Goal: Task Accomplishment & Management: Use online tool/utility

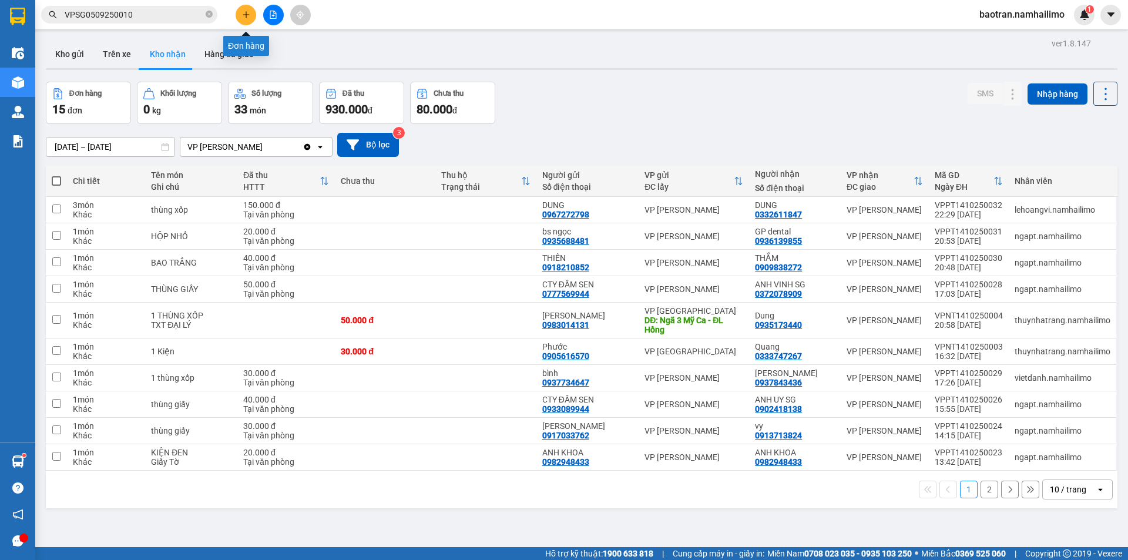
click at [247, 11] on icon "plus" at bounding box center [246, 15] width 8 height 8
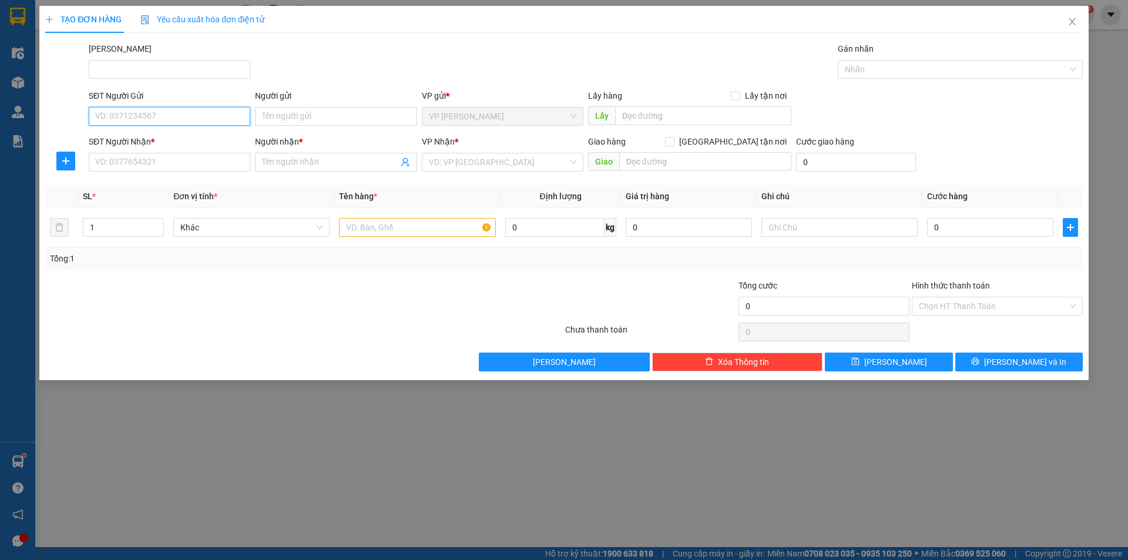
click at [168, 115] on input "SĐT Người Gửi" at bounding box center [170, 116] width 162 height 19
type input "1"
type input "0972565393"
click at [147, 141] on div "0972565393 - TUYỀN" at bounding box center [169, 139] width 147 height 13
type input "TUYỀN"
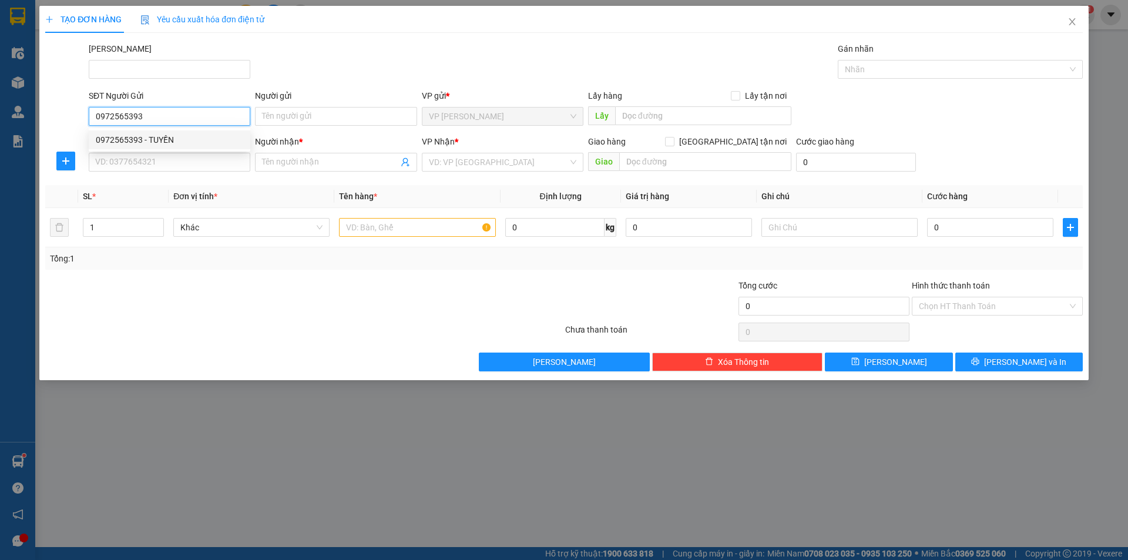
type input "0972565393"
type input "TUYỀN"
checkbox input "true"
type input "22 [PERSON_NAME]"
type input "10.000"
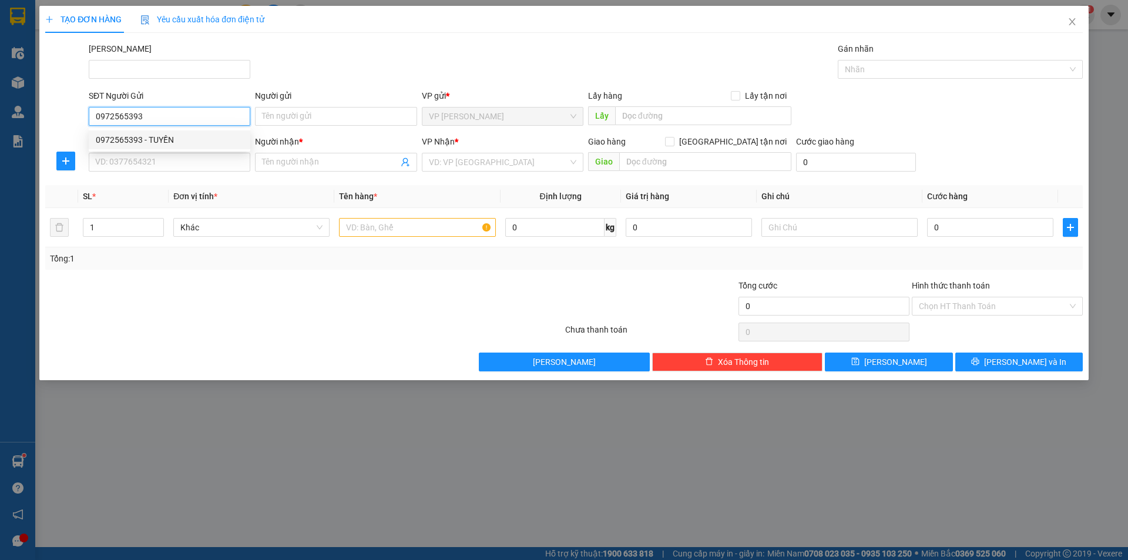
type input "10.000"
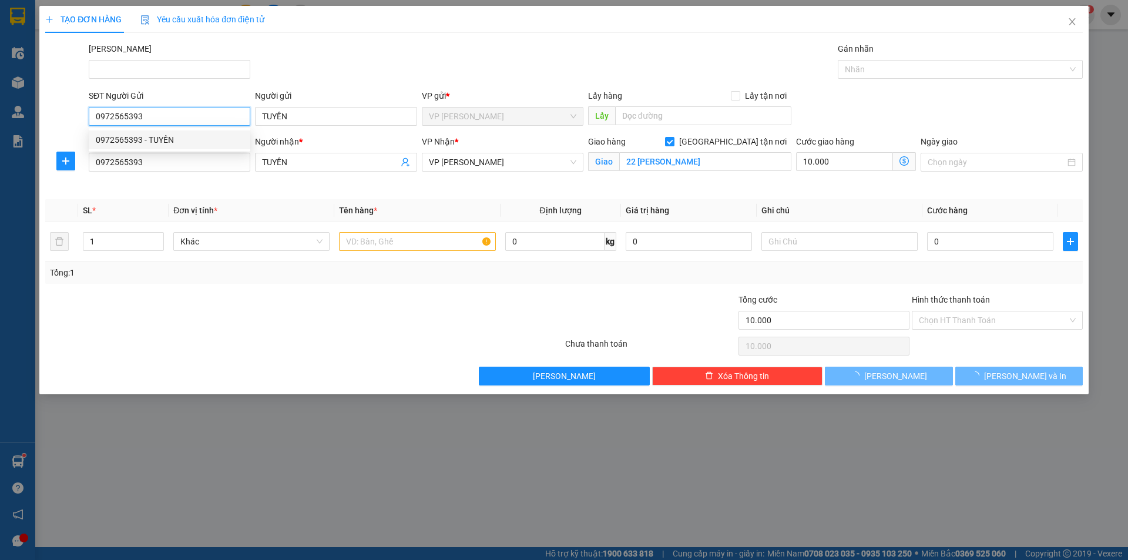
type input "40.000"
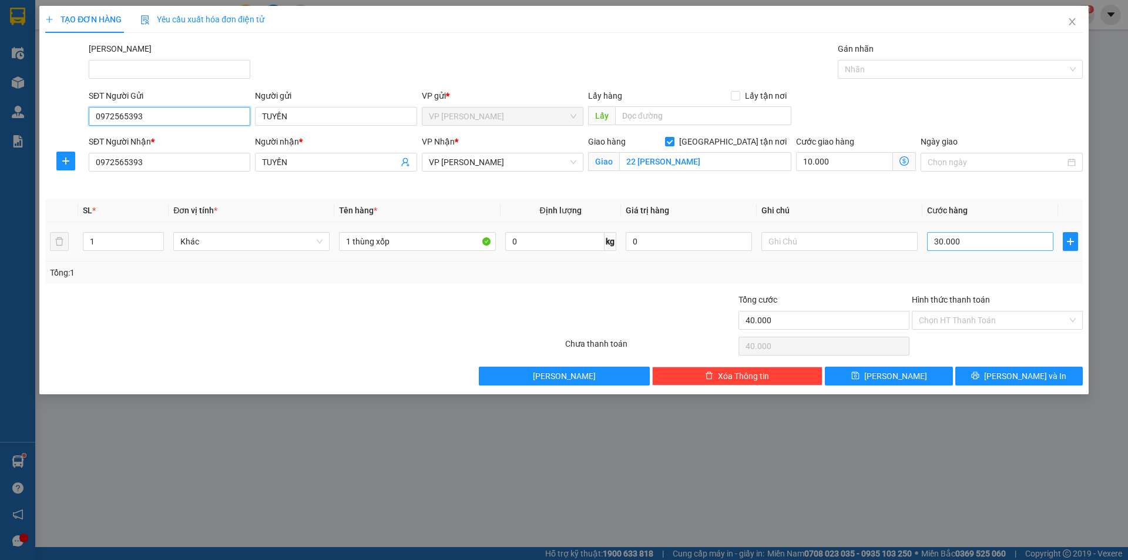
type input "0972565393"
click at [989, 245] on input "30.000" at bounding box center [990, 241] width 126 height 19
type input "10.004"
type input "4"
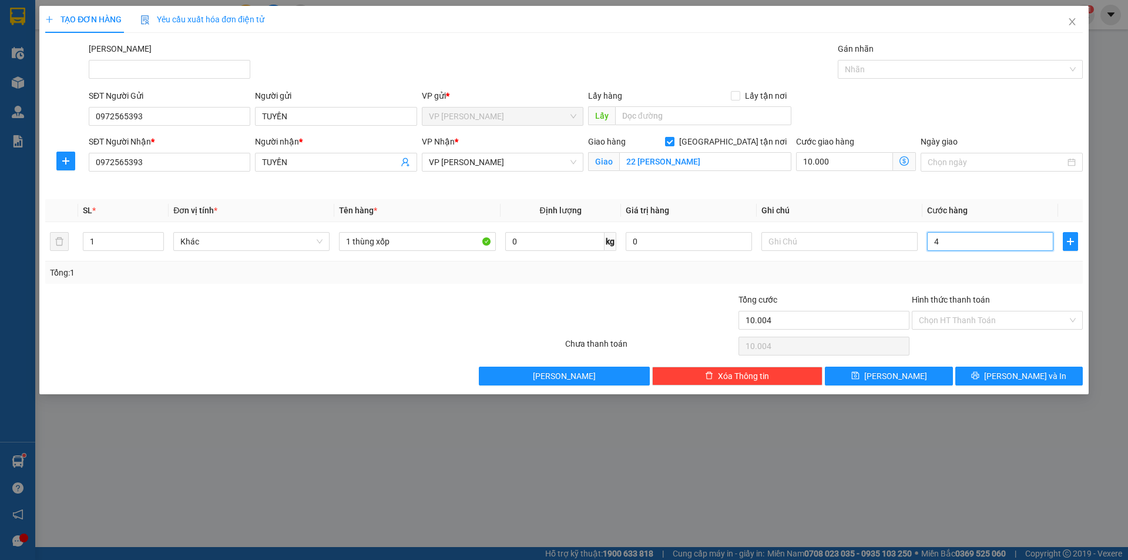
type input "10.040"
type input "40"
type input "50.000"
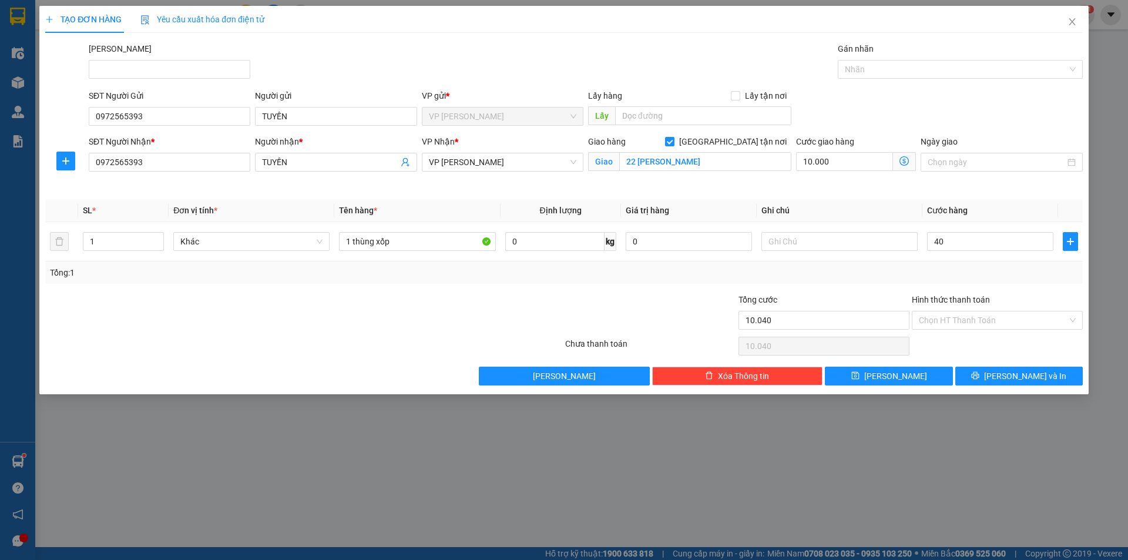
type input "40.000"
click at [1039, 200] on th "Cước hàng" at bounding box center [990, 210] width 136 height 23
drag, startPoint x: 1032, startPoint y: 373, endPoint x: 1011, endPoint y: 375, distance: 21.2
click at [1032, 373] on span "[PERSON_NAME] và In" at bounding box center [1025, 376] width 82 height 13
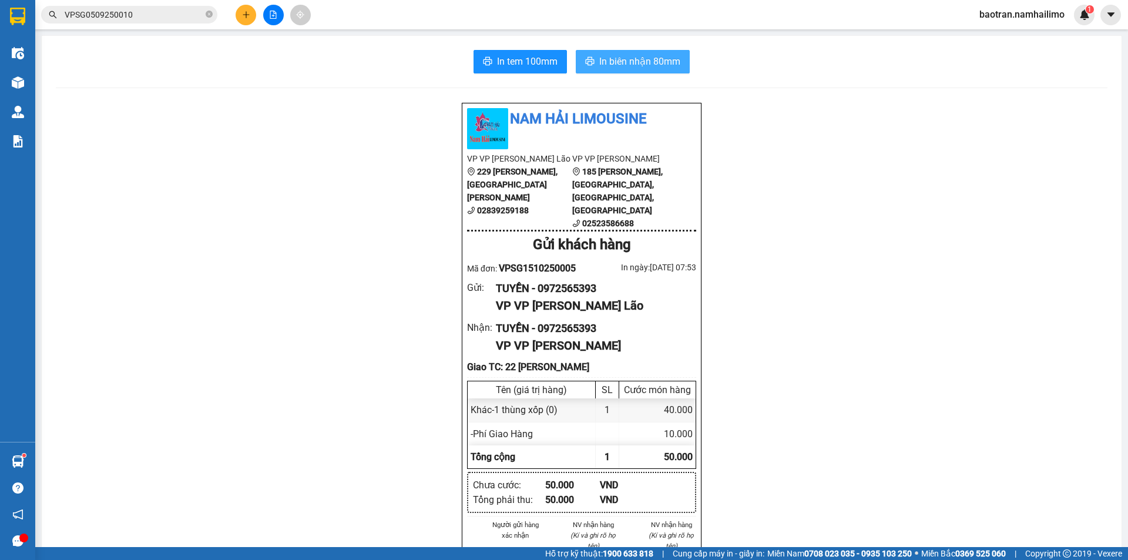
drag, startPoint x: 610, startPoint y: 53, endPoint x: 625, endPoint y: 59, distance: 15.3
click at [612, 53] on button "In biên nhận 80mm" at bounding box center [633, 62] width 114 height 24
click at [538, 61] on span "In tem 100mm" at bounding box center [527, 61] width 61 height 15
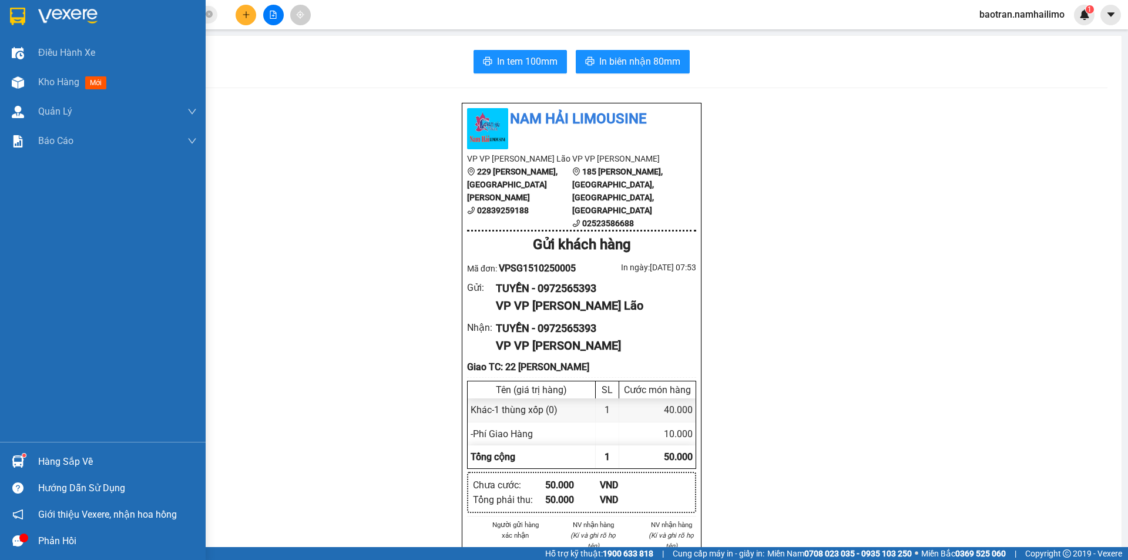
click at [45, 472] on div "Hàng sắp về" at bounding box center [103, 461] width 206 height 26
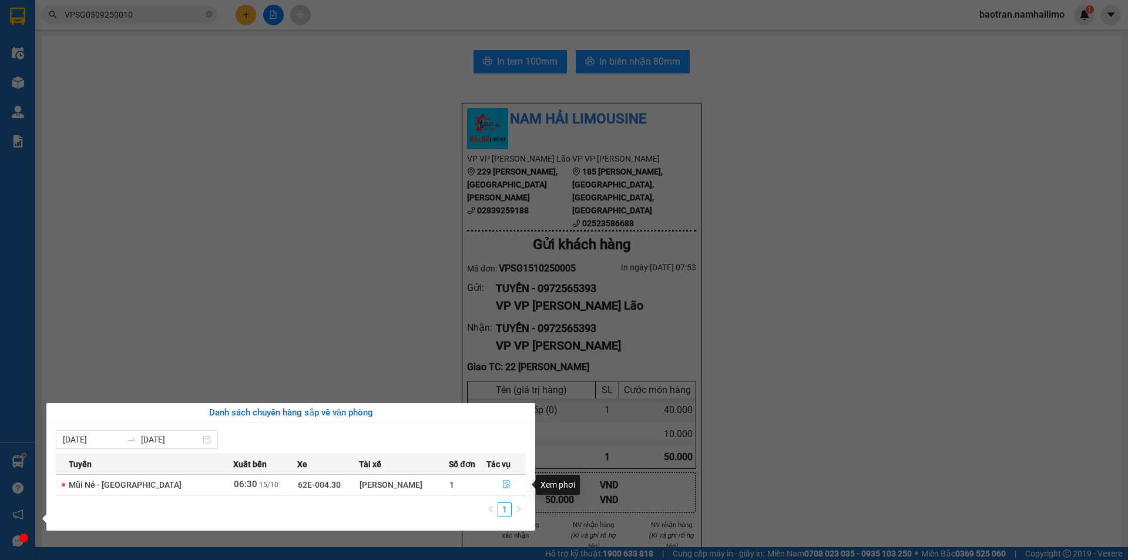
click at [498, 487] on button "button" at bounding box center [506, 484] width 38 height 19
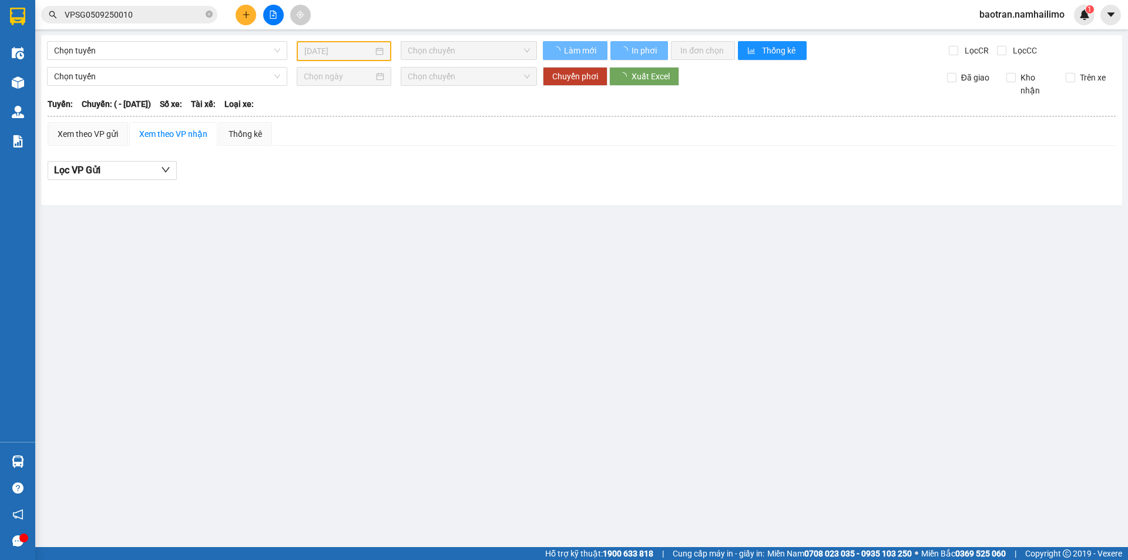
type input "[DATE]"
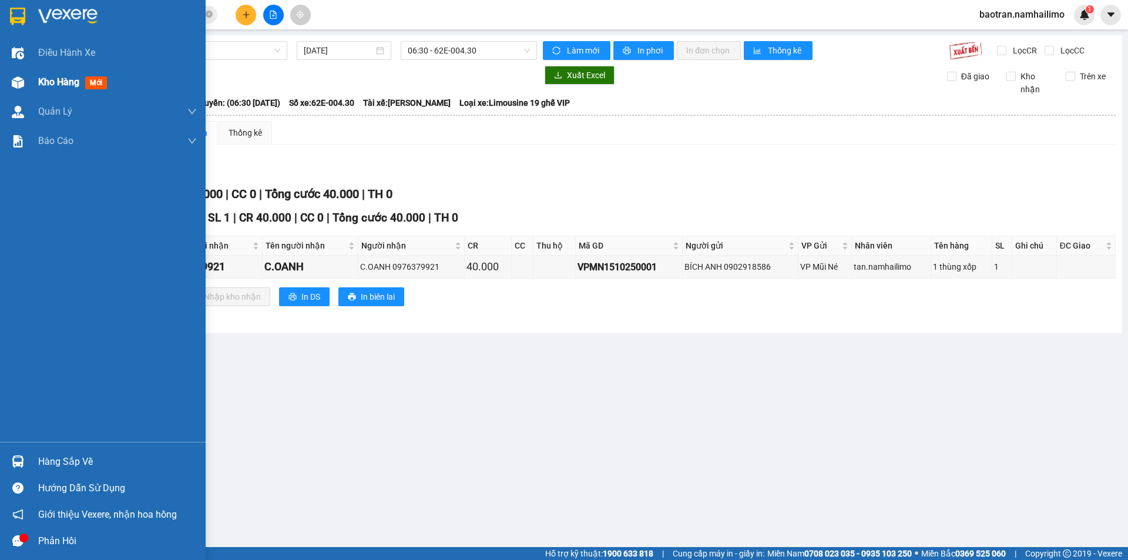
click at [42, 90] on div "Kho hàng mới" at bounding box center [117, 82] width 159 height 29
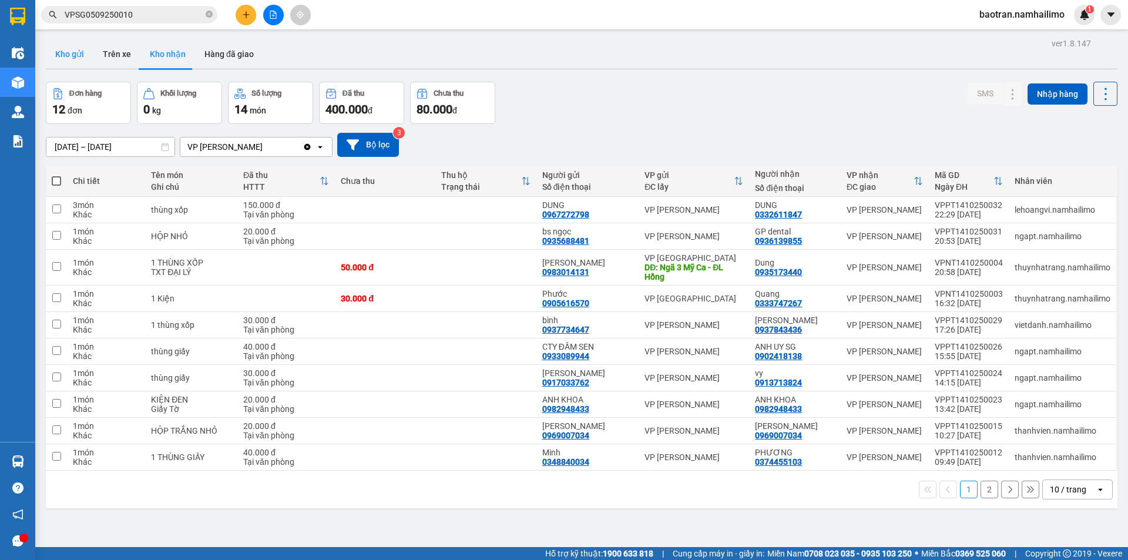
click at [69, 62] on button "Kho gửi" at bounding box center [70, 54] width 48 height 28
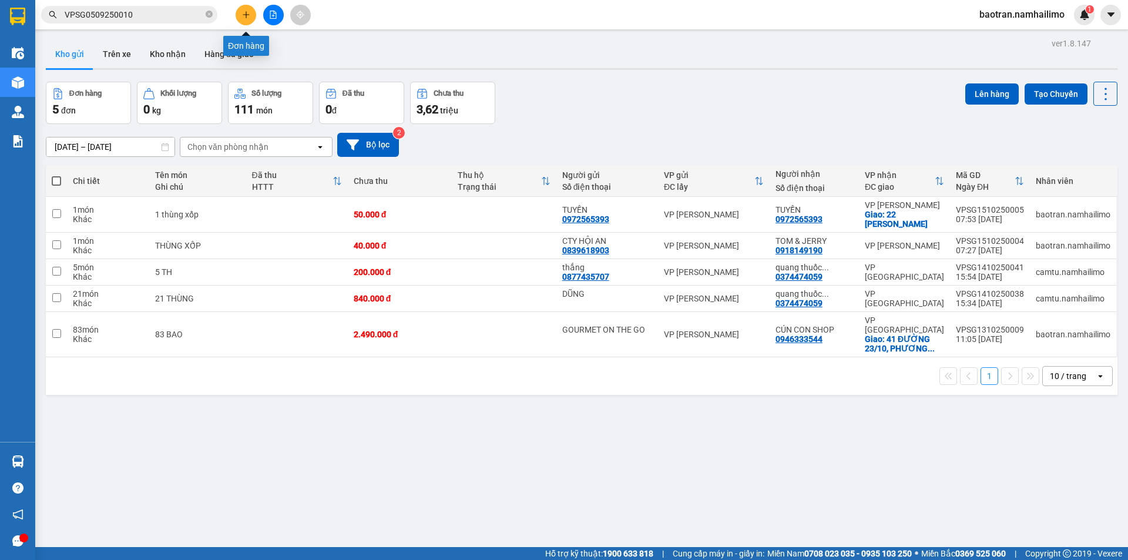
click at [243, 22] on button at bounding box center [246, 15] width 21 height 21
click at [135, 15] on input "VPSG0509250010" at bounding box center [134, 14] width 139 height 13
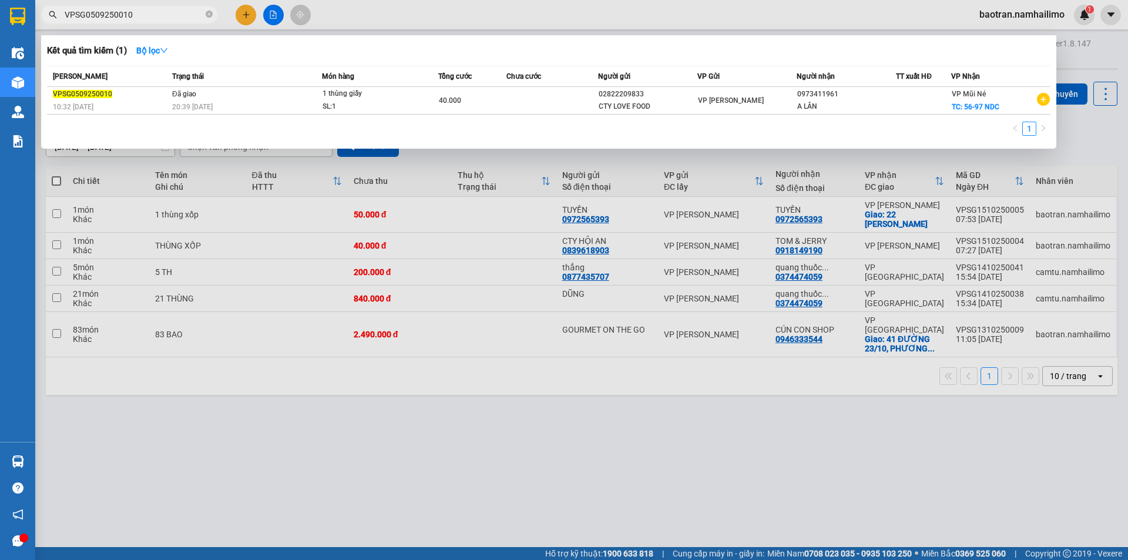
click at [135, 15] on input "VPSG0509250010" at bounding box center [134, 14] width 139 height 13
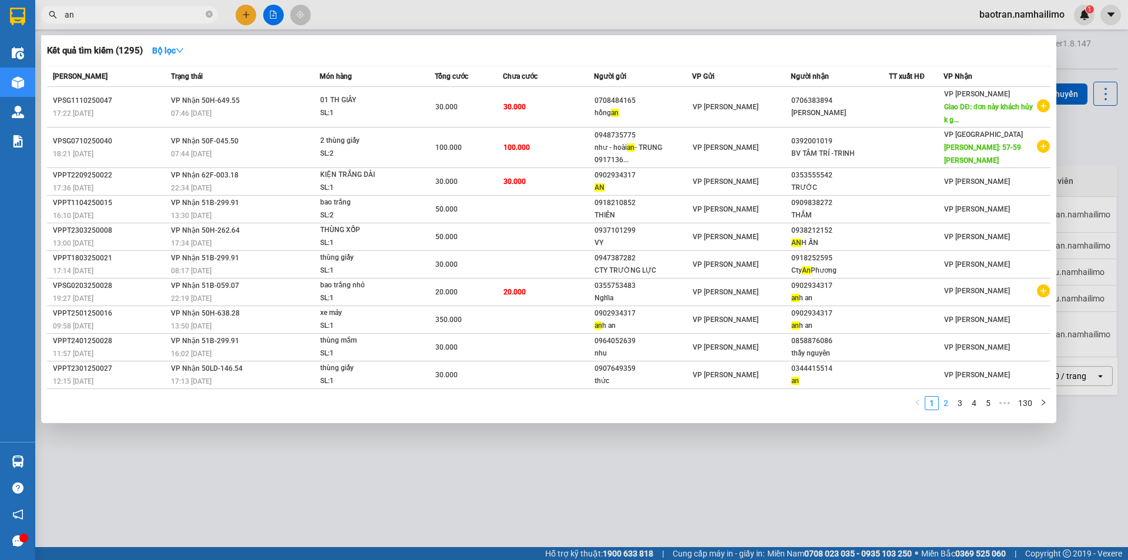
click at [948, 404] on link "2" at bounding box center [946, 403] width 13 height 13
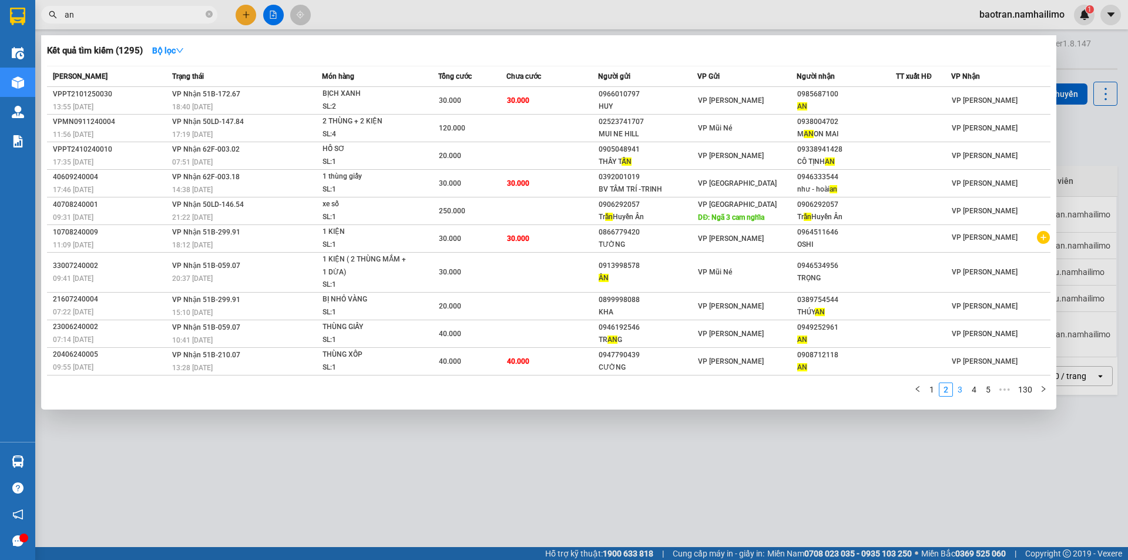
click at [962, 394] on link "3" at bounding box center [960, 389] width 13 height 13
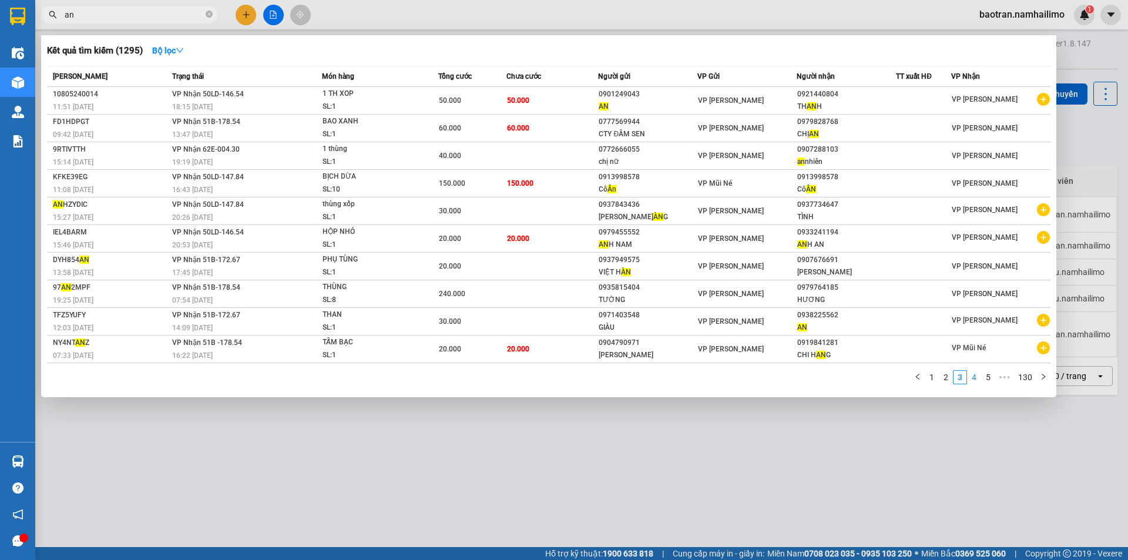
click at [975, 382] on link "4" at bounding box center [974, 377] width 13 height 13
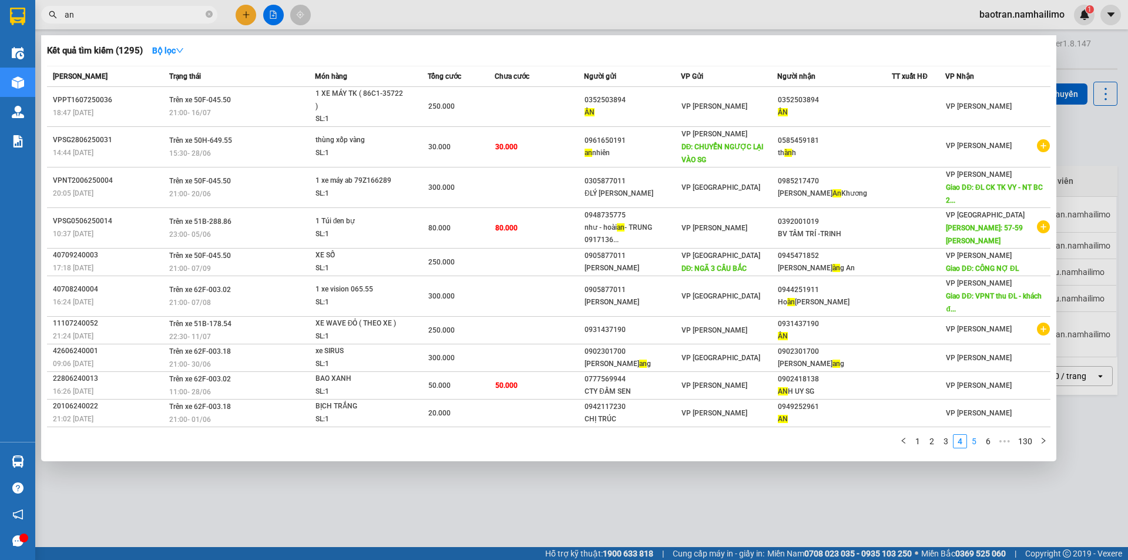
click at [978, 442] on link "5" at bounding box center [974, 441] width 13 height 13
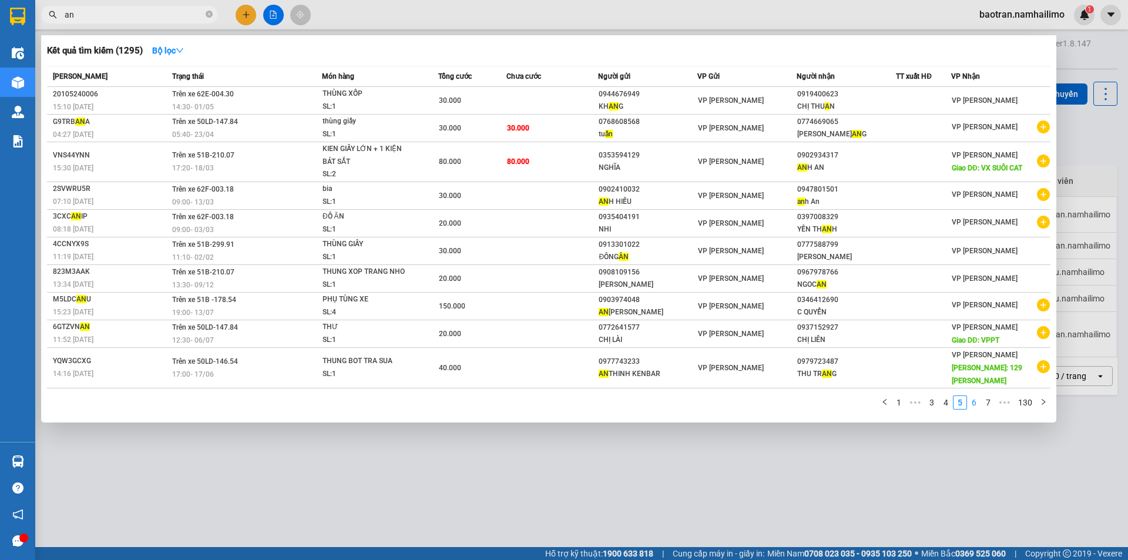
click at [974, 404] on link "6" at bounding box center [974, 402] width 13 height 13
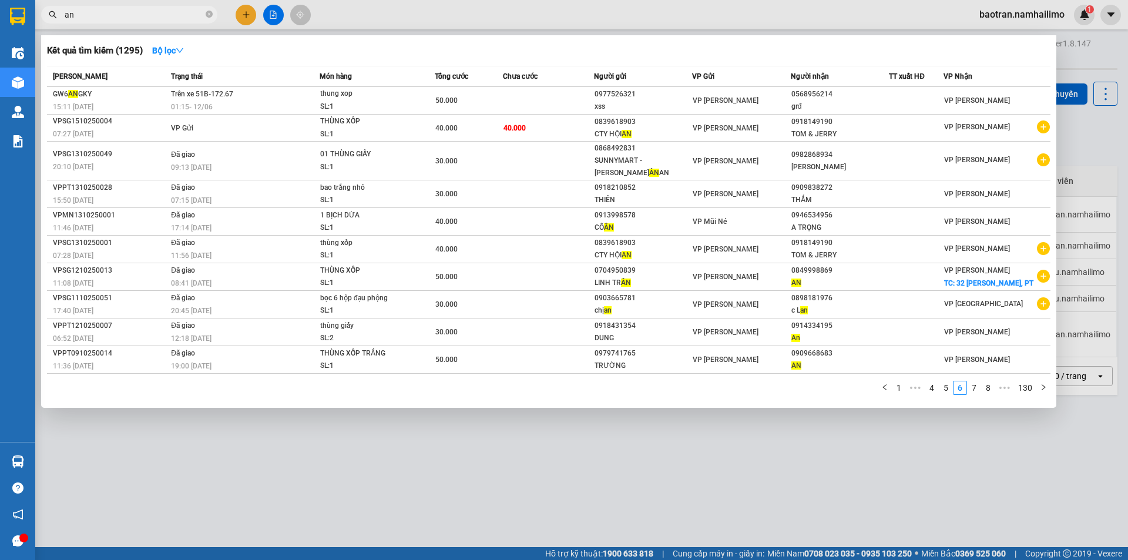
click at [770, 474] on div at bounding box center [564, 280] width 1128 height 560
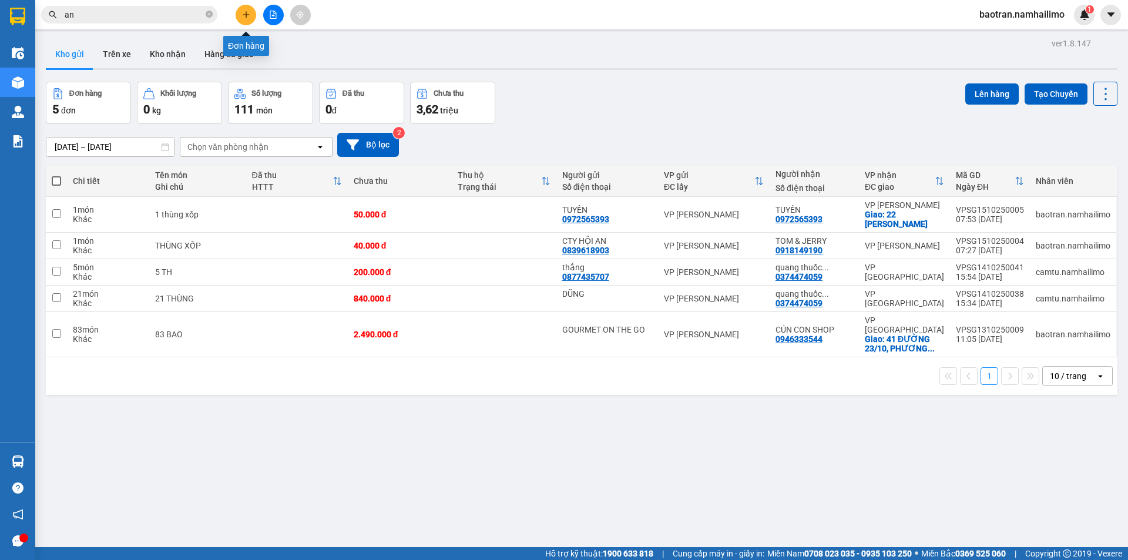
click at [243, 19] on button at bounding box center [246, 15] width 21 height 21
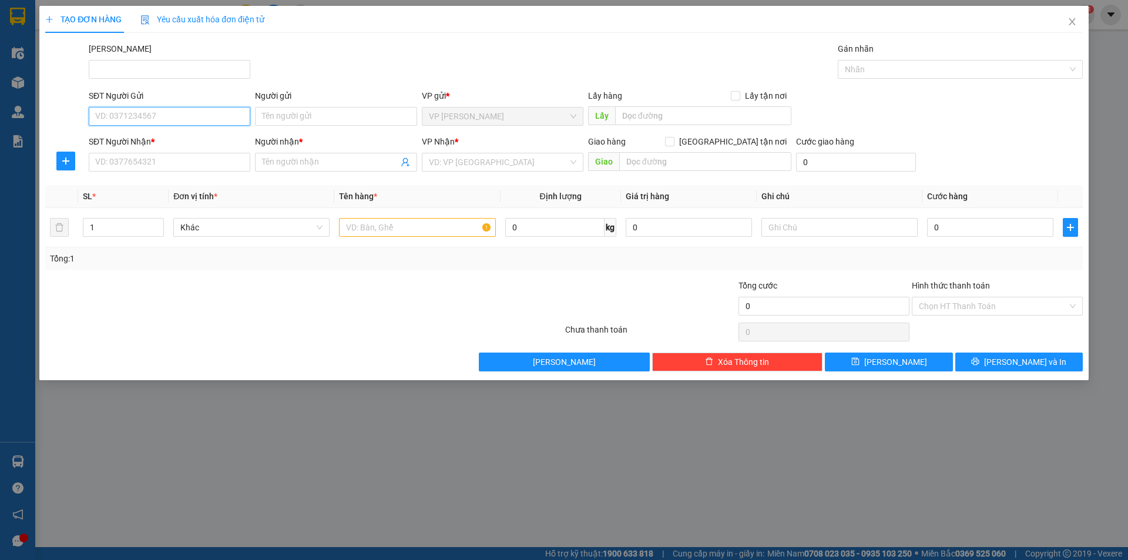
click at [160, 120] on input "SĐT Người Gửi" at bounding box center [170, 116] width 162 height 19
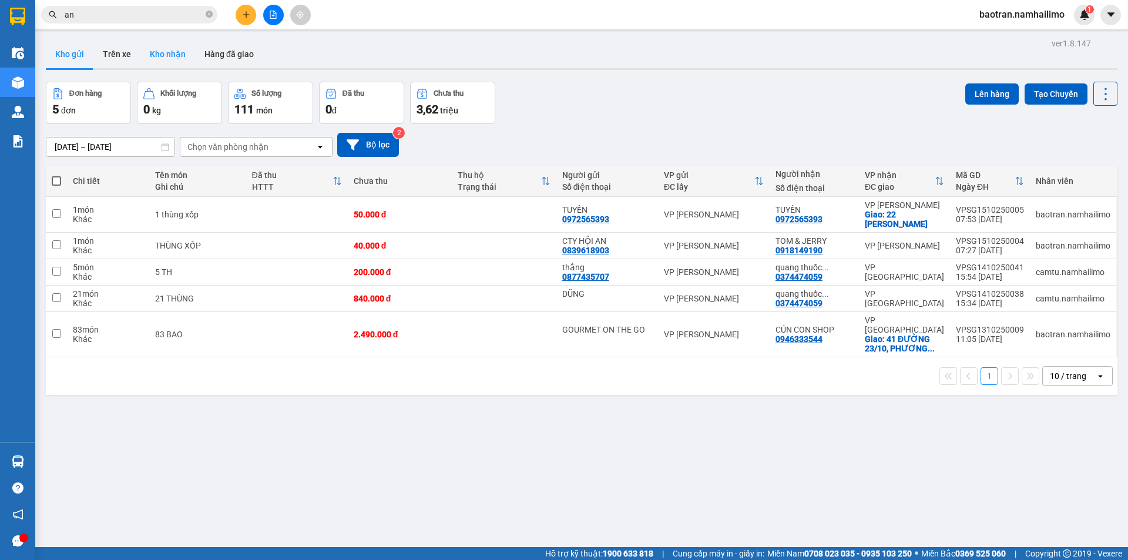
click at [169, 48] on button "Kho nhận" at bounding box center [167, 54] width 55 height 28
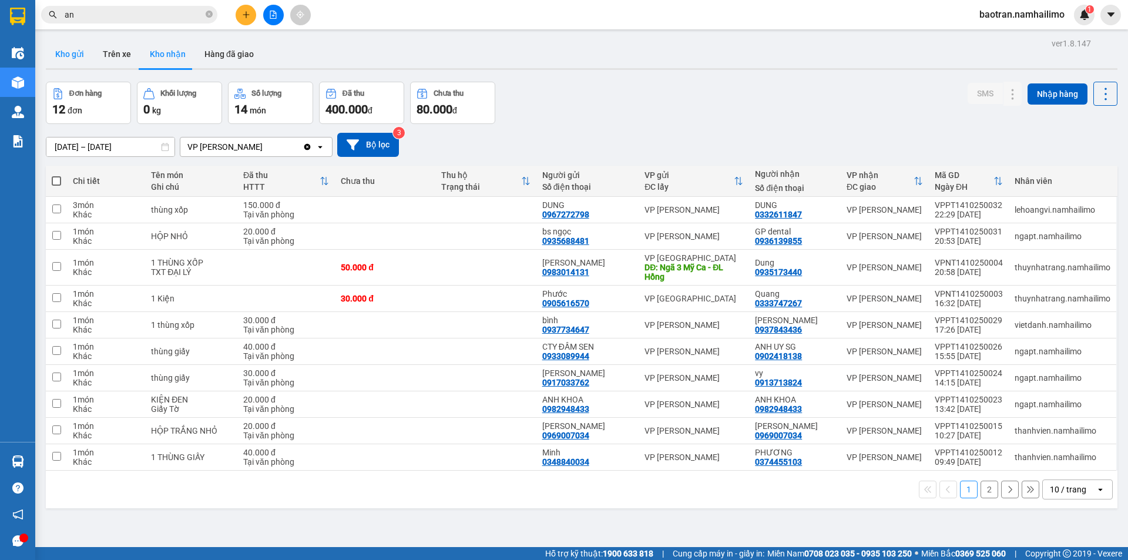
click at [72, 51] on button "Kho gửi" at bounding box center [70, 54] width 48 height 28
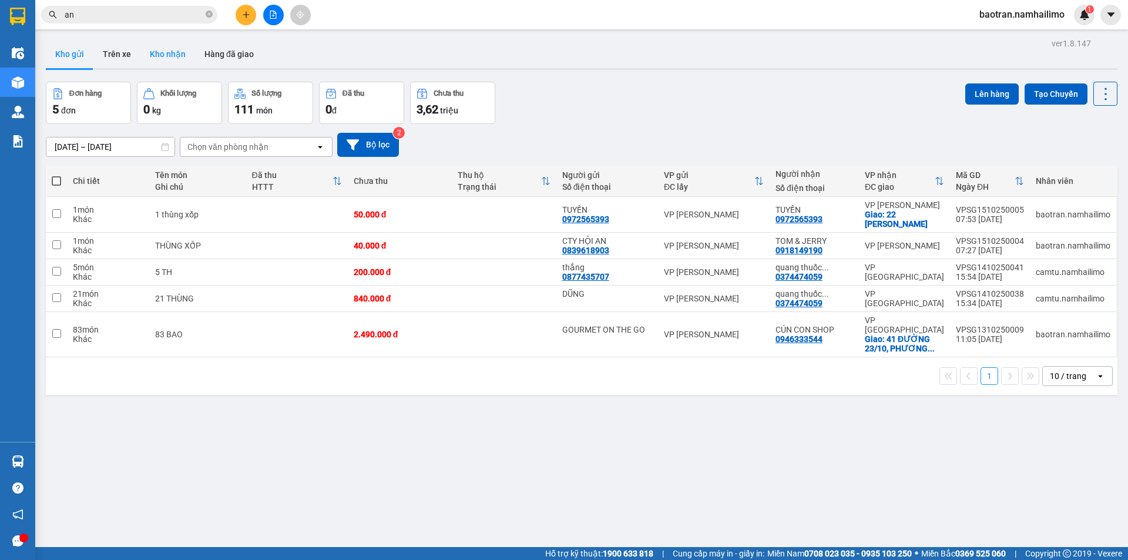
drag, startPoint x: 173, startPoint y: 62, endPoint x: 88, endPoint y: 65, distance: 85.2
click at [169, 61] on button "Kho nhận" at bounding box center [167, 54] width 55 height 28
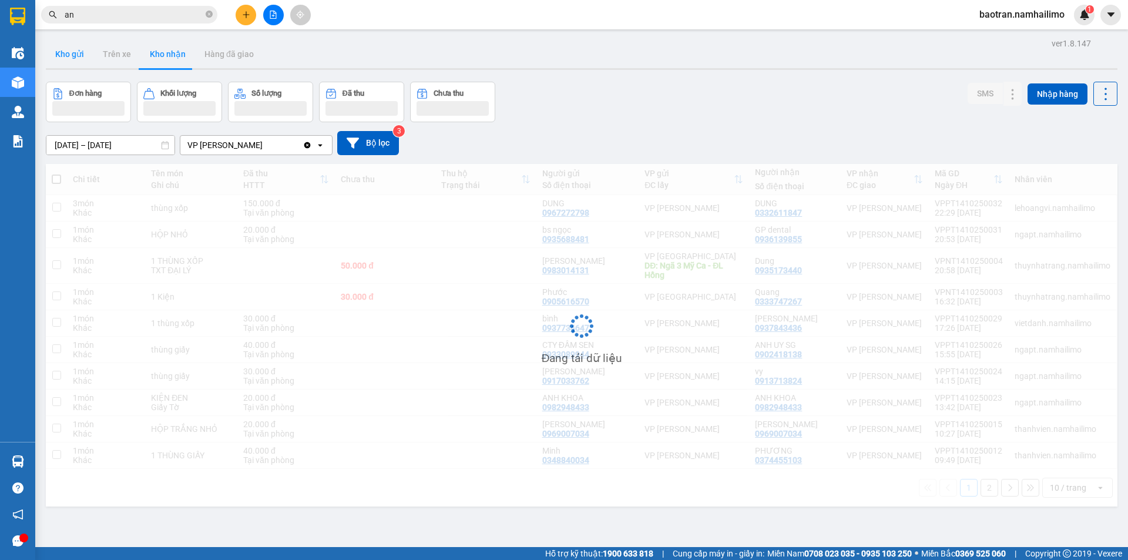
click at [73, 56] on button "Kho gửi" at bounding box center [70, 54] width 48 height 28
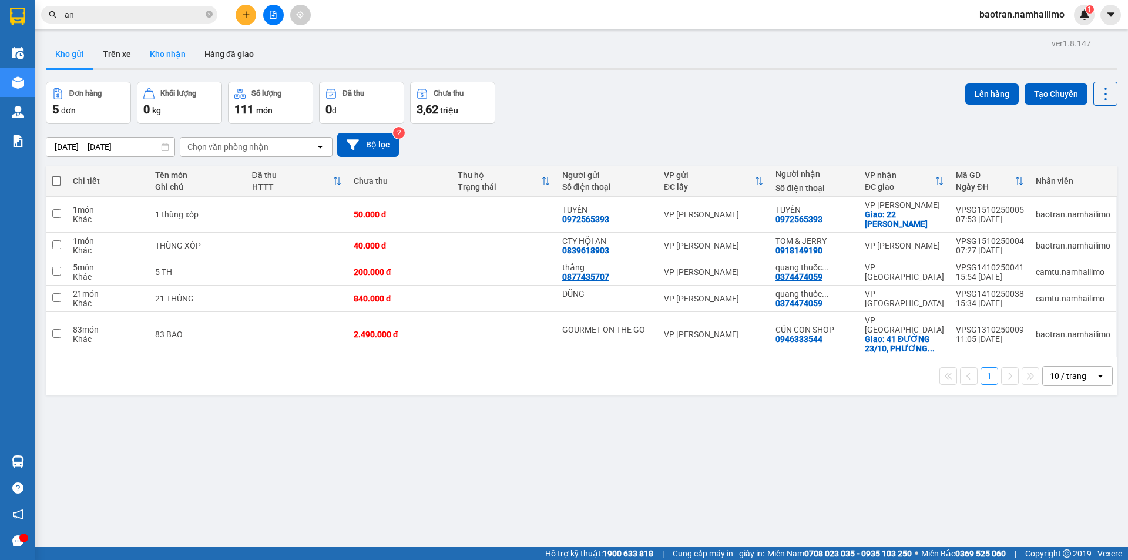
click at [156, 51] on button "Kho nhận" at bounding box center [167, 54] width 55 height 28
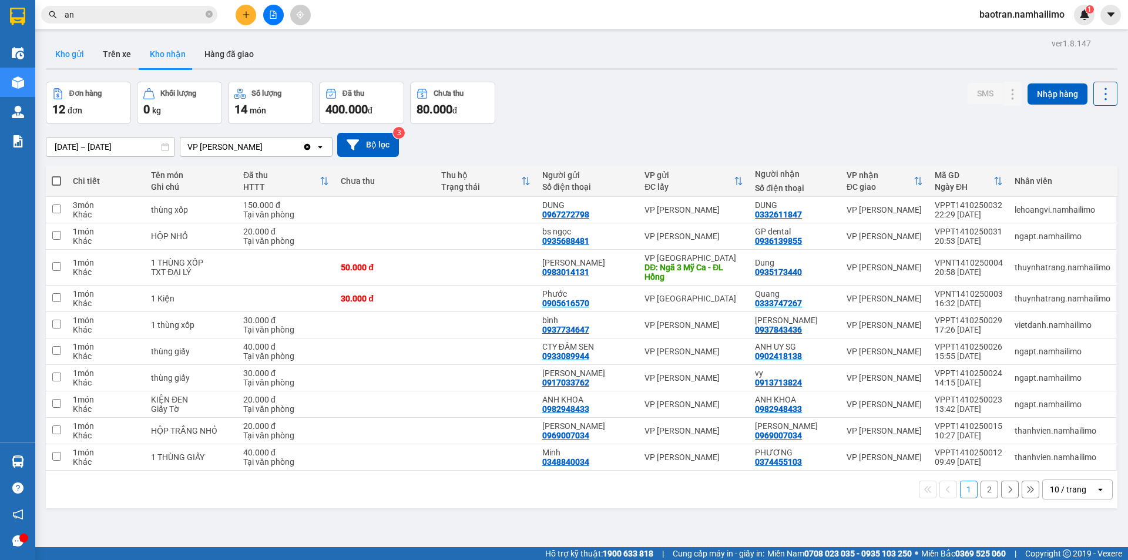
click at [74, 59] on button "Kho gửi" at bounding box center [70, 54] width 48 height 28
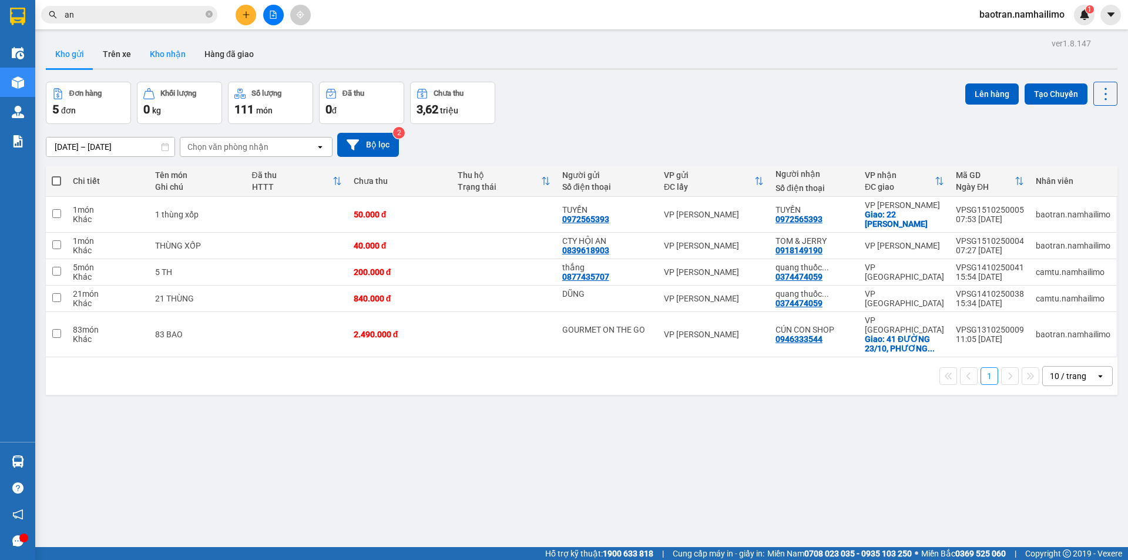
click at [165, 56] on button "Kho nhận" at bounding box center [167, 54] width 55 height 28
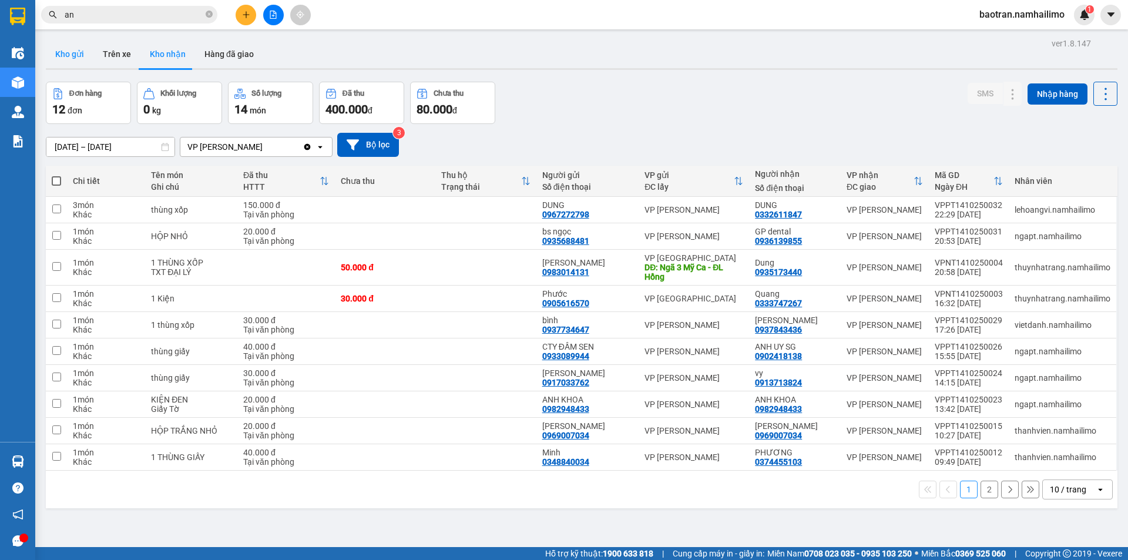
click at [73, 61] on button "Kho gửi" at bounding box center [70, 54] width 48 height 28
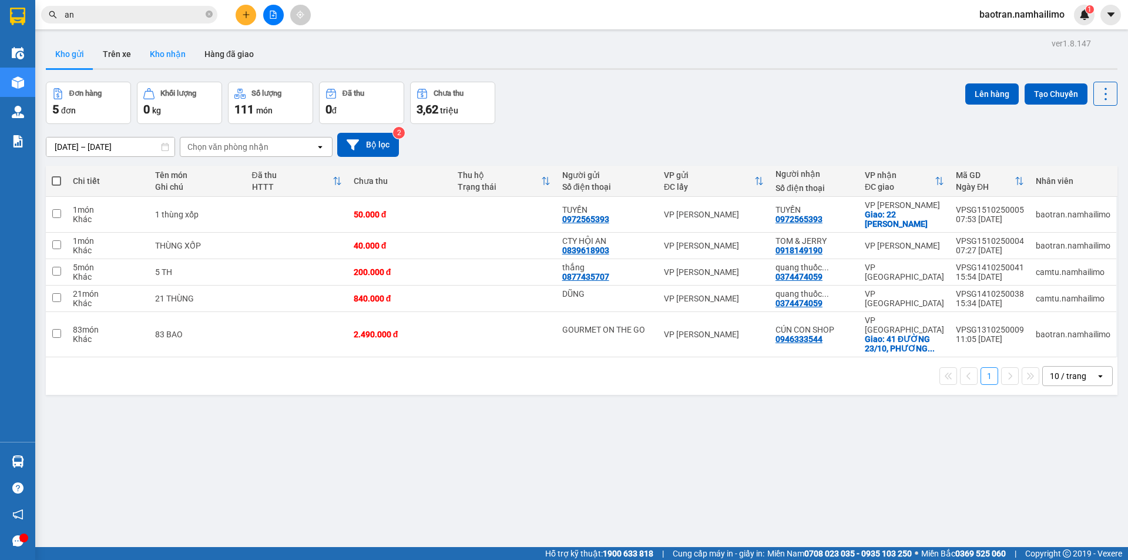
click at [161, 63] on button "Kho nhận" at bounding box center [167, 54] width 55 height 28
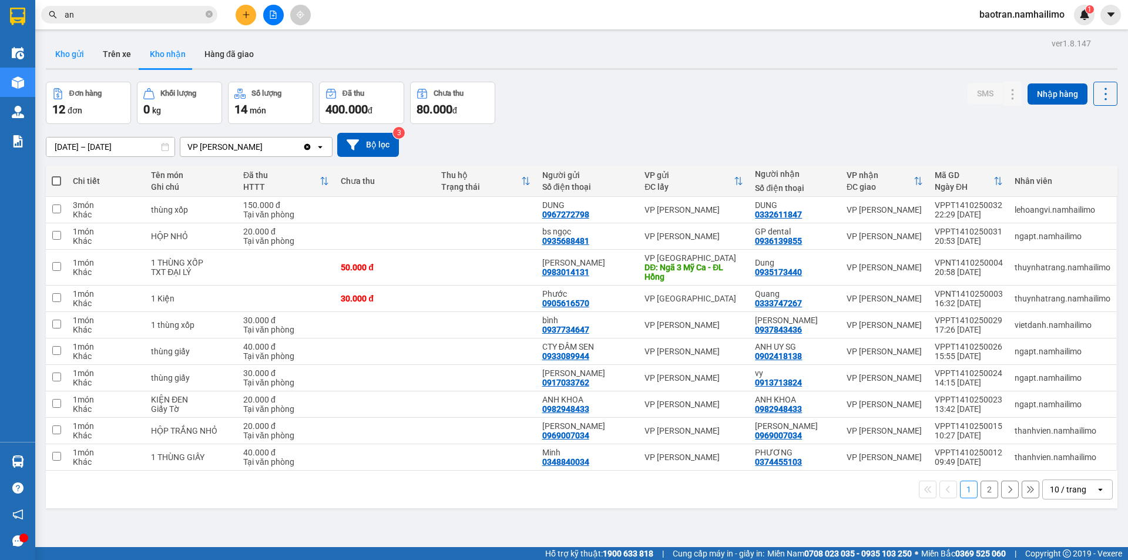
click at [82, 58] on button "Kho gửi" at bounding box center [70, 54] width 48 height 28
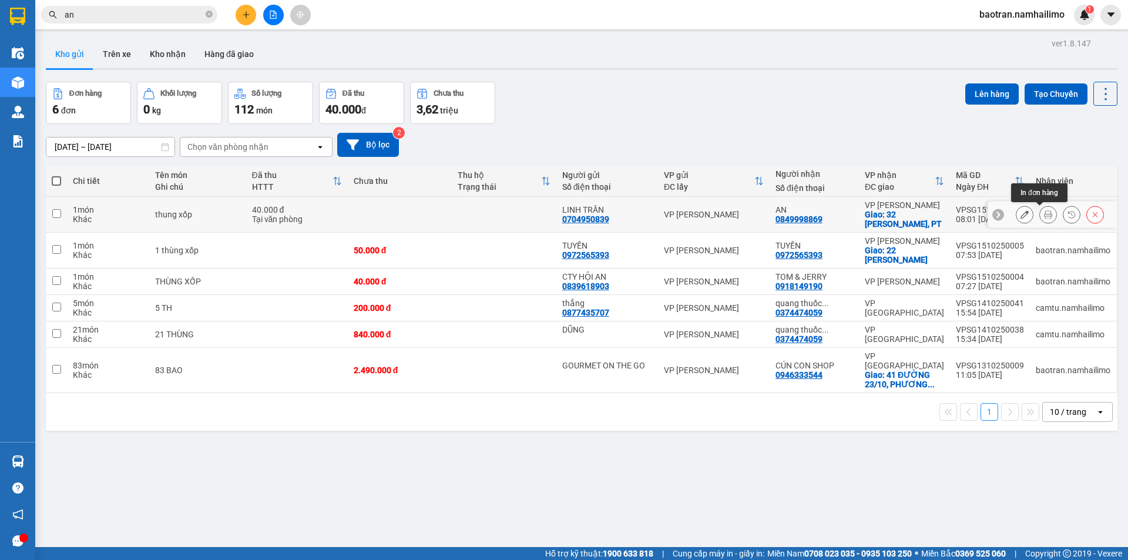
click at [1044, 215] on button at bounding box center [1048, 214] width 16 height 21
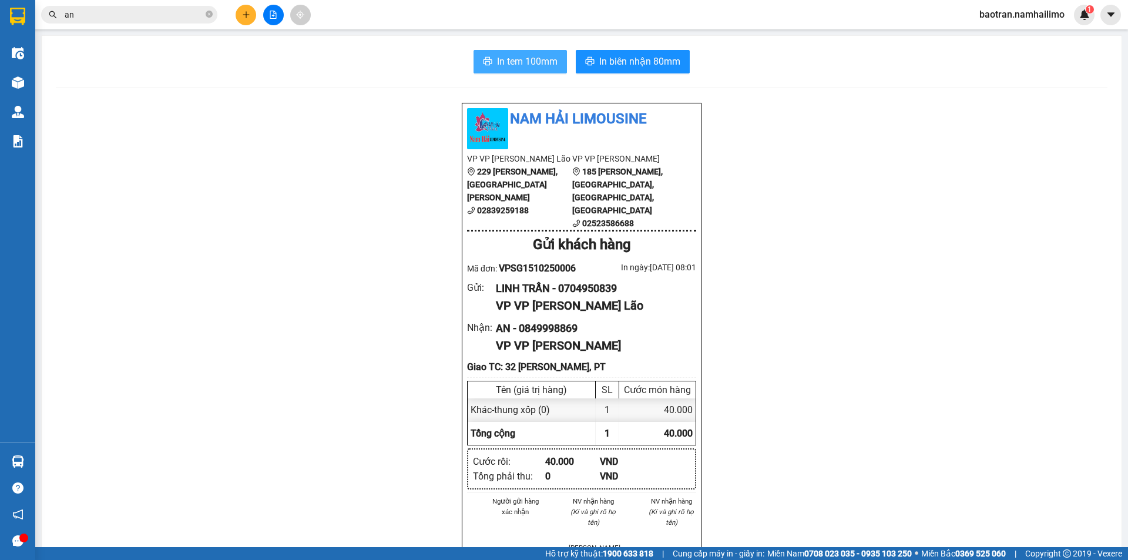
click at [525, 61] on span "In tem 100mm" at bounding box center [527, 61] width 61 height 15
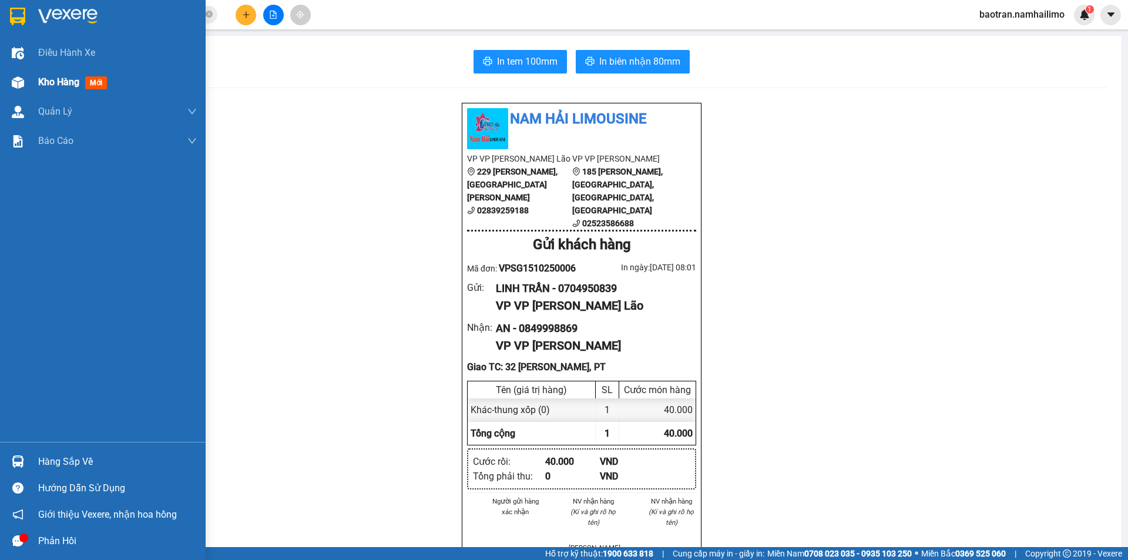
click at [66, 92] on div "Kho hàng mới" at bounding box center [117, 82] width 159 height 29
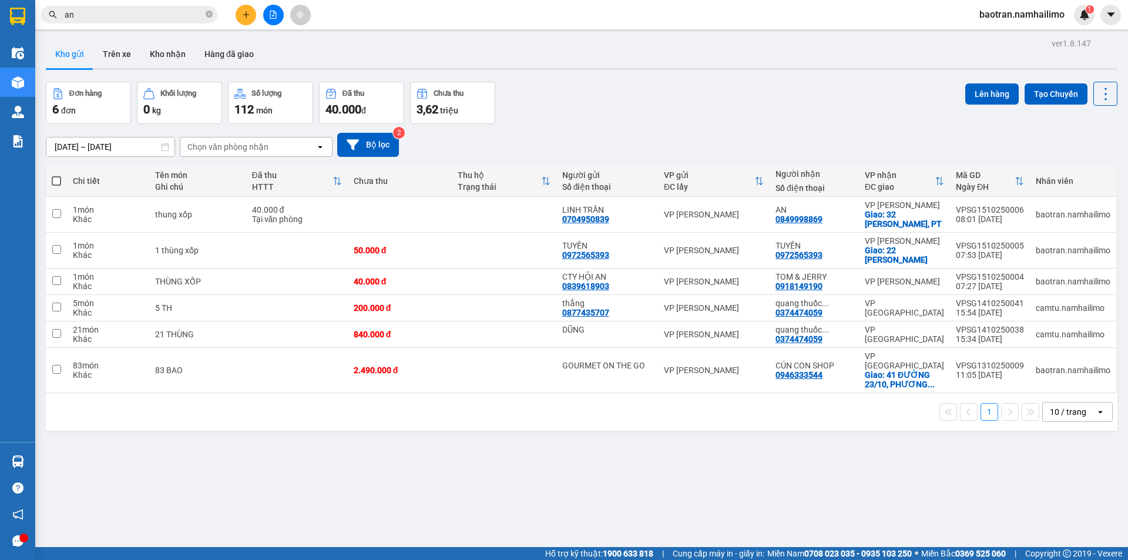
click at [153, 17] on input "an" at bounding box center [134, 14] width 139 height 13
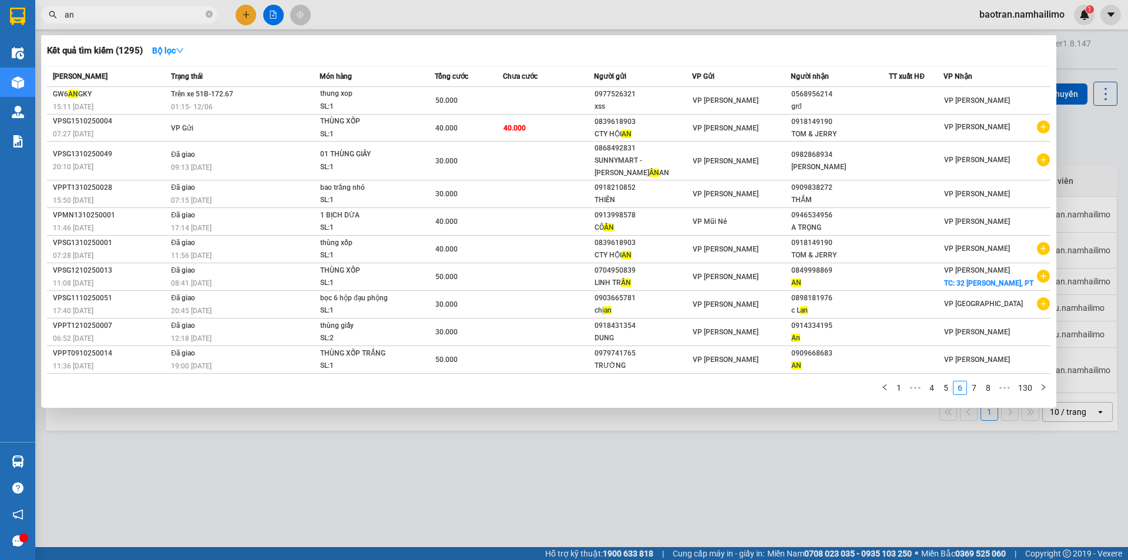
click at [153, 17] on input "an" at bounding box center [134, 14] width 139 height 13
paste input "VPPT0910250027"
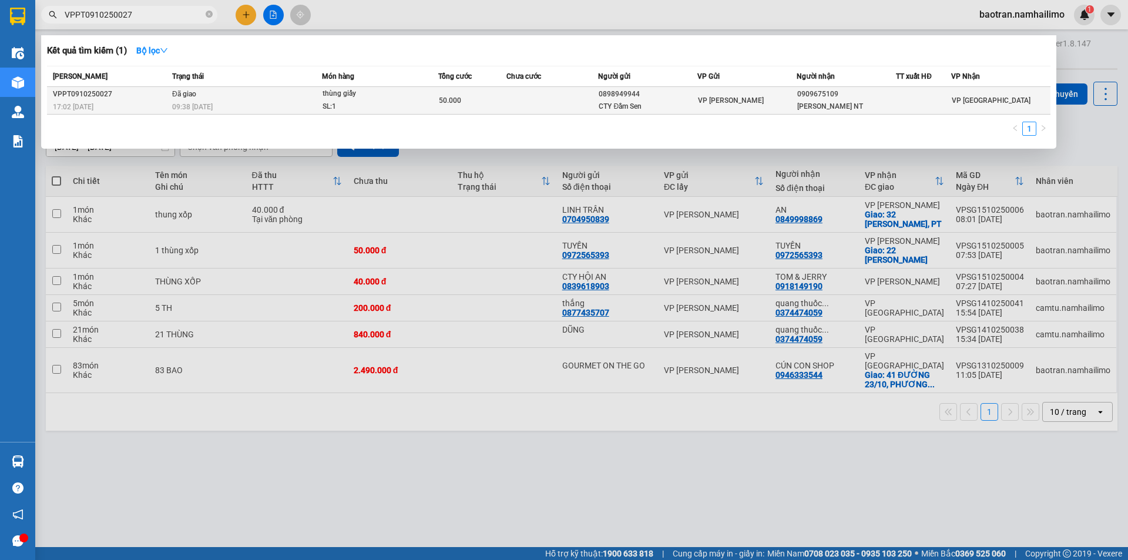
type input "VPPT0910250027"
click at [475, 96] on div "50.000" at bounding box center [473, 100] width 68 height 13
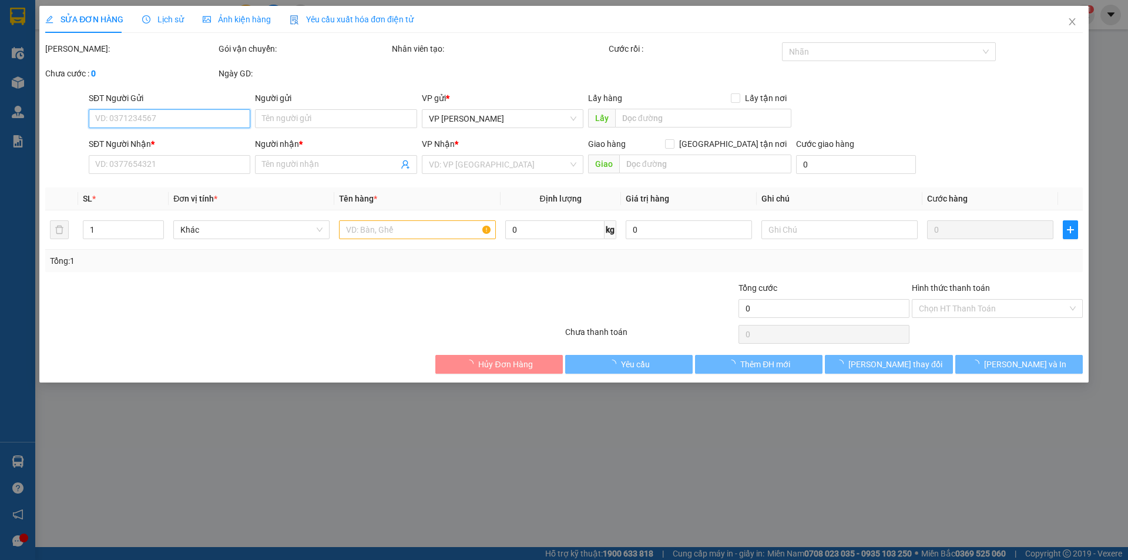
type input "0898949944"
type input "CTY Đầm Sen"
type input "0909675109"
type input "[PERSON_NAME] NT"
type input "50.000"
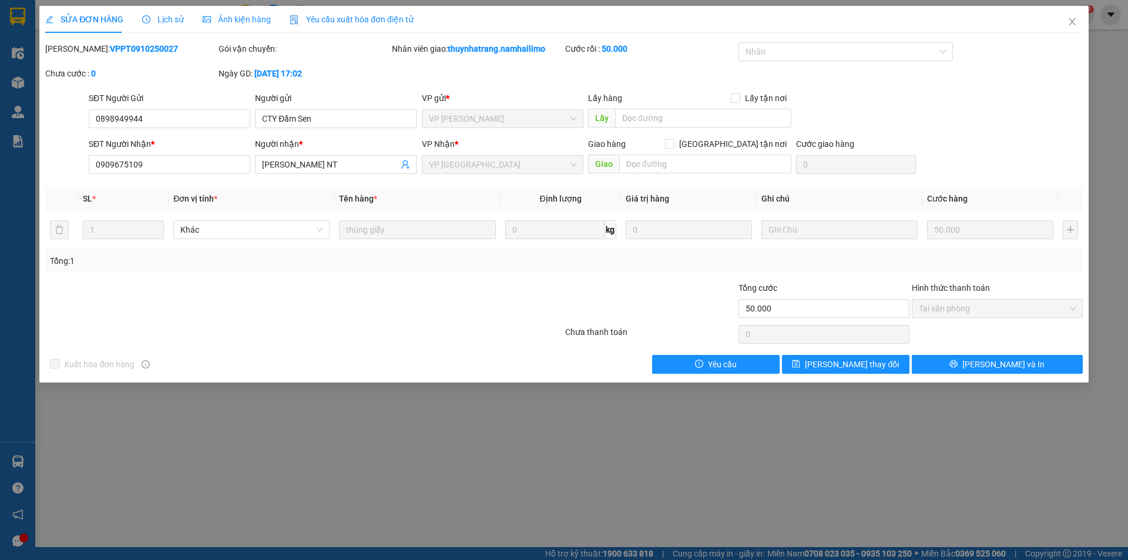
click at [160, 16] on span "Lịch sử" at bounding box center [163, 19] width 42 height 9
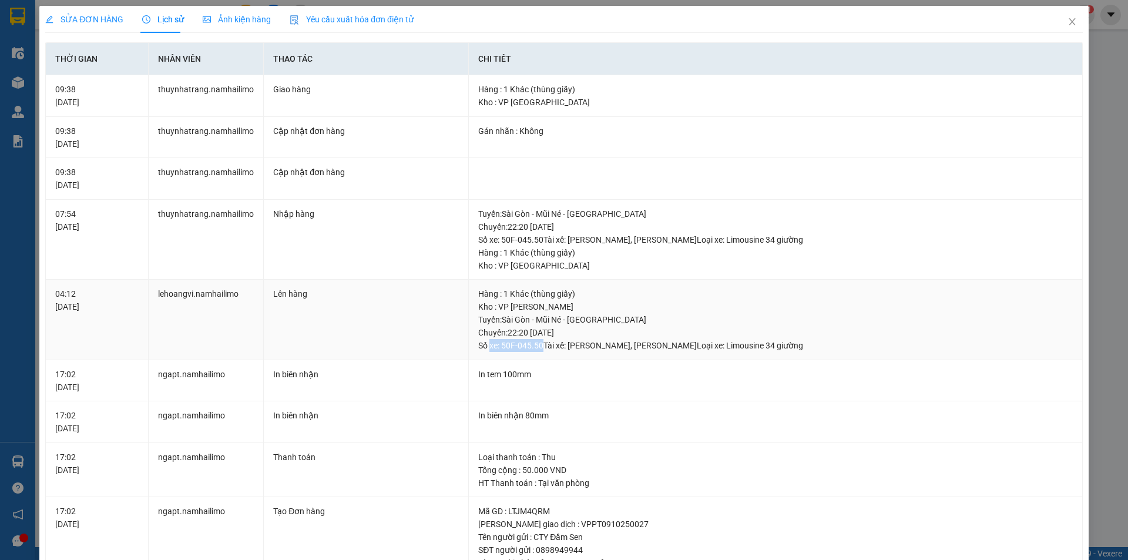
drag, startPoint x: 535, startPoint y: 344, endPoint x: 487, endPoint y: 340, distance: 48.4
click at [487, 340] on div "Tuyến : [GEOGRAPHIC_DATA] - Mũi Né - [GEOGRAPHIC_DATA] Chuyến: 22:20 [DATE] Số …" at bounding box center [775, 332] width 595 height 39
copy div "xe: 50F-045.50"
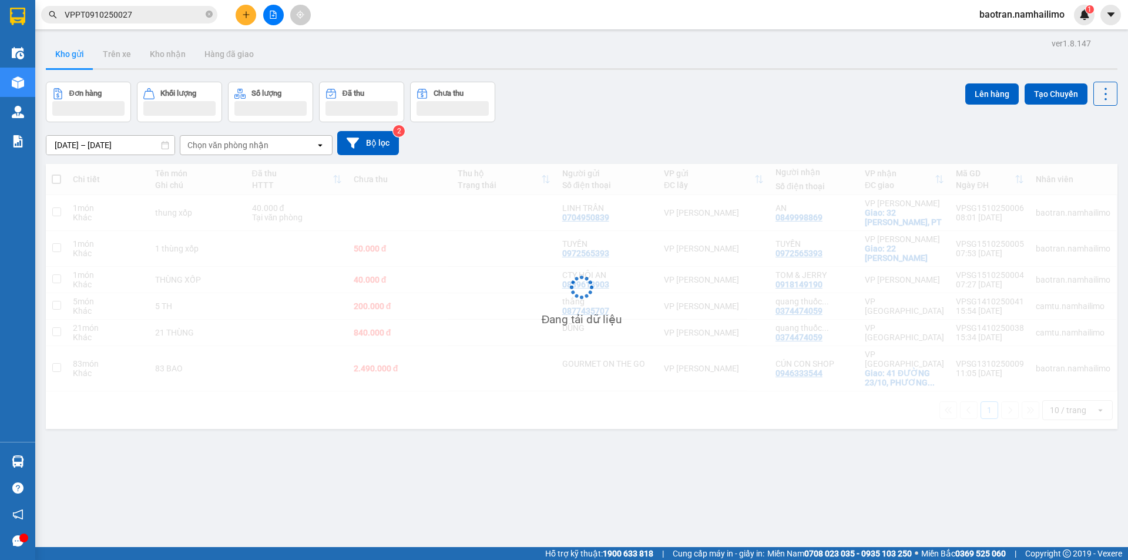
click at [147, 19] on input "VPPT0910250027" at bounding box center [134, 14] width 139 height 13
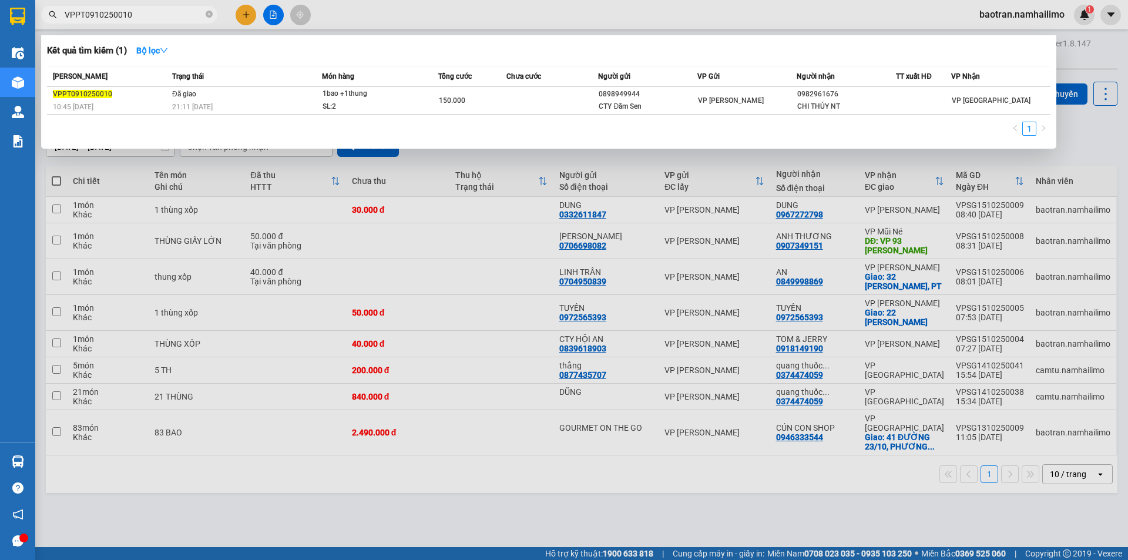
type input "VPPT0910250010"
click at [188, 99] on td "Đã giao 21:11 [DATE]" at bounding box center [245, 101] width 153 height 28
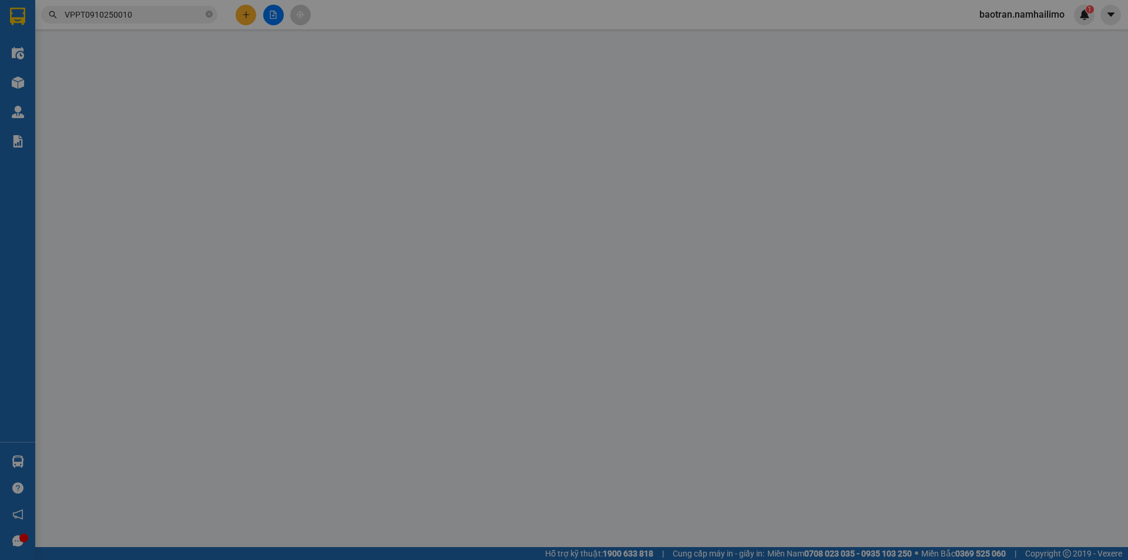
type input "0898949944"
type input "CTY Đầm Sen"
type input "0982961676"
type input "CHI THÚY NT"
type input "150.000"
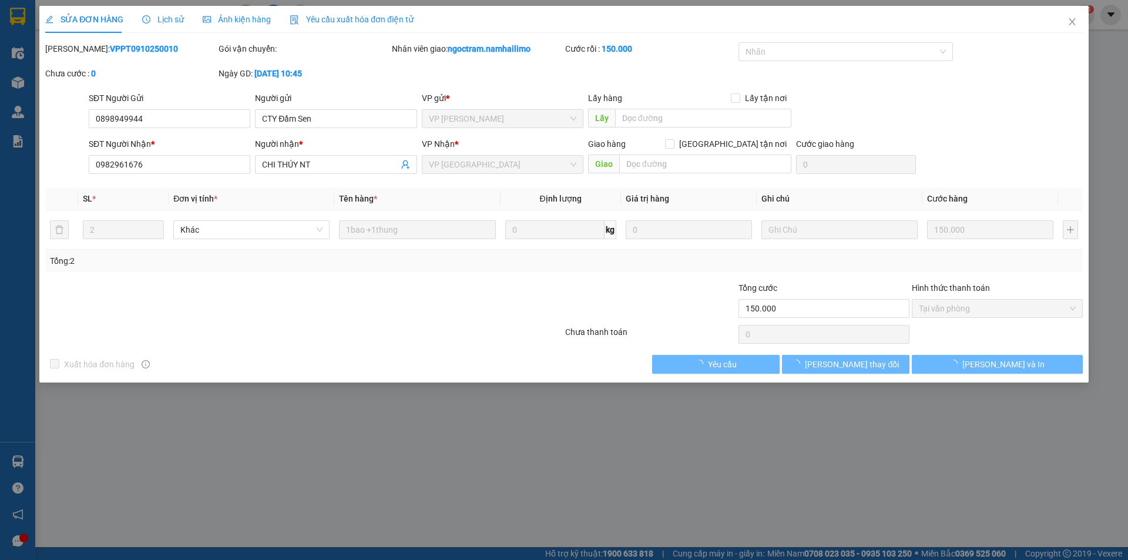
click at [171, 12] on div "Lịch sử" at bounding box center [163, 19] width 42 height 27
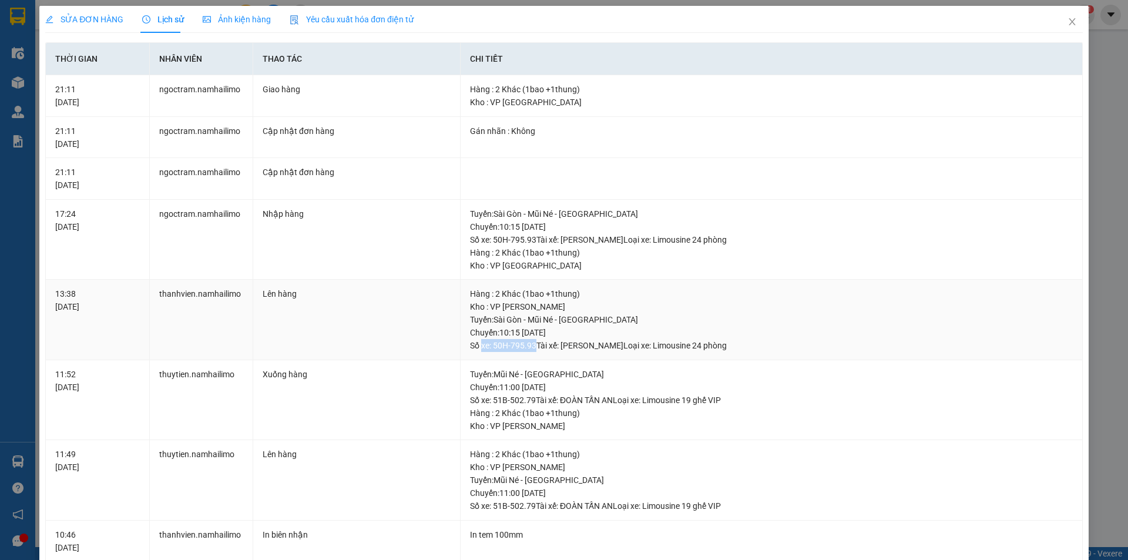
drag, startPoint x: 529, startPoint y: 345, endPoint x: 479, endPoint y: 343, distance: 50.0
click at [479, 343] on div "Tuyến : [GEOGRAPHIC_DATA] - Mũi Né - [GEOGRAPHIC_DATA] Chuyến: 10:15 [DATE] Số …" at bounding box center [771, 332] width 603 height 39
copy div "xe: 50H-795.93"
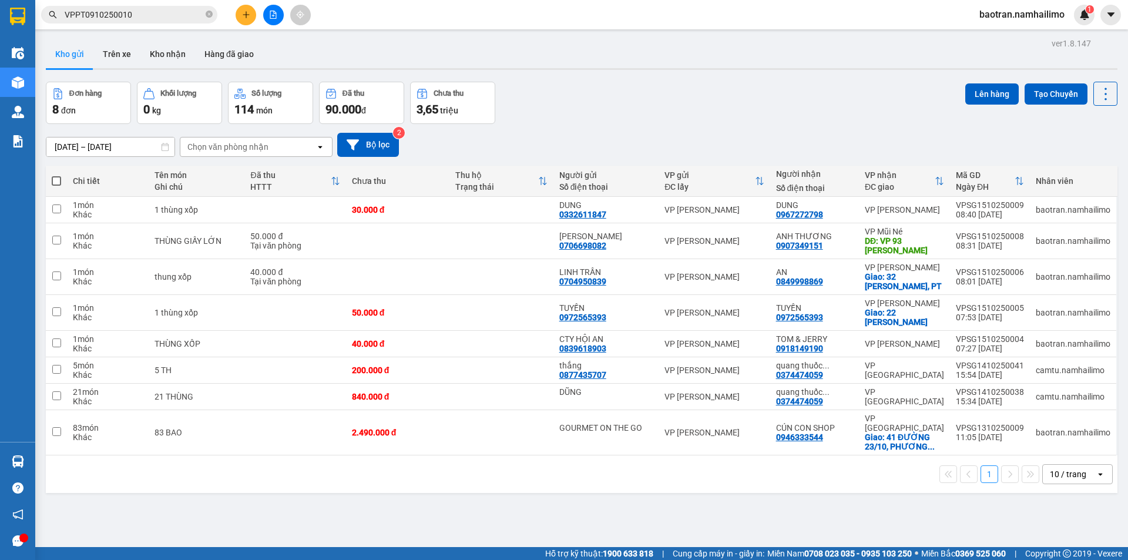
click at [153, 16] on input "VPPT0910250010" at bounding box center [134, 14] width 139 height 13
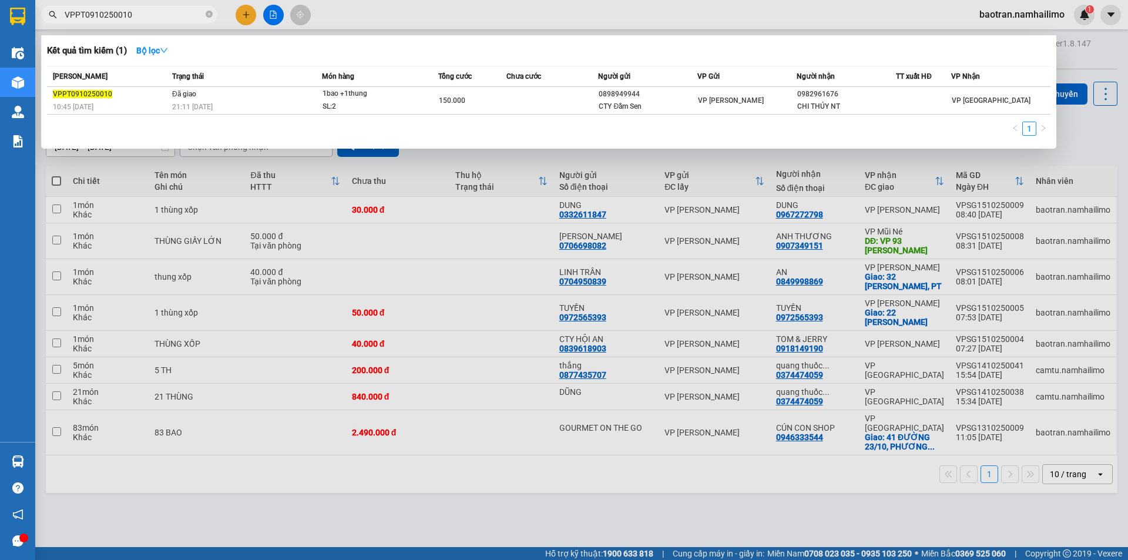
click at [170, 18] on input "VPPT0910250010" at bounding box center [134, 14] width 139 height 13
paste input "28"
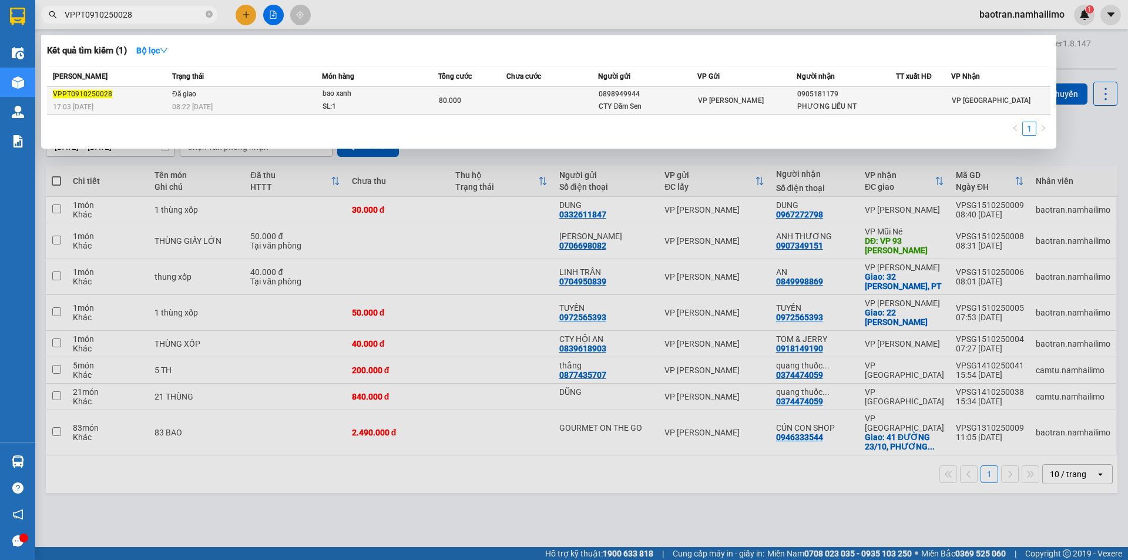
type input "VPPT0910250028"
click at [233, 102] on div "08:22 [DATE]" at bounding box center [246, 106] width 149 height 13
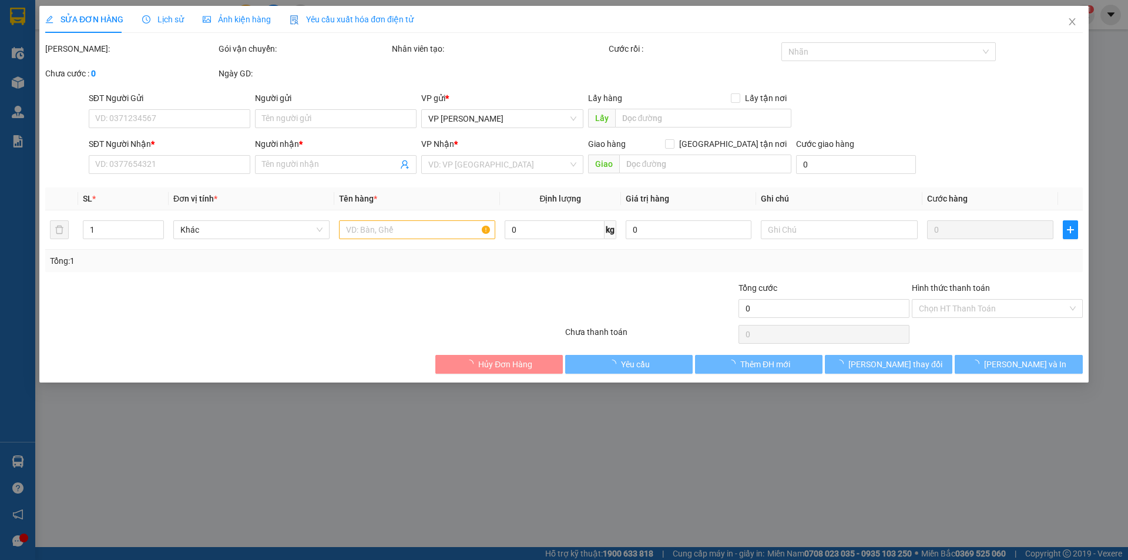
type input "0898949944"
type input "CTY Đầm Sen"
type input "0905181179"
type input "PHƯƠNG LIỄU NT"
type input "80.000"
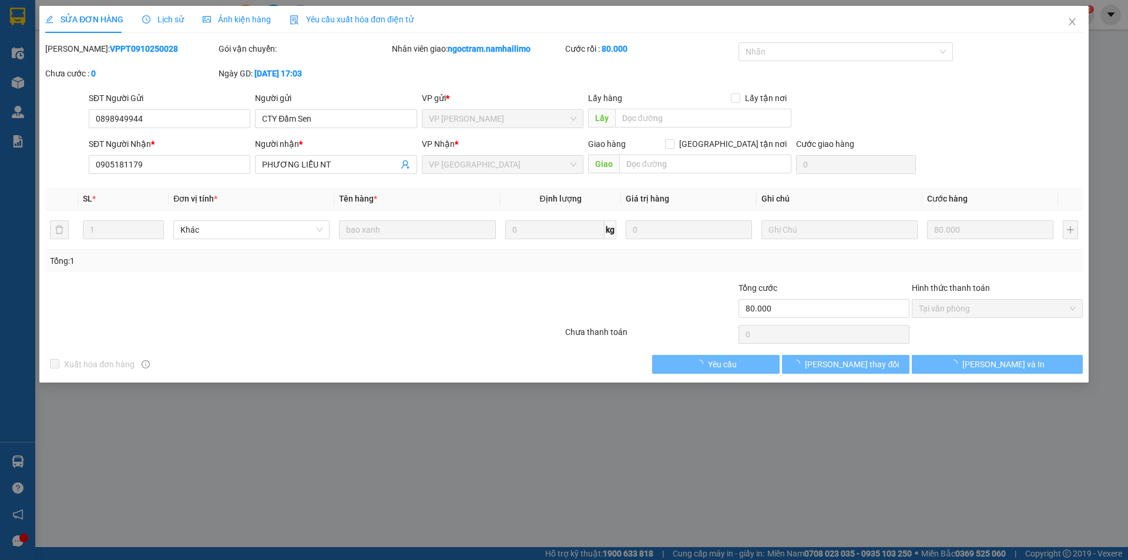
click at [177, 19] on span "Lịch sử" at bounding box center [163, 19] width 42 height 9
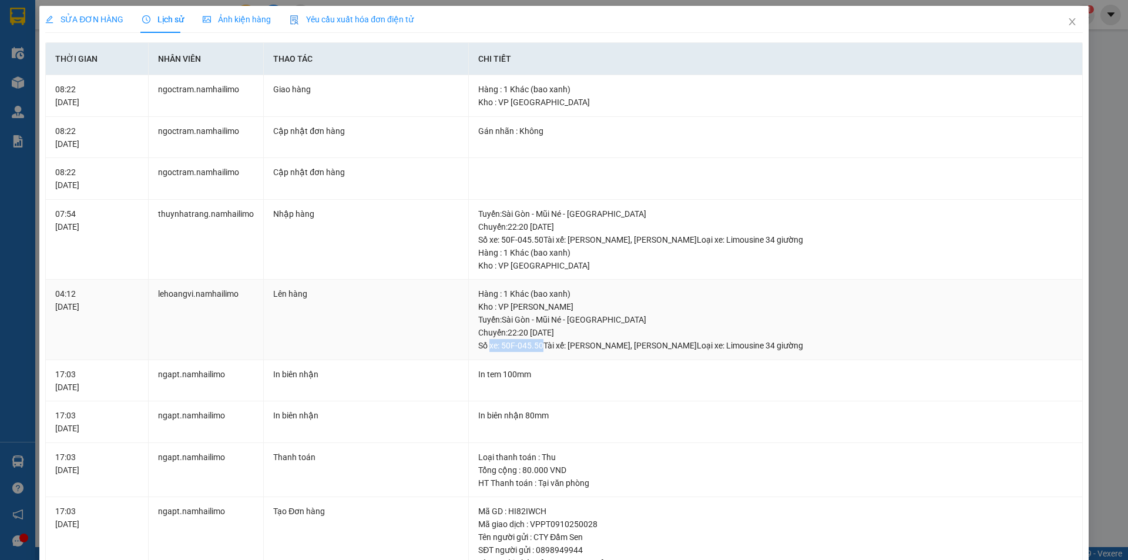
drag, startPoint x: 536, startPoint y: 344, endPoint x: 487, endPoint y: 344, distance: 49.4
click at [487, 344] on div "Tuyến : [GEOGRAPHIC_DATA] - Mũi Né - [GEOGRAPHIC_DATA] Chuyến: 22:20 [DATE] Số …" at bounding box center [775, 332] width 595 height 39
copy div "xe: 50F-045.50"
drag, startPoint x: 1055, startPoint y: 22, endPoint x: 1062, endPoint y: 25, distance: 7.9
click at [1056, 22] on span "Close" at bounding box center [1072, 22] width 33 height 33
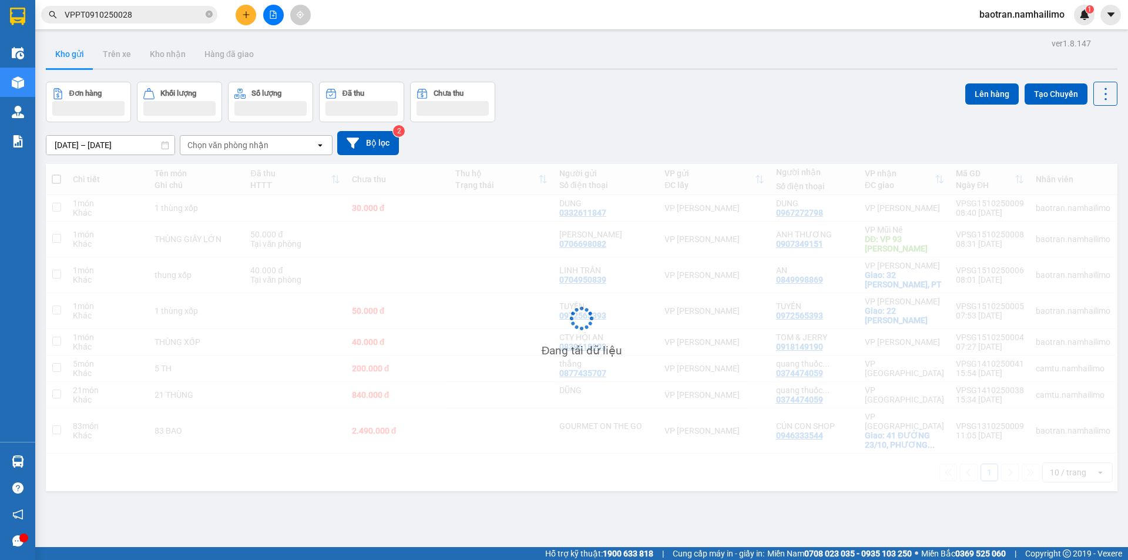
click at [1068, 29] on div "Kết quả tìm kiếm ( 1 ) Bộ lọc Mã ĐH Trạng thái Món hàng Tổng cước Chưa cước Ngư…" at bounding box center [564, 14] width 1128 height 29
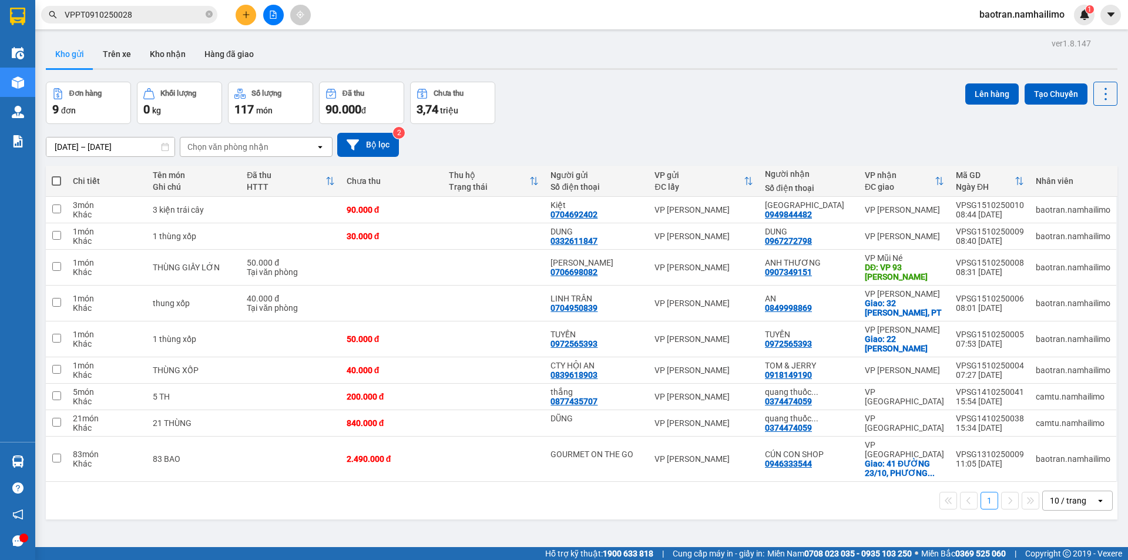
click at [72, 58] on button "Kho gửi" at bounding box center [70, 54] width 48 height 28
click at [636, 418] on div "DŨNG" at bounding box center [597, 418] width 92 height 9
checkbox input "true"
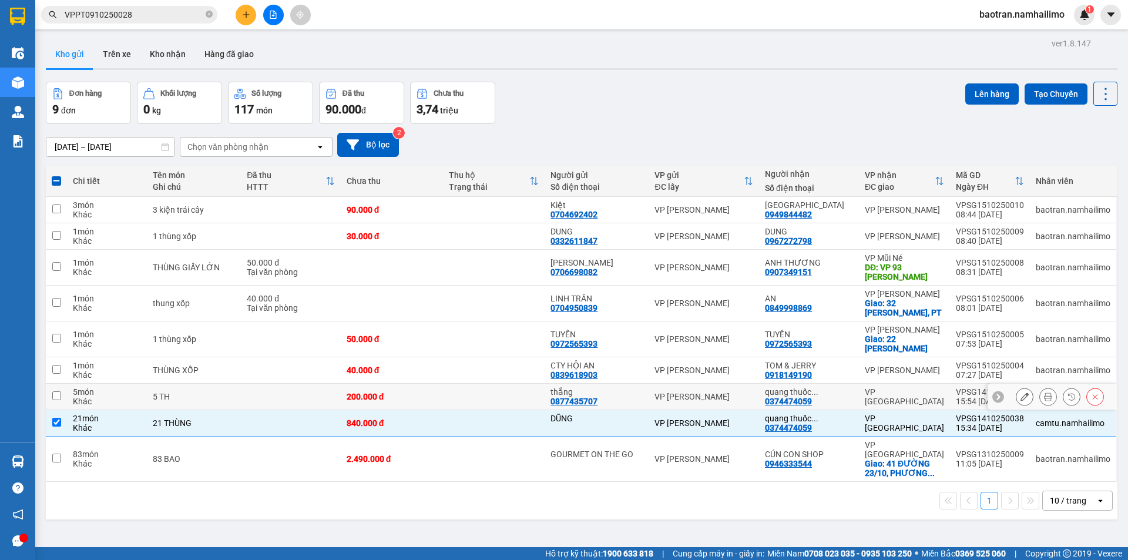
click at [643, 397] on div "thắng 0877435707" at bounding box center [597, 396] width 92 height 19
checkbox input "true"
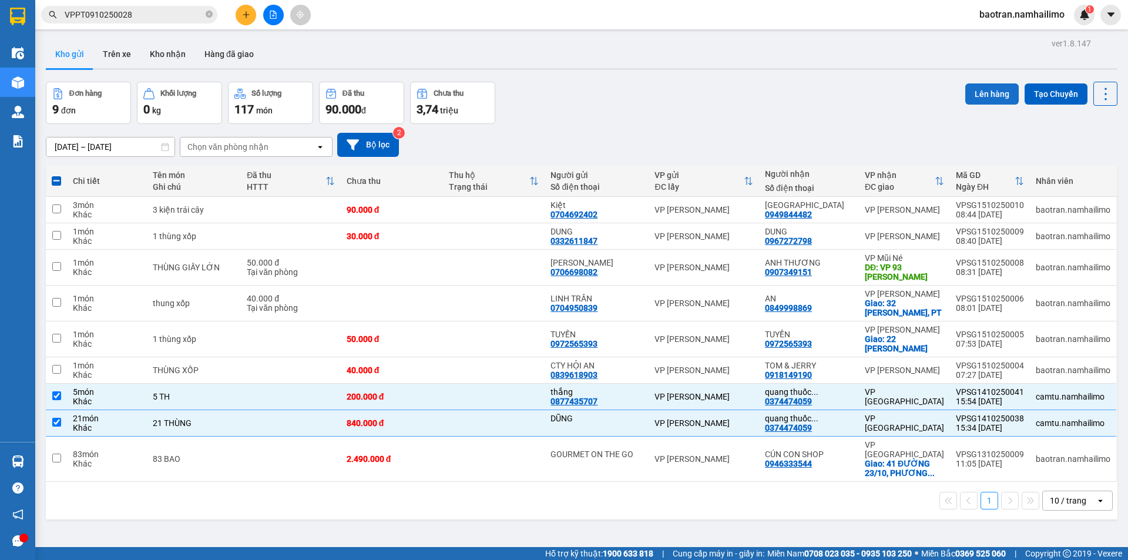
click at [993, 96] on button "Lên hàng" at bounding box center [991, 93] width 53 height 21
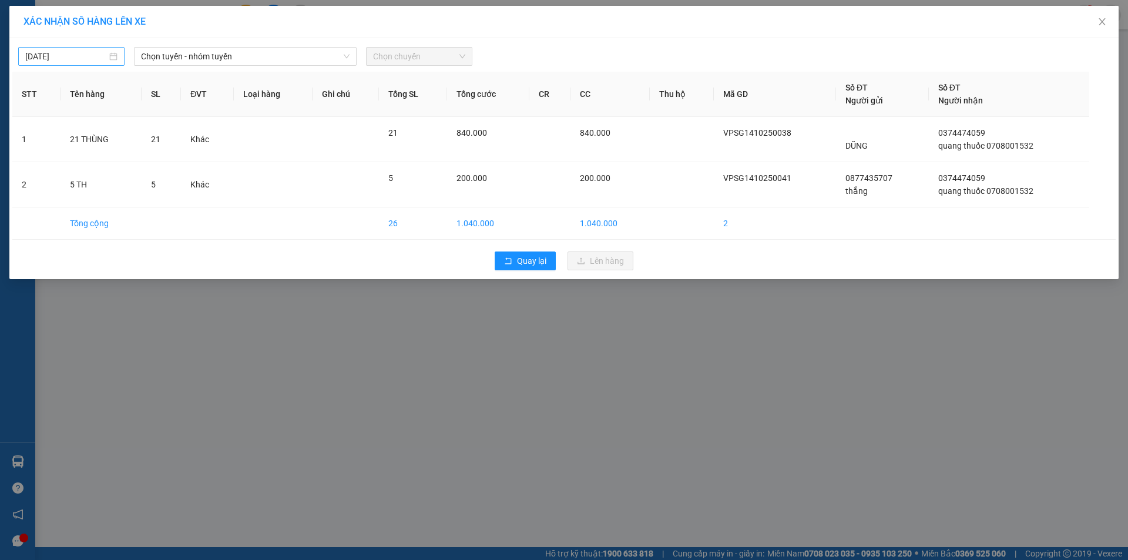
click at [71, 56] on input "[DATE]" at bounding box center [66, 56] width 82 height 13
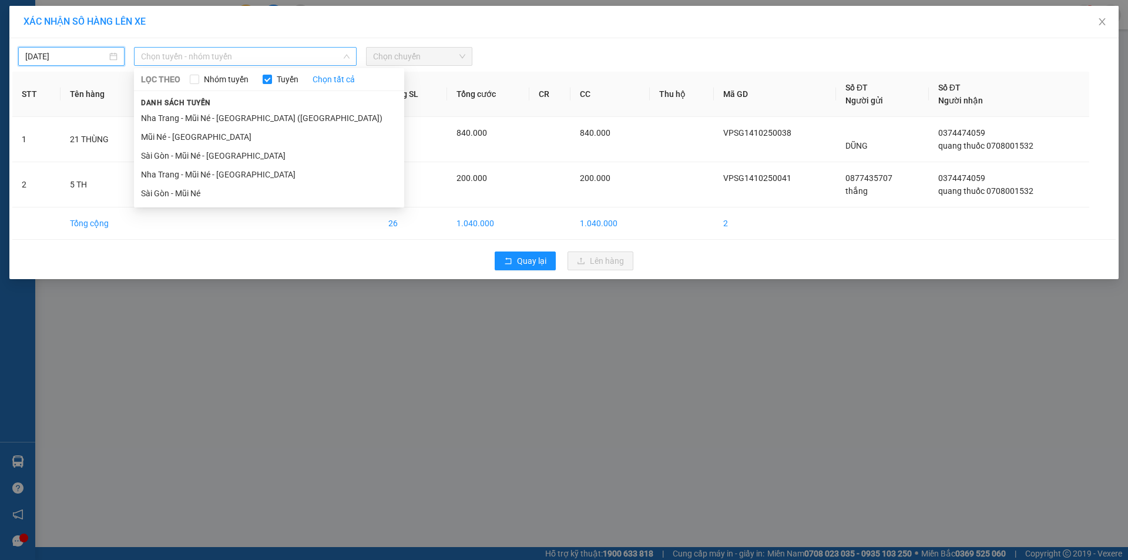
click at [180, 59] on span "Chọn tuyến - nhóm tuyến" at bounding box center [245, 57] width 209 height 18
click at [83, 59] on input "[DATE]" at bounding box center [66, 56] width 82 height 13
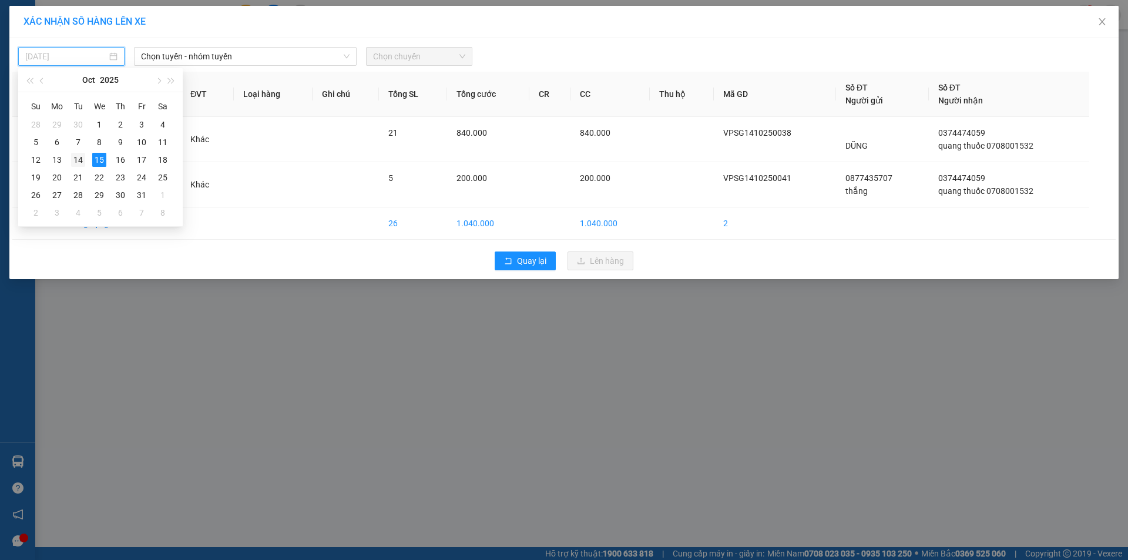
click at [79, 156] on div "14" at bounding box center [78, 160] width 14 height 14
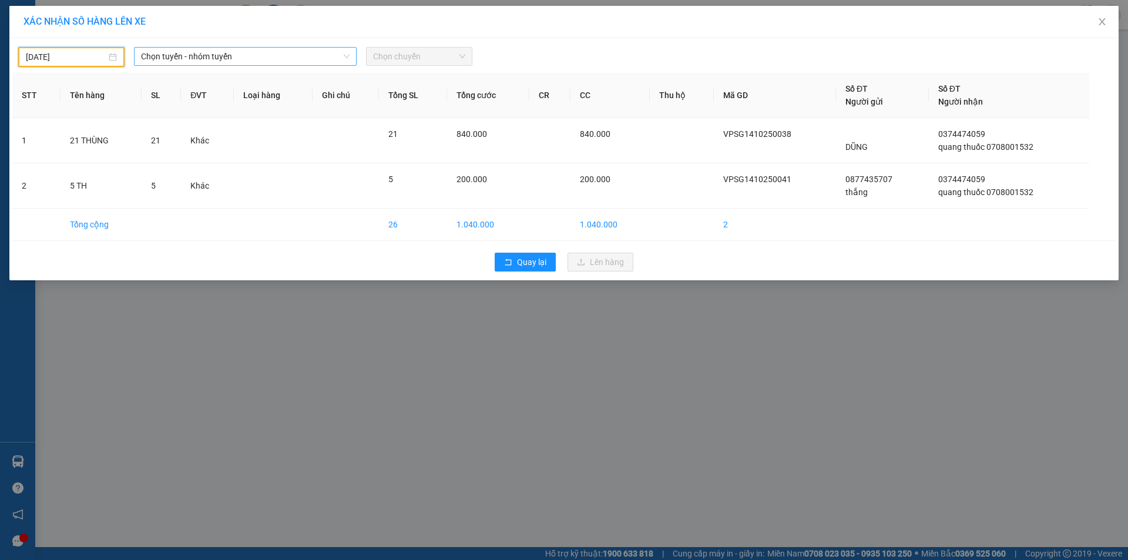
click at [201, 60] on span "Chọn tuyến - nhóm tuyến" at bounding box center [245, 57] width 209 height 18
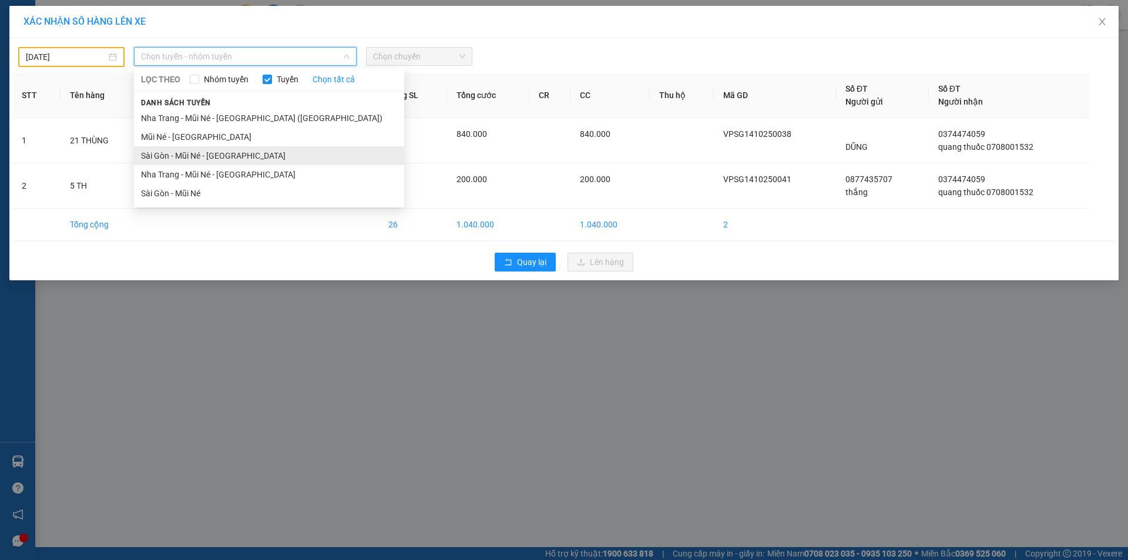
click at [211, 155] on li "Sài Gòn - Mũi Né - [GEOGRAPHIC_DATA]" at bounding box center [269, 155] width 270 height 19
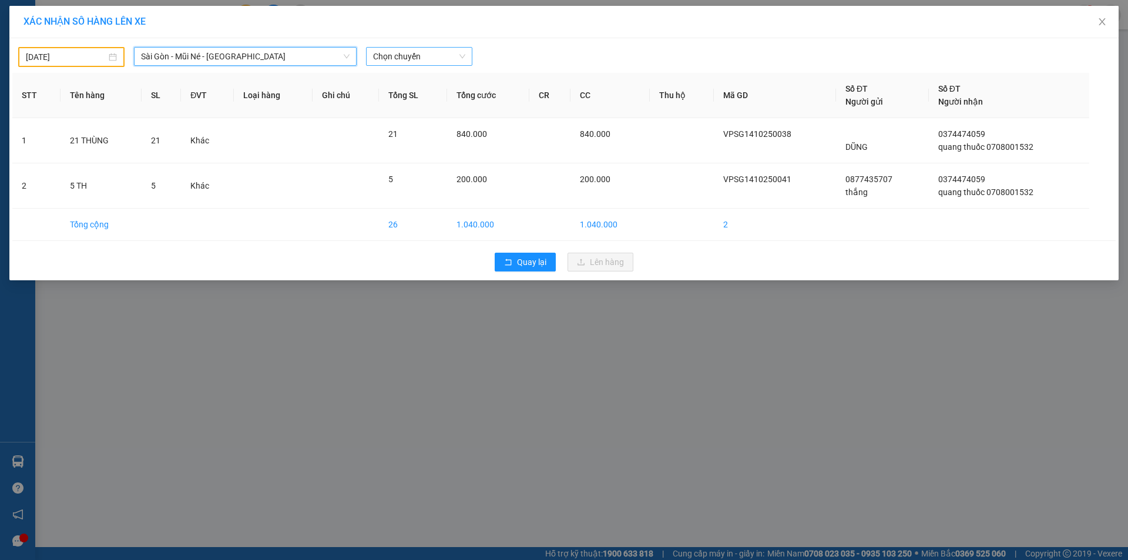
click at [401, 53] on span "Chọn chuyến" at bounding box center [419, 57] width 92 height 18
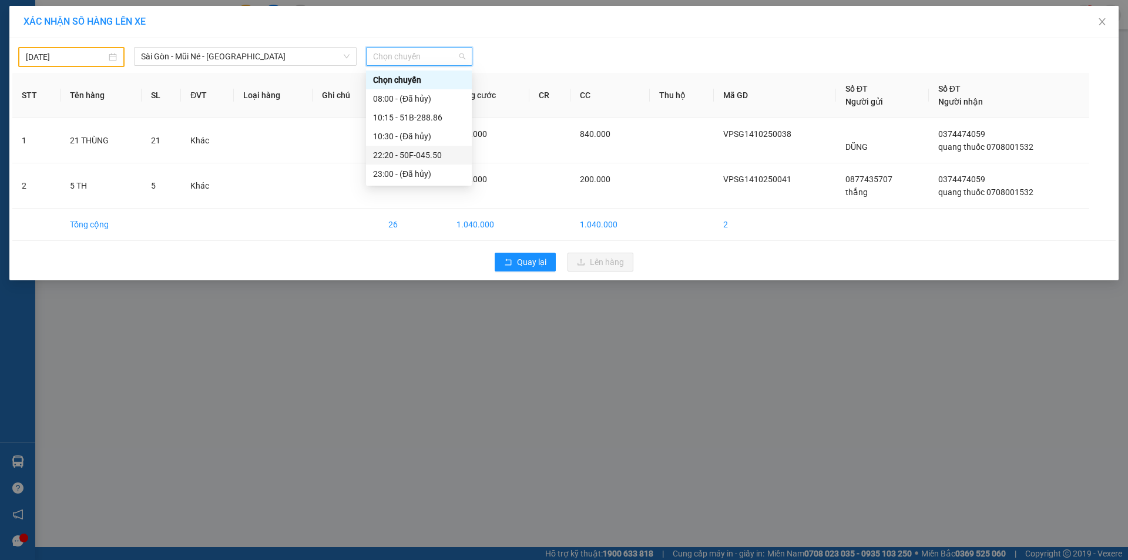
click at [412, 156] on div "22:20 - 50F-045.50" at bounding box center [419, 155] width 92 height 13
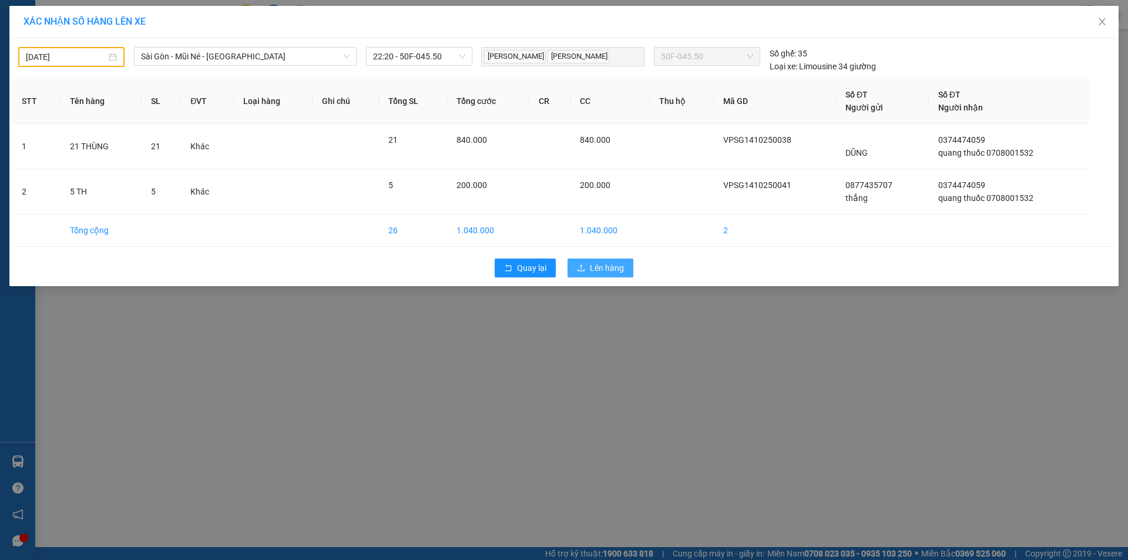
click at [590, 263] on span "Lên hàng" at bounding box center [607, 267] width 34 height 13
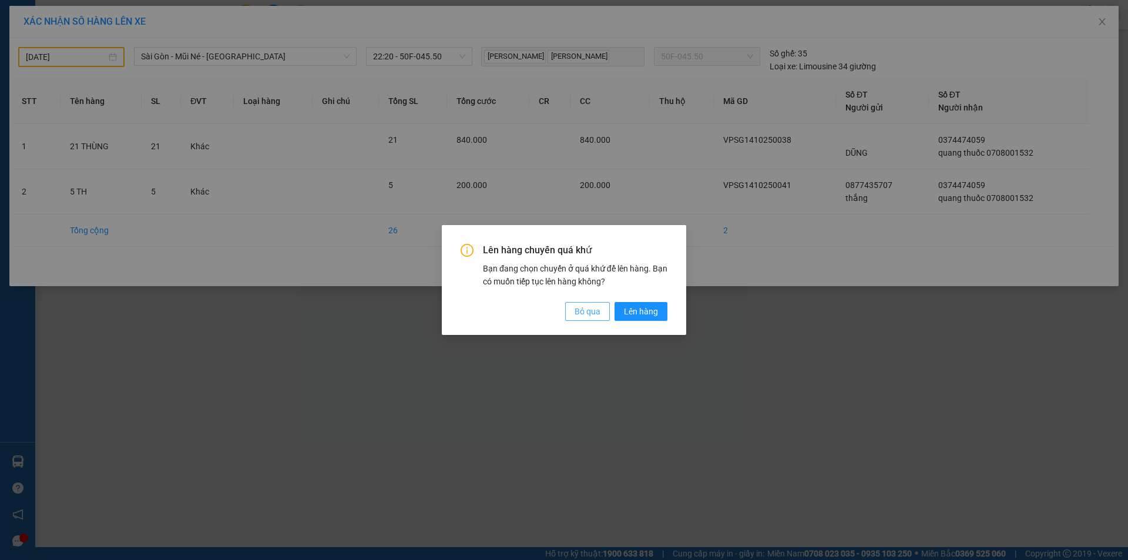
click at [571, 310] on button "Bỏ qua" at bounding box center [587, 311] width 45 height 19
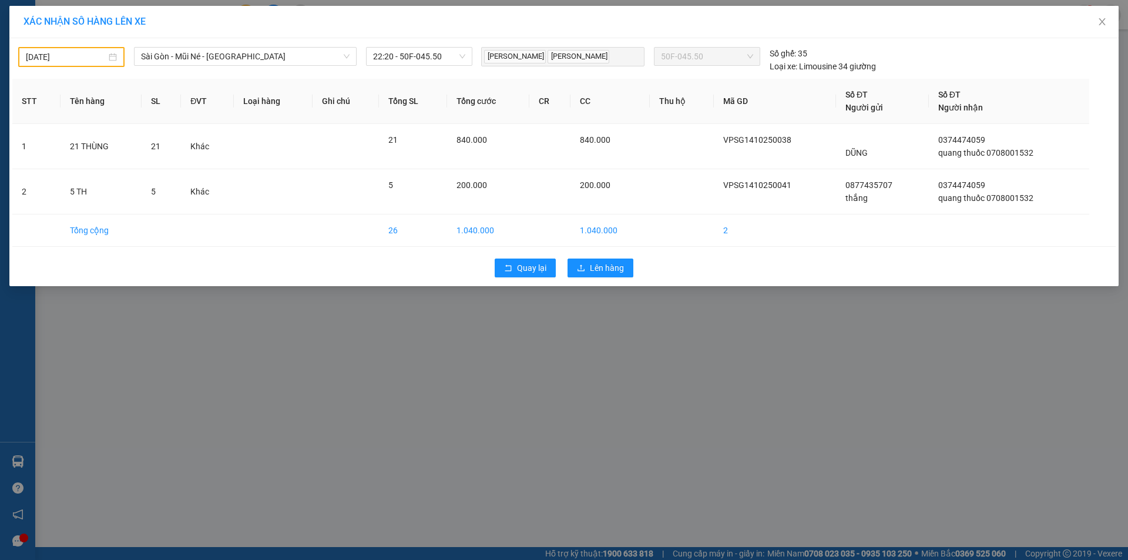
click at [68, 60] on input "[DATE]" at bounding box center [66, 57] width 80 height 13
click at [98, 160] on div "15" at bounding box center [99, 161] width 14 height 14
type input "[DATE]"
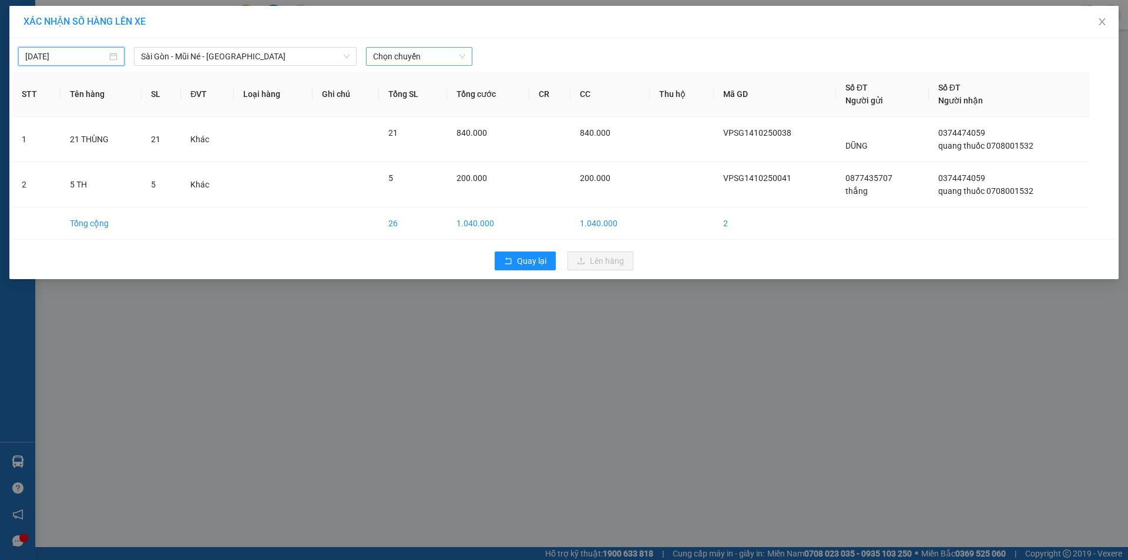
click at [396, 59] on span "Chọn chuyến" at bounding box center [419, 57] width 92 height 18
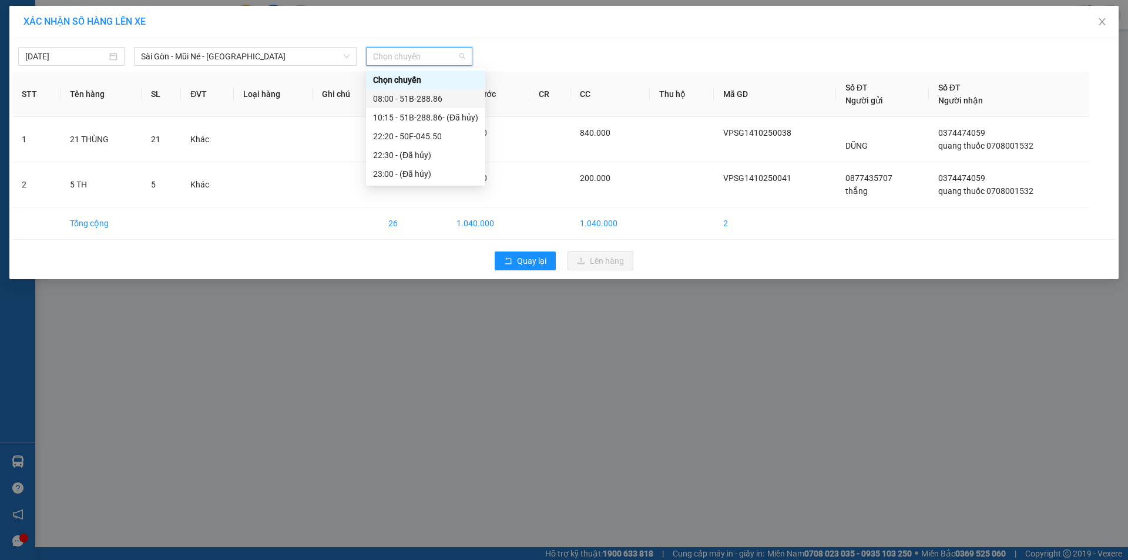
click at [424, 98] on div "08:00 - 51B-288.86" at bounding box center [425, 98] width 105 height 13
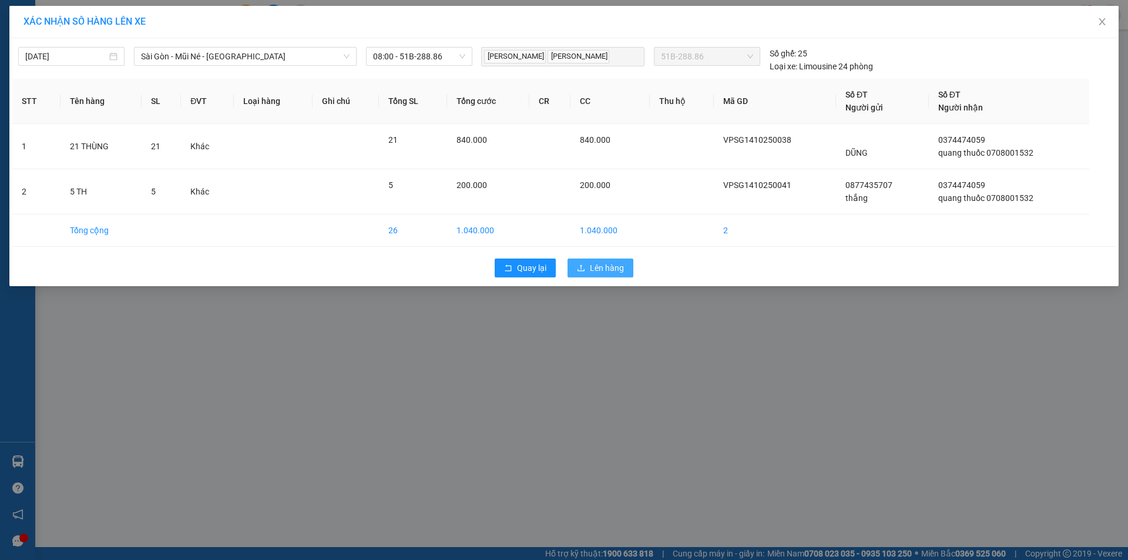
click at [618, 269] on span "Lên hàng" at bounding box center [607, 267] width 34 height 13
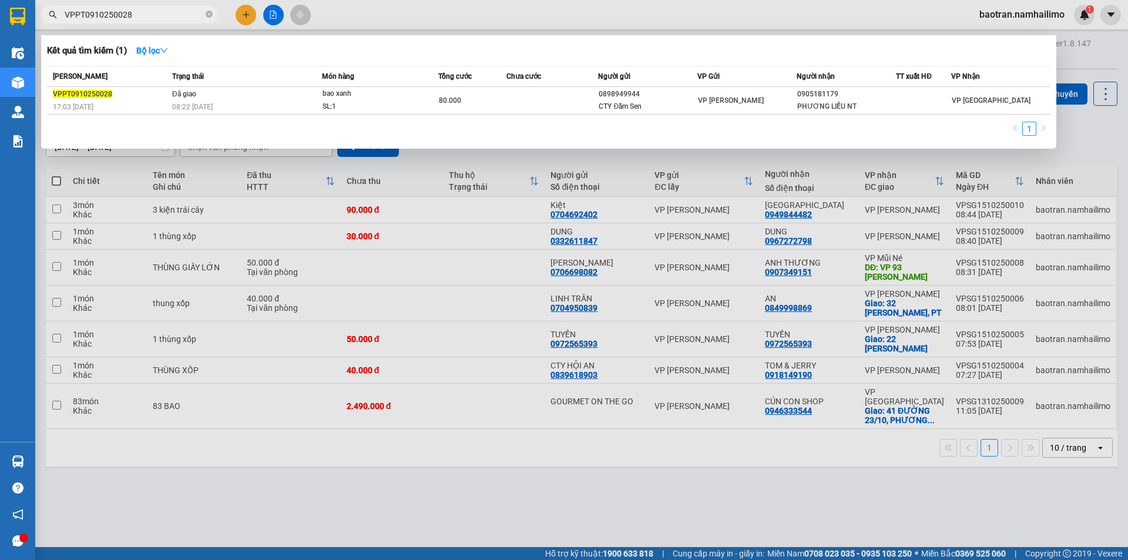
click at [167, 19] on input "VPPT0910250028" at bounding box center [134, 14] width 139 height 13
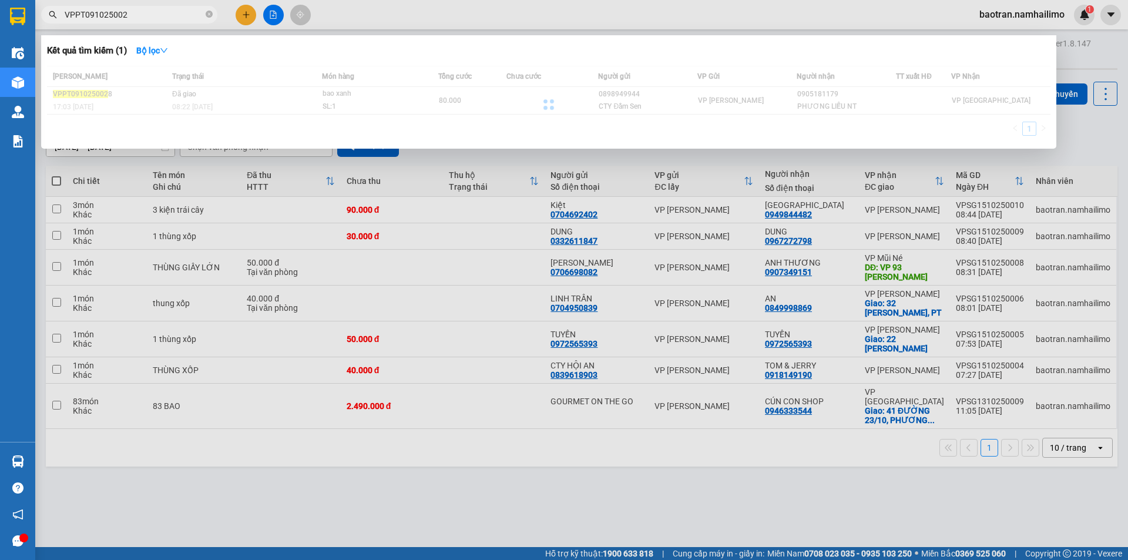
click at [167, 19] on input "VPPT091025002" at bounding box center [134, 14] width 139 height 13
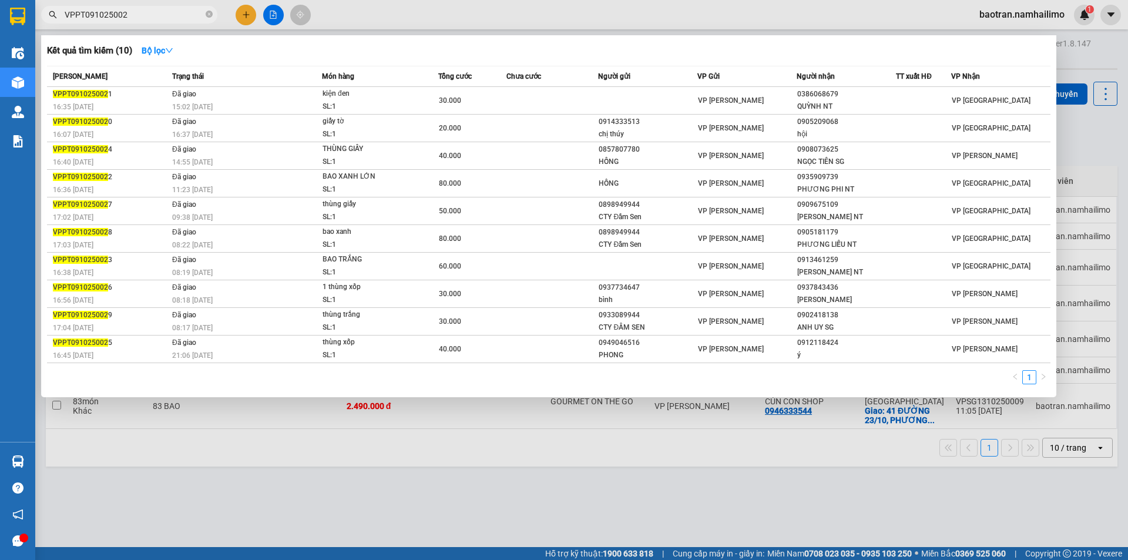
paste input "101025002"
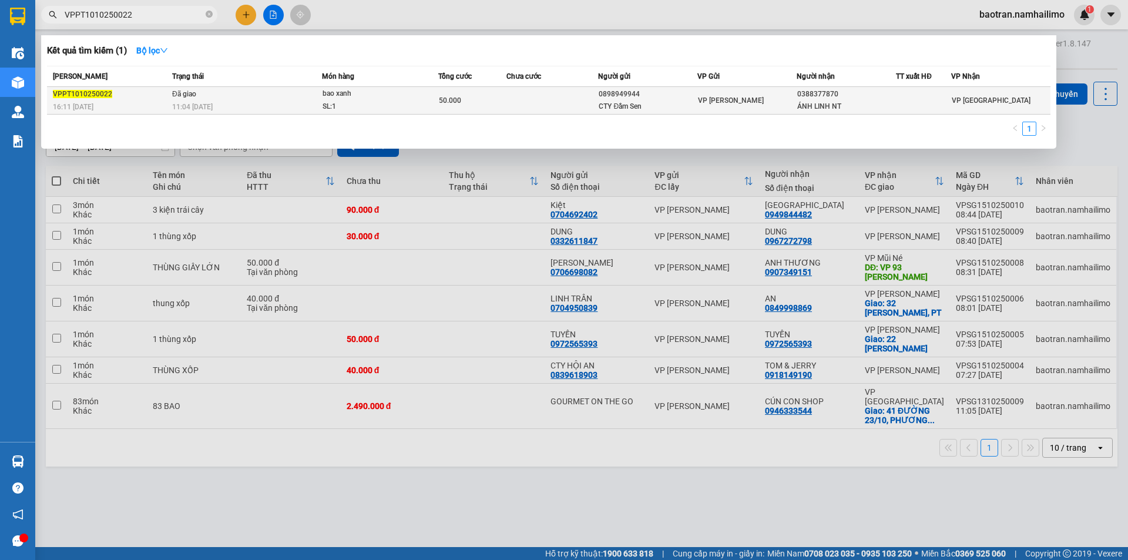
type input "VPPT1010250022"
click at [219, 106] on div "11:04 [DATE]" at bounding box center [246, 106] width 149 height 13
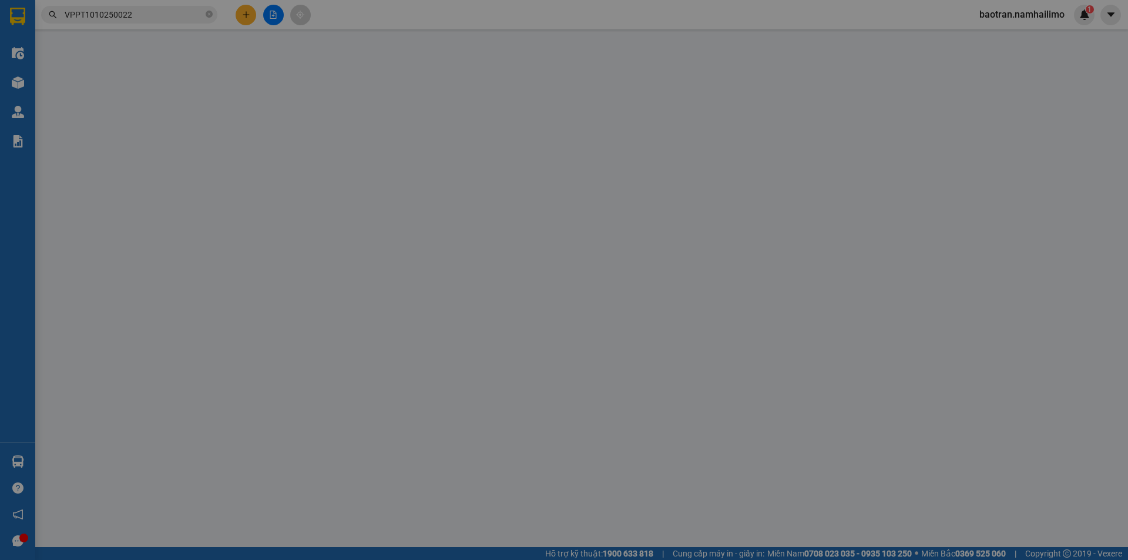
type input "0898949944"
type input "CTY Đầm Sen"
type input "0388377870"
type input "ÁNH LINH NT"
type input "50.000"
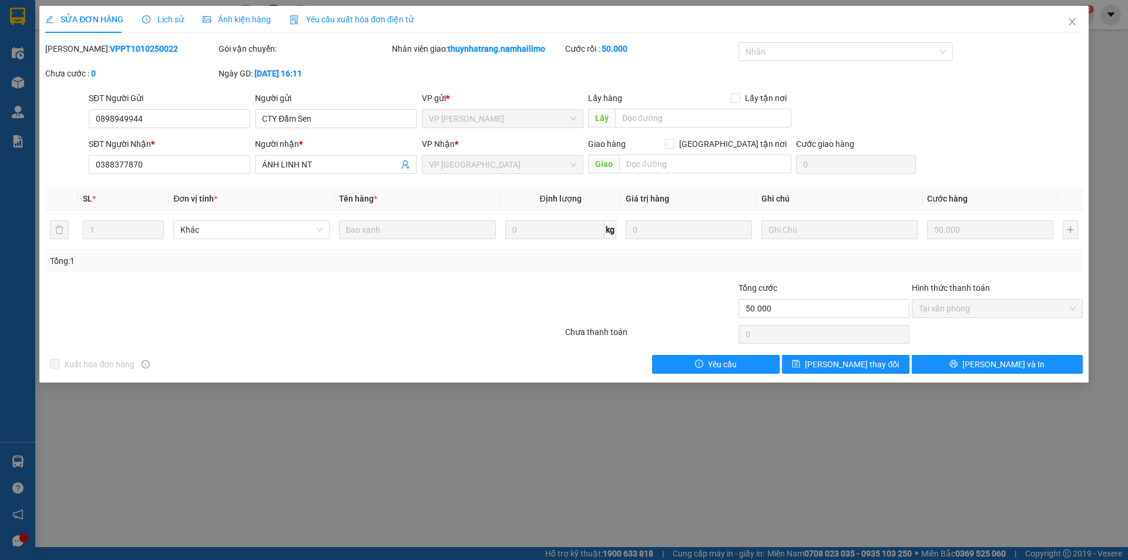
click at [167, 25] on div "Lịch sử" at bounding box center [163, 19] width 42 height 13
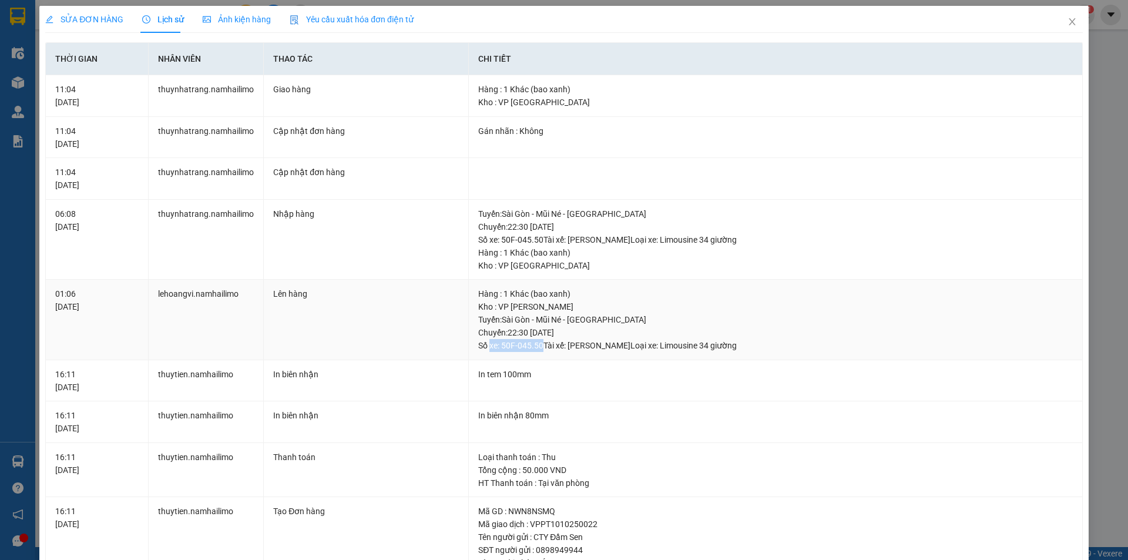
drag, startPoint x: 535, startPoint y: 342, endPoint x: 487, endPoint y: 344, distance: 48.8
click at [487, 344] on div "Tuyến : [GEOGRAPHIC_DATA] - Mũi Né - [GEOGRAPHIC_DATA] Chuyến: 22:30 [DATE] Số …" at bounding box center [775, 332] width 595 height 39
copy div "xe: 50F-045.50"
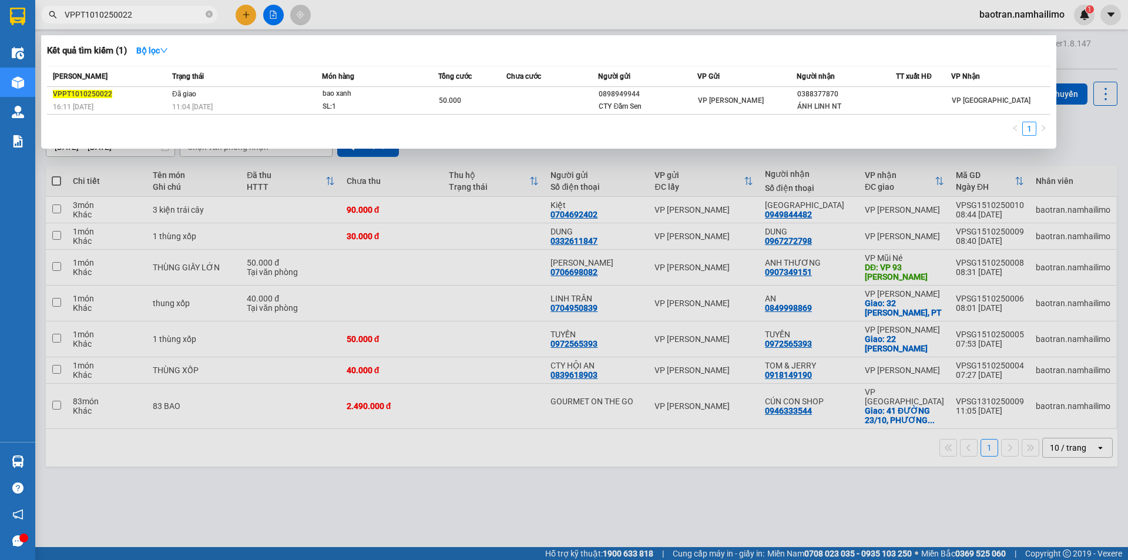
click at [141, 15] on input "VPPT1010250022" at bounding box center [134, 14] width 139 height 13
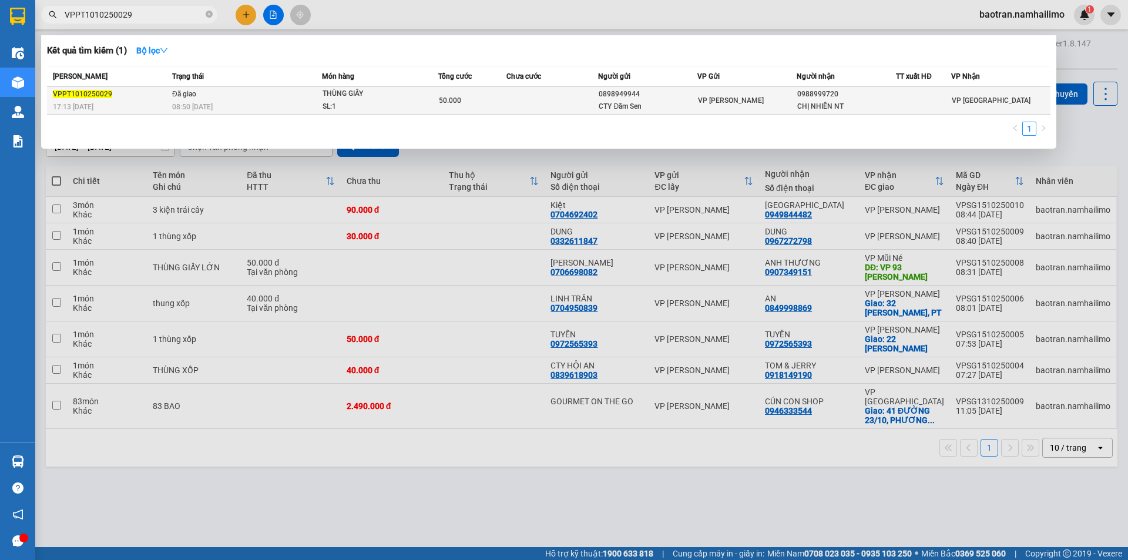
click at [199, 88] on td "Đã giao 08:50 [DATE]" at bounding box center [245, 101] width 153 height 28
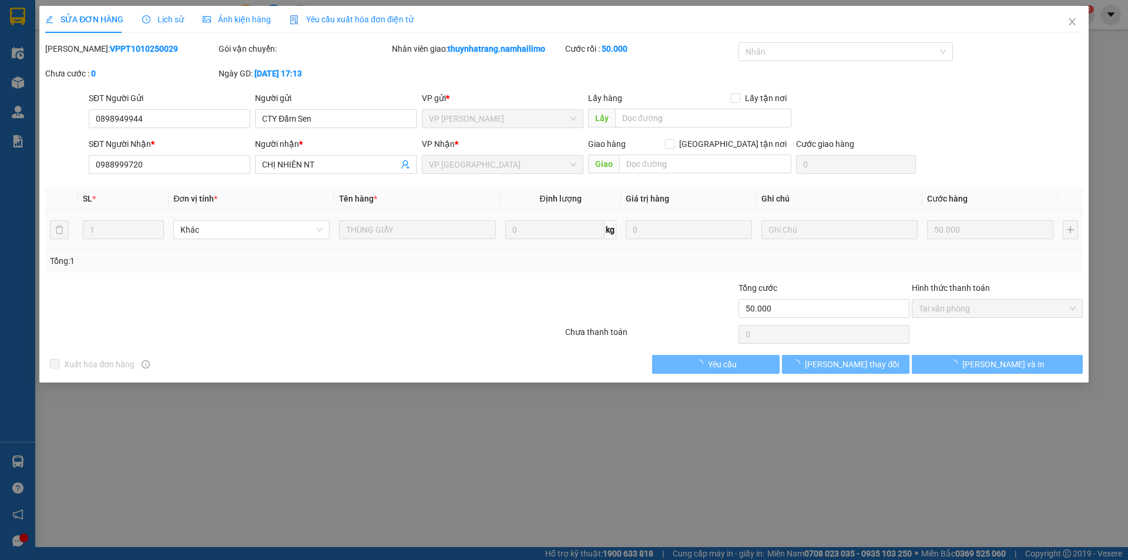
click at [175, 12] on div "Lịch sử" at bounding box center [163, 19] width 42 height 27
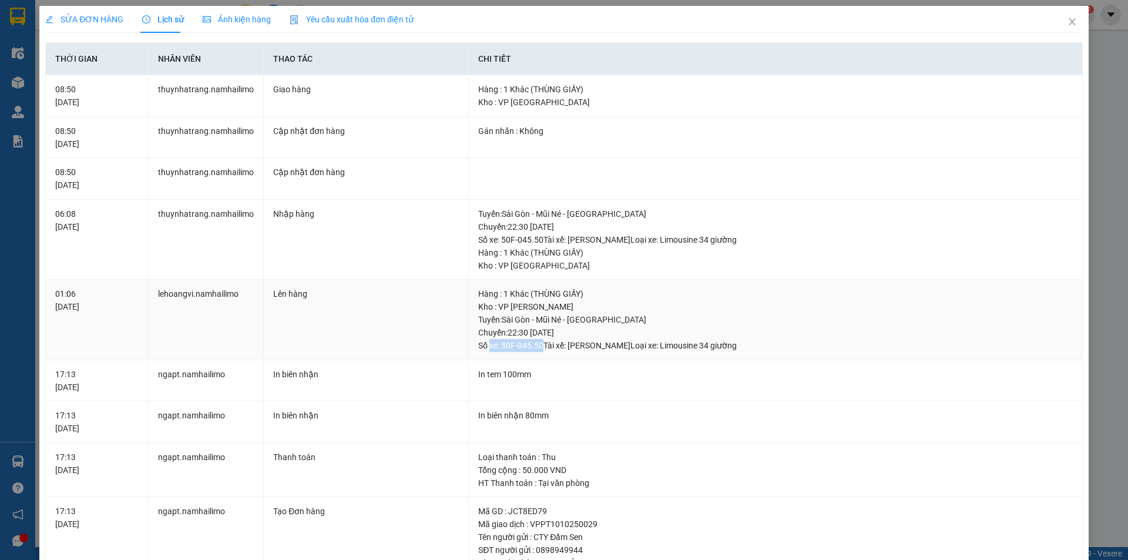
drag, startPoint x: 537, startPoint y: 346, endPoint x: 487, endPoint y: 340, distance: 50.9
click at [486, 342] on div "Tuyến : [GEOGRAPHIC_DATA] - Mũi Né - [GEOGRAPHIC_DATA] Chuyến: 22:30 [DATE] Số …" at bounding box center [775, 332] width 595 height 39
copy div "xe: 50F-045.50"
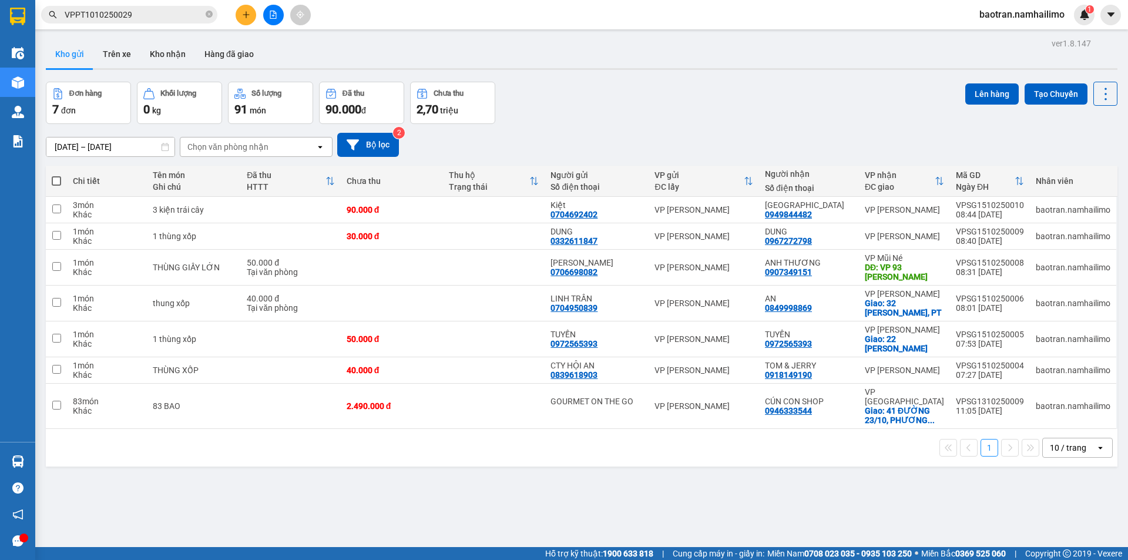
click at [151, 18] on input "VPPT1010250029" at bounding box center [134, 14] width 139 height 13
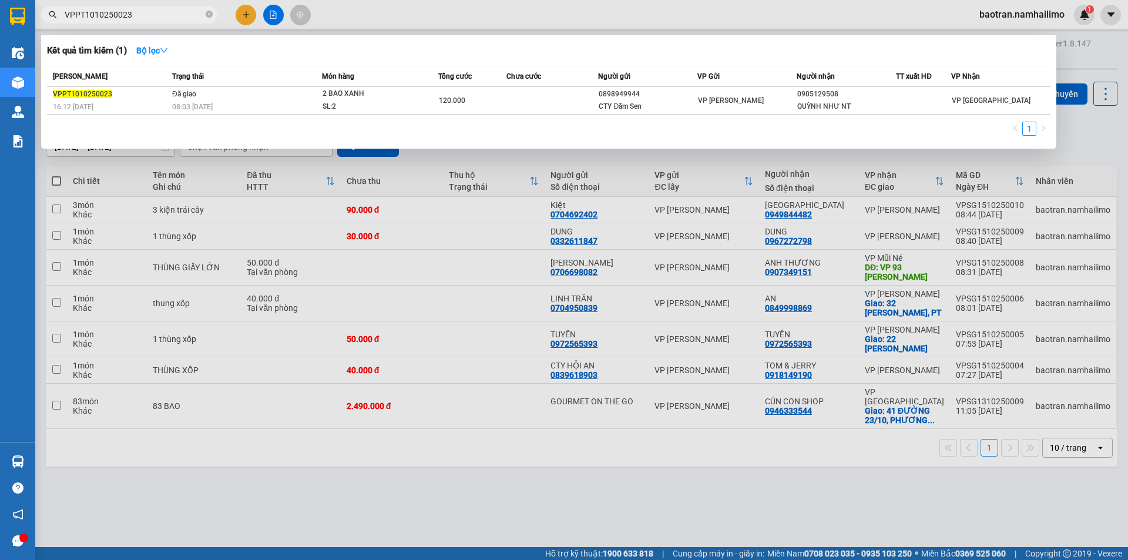
type input "VPPT1010250023"
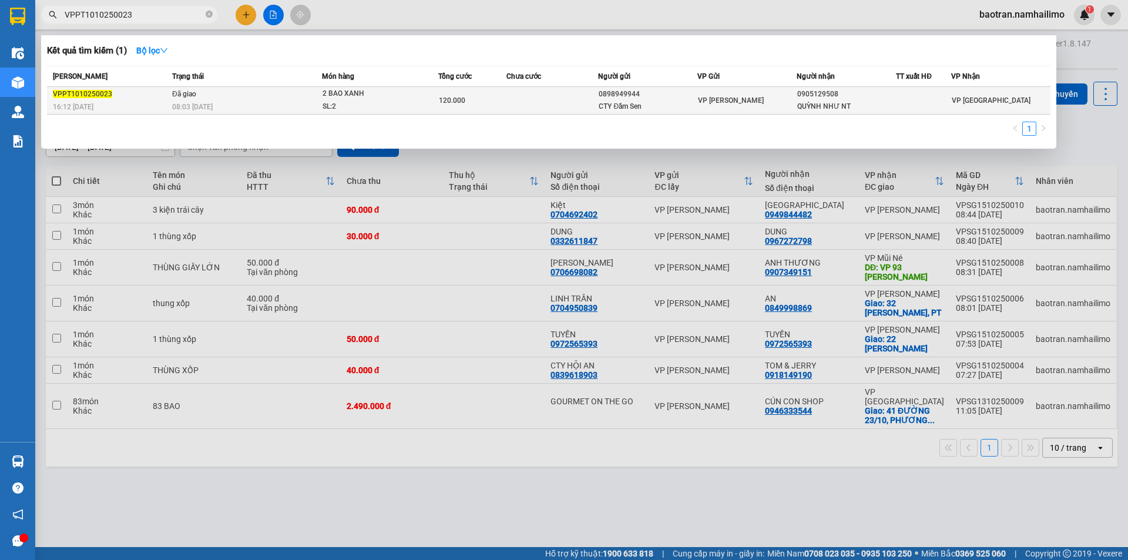
click at [226, 99] on td "Đã giao 08:03 [DATE]" at bounding box center [245, 101] width 153 height 28
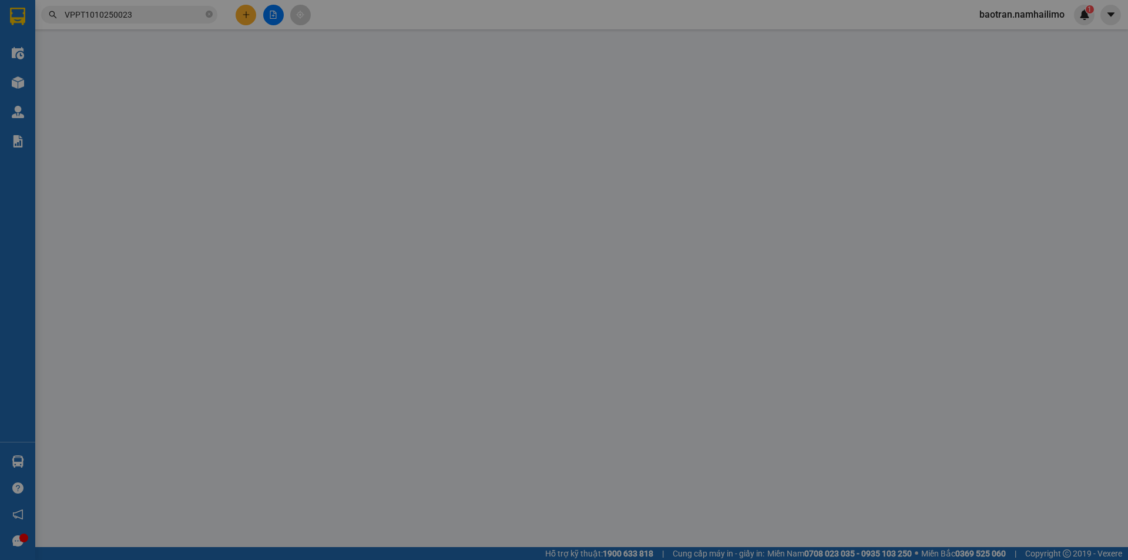
type input "0898949944"
type input "CTY Đầm Sen"
type input "0905129508"
type input "QUỲNH NHƯ NT"
type input "120.000"
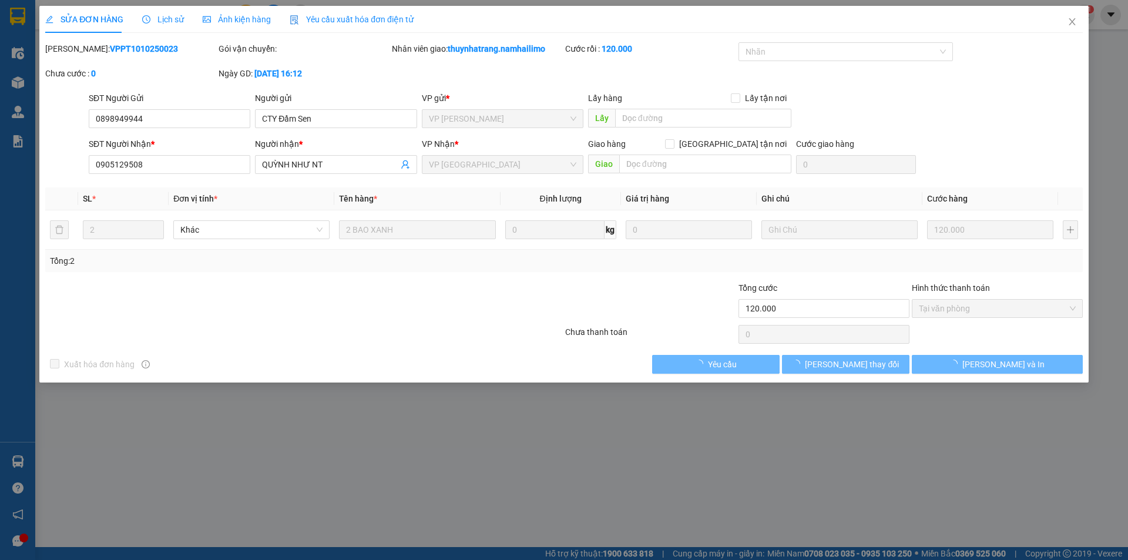
click at [175, 19] on span "Lịch sử" at bounding box center [163, 19] width 42 height 9
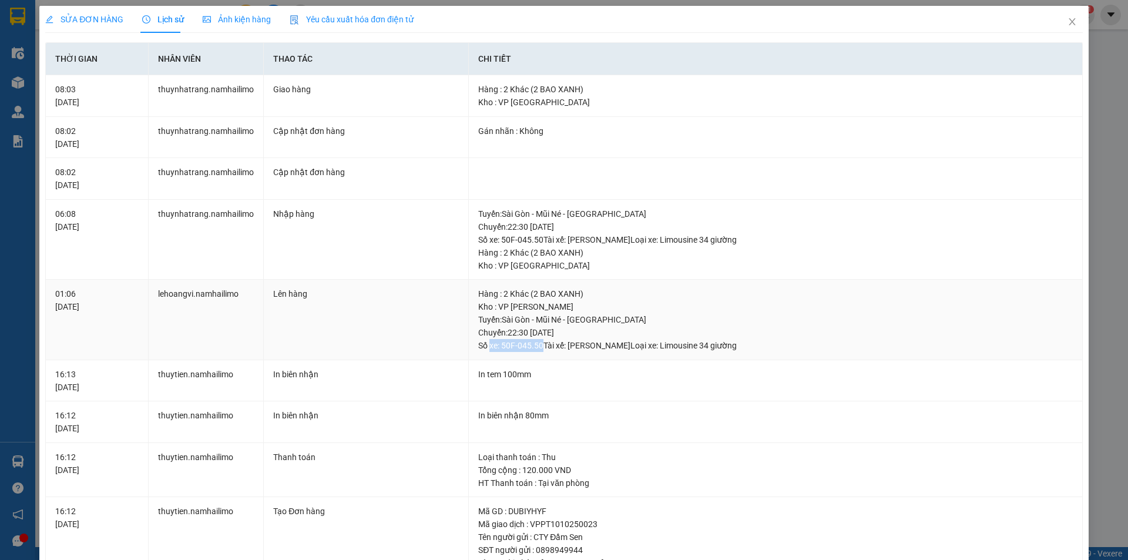
drag, startPoint x: 537, startPoint y: 343, endPoint x: 487, endPoint y: 345, distance: 50.6
click at [487, 345] on div "Tuyến : [GEOGRAPHIC_DATA] - Mũi Né - [GEOGRAPHIC_DATA] Chuyến: 22:30 [DATE] Số …" at bounding box center [775, 332] width 595 height 39
copy div "xe: 50F-045.50"
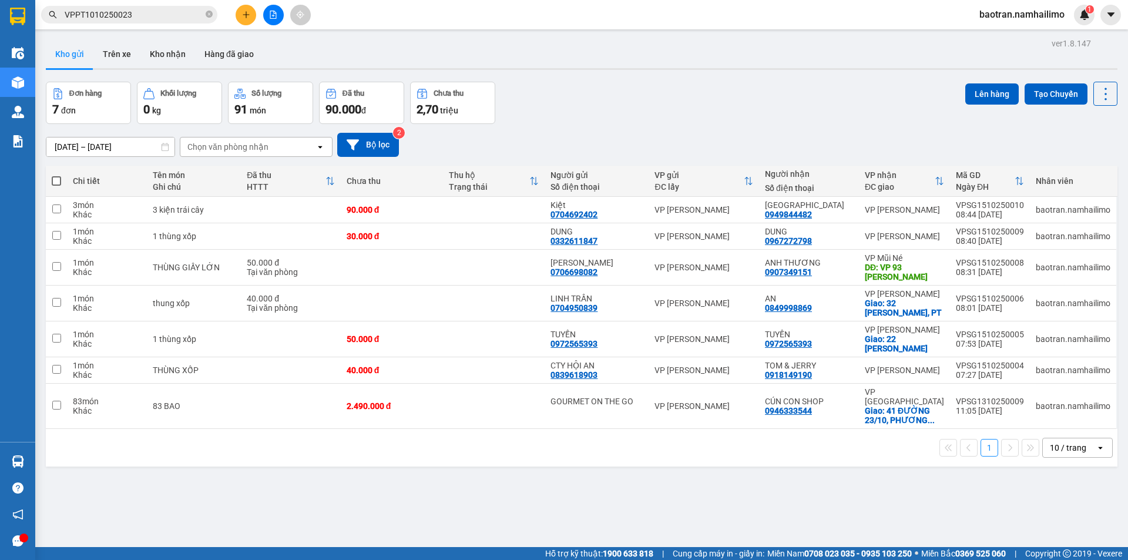
click at [150, 14] on input "VPPT1010250023" at bounding box center [134, 14] width 139 height 13
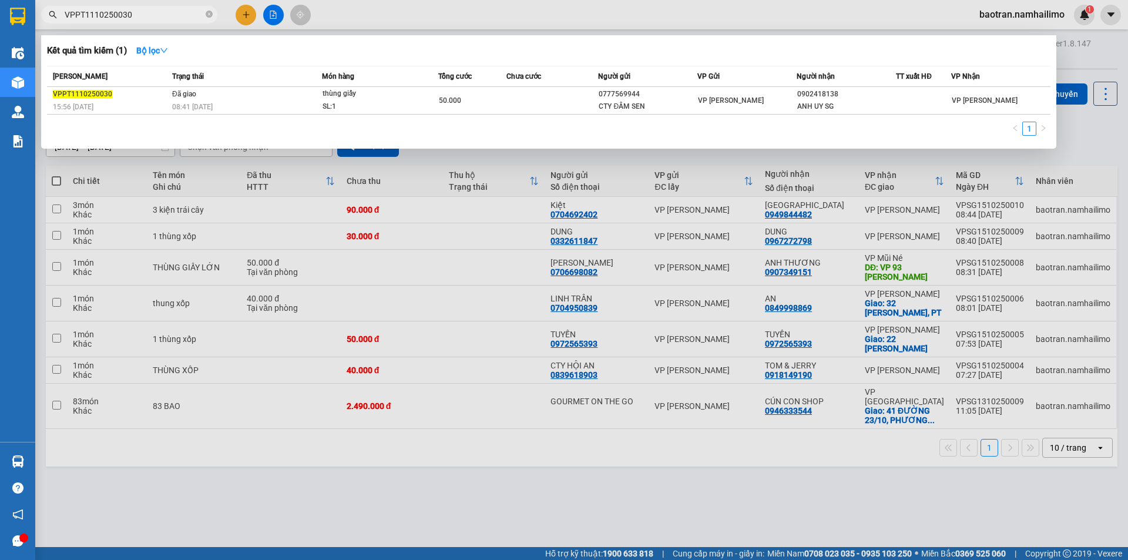
type input "VPPT1110250030"
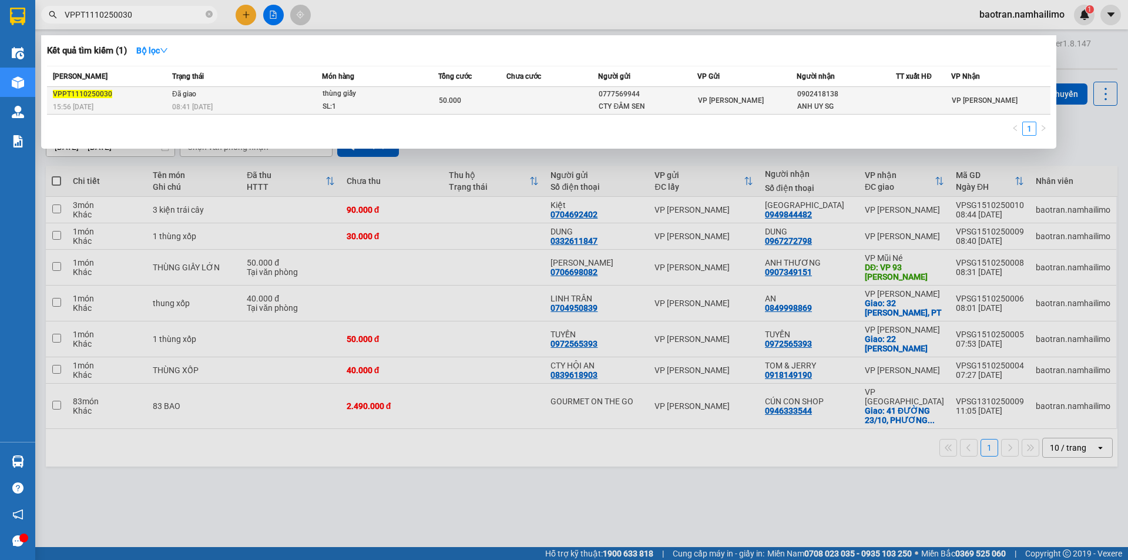
click at [367, 97] on div "thùng giấy" at bounding box center [367, 94] width 88 height 13
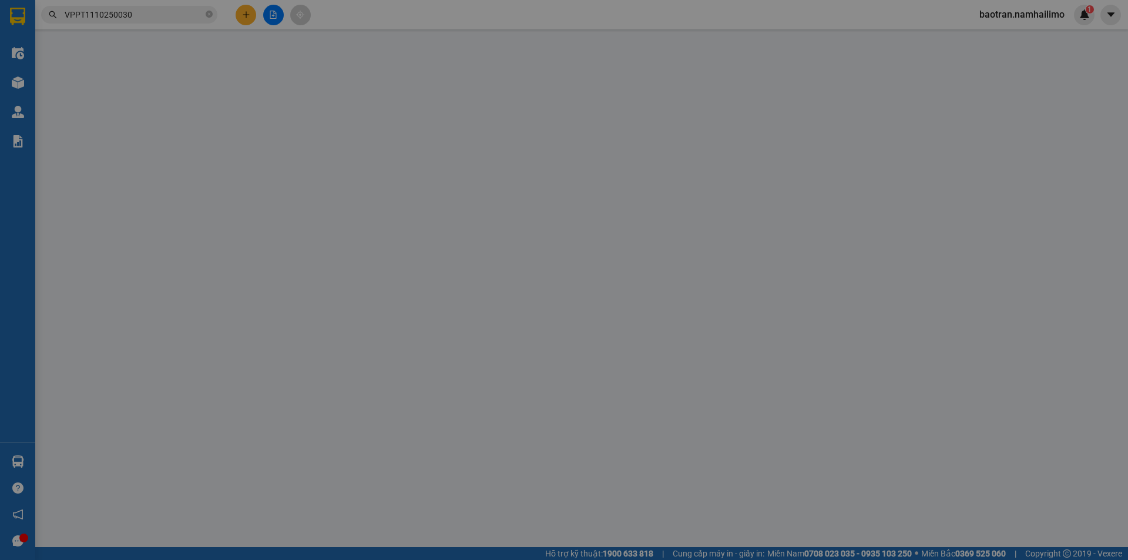
type input "0777569944"
type input "CTY ĐẦM SEN"
type input "0902418138"
type input "ANH UY SG"
type input "50.000"
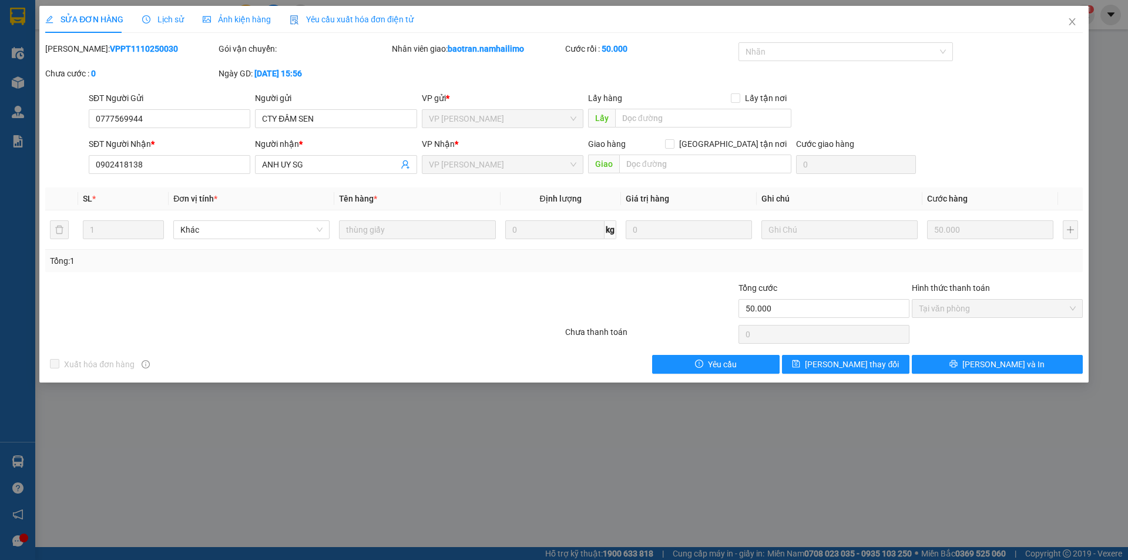
click at [162, 21] on span "Lịch sử" at bounding box center [163, 19] width 42 height 9
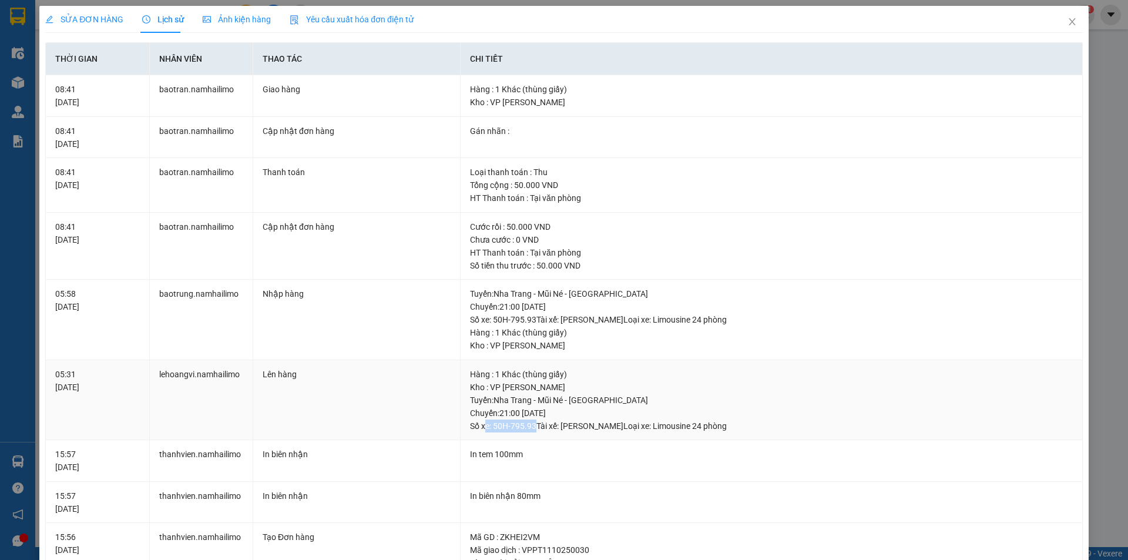
drag, startPoint x: 532, startPoint y: 424, endPoint x: 493, endPoint y: 435, distance: 40.4
click at [482, 427] on div "Tuyến : [GEOGRAPHIC_DATA] - Mũi Né - [GEOGRAPHIC_DATA] Chuyến: 21:00 [DATE] Số …" at bounding box center [771, 413] width 603 height 39
copy div "e: 50H-795.93"
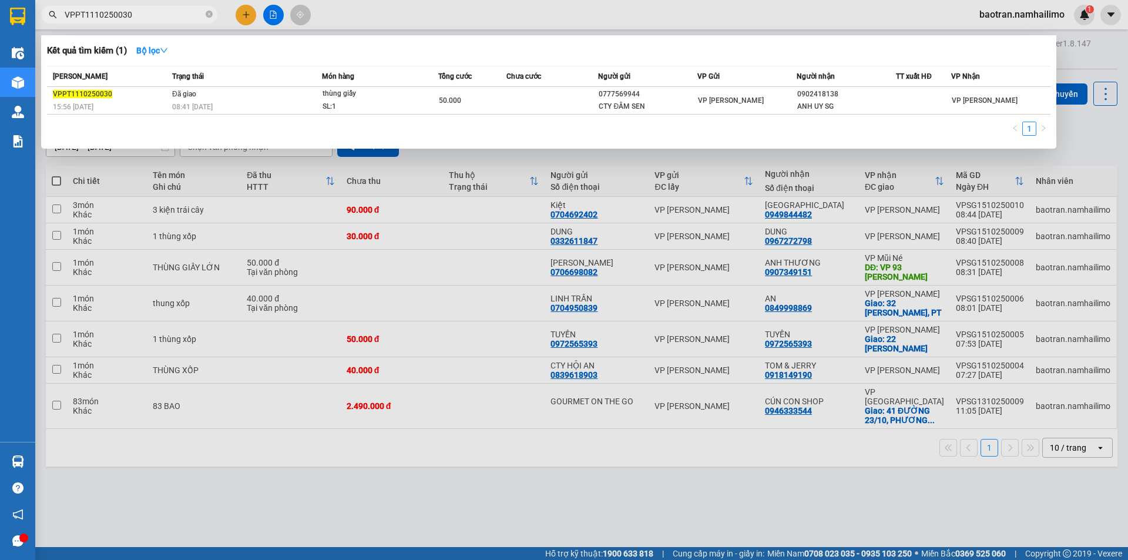
click at [145, 21] on span "VPPT1110250030" at bounding box center [129, 15] width 176 height 18
click at [145, 17] on input "VPPT1110250030" at bounding box center [134, 14] width 139 height 13
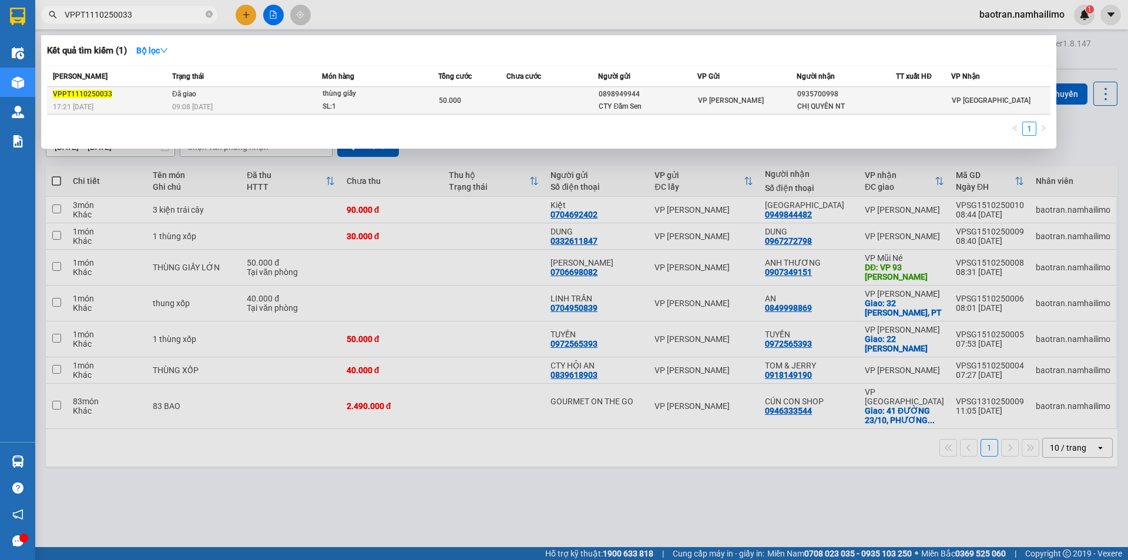
type input "VPPT1110250033"
click at [227, 102] on div "09:08 [DATE]" at bounding box center [246, 106] width 149 height 13
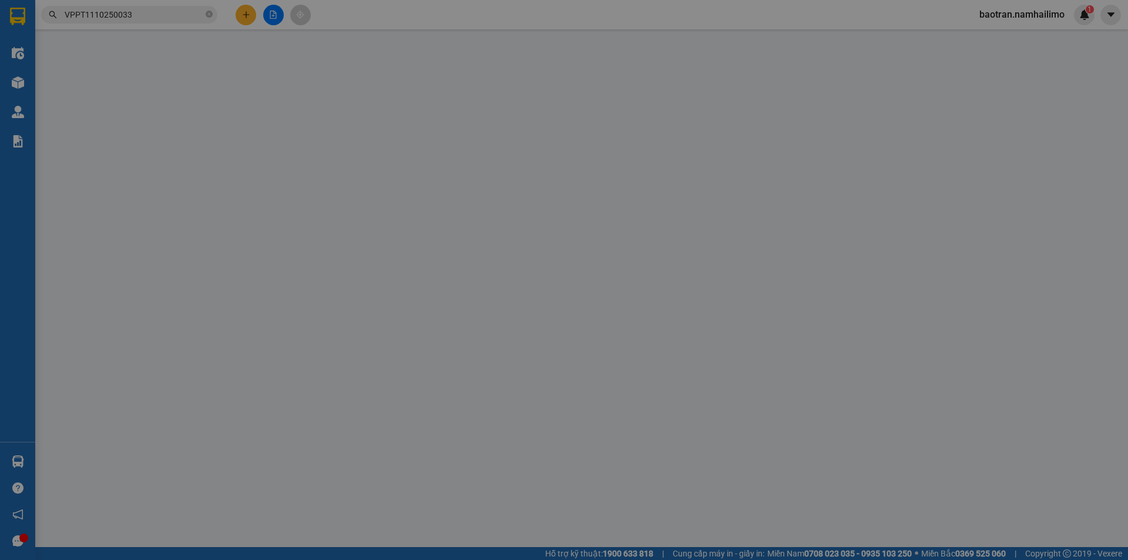
type input "0898949944"
type input "CTY Đầm Sen"
type input "0935700998"
type input "CHỊ QUYÊN NT"
type input "50.000"
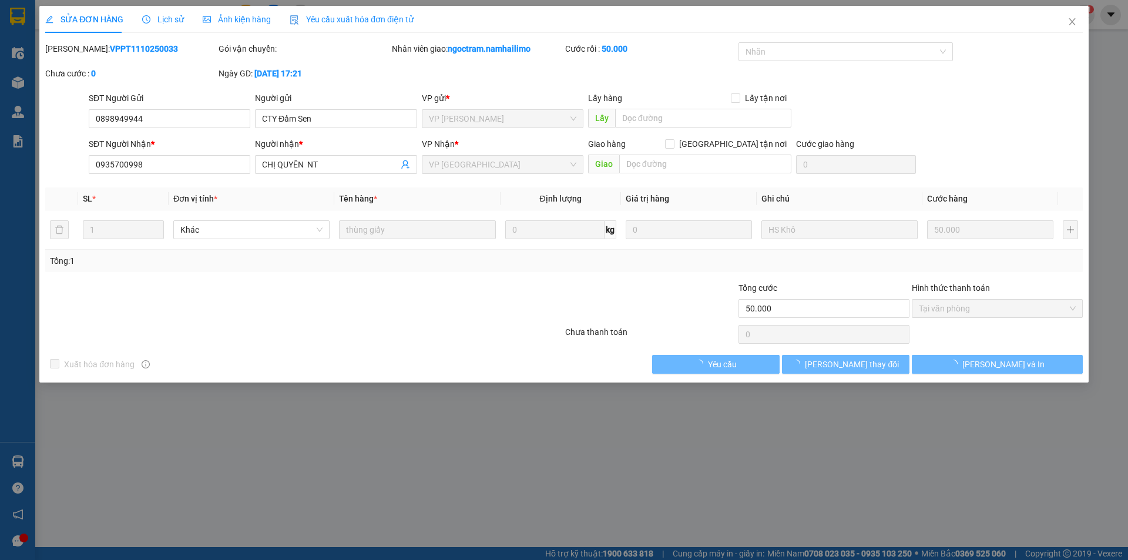
click at [156, 22] on span "Lịch sử" at bounding box center [163, 19] width 42 height 9
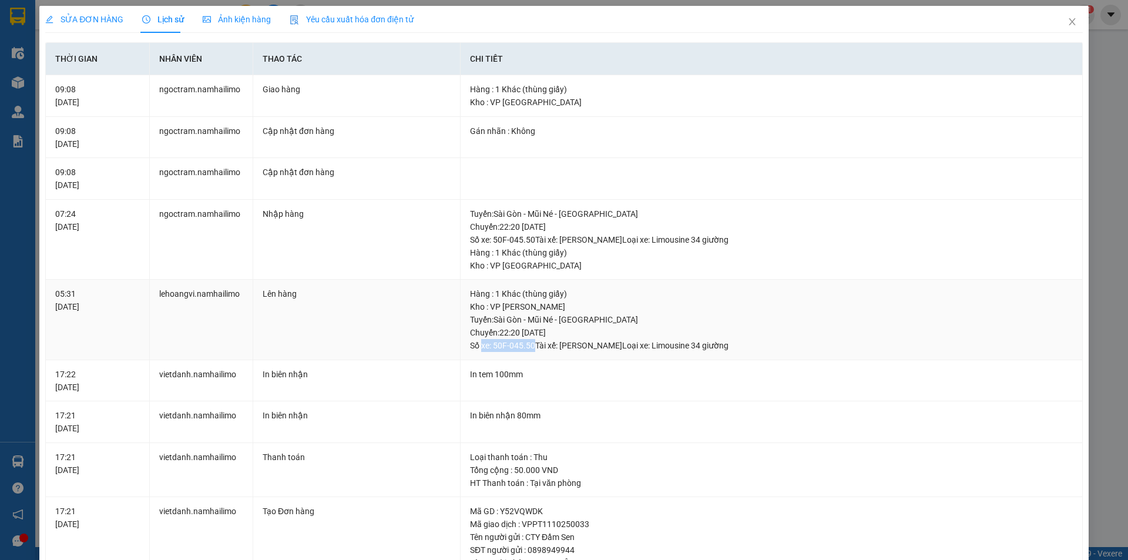
drag, startPoint x: 529, startPoint y: 343, endPoint x: 479, endPoint y: 346, distance: 50.7
click at [479, 346] on div "Tuyến : [GEOGRAPHIC_DATA] - Mũi Né - [GEOGRAPHIC_DATA] Chuyến: 22:20 [DATE] Số …" at bounding box center [771, 332] width 603 height 39
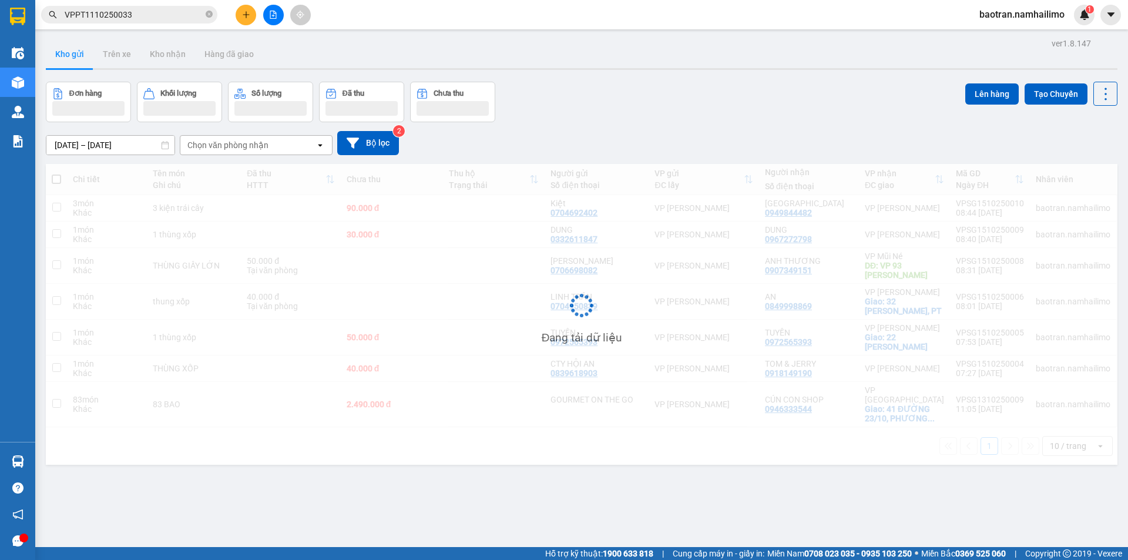
click at [150, 16] on input "VPPT1110250033" at bounding box center [134, 14] width 139 height 13
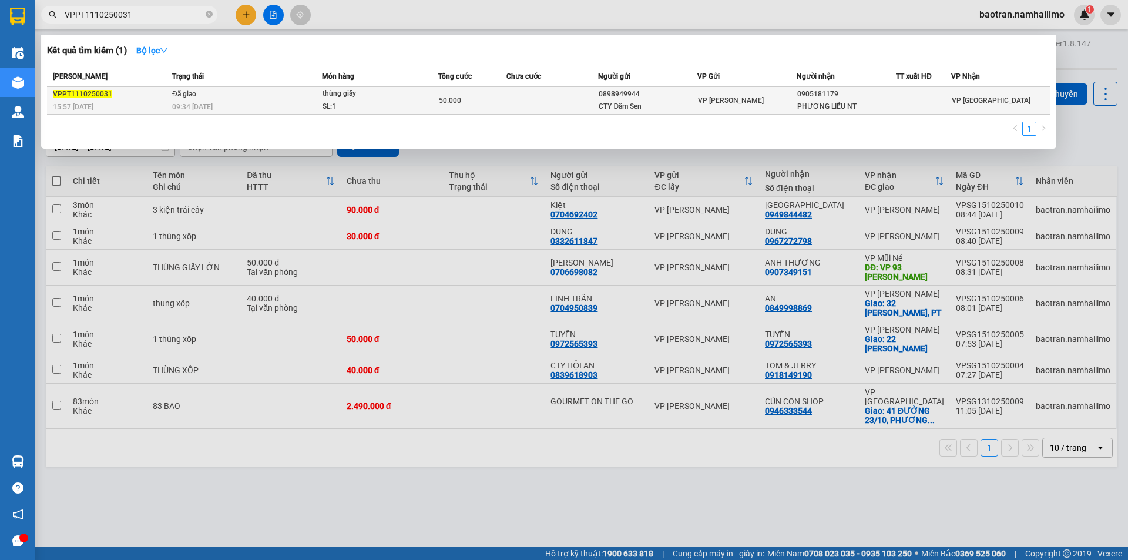
type input "VPPT1110250031"
click at [287, 100] on div "09:34 [DATE]" at bounding box center [246, 106] width 149 height 13
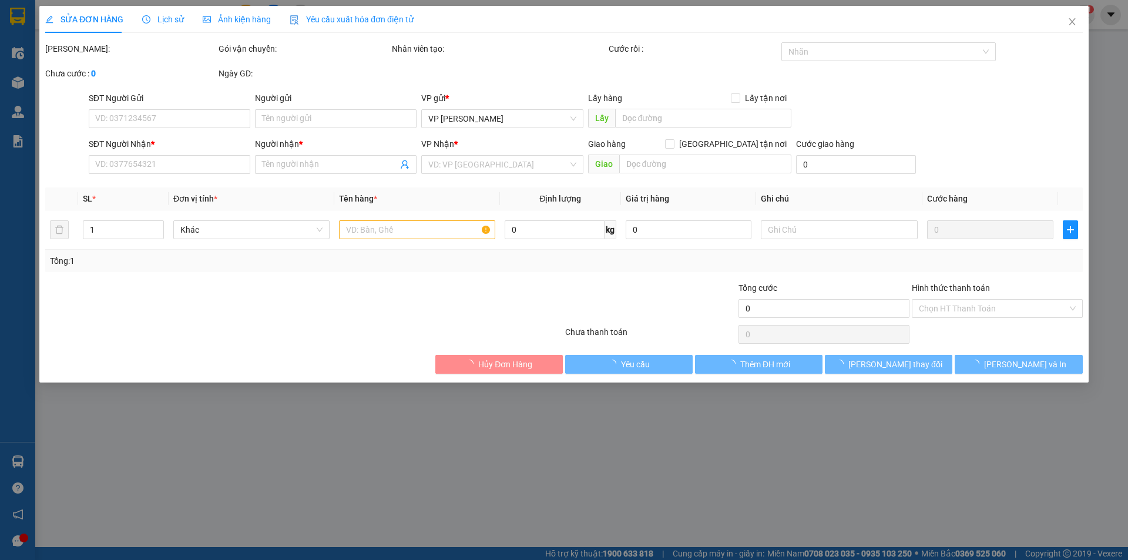
type input "0898949944"
type input "CTY Đầm Sen"
type input "0905181179"
type input "PHƯƠNG LIỄU NT"
type input "50.000"
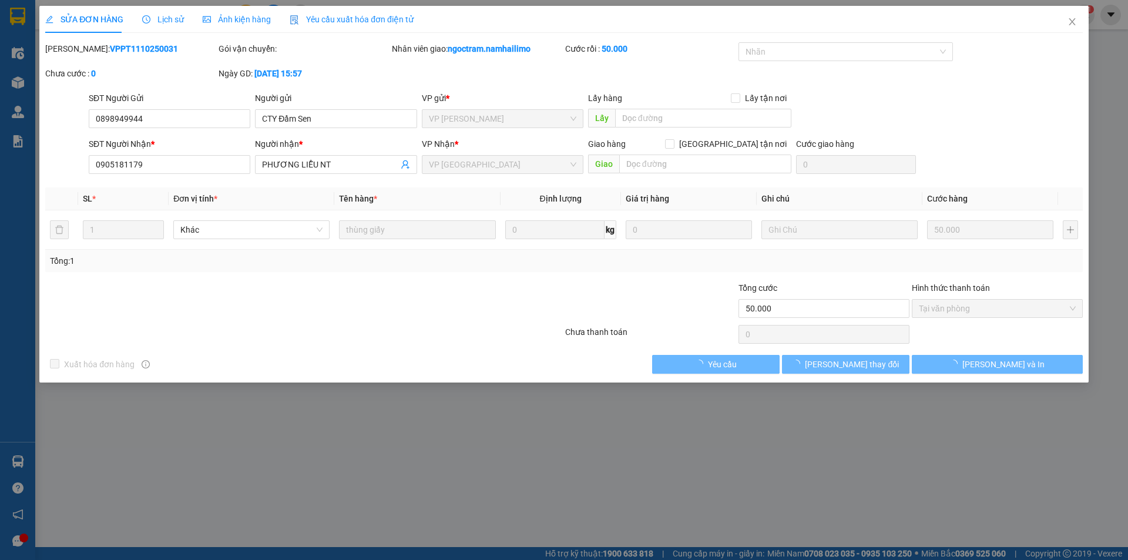
click at [148, 9] on div "Lịch sử" at bounding box center [163, 19] width 42 height 27
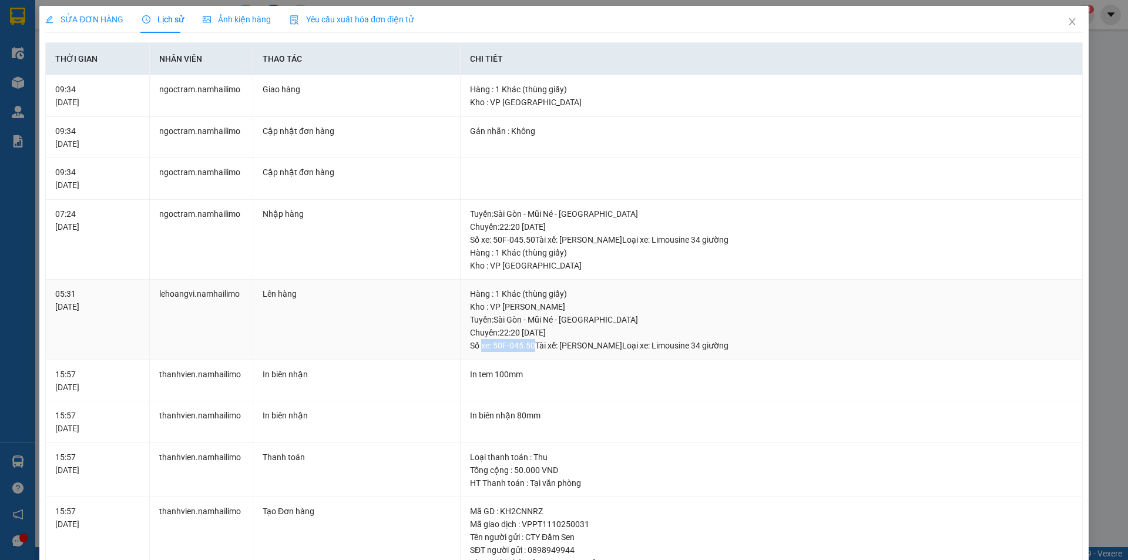
drag, startPoint x: 530, startPoint y: 345, endPoint x: 479, endPoint y: 344, distance: 51.1
click at [479, 344] on div "Tuyến : [GEOGRAPHIC_DATA] - Mũi Né - [GEOGRAPHIC_DATA] Chuyến: 22:20 [DATE] Số …" at bounding box center [771, 332] width 603 height 39
copy div "xe: 50F-045.50"
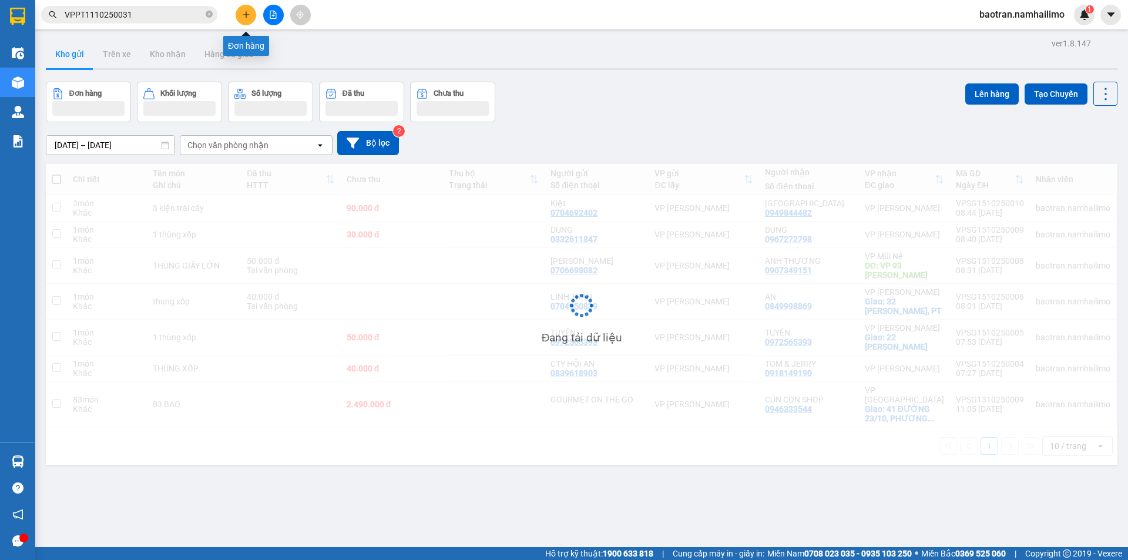
click at [251, 21] on button at bounding box center [246, 15] width 21 height 21
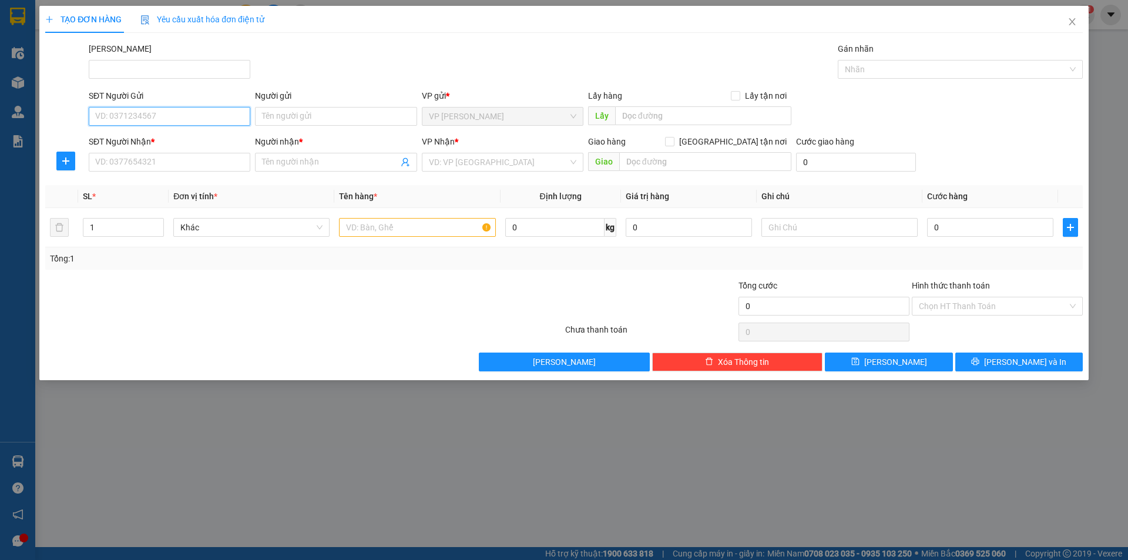
click at [166, 108] on input "SĐT Người Gửi" at bounding box center [170, 116] width 162 height 19
click at [185, 162] on input "SĐT Người Nhận *" at bounding box center [170, 162] width 162 height 19
type input "0941140764"
click at [291, 162] on input "Người nhận *" at bounding box center [330, 162] width 136 height 13
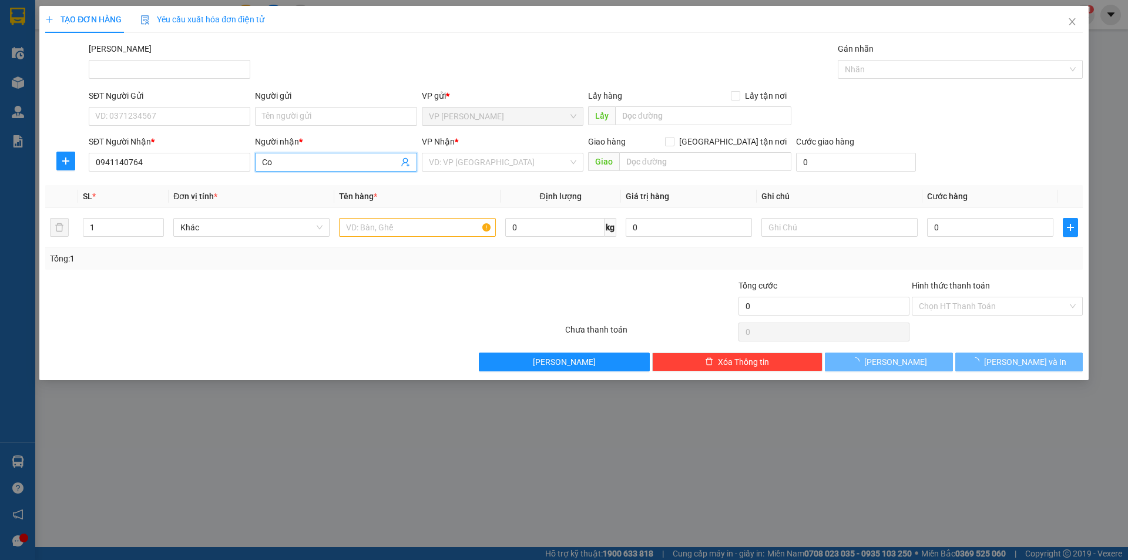
type input "C"
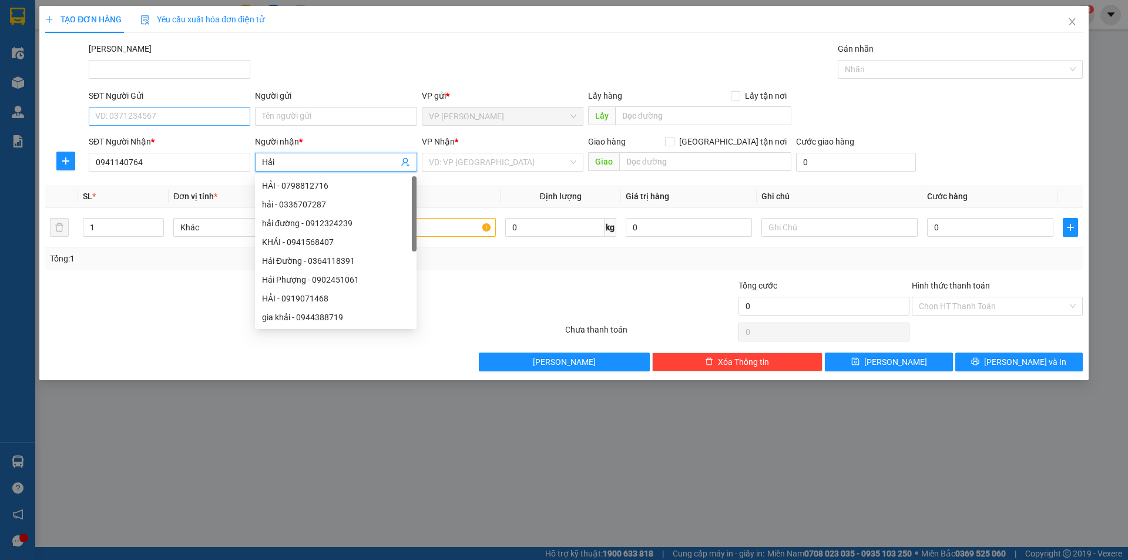
type input "Hải"
click at [223, 109] on input "SĐT Người Gửi" at bounding box center [170, 116] width 162 height 19
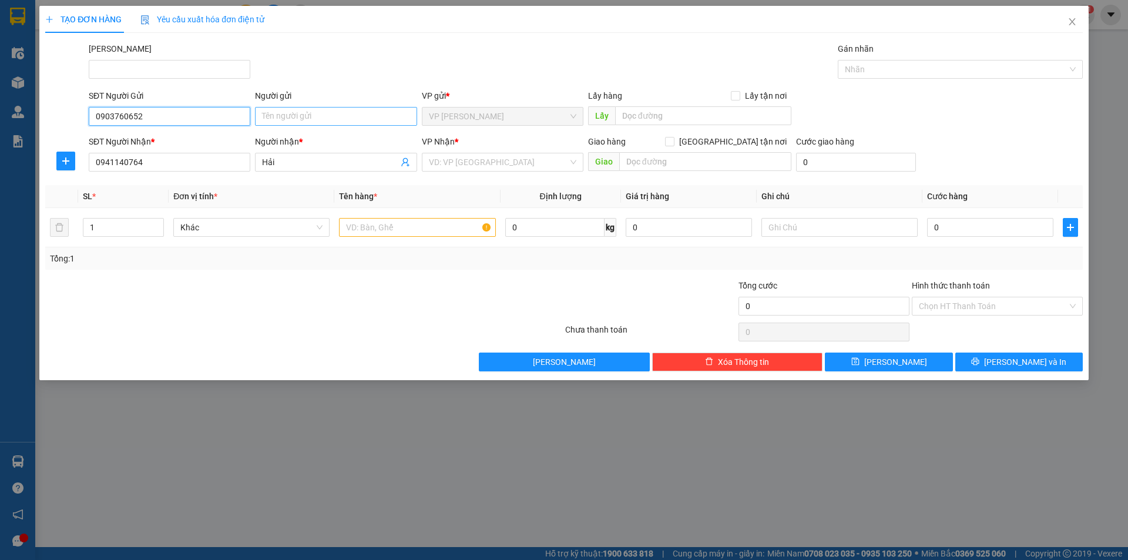
type input "0903760652"
click at [294, 122] on input "Người gửi" at bounding box center [336, 116] width 162 height 19
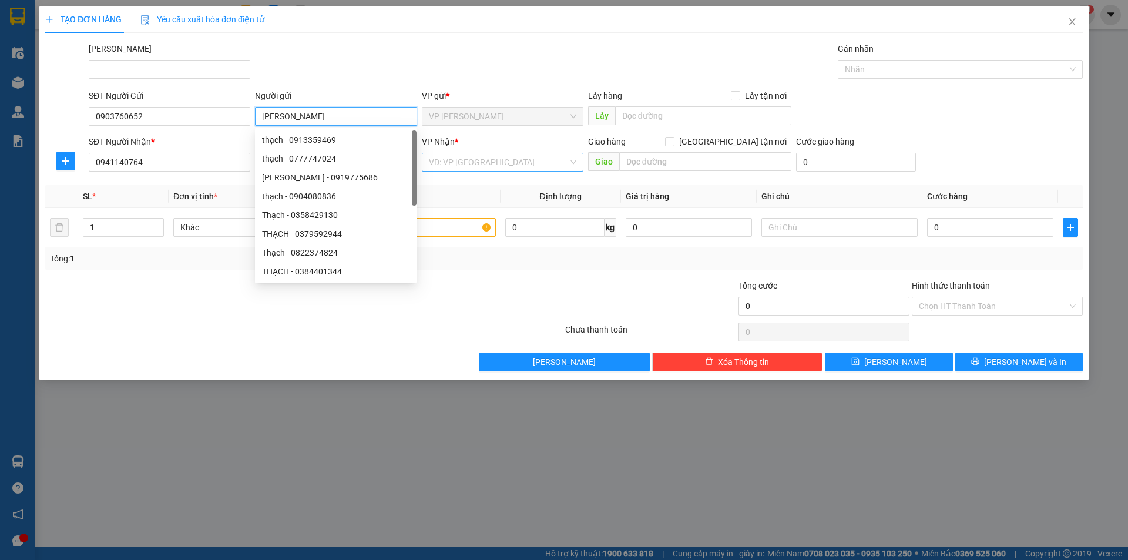
type input "[PERSON_NAME]"
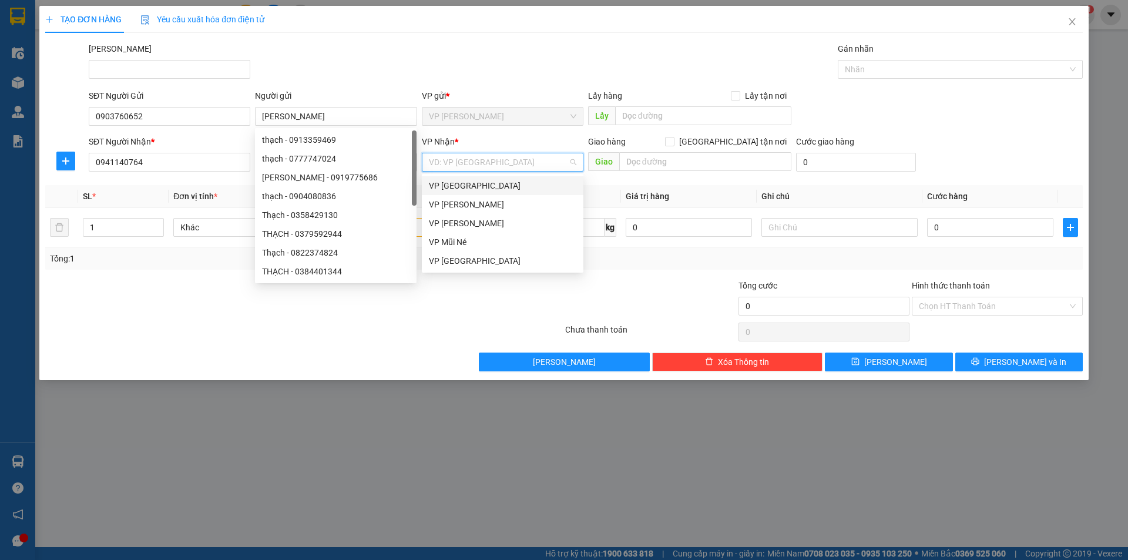
click at [465, 160] on input "search" at bounding box center [498, 162] width 139 height 18
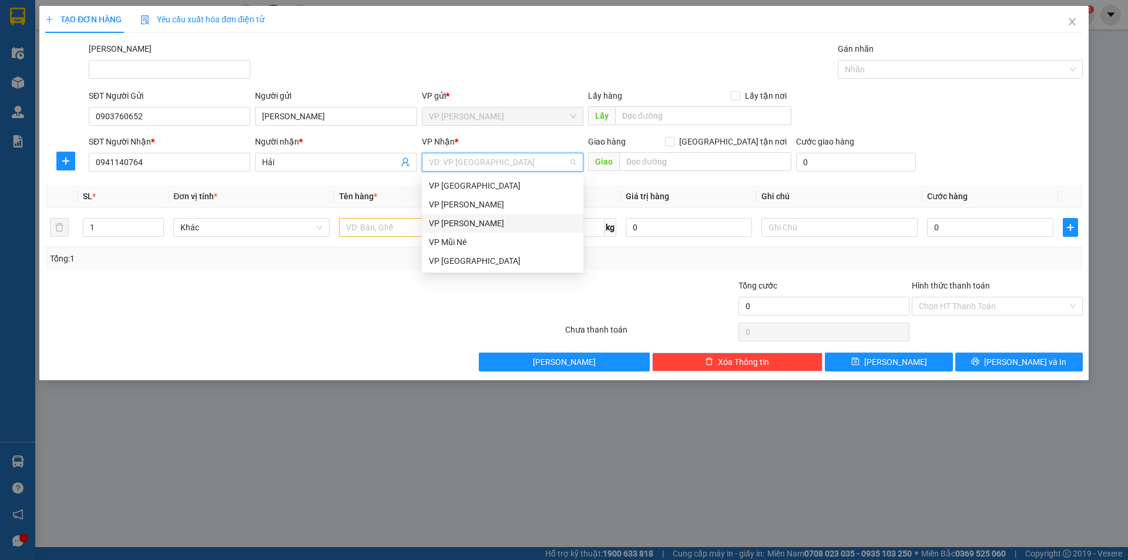
click at [474, 226] on div "VP [PERSON_NAME]" at bounding box center [502, 223] width 147 height 13
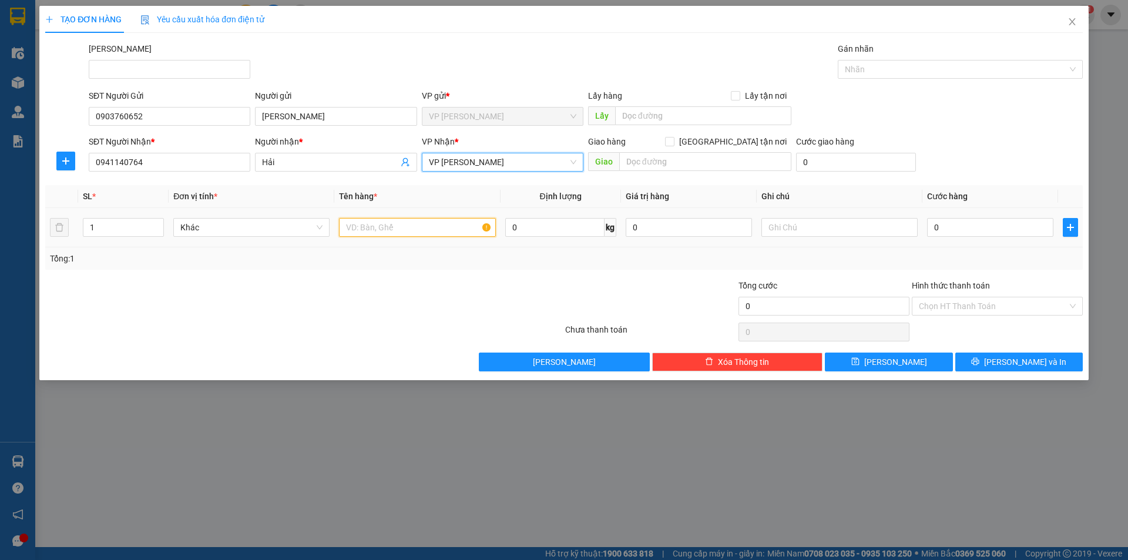
click at [408, 232] on input "text" at bounding box center [417, 227] width 156 height 19
type input "Kiện giấy"
click at [1039, 236] on input "0" at bounding box center [990, 227] width 126 height 19
type input "3"
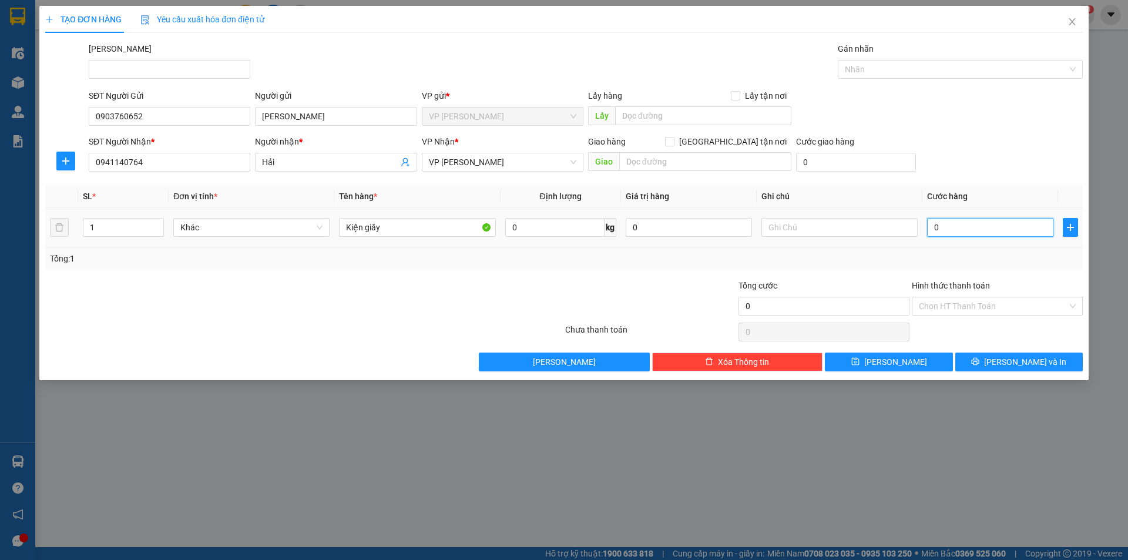
type input "3"
type input "30"
type input "30.000"
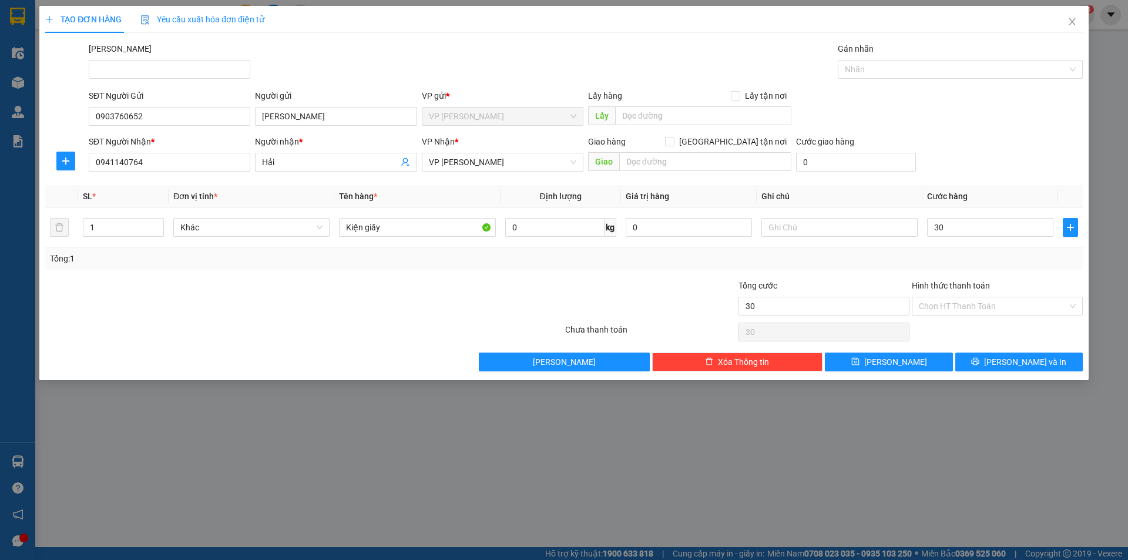
type input "30.000"
drag, startPoint x: 984, startPoint y: 112, endPoint x: 1010, endPoint y: 280, distance: 170.0
click at [984, 113] on div "SĐT Người Gửi 0903760652 Người gửi [PERSON_NAME] VP gửi * VP [PERSON_NAME] Lão …" at bounding box center [585, 109] width 999 height 41
click at [1029, 368] on button "[PERSON_NAME] và In" at bounding box center [1019, 362] width 128 height 19
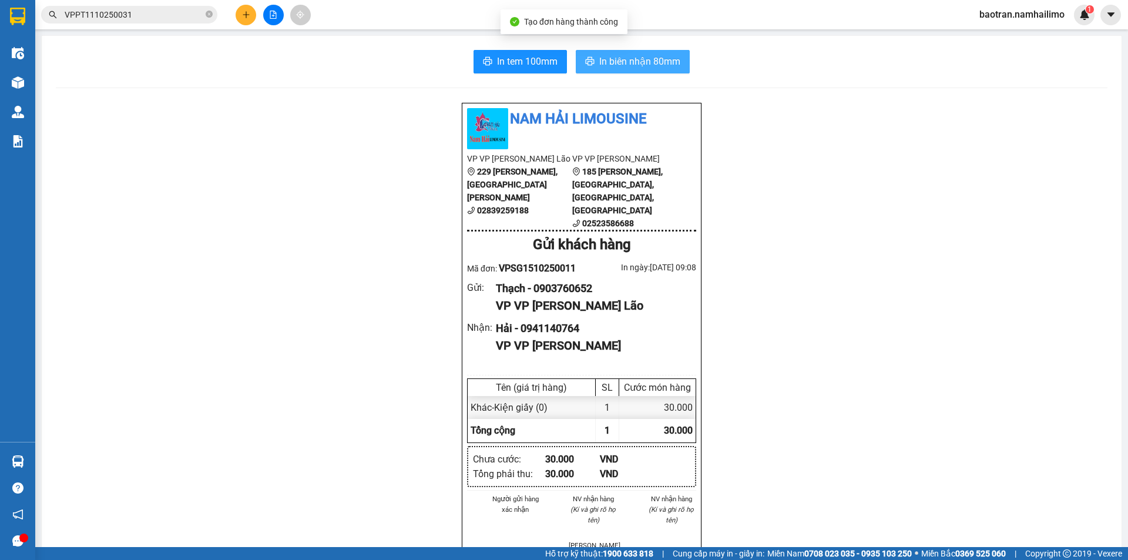
click at [665, 52] on button "In biên nhận 80mm" at bounding box center [633, 62] width 114 height 24
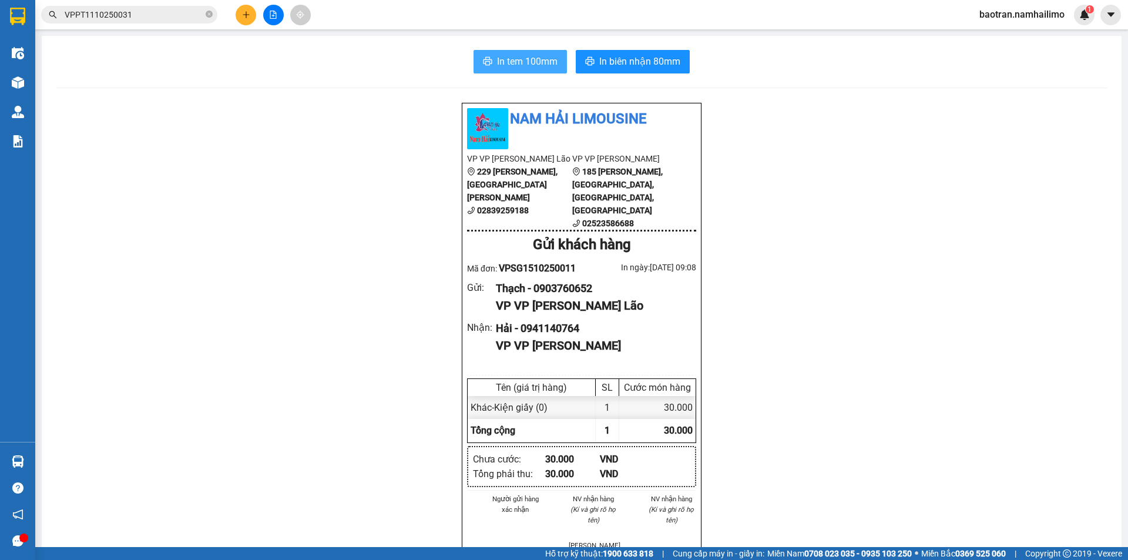
drag, startPoint x: 516, startPoint y: 62, endPoint x: 682, endPoint y: 116, distance: 173.5
click at [517, 62] on span "In tem 100mm" at bounding box center [527, 61] width 61 height 15
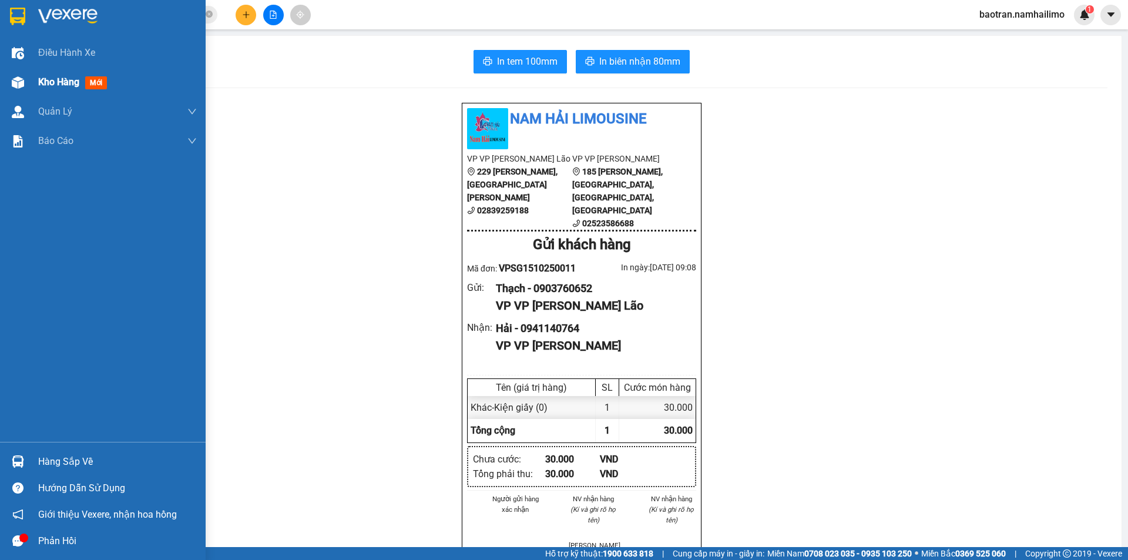
click at [62, 75] on div "Kho hàng mới" at bounding box center [74, 82] width 73 height 15
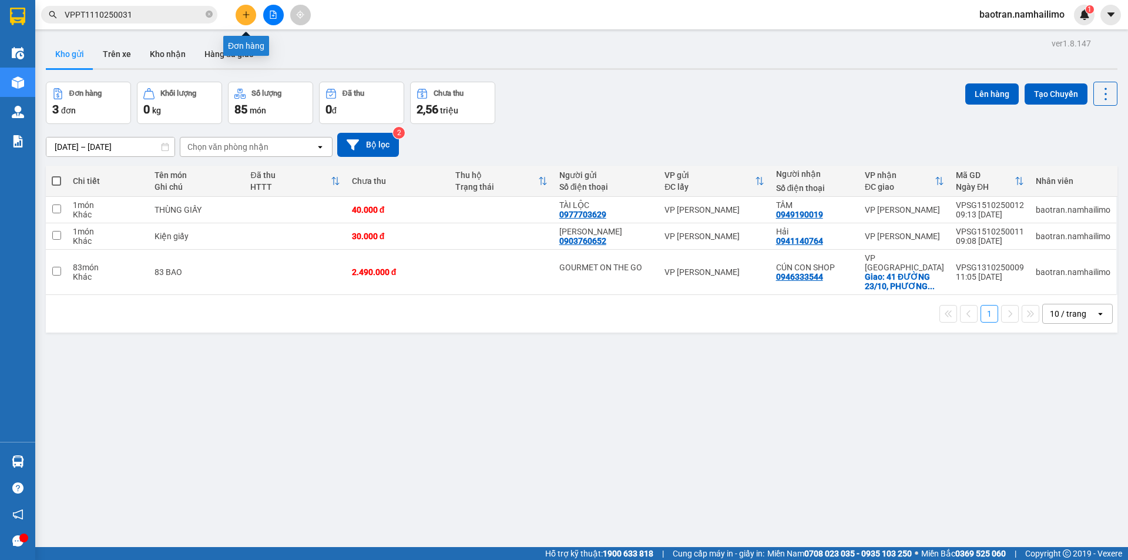
click at [250, 15] on button at bounding box center [246, 15] width 21 height 21
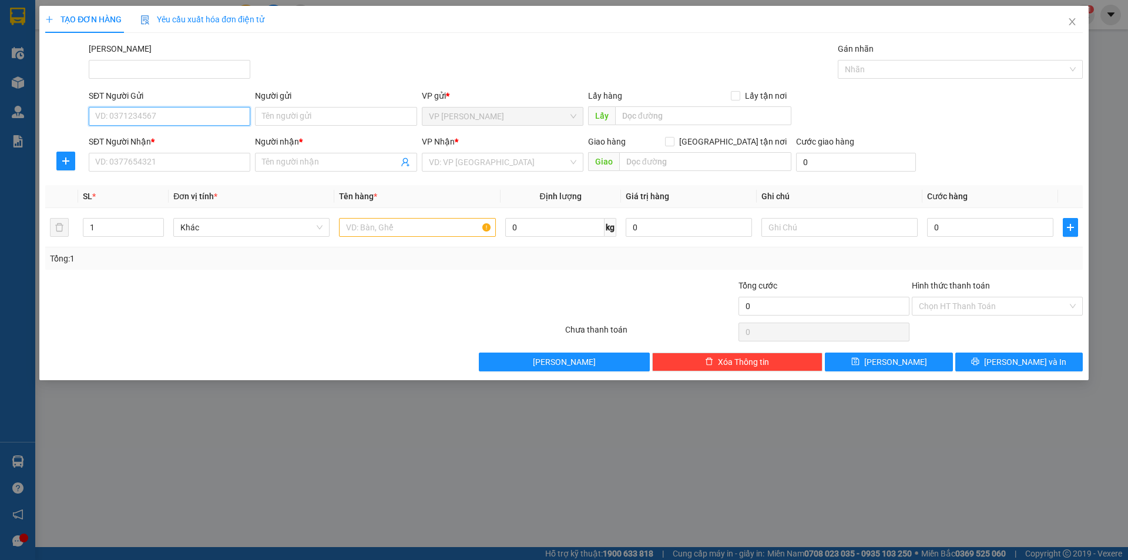
click at [100, 115] on input "SĐT Người Gửi" at bounding box center [170, 116] width 162 height 19
type input "0982696596"
click at [271, 117] on input "Người gửi" at bounding box center [336, 116] width 162 height 19
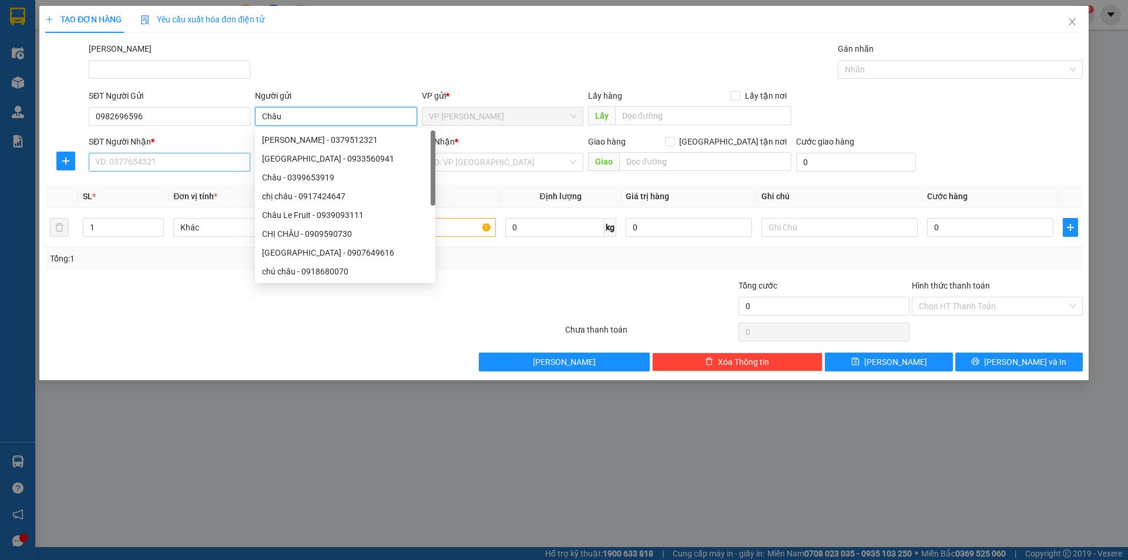
type input "Châu"
click at [196, 167] on input "SĐT Người Nhận *" at bounding box center [170, 162] width 162 height 19
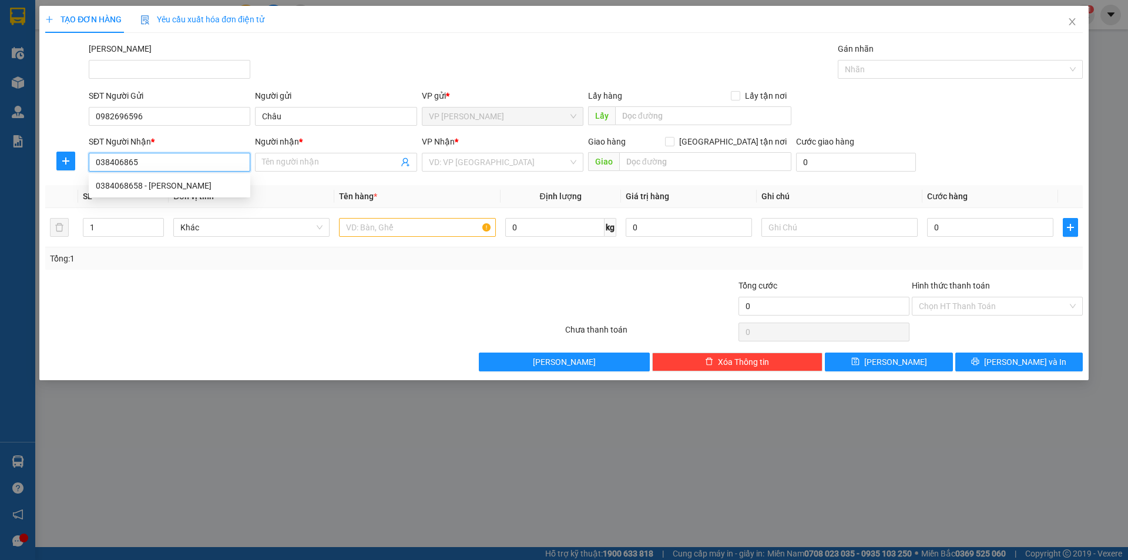
type input "0384068658"
click at [187, 191] on div "0384068658 - [PERSON_NAME]" at bounding box center [169, 185] width 147 height 13
type input "NGỌC"
type input "20.000"
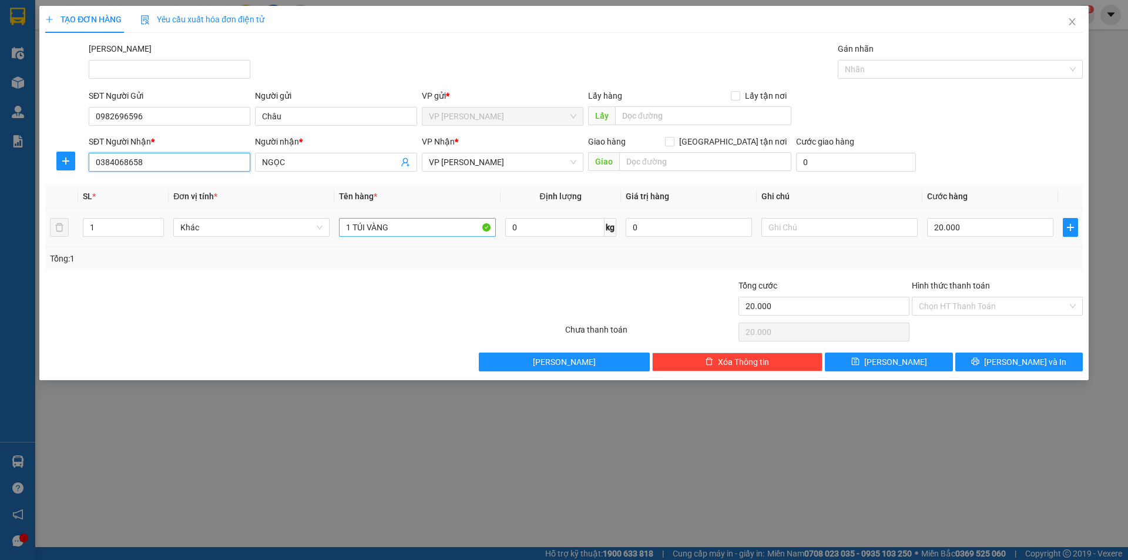
type input "0384068658"
click at [417, 224] on input "1 TÚI VÀNG" at bounding box center [417, 227] width 156 height 19
type input "1 hồ sơ"
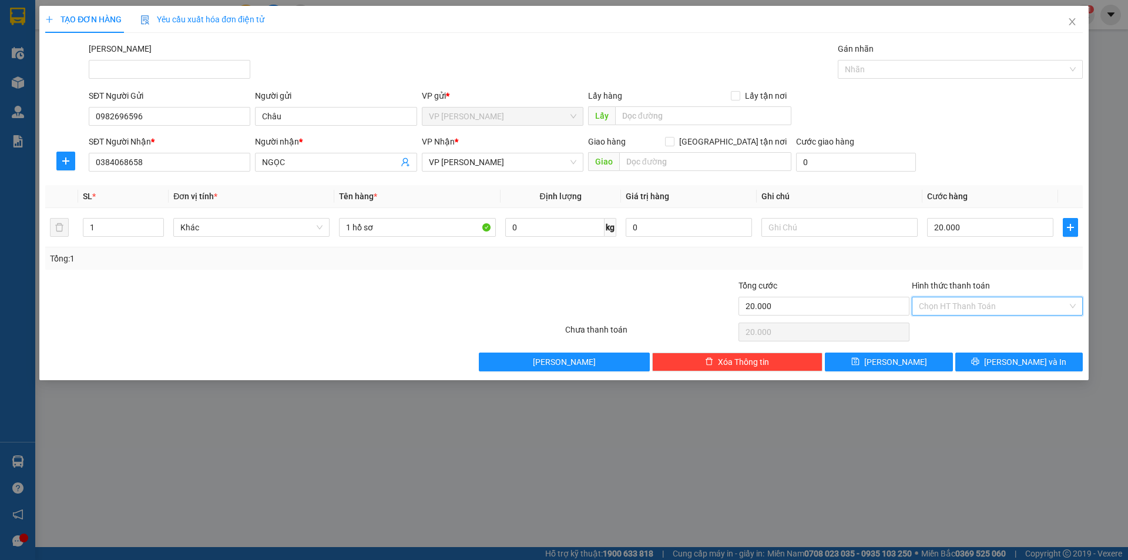
click at [1008, 304] on input "Hình thức thanh toán" at bounding box center [993, 306] width 149 height 18
click at [972, 332] on div "Tại văn phòng" at bounding box center [997, 329] width 157 height 13
type input "0"
click at [1006, 362] on button "[PERSON_NAME] và In" at bounding box center [1019, 362] width 128 height 19
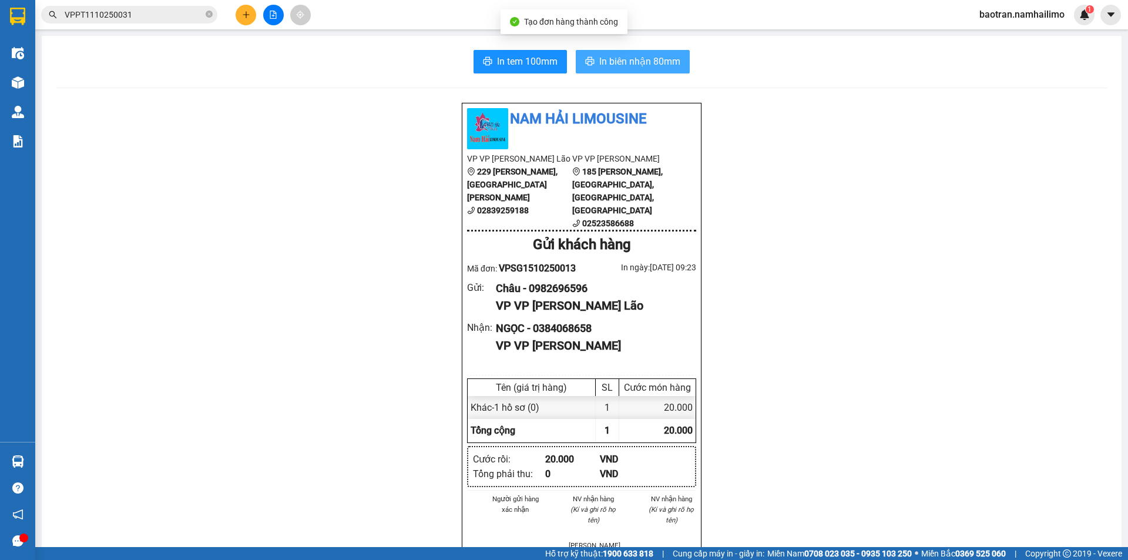
drag, startPoint x: 610, startPoint y: 66, endPoint x: 594, endPoint y: 73, distance: 17.1
click at [609, 66] on span "In biên nhận 80mm" at bounding box center [639, 61] width 81 height 15
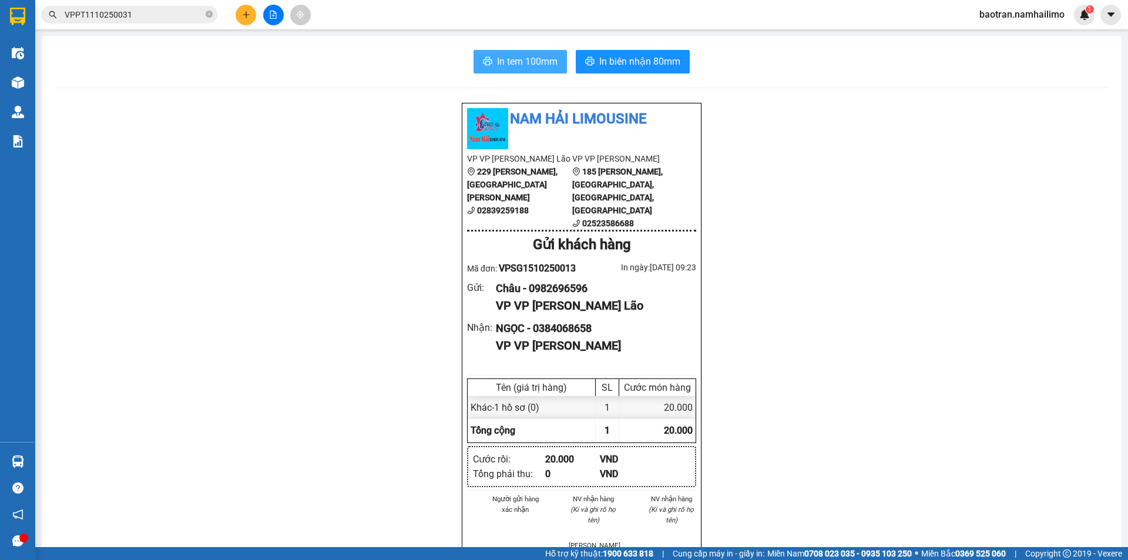
click at [484, 64] on icon "printer" at bounding box center [488, 61] width 9 height 8
click at [160, 14] on input "VPPT1110250031" at bounding box center [134, 14] width 139 height 13
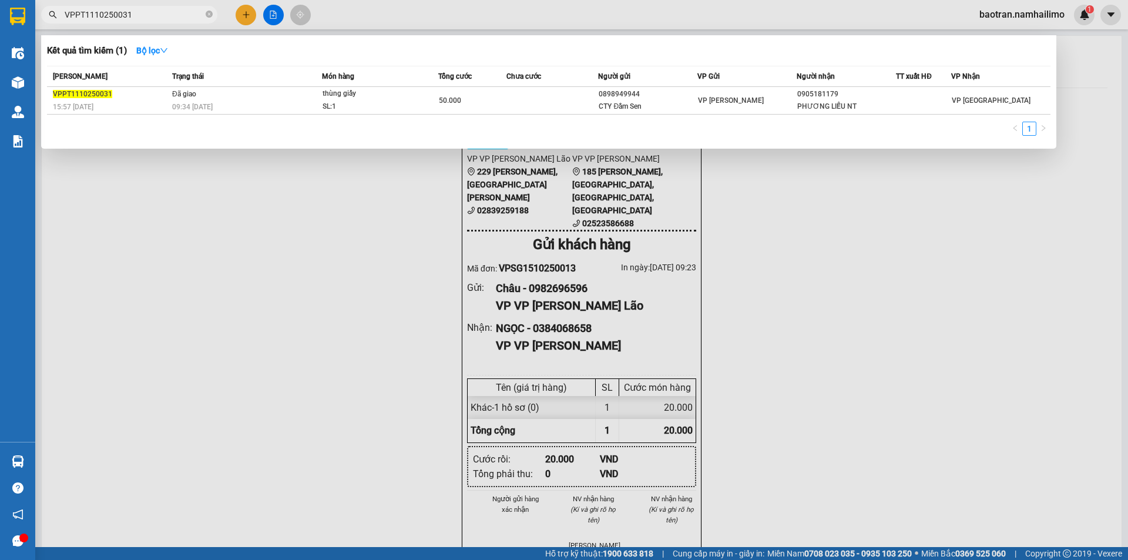
drag, startPoint x: 172, startPoint y: 298, endPoint x: 202, endPoint y: 238, distance: 66.7
click at [173, 295] on div at bounding box center [564, 280] width 1128 height 560
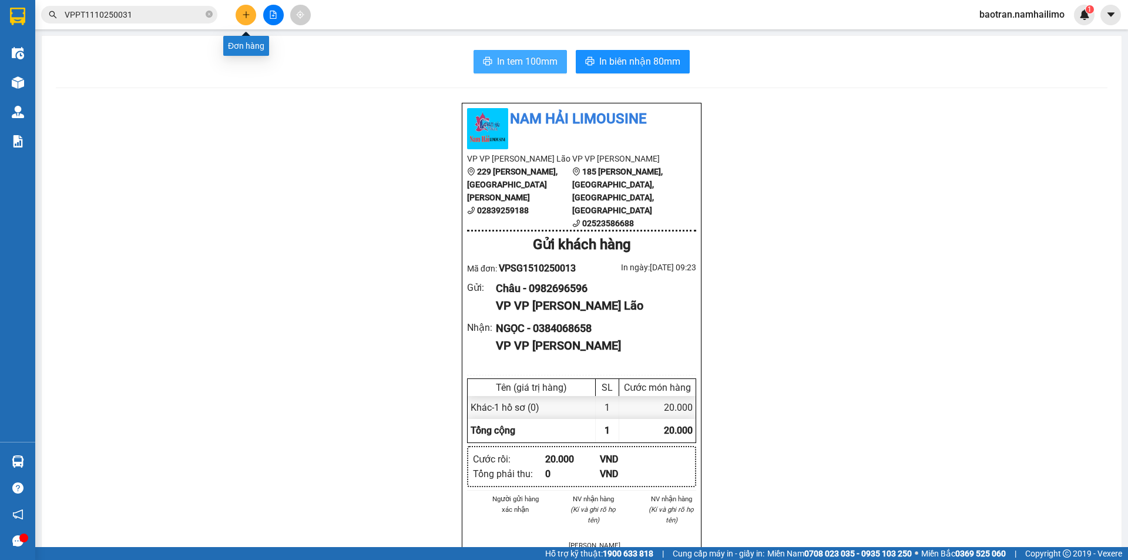
click at [253, 19] on button at bounding box center [246, 15] width 21 height 21
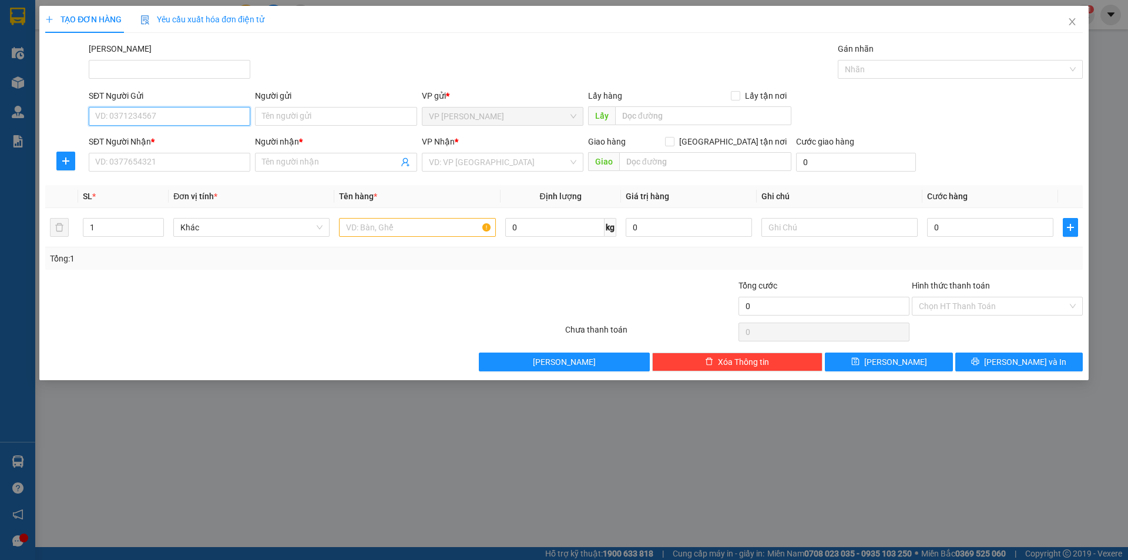
click at [209, 118] on input "SĐT Người Gửi" at bounding box center [170, 116] width 162 height 19
type input "0796127939"
click at [284, 120] on input "Người gửi" at bounding box center [336, 116] width 162 height 19
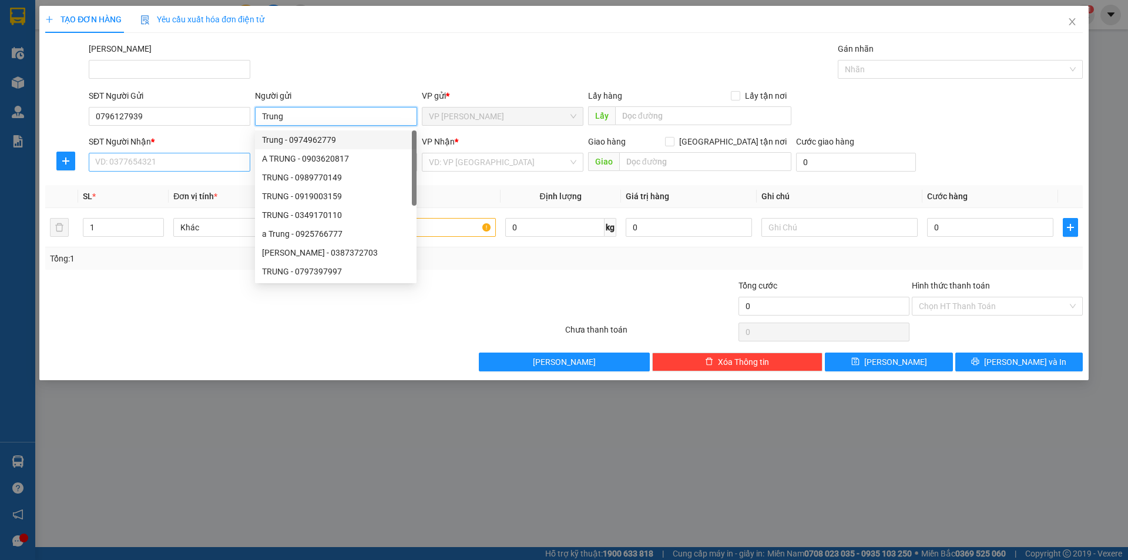
type input "Trung"
click at [138, 153] on input "SĐT Người Nhận *" at bounding box center [170, 162] width 162 height 19
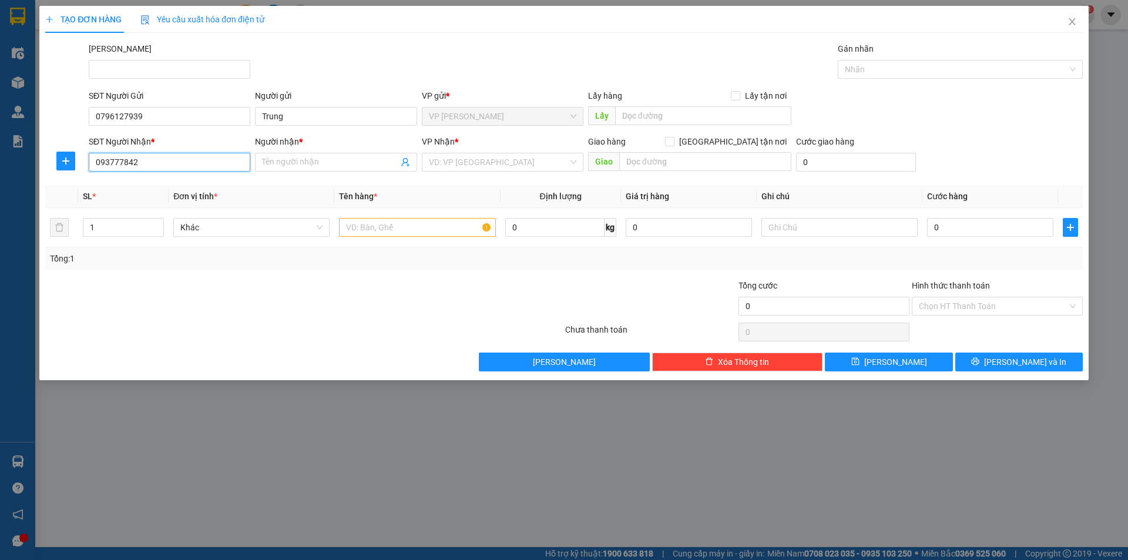
type input "0937778424"
click at [211, 187] on div "0937778424 - CHỊ [PERSON_NAME]" at bounding box center [169, 185] width 147 height 13
type input "CHỊ [PERSON_NAME]"
type input "93A NĐC"
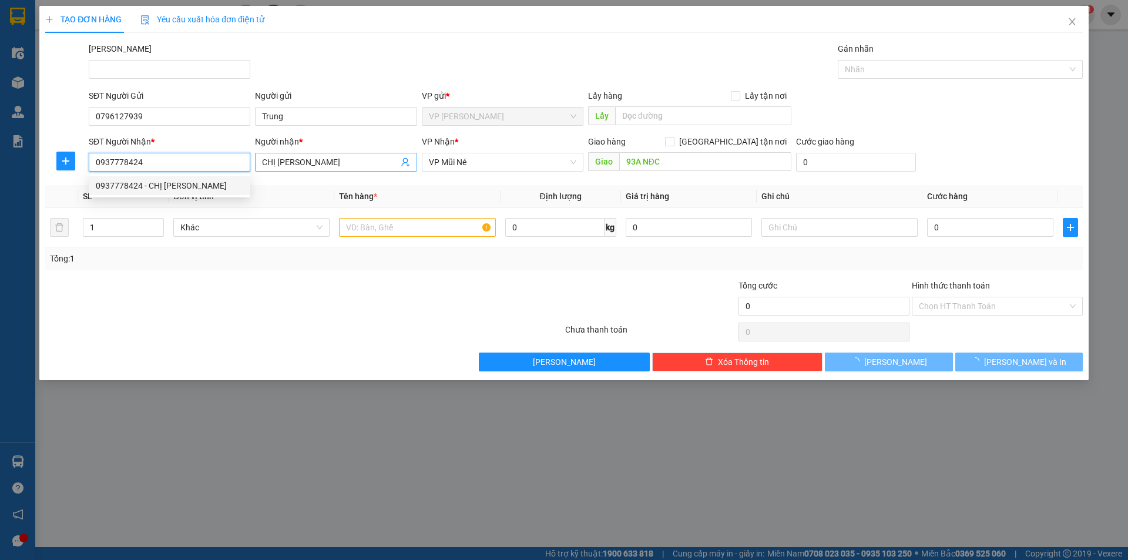
type input "30.000"
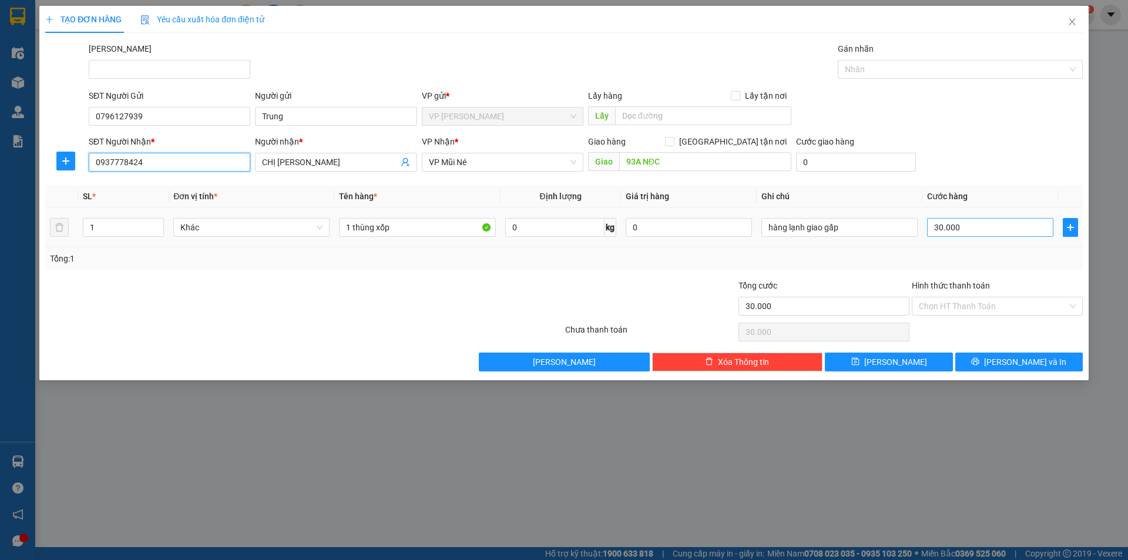
type input "0937778424"
click at [996, 228] on input "30.000" at bounding box center [990, 227] width 126 height 19
type input "4"
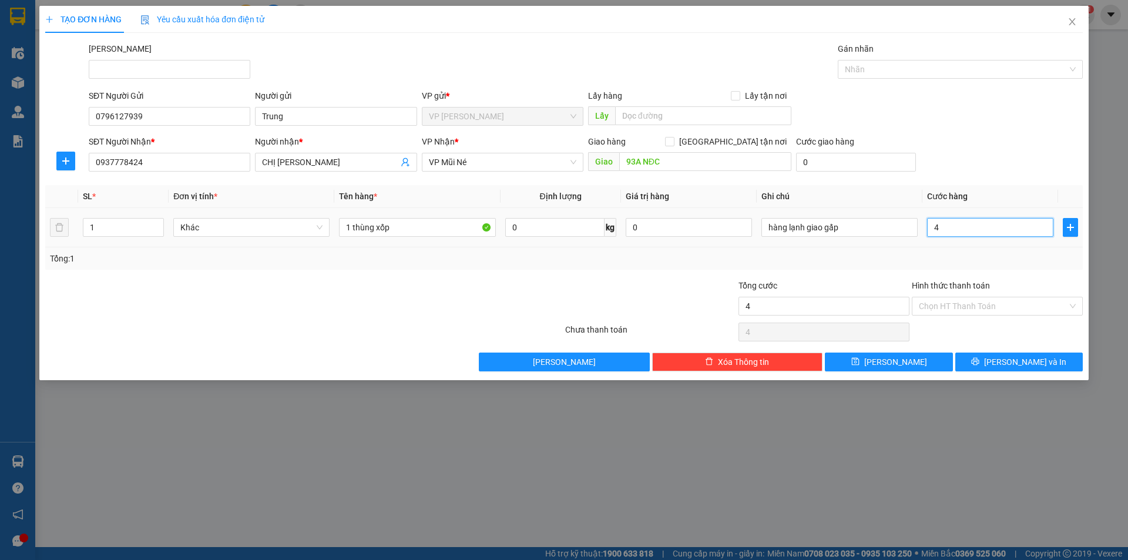
type input "40"
type input "40.000"
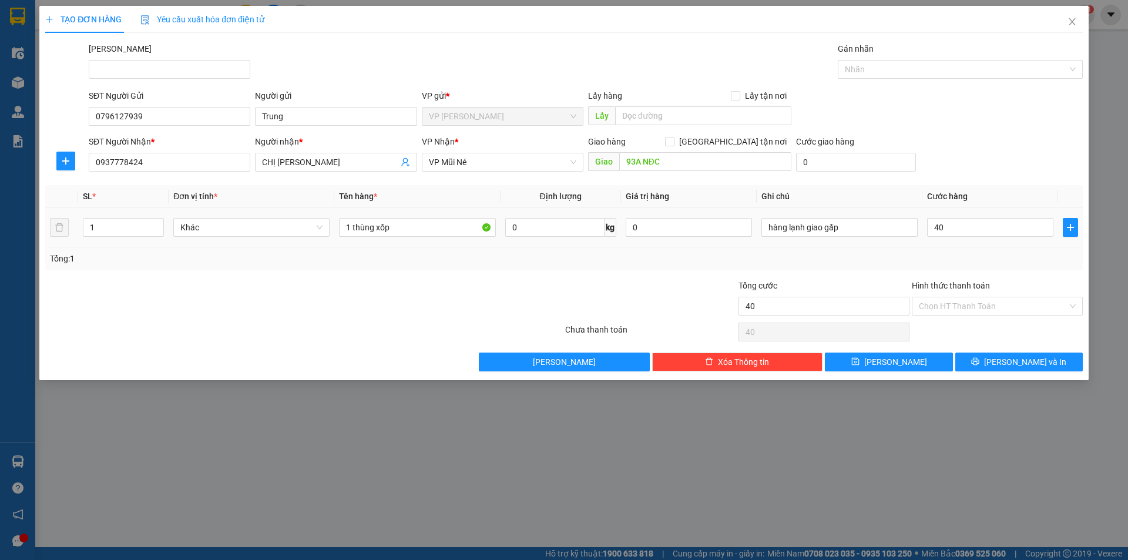
type input "40.000"
click at [1009, 167] on div "SĐT Người Nhận * 0937778424 Người nhận * CHỊ VÂN VP Nhận * VP Mũi Né Giao hàng …" at bounding box center [585, 155] width 999 height 41
click at [1025, 358] on span "[PERSON_NAME] và In" at bounding box center [1025, 361] width 82 height 13
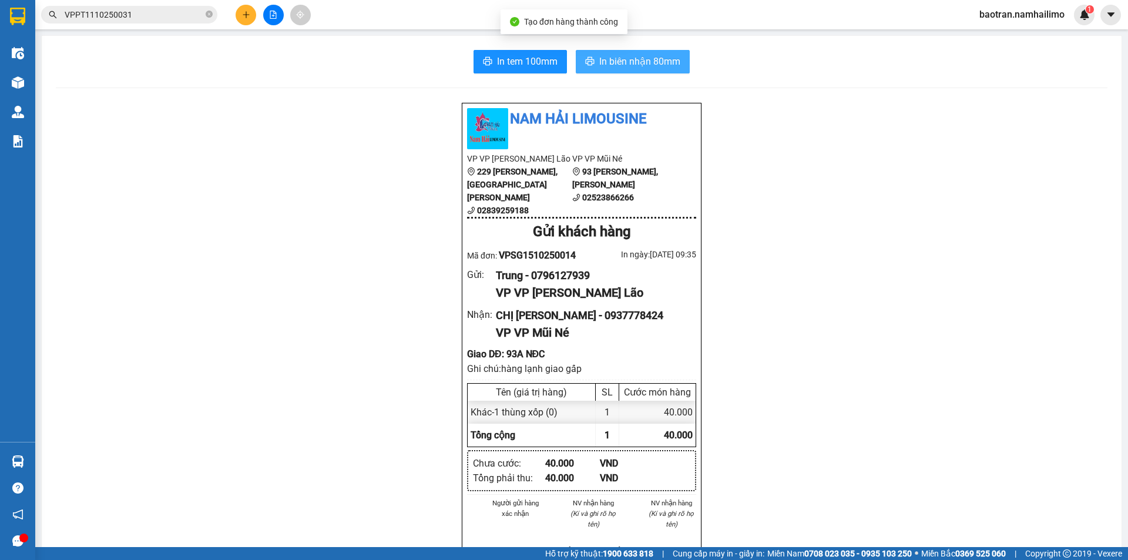
click at [638, 56] on span "In biên nhận 80mm" at bounding box center [639, 61] width 81 height 15
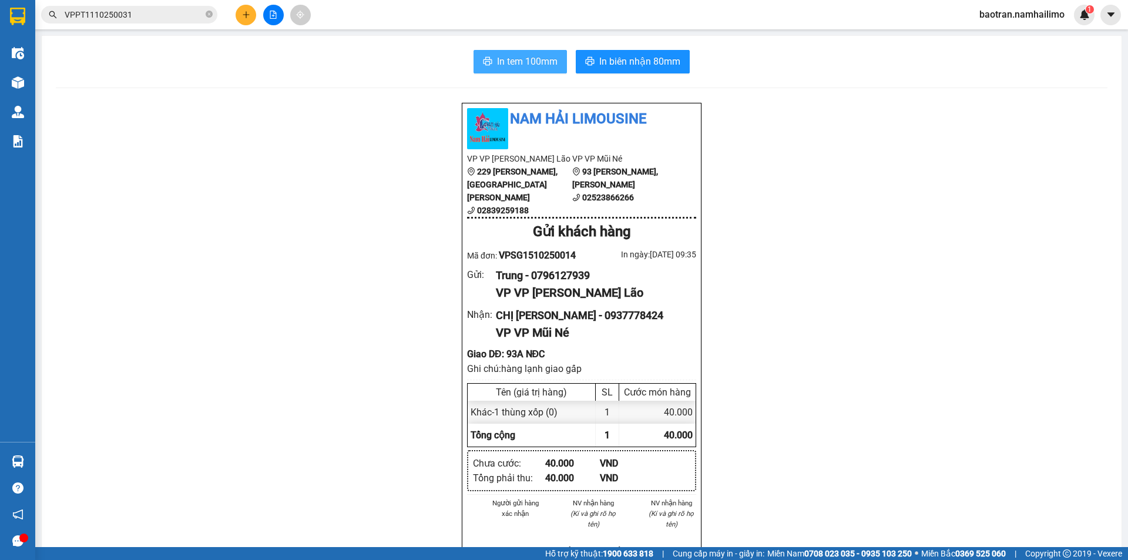
click at [548, 66] on span "In tem 100mm" at bounding box center [527, 61] width 61 height 15
click at [92, 15] on input "VPPT1110250031" at bounding box center [134, 14] width 139 height 13
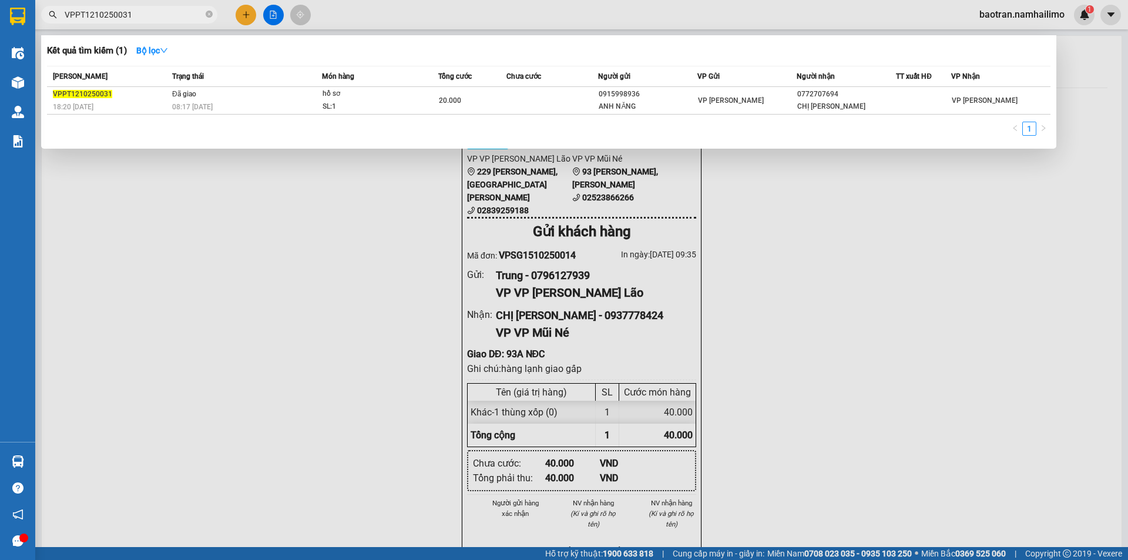
click at [146, 16] on input "VPPT1210250031" at bounding box center [134, 14] width 139 height 13
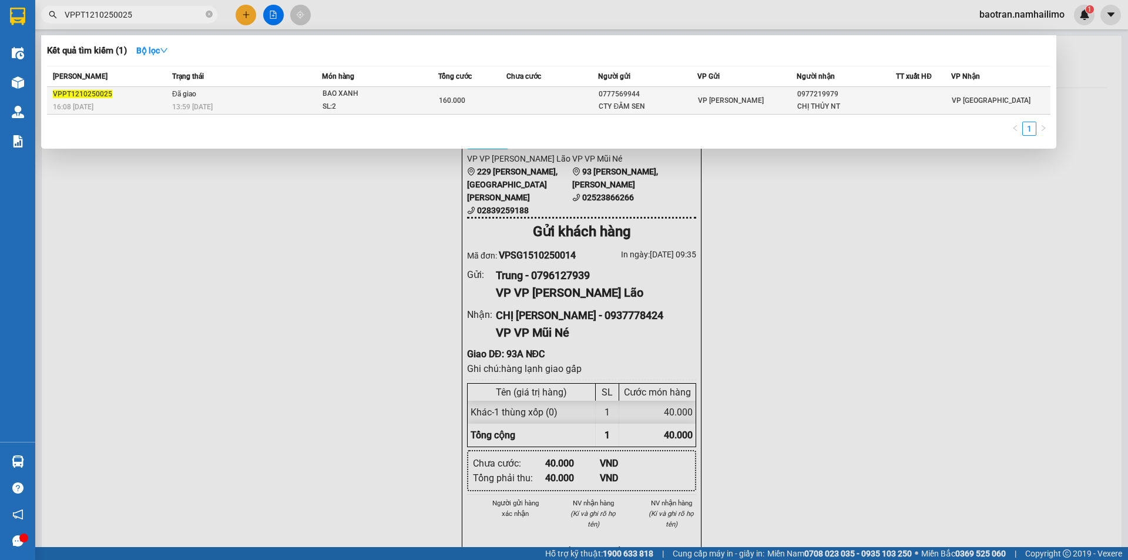
click at [289, 96] on td "Đã giao 13:59 [DATE]" at bounding box center [245, 101] width 153 height 28
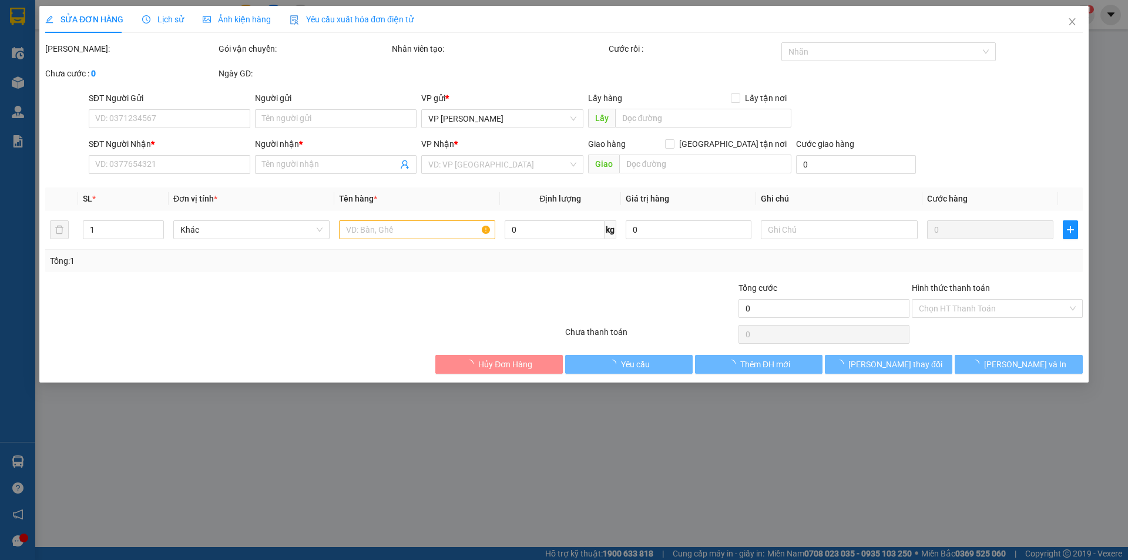
click at [164, 16] on span "Lịch sử" at bounding box center [163, 19] width 42 height 9
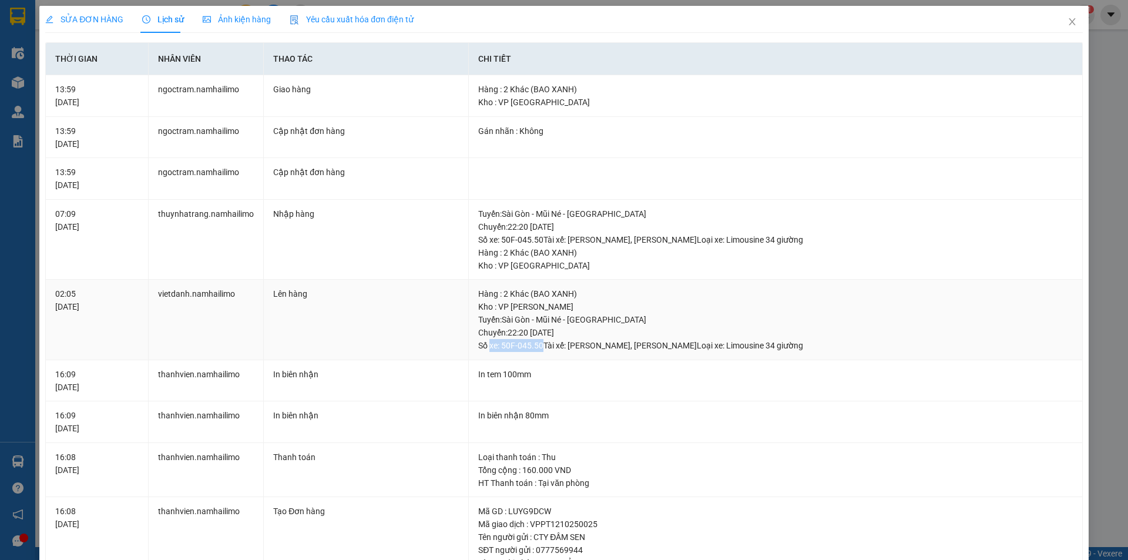
drag, startPoint x: 536, startPoint y: 343, endPoint x: 487, endPoint y: 344, distance: 50.0
click at [487, 344] on div "Tuyến : [GEOGRAPHIC_DATA] - Mũi Né - [GEOGRAPHIC_DATA] Chuyến: 22:20 [DATE] Số …" at bounding box center [775, 332] width 595 height 39
copy div "xe: 50F-045.50"
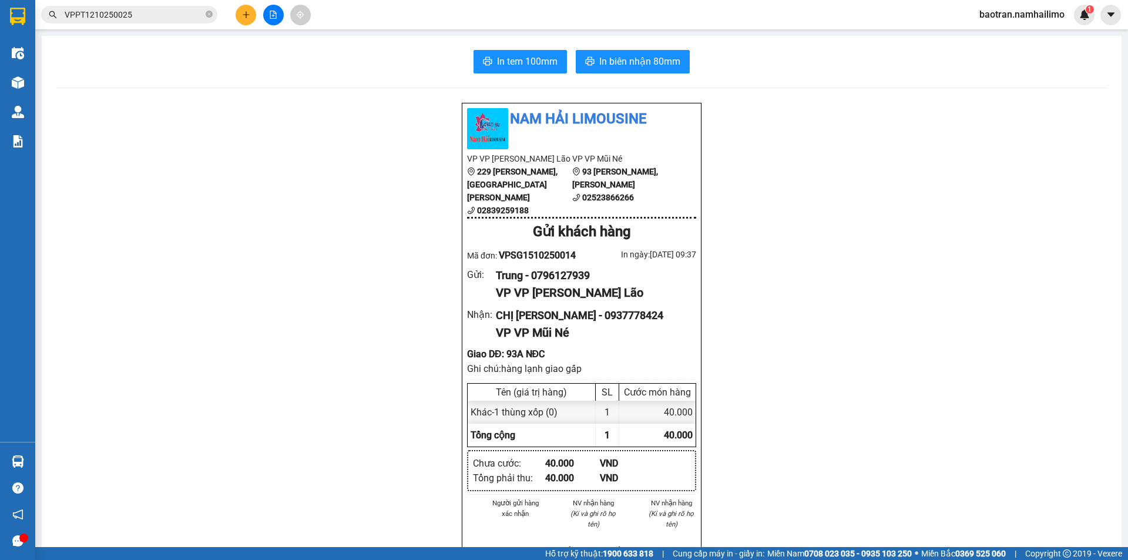
click at [151, 14] on input "VPPT1210250025" at bounding box center [134, 14] width 139 height 13
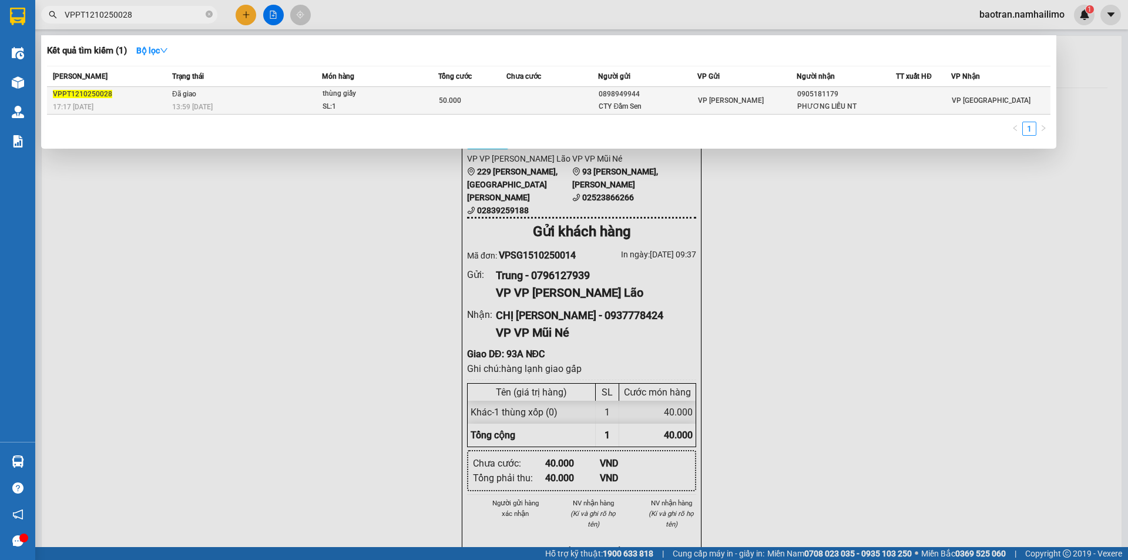
type input "VPPT1210250028"
click at [230, 103] on div "13:59 [DATE]" at bounding box center [246, 106] width 149 height 13
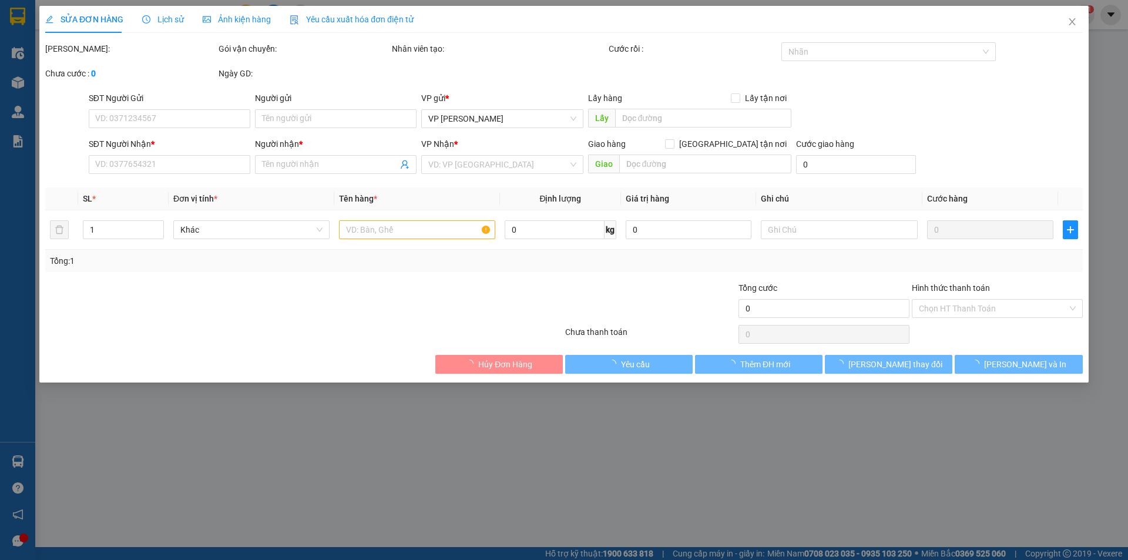
type input "0898949944"
type input "CTY Đầm Sen"
type input "0905181179"
type input "PHƯƠNG LIỄU NT"
type input "50.000"
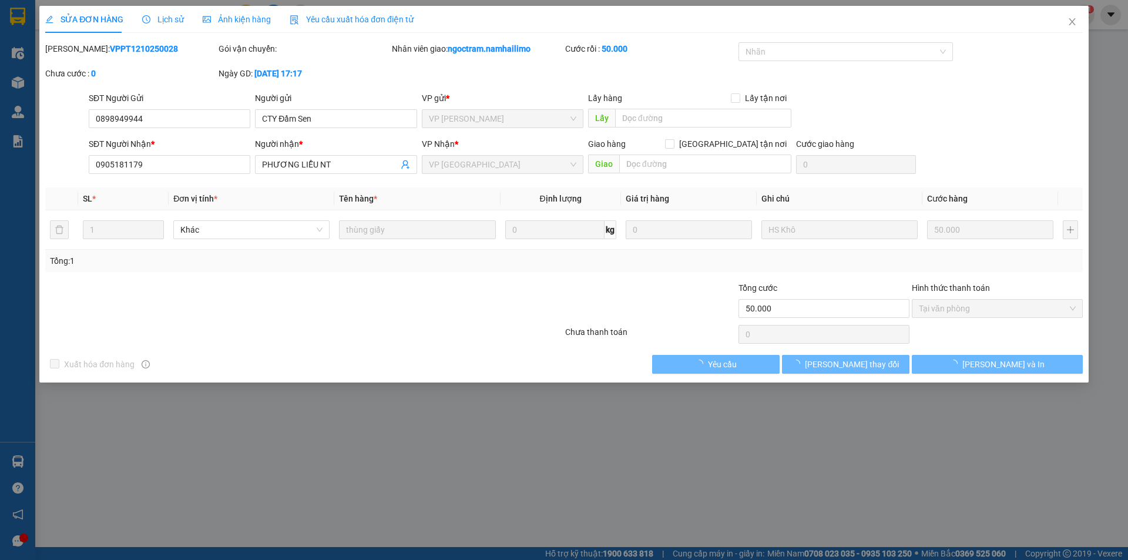
click at [151, 19] on span "Lịch sử" at bounding box center [163, 19] width 42 height 9
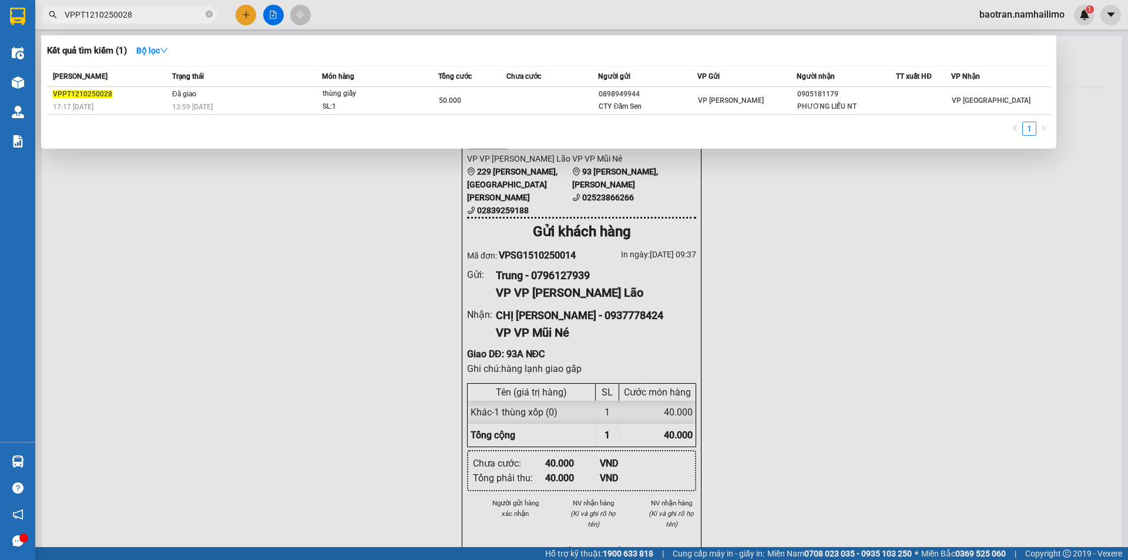
click at [150, 8] on span "VPPT1210250028" at bounding box center [129, 15] width 176 height 18
click at [149, 12] on input "VPPT1210250028" at bounding box center [134, 14] width 139 height 13
paste input "310250025"
type input "VPPT1310250043"
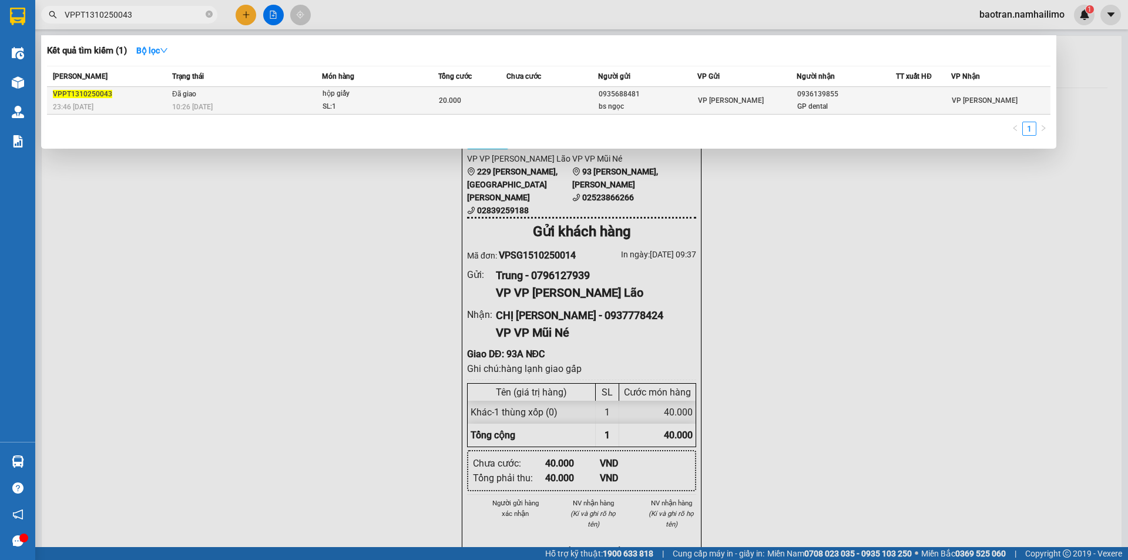
click at [166, 92] on div "VPPT1310250043" at bounding box center [111, 94] width 116 height 12
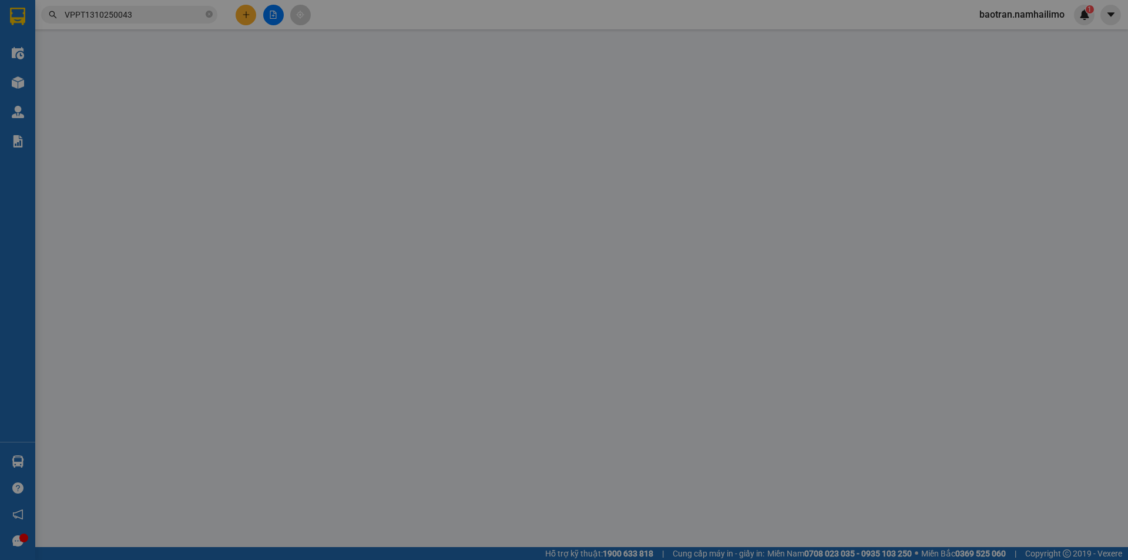
type input "0935688481"
type input "bs ngọc"
type input "0936139855"
type input "GP dental"
type input "20.000"
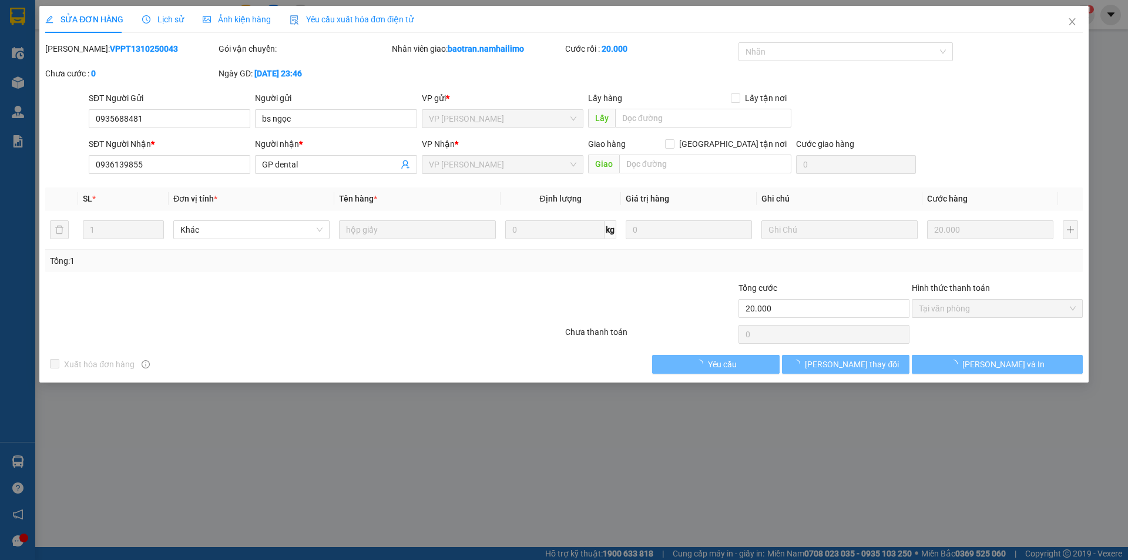
click at [169, 21] on span "Lịch sử" at bounding box center [163, 19] width 42 height 9
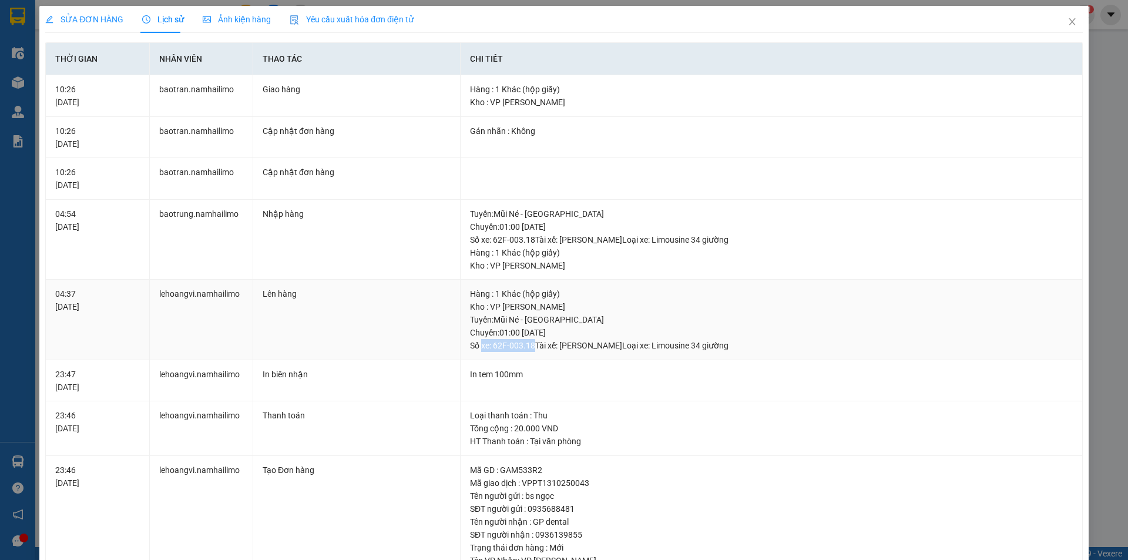
drag, startPoint x: 529, startPoint y: 345, endPoint x: 478, endPoint y: 341, distance: 51.3
click at [478, 341] on div "Tuyến : Mũi Né - [GEOGRAPHIC_DATA] Chuyến: 01:00 [DATE] Số xe: 62F-003.18 Tài x…" at bounding box center [771, 332] width 603 height 39
copy div "xe: 62F-003.18"
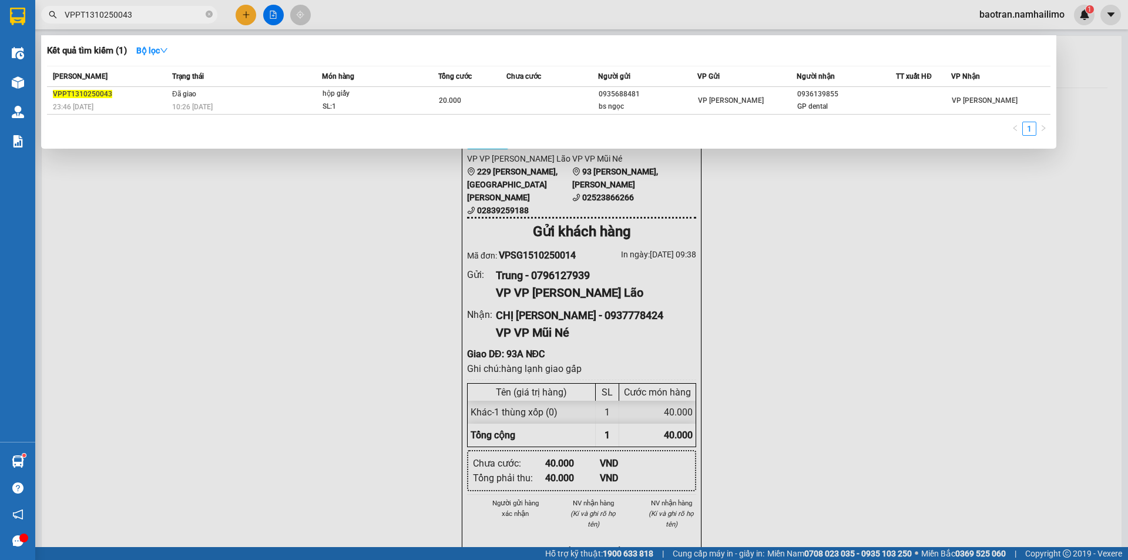
click at [146, 13] on input "VPPT1310250043" at bounding box center [134, 14] width 139 height 13
type input "VPPT1310250032"
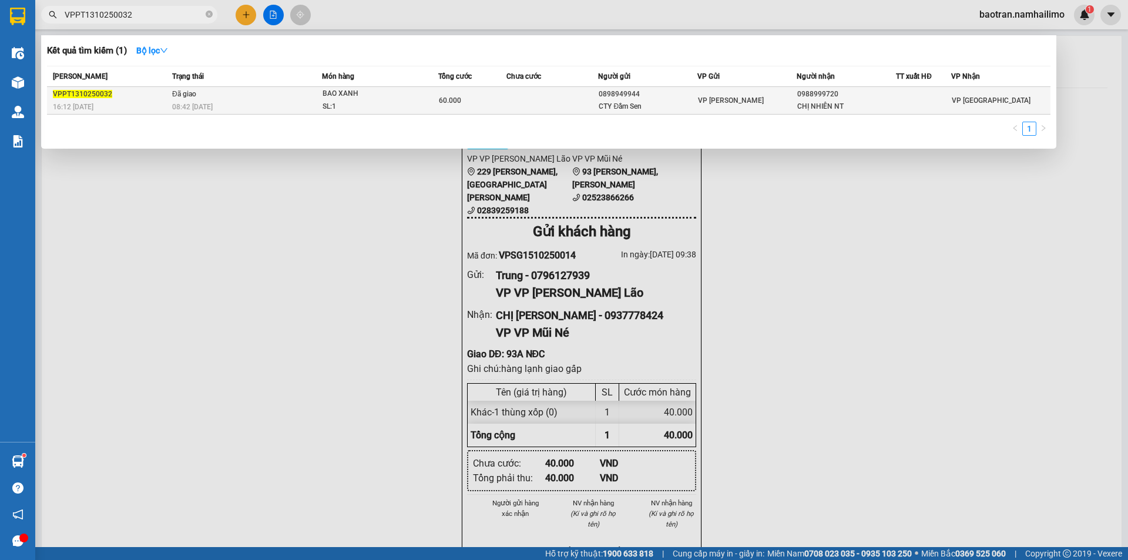
click at [251, 98] on td "Đã giao 08:42 [DATE]" at bounding box center [245, 101] width 153 height 28
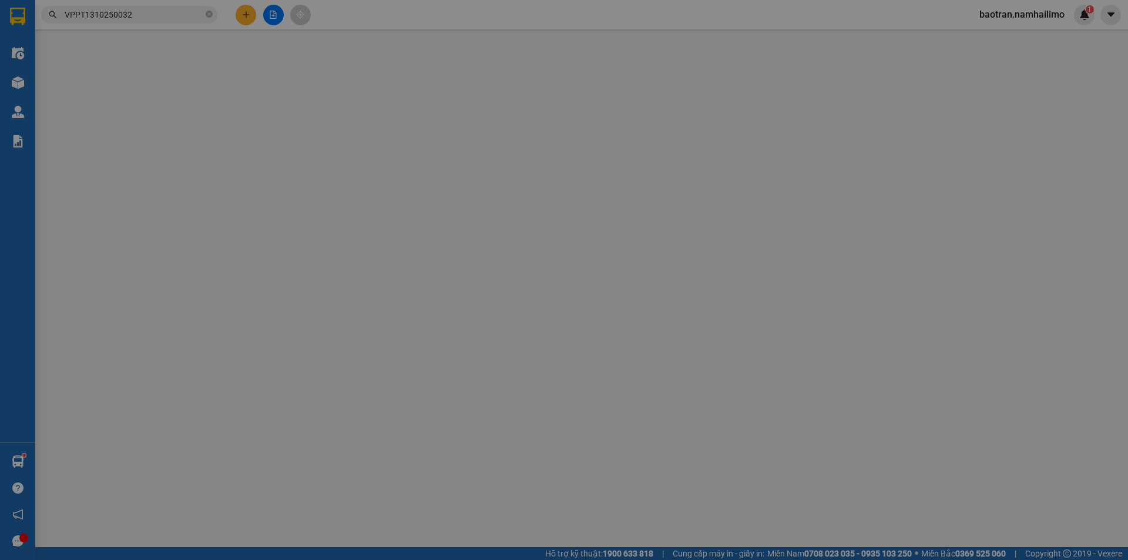
type input "0898949944"
type input "CTY Đầm Sen"
type input "0988999720"
type input "CHỊ NHIÊN NT"
type input "60.000"
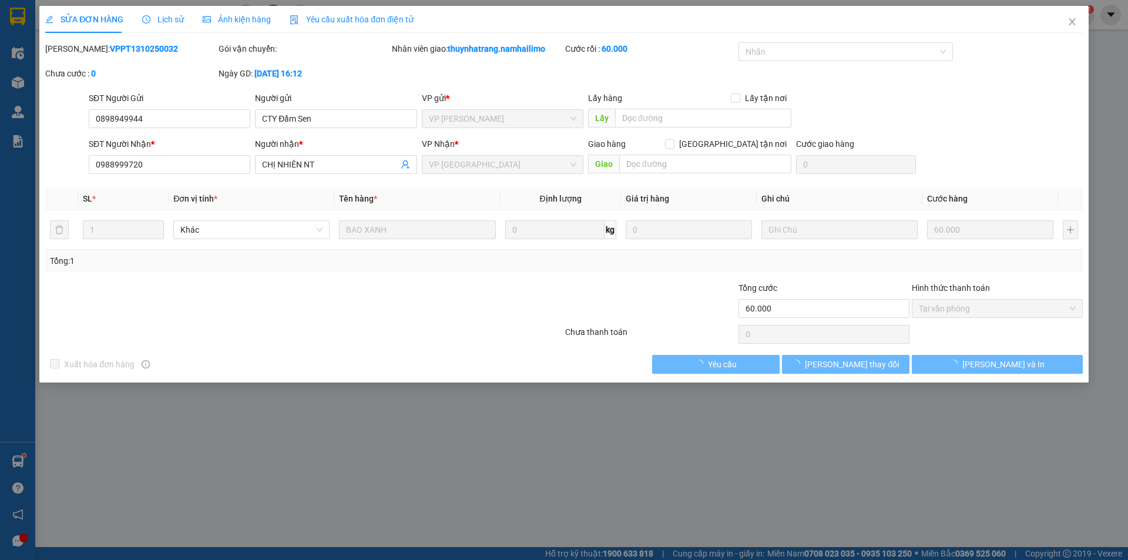
click at [182, 15] on div "SỬA ĐƠN HÀNG Lịch sử Ảnh kiện hàng Yêu cầu xuất hóa đơn điện tử" at bounding box center [229, 19] width 368 height 27
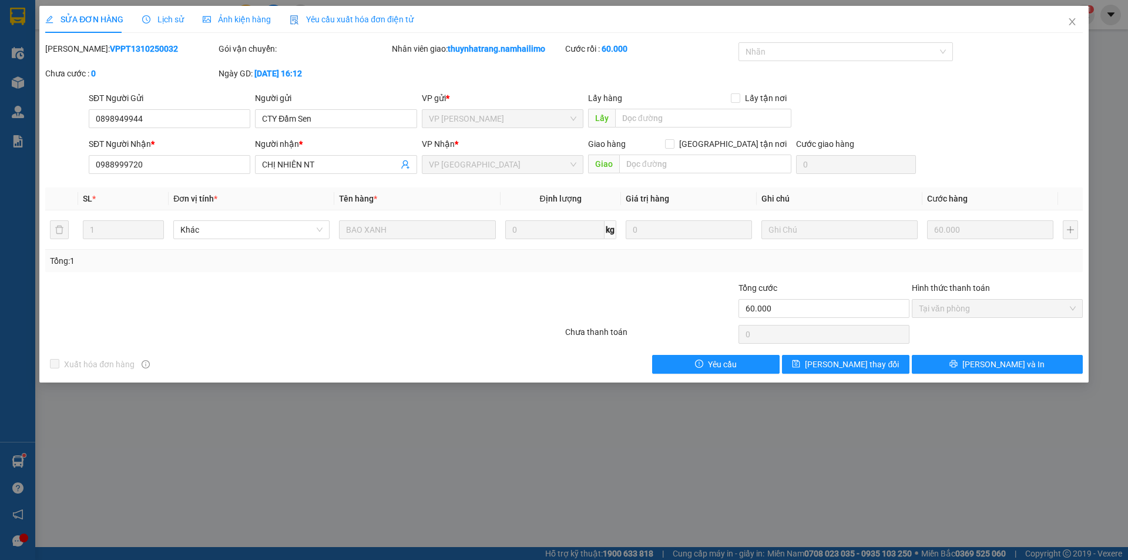
click at [166, 15] on span "Lịch sử" at bounding box center [163, 19] width 42 height 9
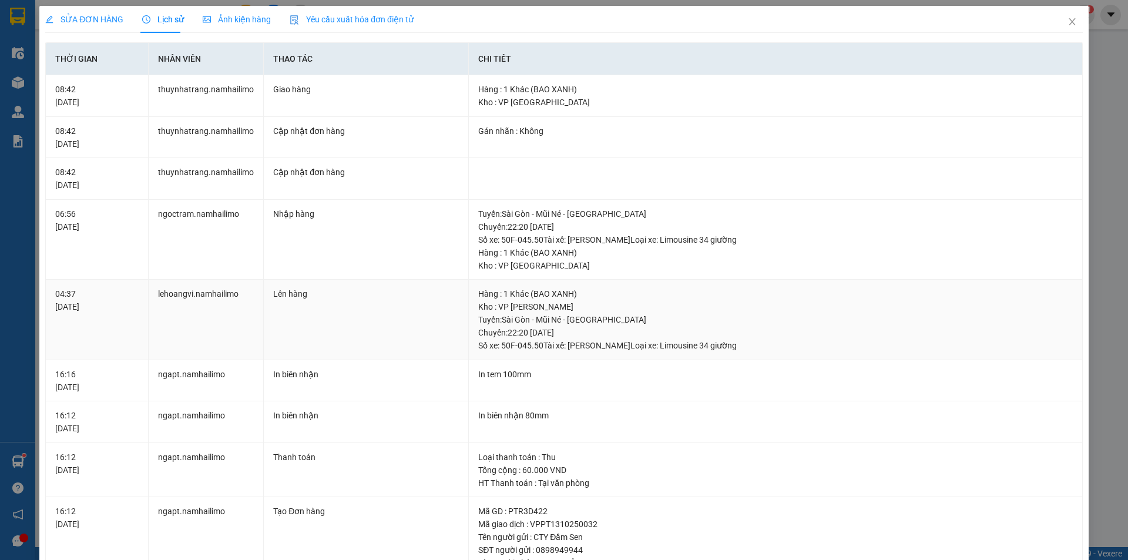
drag, startPoint x: 532, startPoint y: 343, endPoint x: 487, endPoint y: 343, distance: 44.7
click at [487, 343] on div "Tuyến : [GEOGRAPHIC_DATA] - Mũi Né - [GEOGRAPHIC_DATA] Chuyến: 22:20 [DATE] Số …" at bounding box center [775, 332] width 595 height 39
click at [490, 343] on div "Tuyến : [GEOGRAPHIC_DATA] - Mũi Né - [GEOGRAPHIC_DATA] Chuyến: 22:20 [DATE] Số …" at bounding box center [775, 332] width 595 height 39
click at [485, 343] on div "Tuyến : [GEOGRAPHIC_DATA] - Mũi Né - [GEOGRAPHIC_DATA] Chuyến: 22:20 [DATE] Số …" at bounding box center [775, 332] width 595 height 39
drag, startPoint x: 536, startPoint y: 346, endPoint x: 486, endPoint y: 345, distance: 50.5
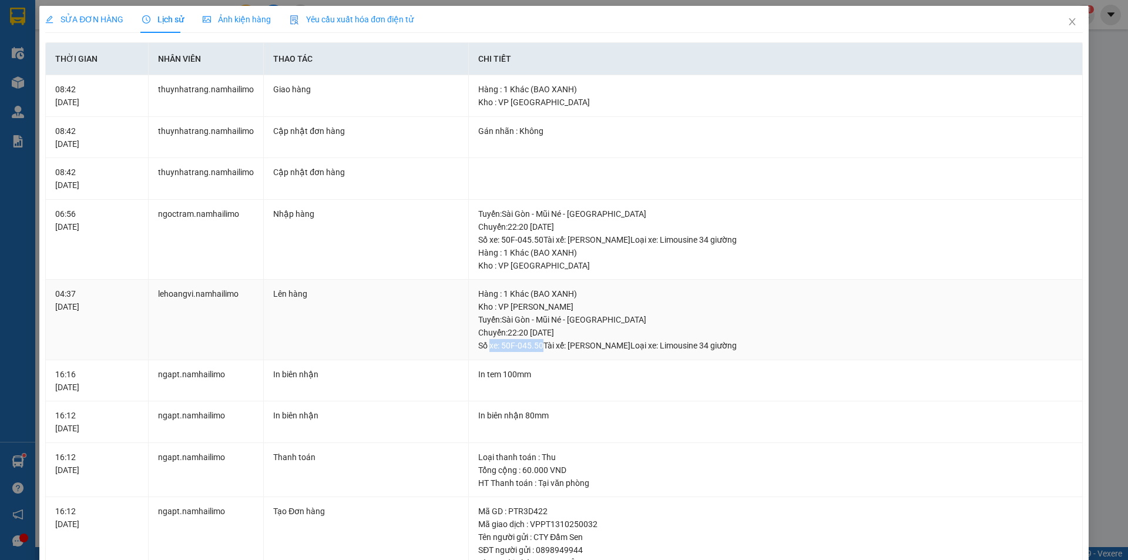
click at [486, 345] on div "Tuyến : [GEOGRAPHIC_DATA] - Mũi Né - [GEOGRAPHIC_DATA] Chuyến: 22:20 [DATE] Số …" at bounding box center [775, 332] width 595 height 39
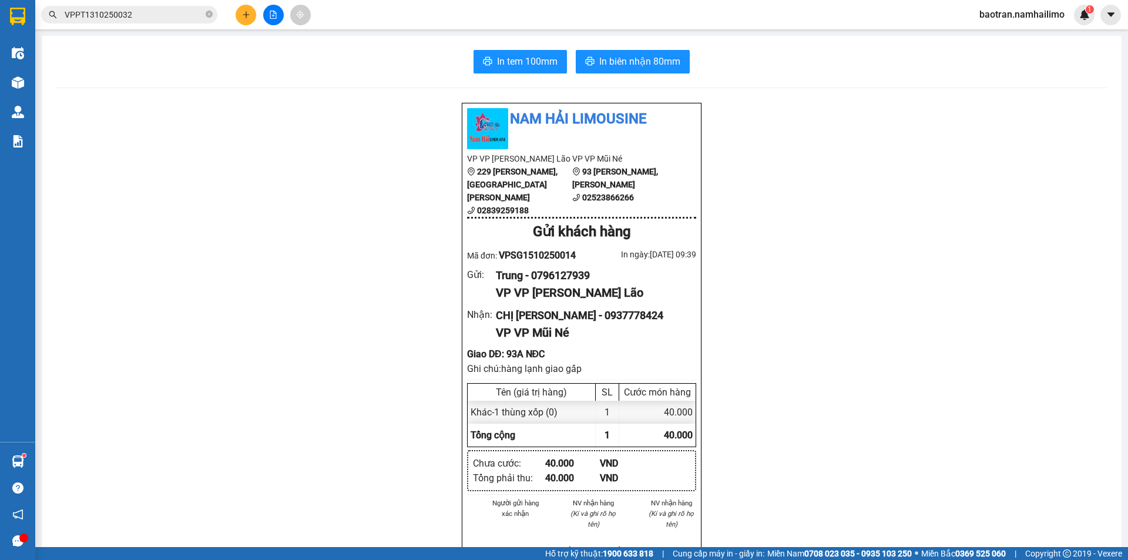
click at [150, 16] on input "VPPT1310250032" at bounding box center [134, 14] width 139 height 13
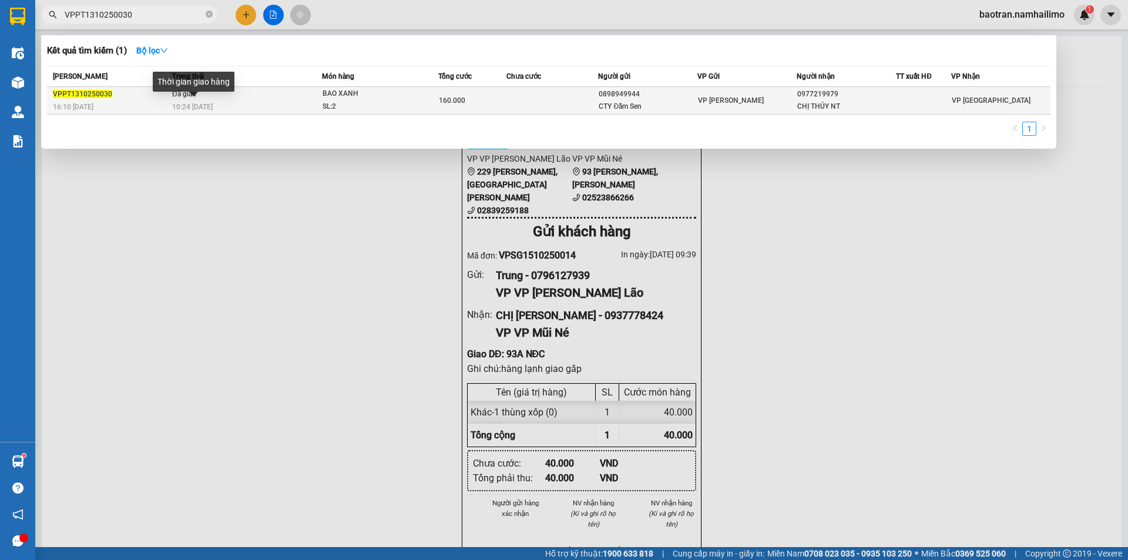
type input "VPPT1310250030"
click at [185, 105] on span "10:24 [DATE]" at bounding box center [192, 107] width 41 height 8
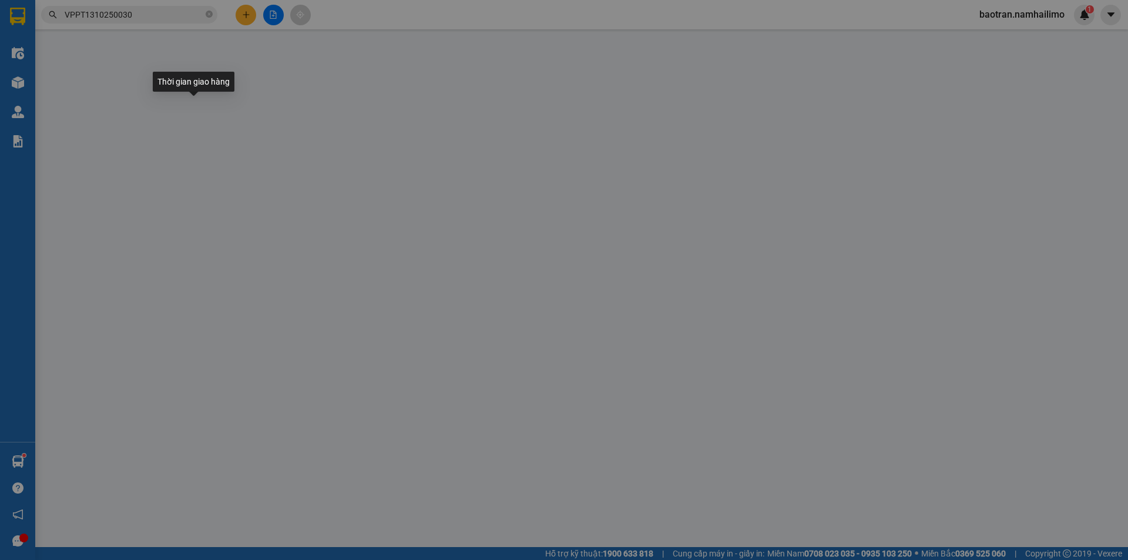
type input "0898949944"
type input "CTY Đầm Sen"
type input "0977219979"
type input "CHỊ THỦY NT"
type input "160.000"
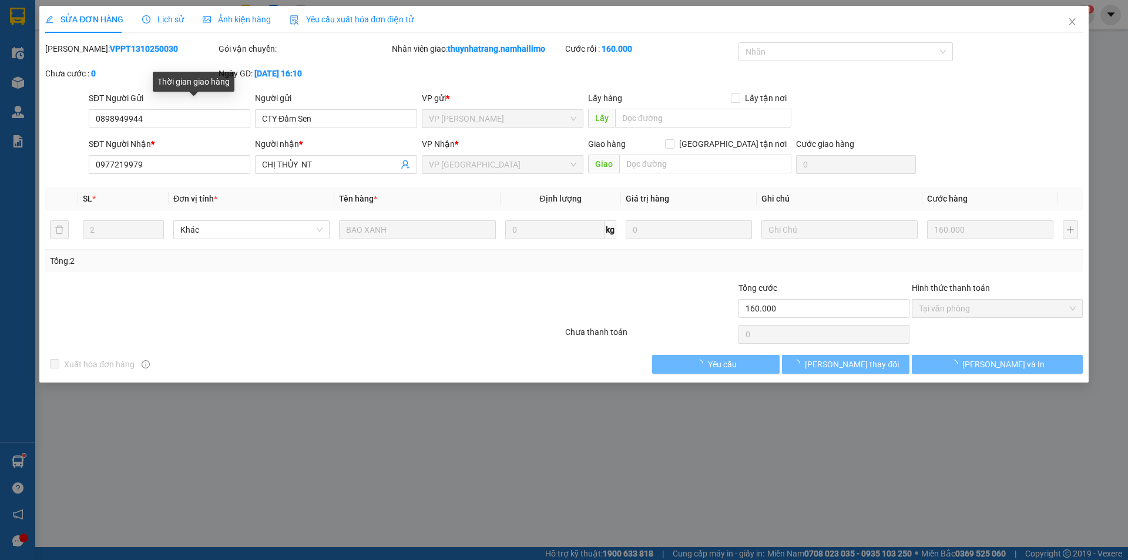
drag, startPoint x: 165, startPoint y: 15, endPoint x: 172, endPoint y: 24, distance: 10.8
click at [166, 15] on span "Lịch sử" at bounding box center [163, 19] width 42 height 9
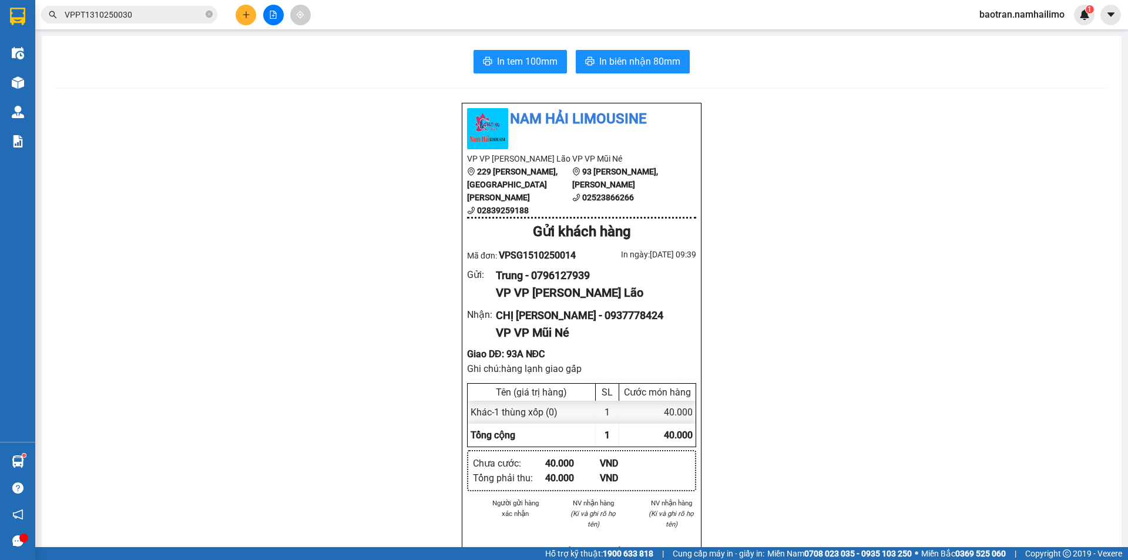
click at [153, 15] on input "VPPT1310250030" at bounding box center [134, 14] width 139 height 13
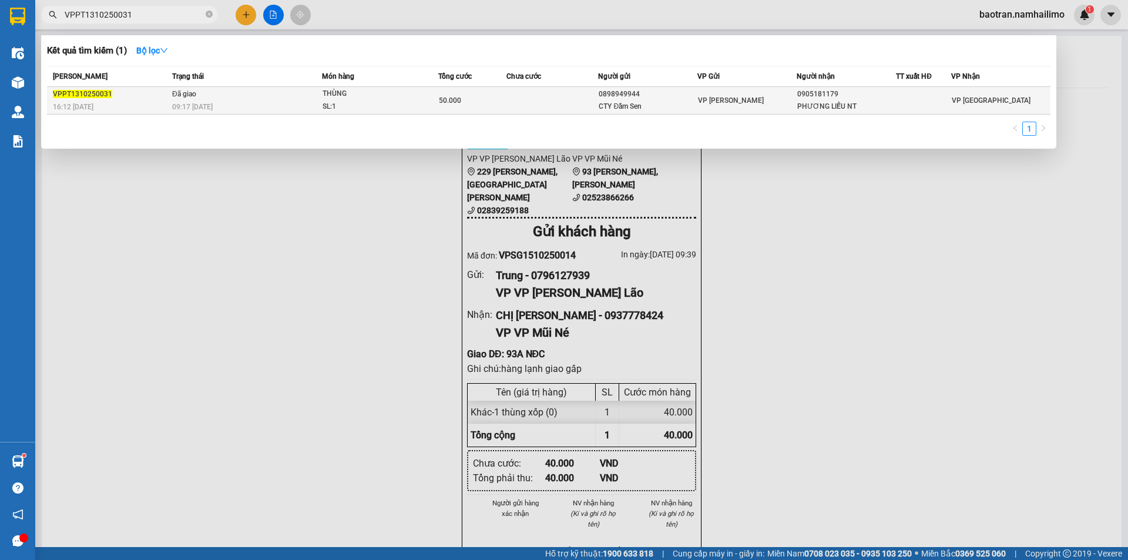
type input "VPPT1310250031"
click at [206, 105] on span "09:17 [DATE]" at bounding box center [192, 107] width 41 height 8
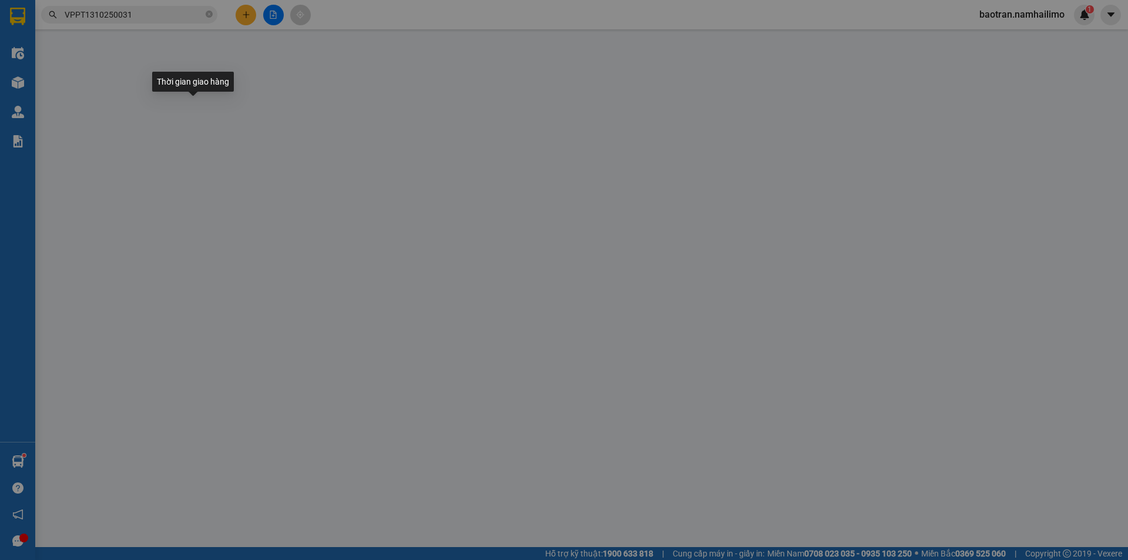
type input "0898949944"
type input "CTY Đầm Sen"
type input "0905181179"
type input "PHƯƠNG LIỄU NT"
type input "50.000"
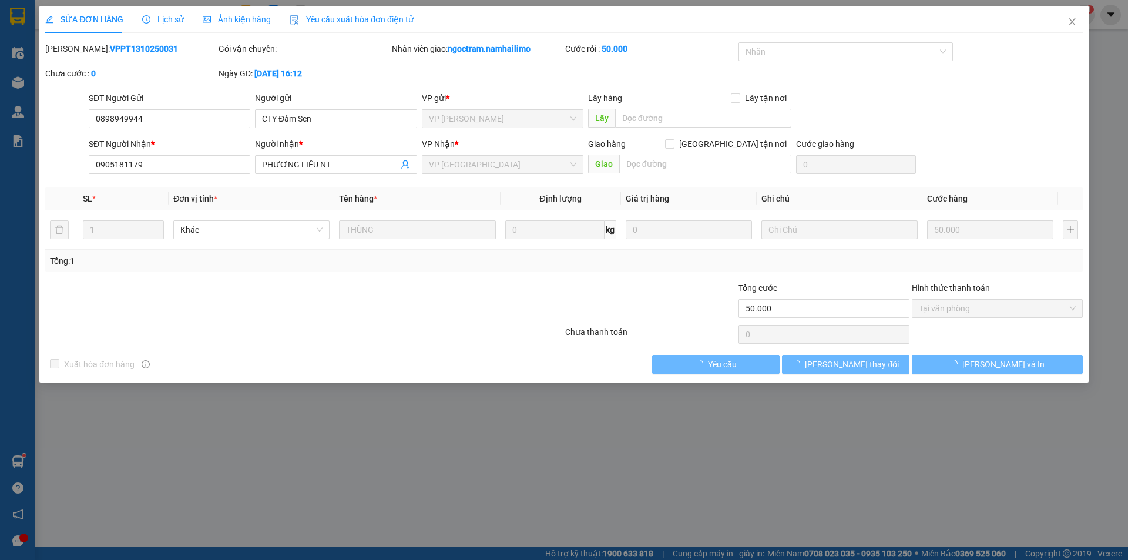
click at [150, 24] on span "Lịch sử" at bounding box center [163, 19] width 42 height 9
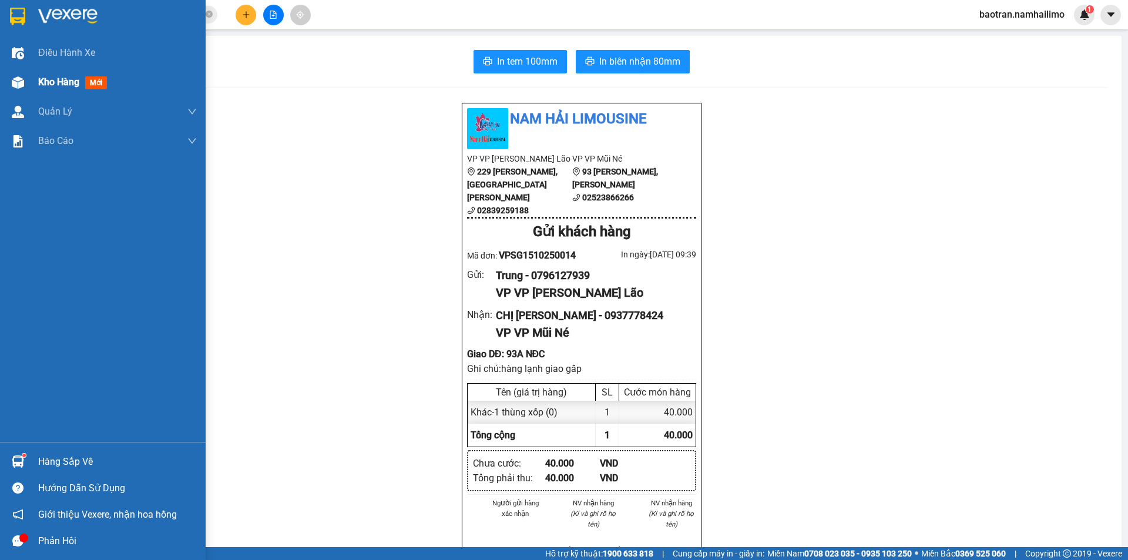
click at [58, 79] on span "Kho hàng" at bounding box center [58, 81] width 41 height 11
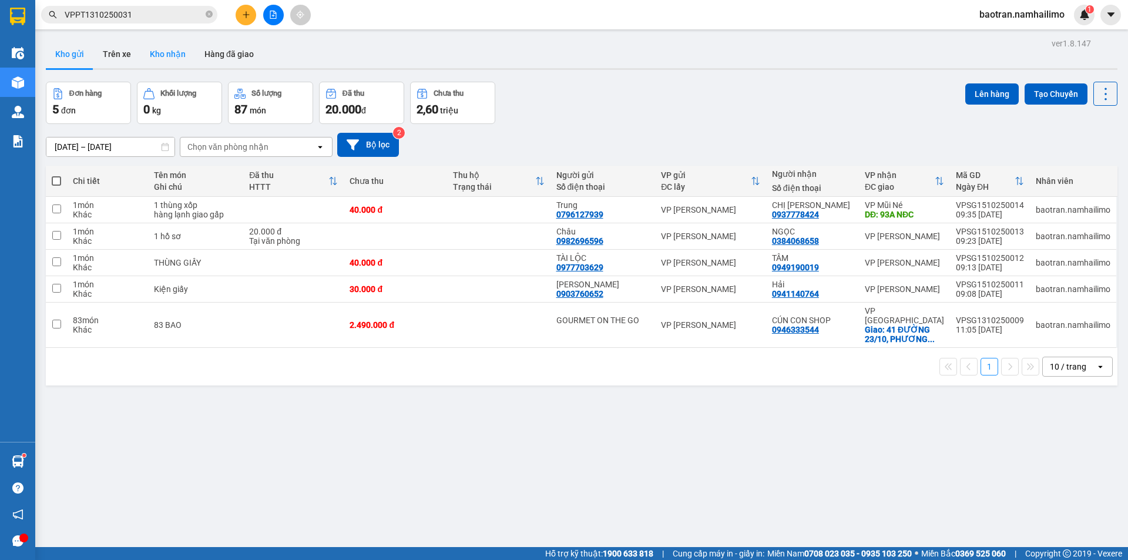
click at [157, 52] on button "Kho nhận" at bounding box center [167, 54] width 55 height 28
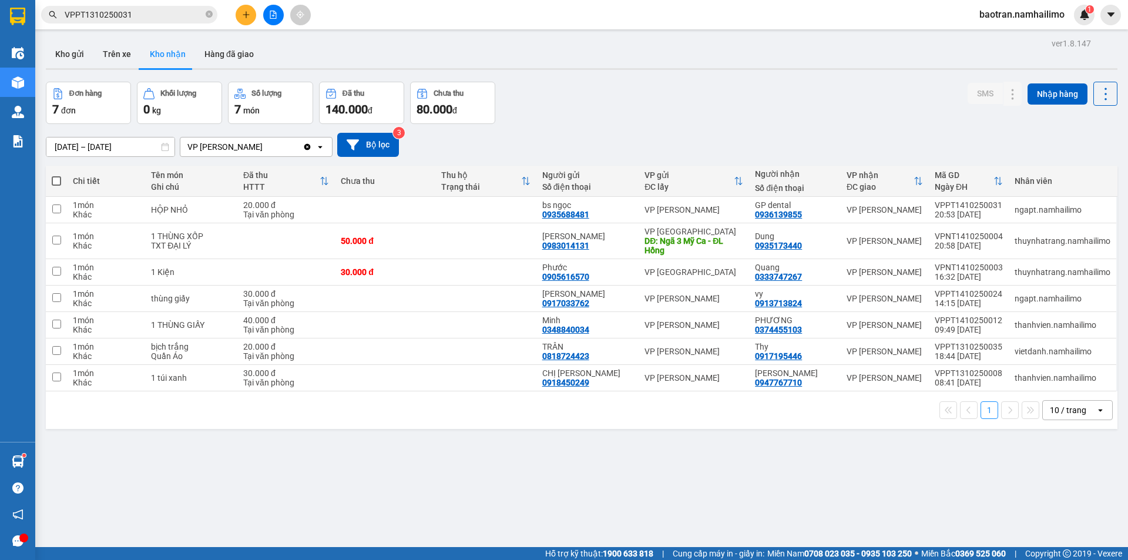
drag, startPoint x: 79, startPoint y: 56, endPoint x: 408, endPoint y: 140, distance: 339.6
click at [84, 56] on button "Kho gửi" at bounding box center [70, 54] width 48 height 28
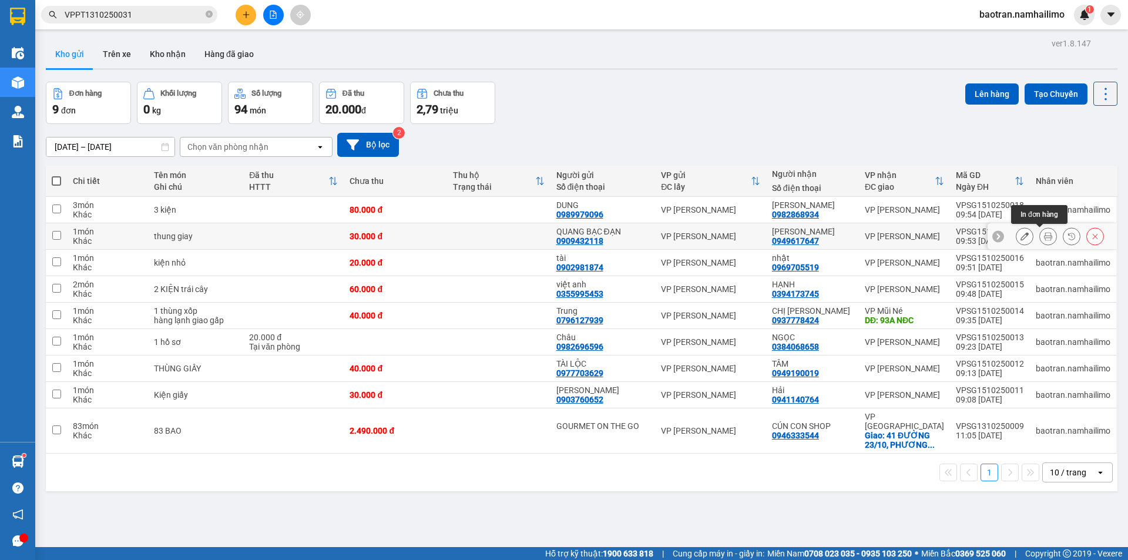
click at [1044, 236] on icon at bounding box center [1048, 236] width 8 height 8
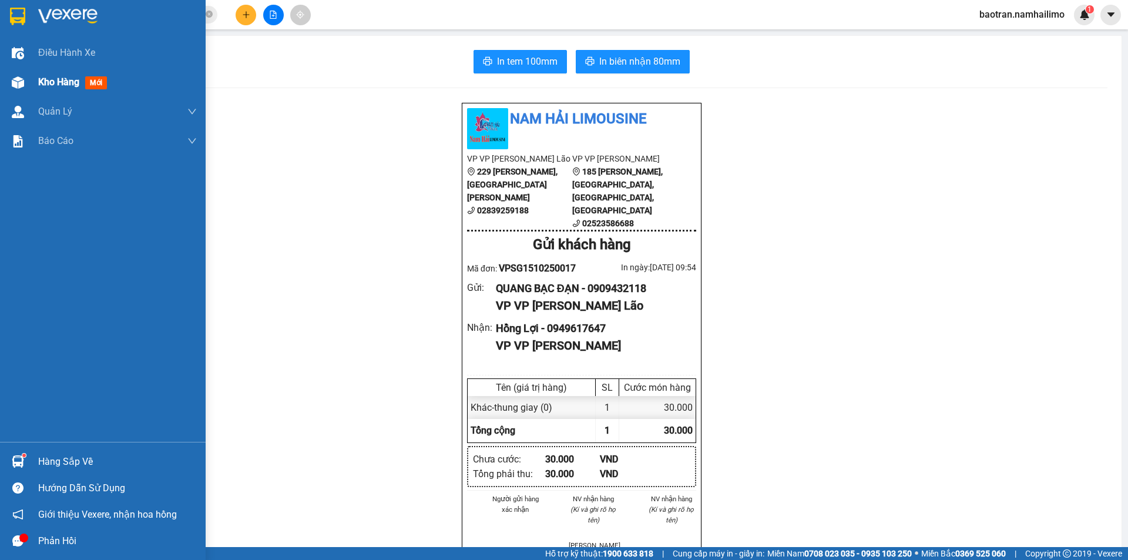
click at [53, 83] on span "Kho hàng" at bounding box center [58, 81] width 41 height 11
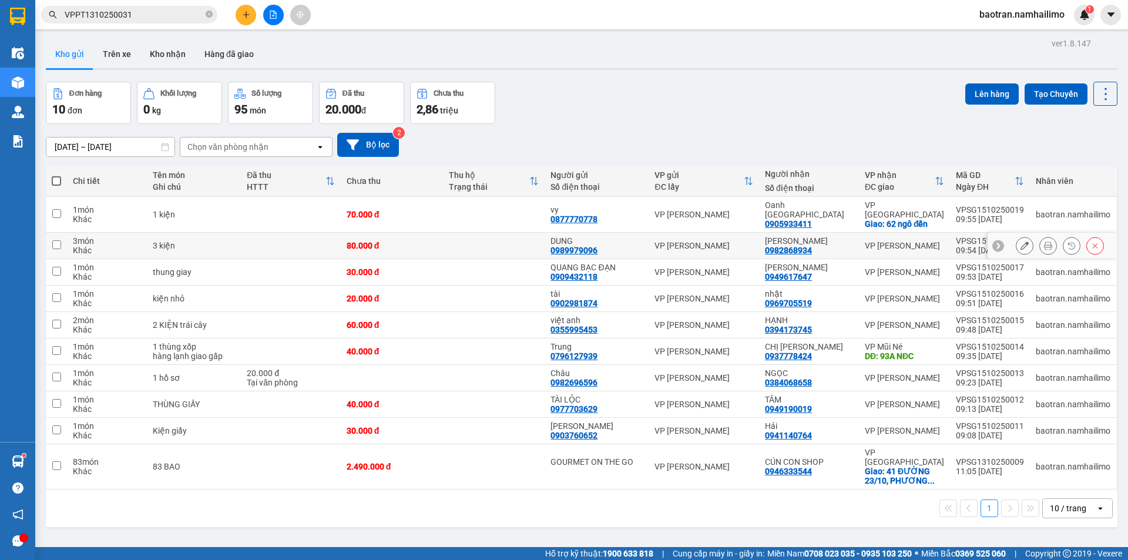
click at [454, 236] on td at bounding box center [494, 246] width 102 height 26
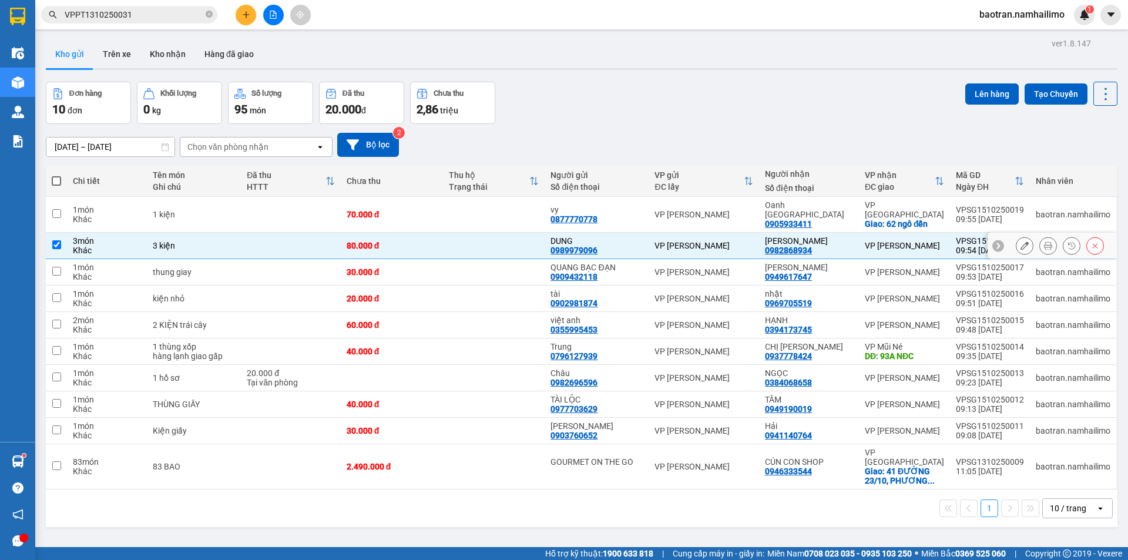
checkbox input "true"
click at [437, 267] on div "30.000 đ" at bounding box center [392, 271] width 90 height 9
checkbox input "true"
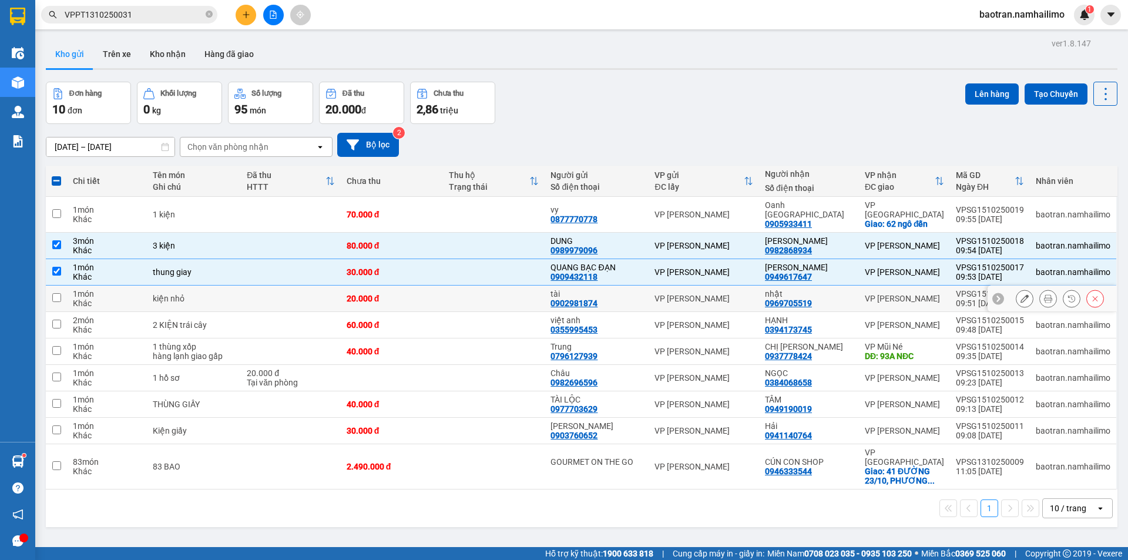
click at [429, 294] on div "20.000 đ" at bounding box center [392, 298] width 90 height 9
checkbox input "true"
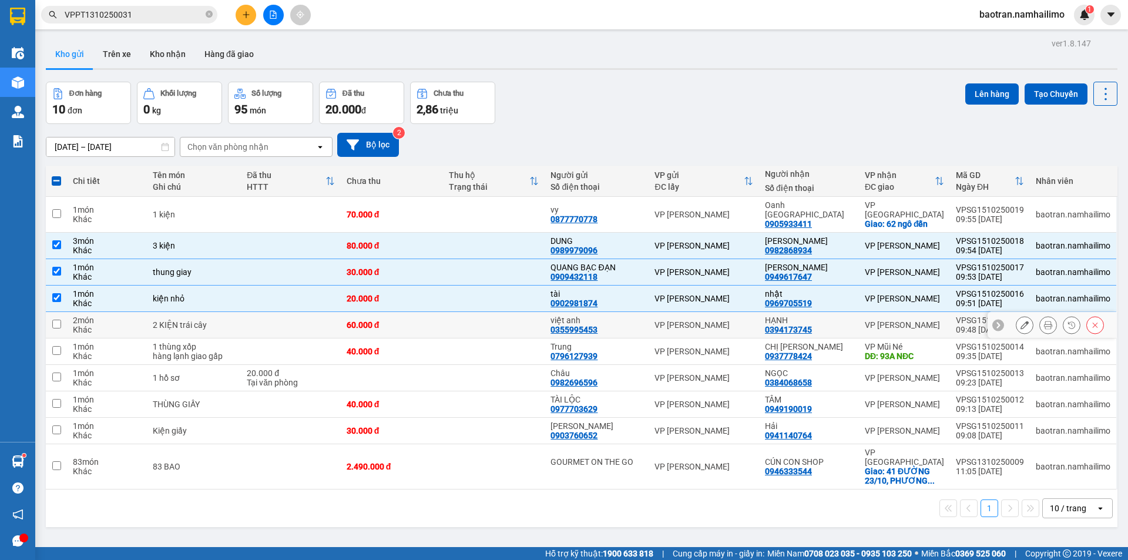
click at [411, 320] on td "60.000 đ" at bounding box center [392, 325] width 102 height 26
checkbox input "true"
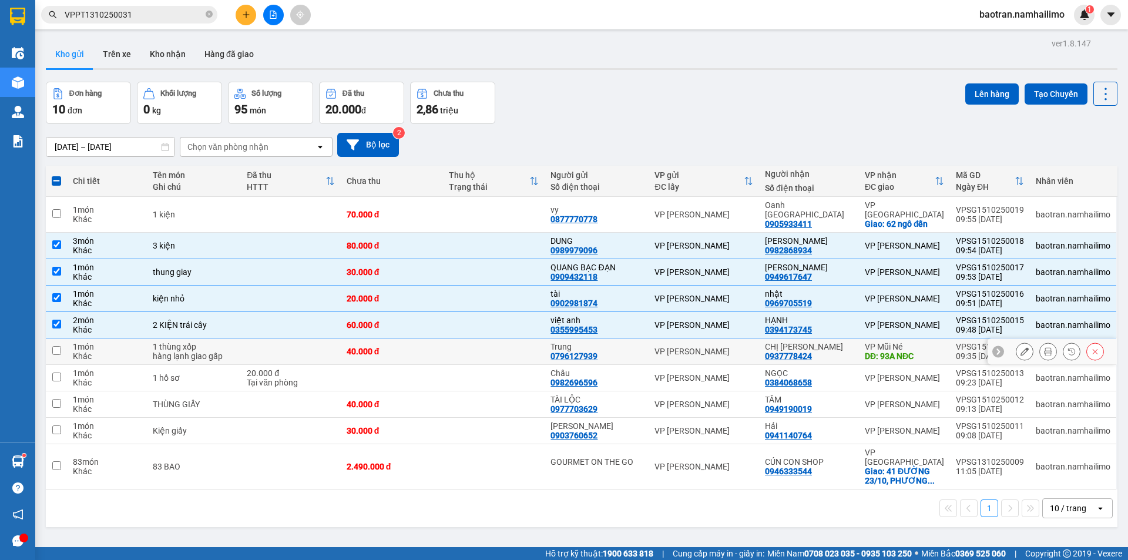
click at [401, 351] on td "40.000 đ" at bounding box center [392, 351] width 102 height 26
checkbox input "true"
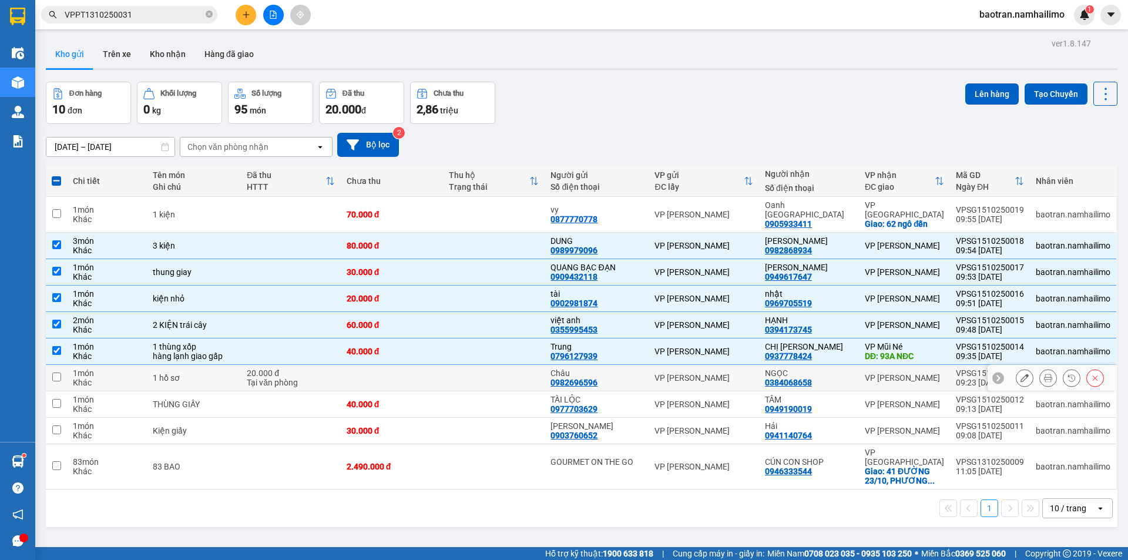
click at [402, 365] on td at bounding box center [392, 378] width 102 height 26
checkbox input "true"
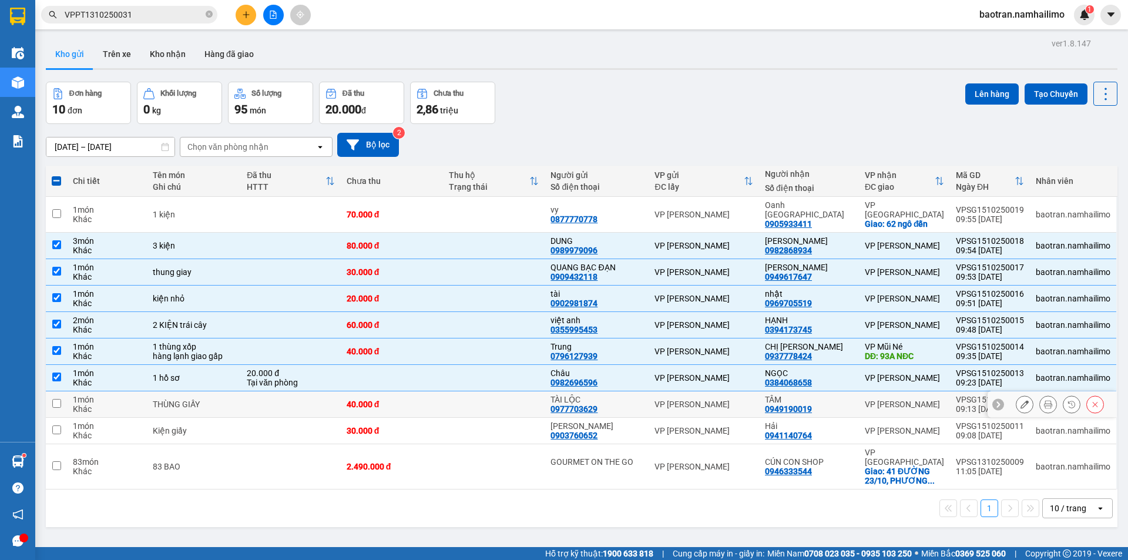
click at [395, 400] on div "40.000 đ" at bounding box center [392, 404] width 90 height 9
checkbox input "true"
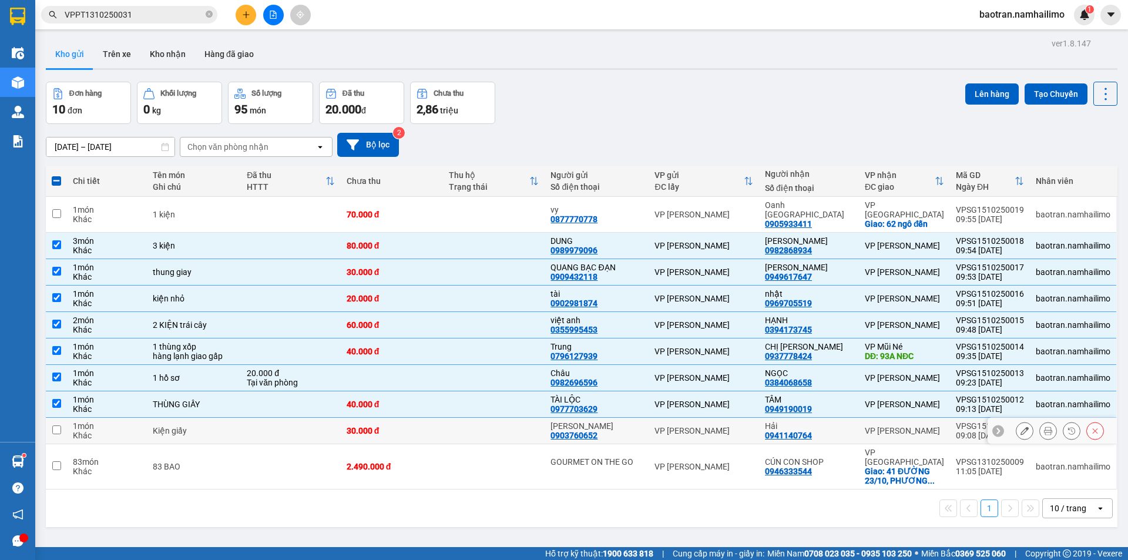
click at [408, 426] on div "30.000 đ" at bounding box center [392, 430] width 90 height 9
checkbox input "true"
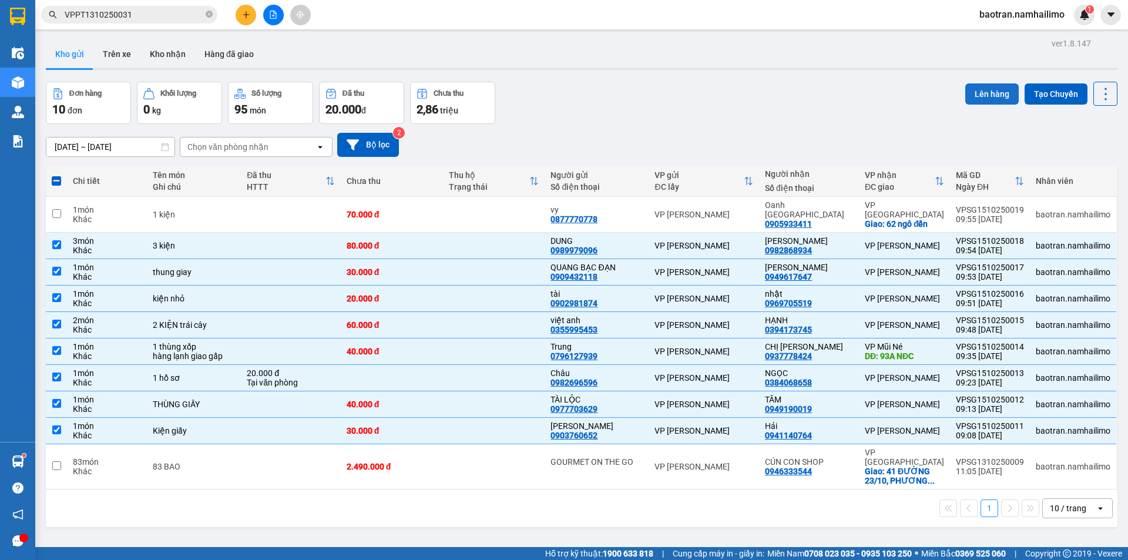
click at [983, 97] on button "Lên hàng" at bounding box center [991, 93] width 53 height 21
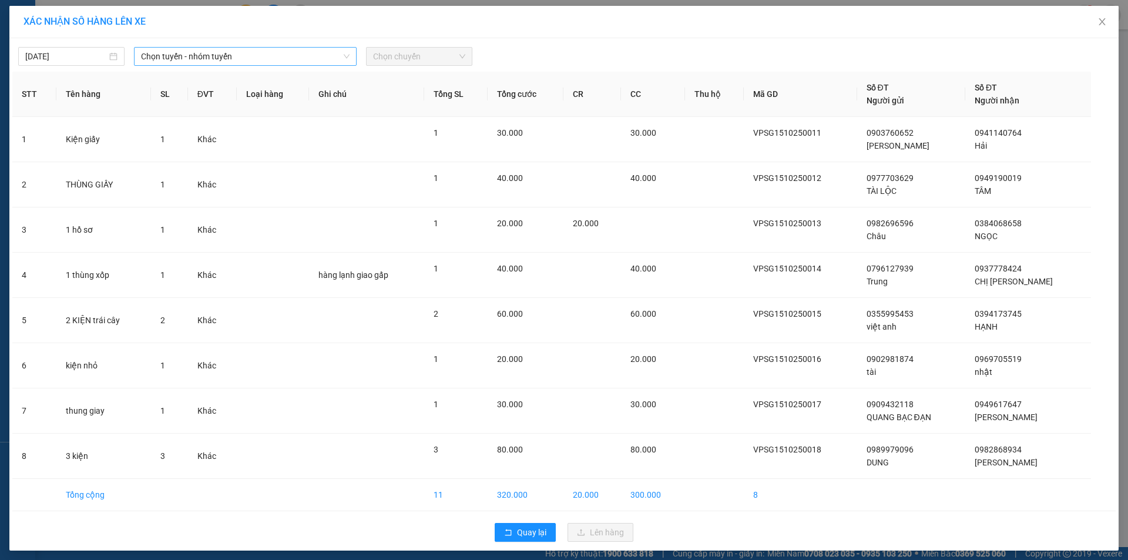
click at [212, 57] on span "Chọn tuyến - nhóm tuyến" at bounding box center [245, 57] width 209 height 18
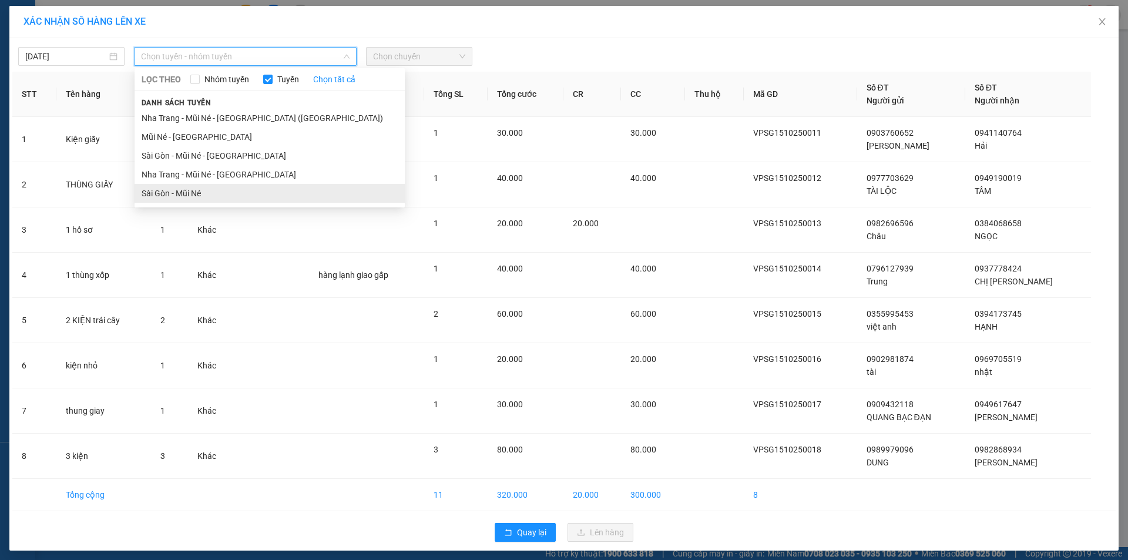
click at [205, 189] on li "Sài Gòn - Mũi Né" at bounding box center [270, 193] width 270 height 19
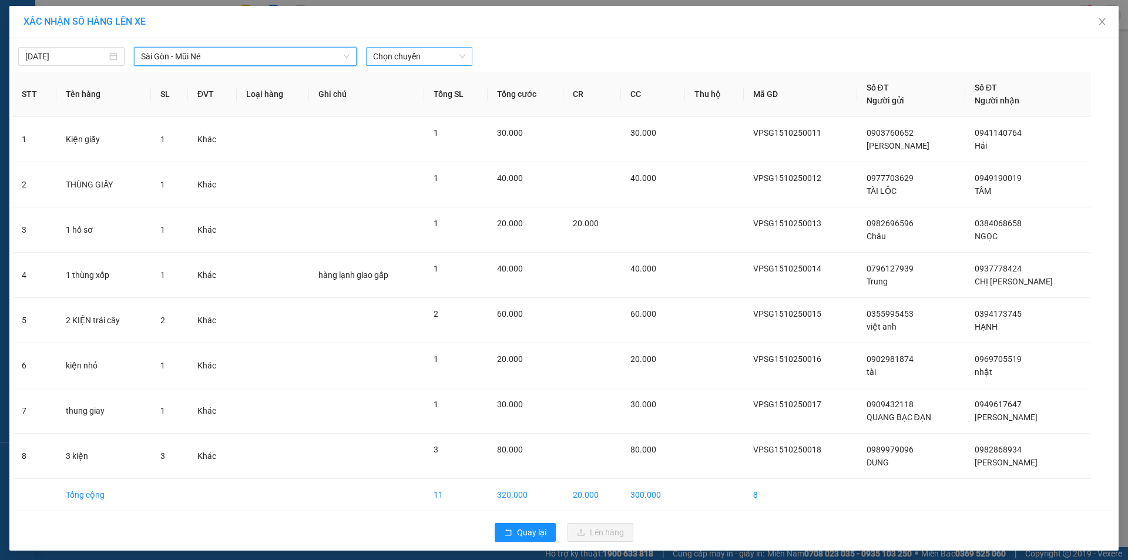
click at [405, 56] on span "Chọn chuyến" at bounding box center [419, 57] width 92 height 18
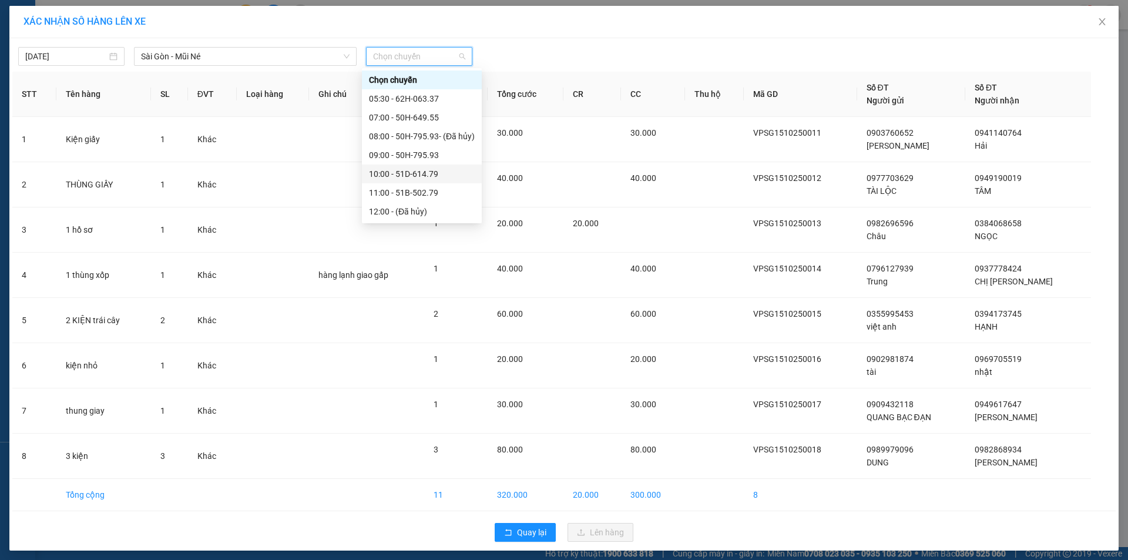
click at [415, 170] on div "10:00 - 51D-614.79" at bounding box center [422, 173] width 106 height 13
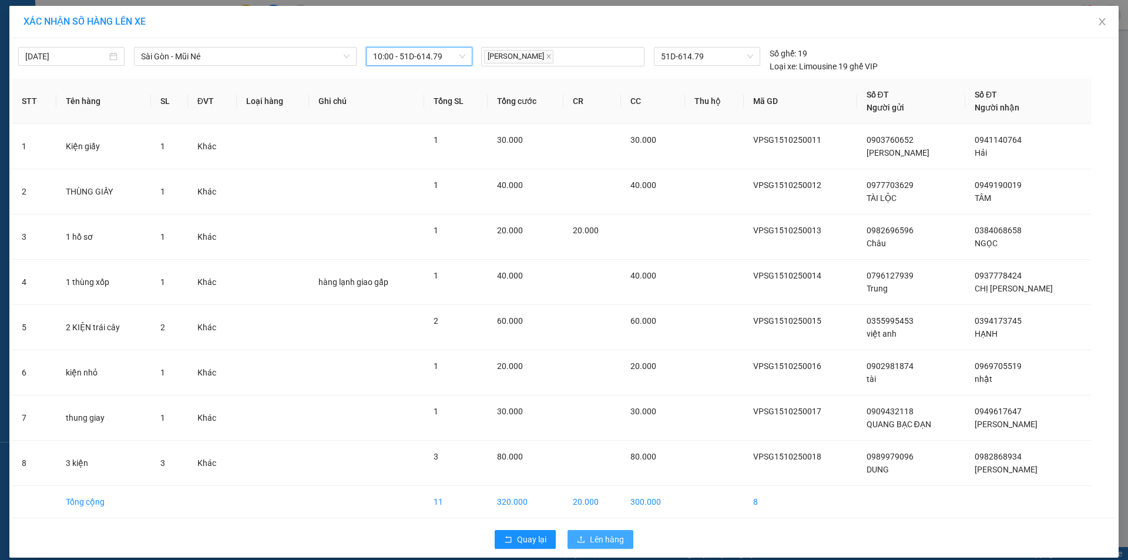
click at [606, 541] on span "Lên hàng" at bounding box center [607, 539] width 34 height 13
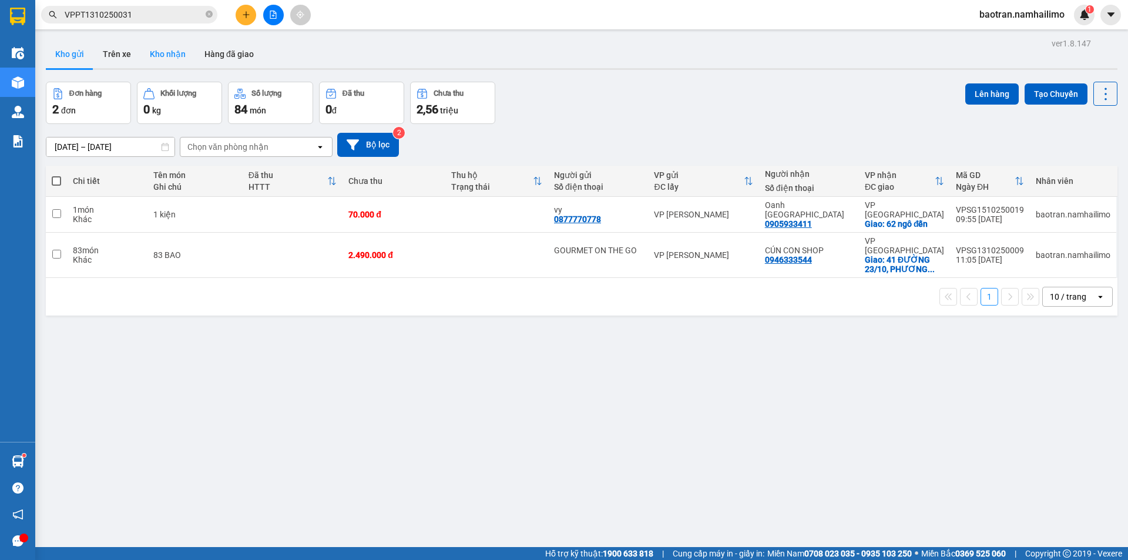
click at [182, 54] on button "Kho nhận" at bounding box center [167, 54] width 55 height 28
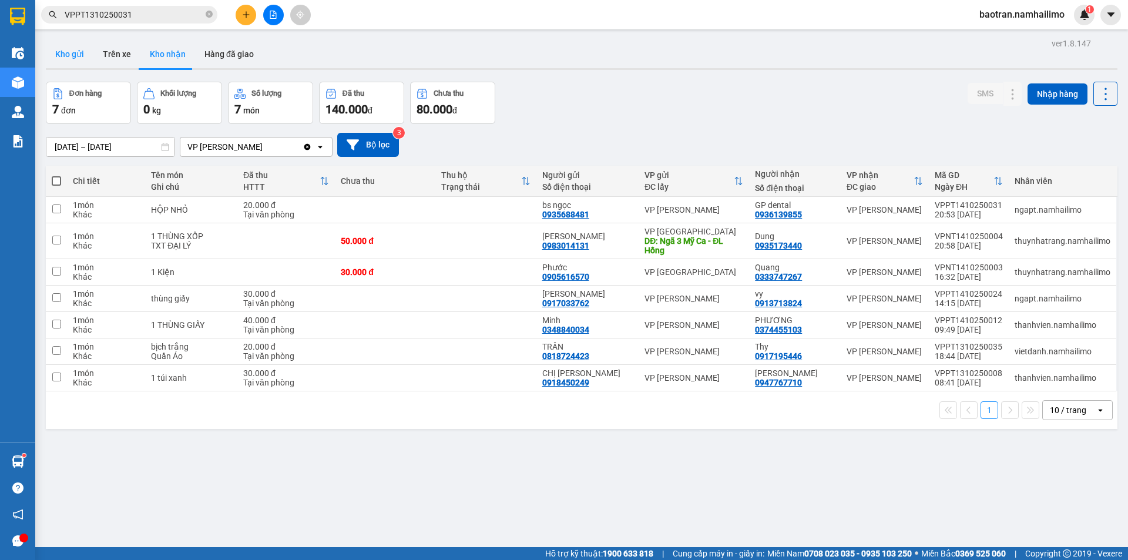
click at [65, 56] on button "Kho gửi" at bounding box center [70, 54] width 48 height 28
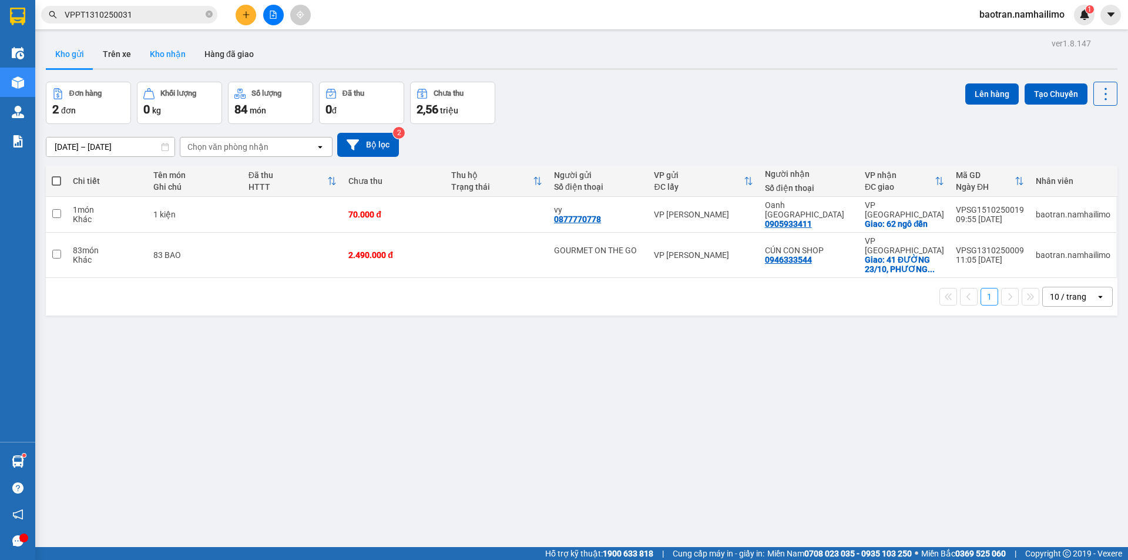
drag, startPoint x: 177, startPoint y: 53, endPoint x: 152, endPoint y: 55, distance: 25.3
click at [175, 53] on button "Kho nhận" at bounding box center [167, 54] width 55 height 28
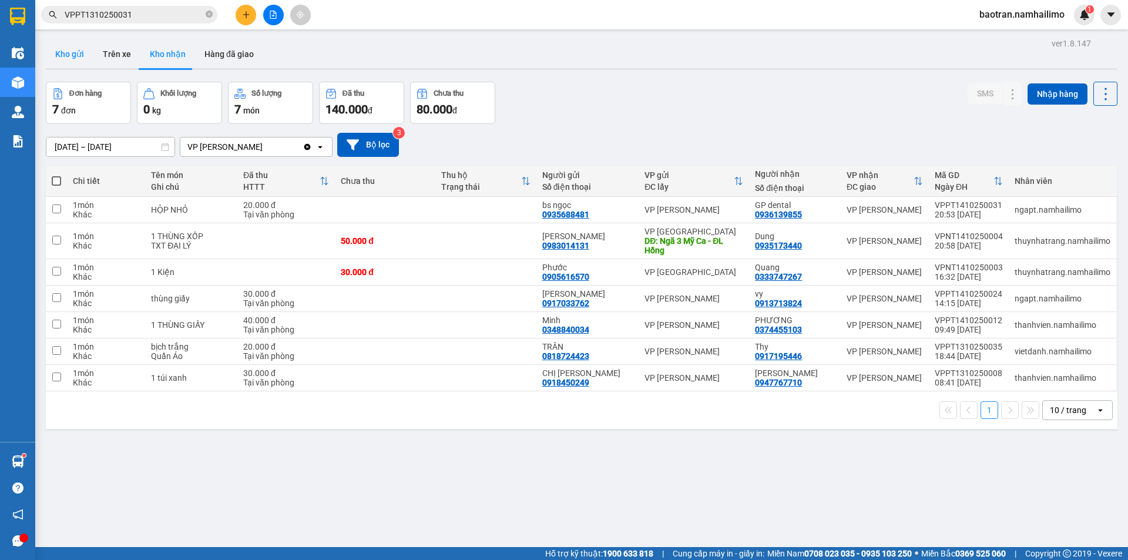
click at [76, 59] on button "Kho gửi" at bounding box center [70, 54] width 48 height 28
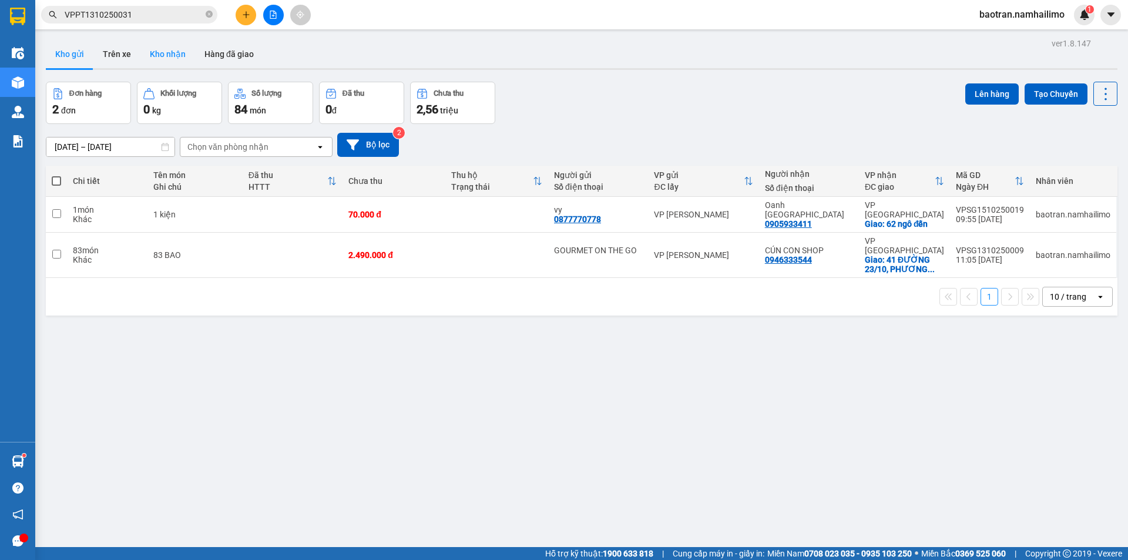
click at [172, 58] on button "Kho nhận" at bounding box center [167, 54] width 55 height 28
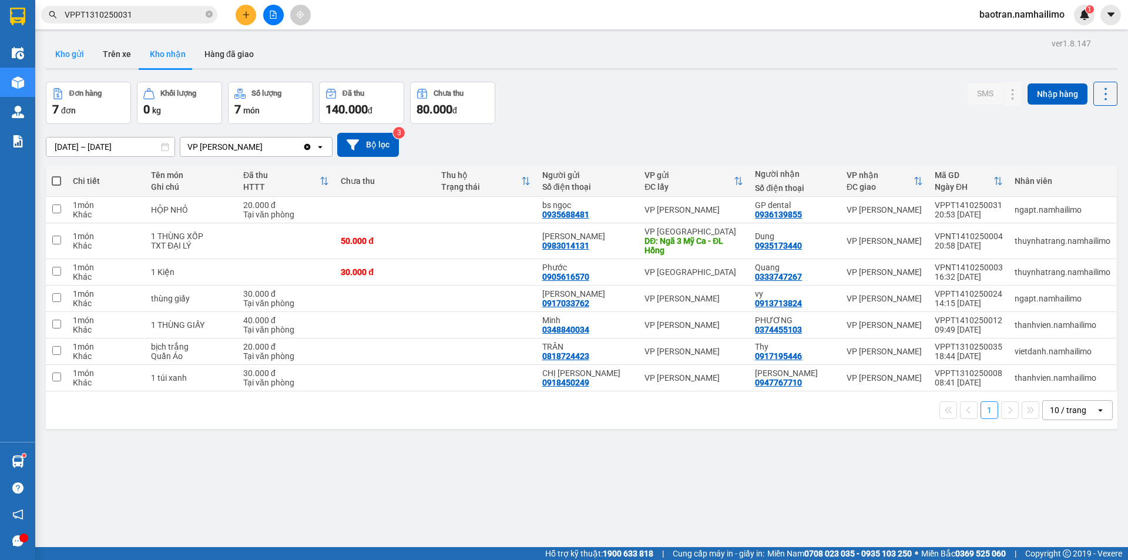
click at [85, 63] on button "Kho gửi" at bounding box center [70, 54] width 48 height 28
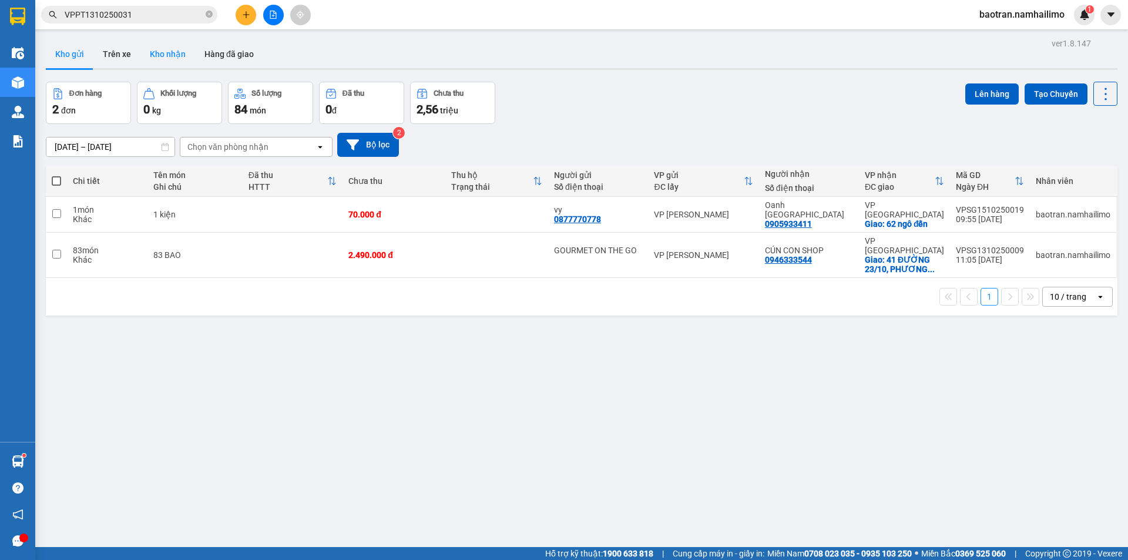
click at [177, 56] on button "Kho nhận" at bounding box center [167, 54] width 55 height 28
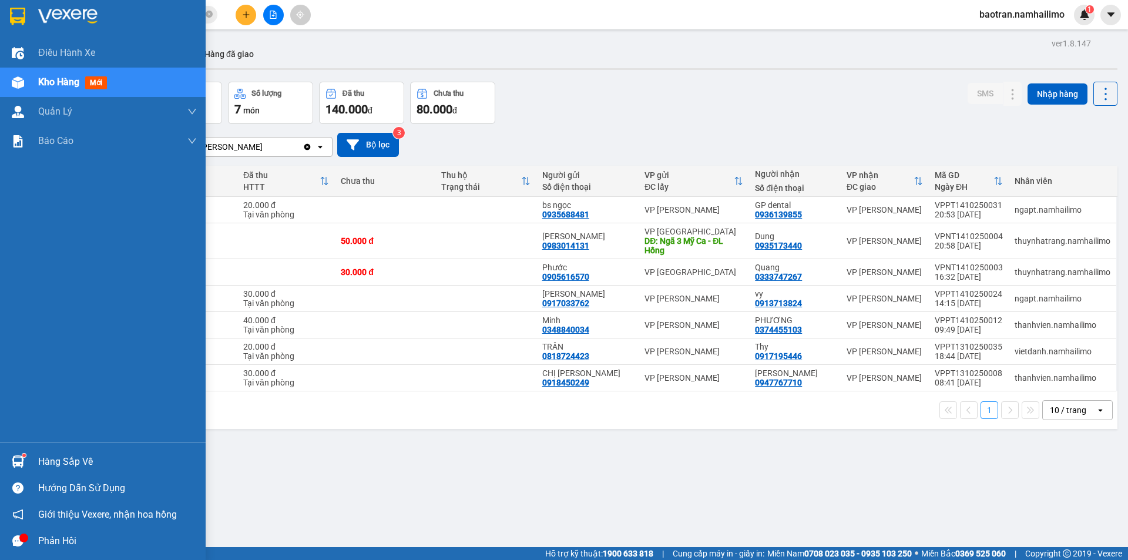
drag, startPoint x: 75, startPoint y: 458, endPoint x: 104, endPoint y: 465, distance: 30.2
click at [76, 458] on div "Hàng sắp về" at bounding box center [117, 462] width 159 height 18
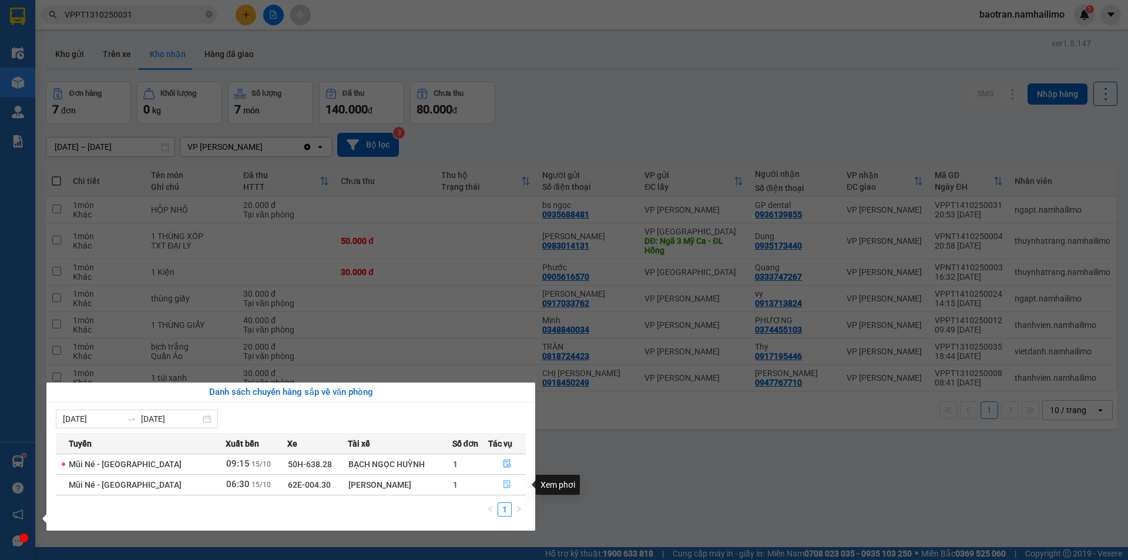
click at [503, 482] on icon "file-done" at bounding box center [507, 484] width 8 height 8
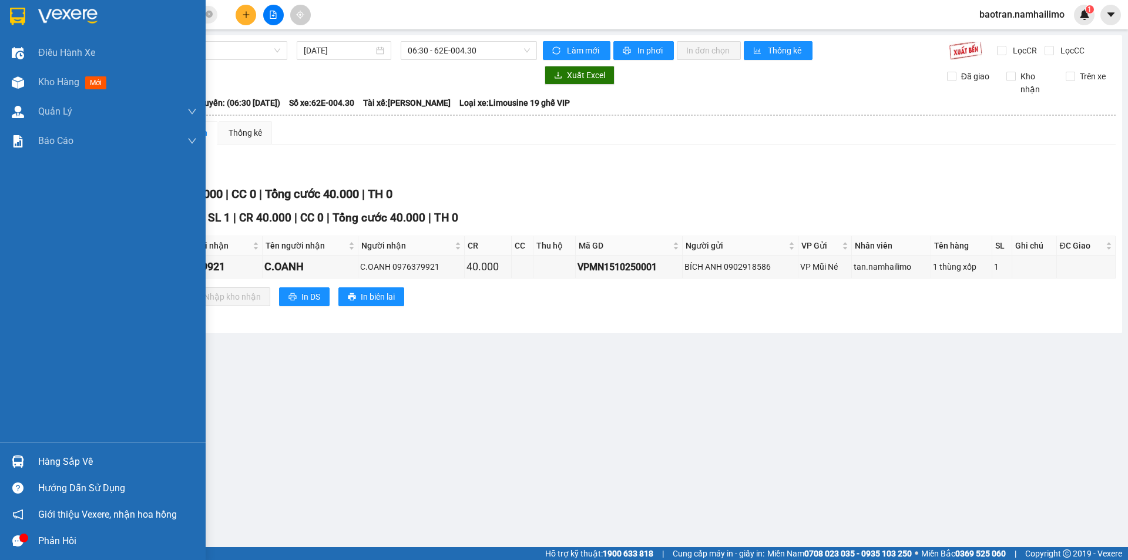
click at [71, 467] on div "Hàng sắp về" at bounding box center [117, 462] width 159 height 18
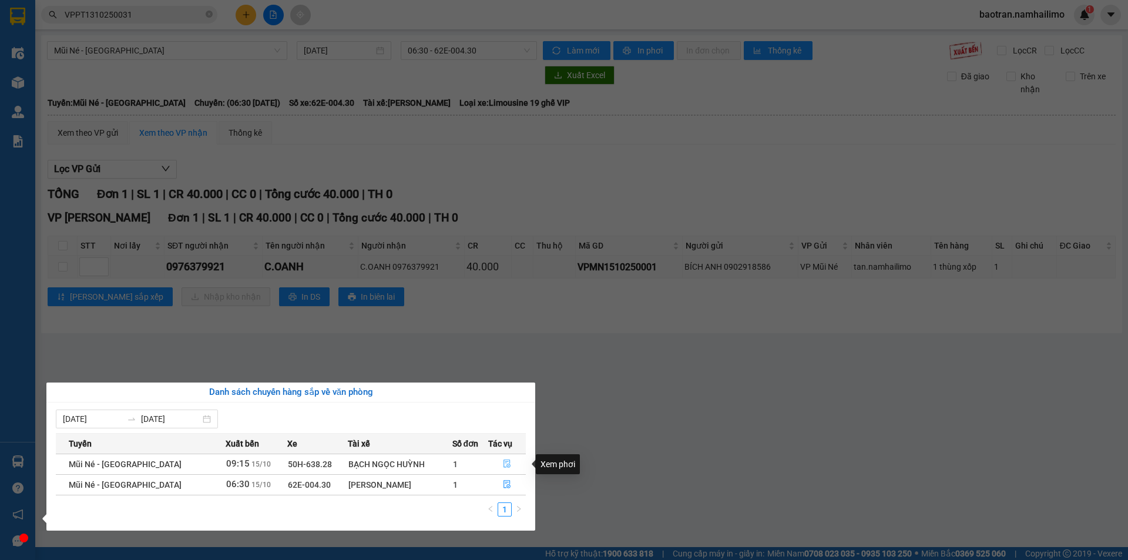
click at [508, 465] on icon "file-done" at bounding box center [507, 464] width 7 height 8
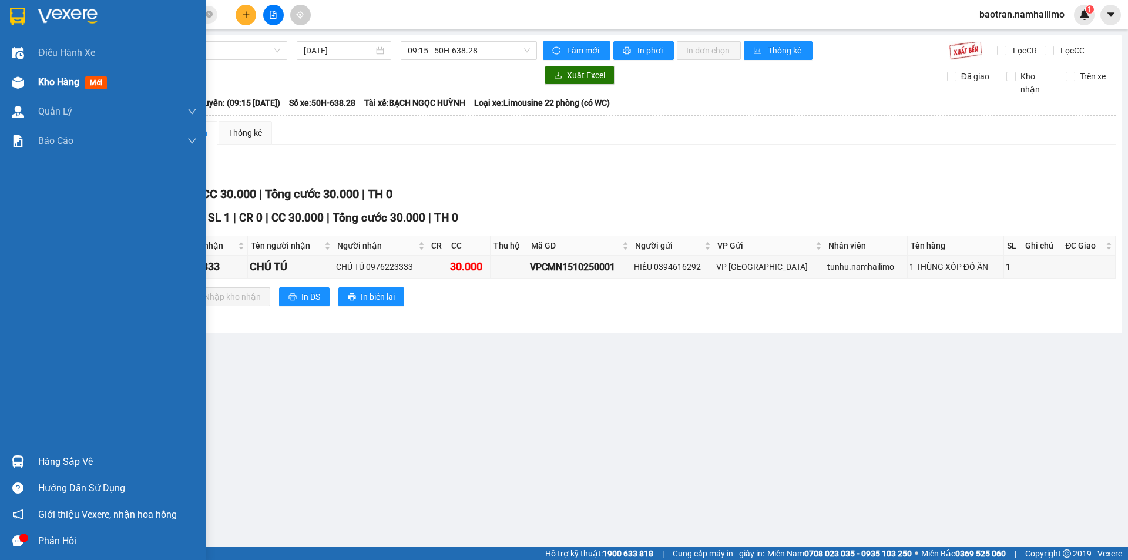
click at [67, 93] on div "Kho hàng mới" at bounding box center [117, 82] width 159 height 29
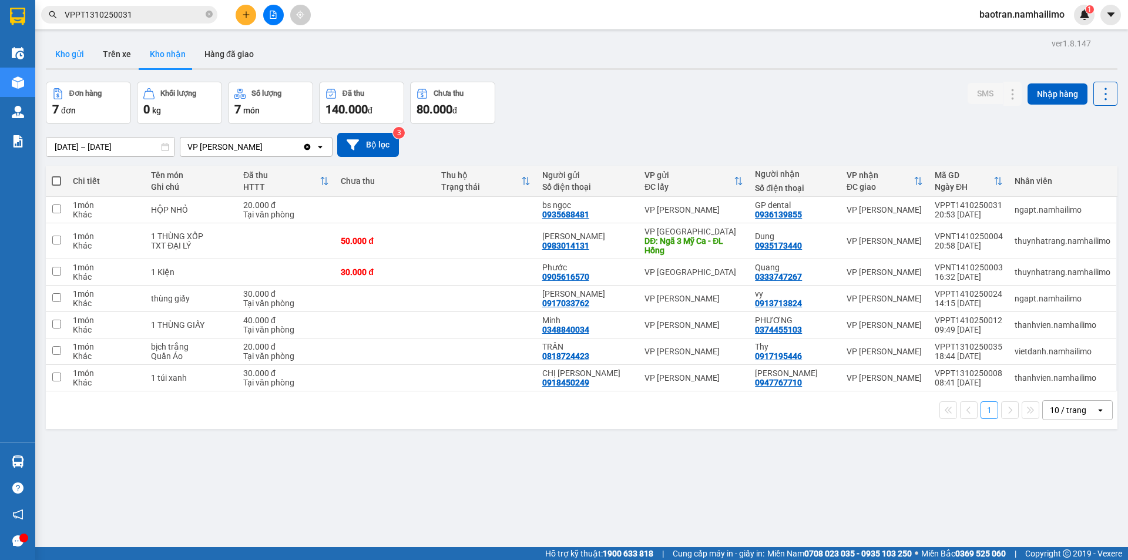
click at [63, 63] on button "Kho gửi" at bounding box center [70, 54] width 48 height 28
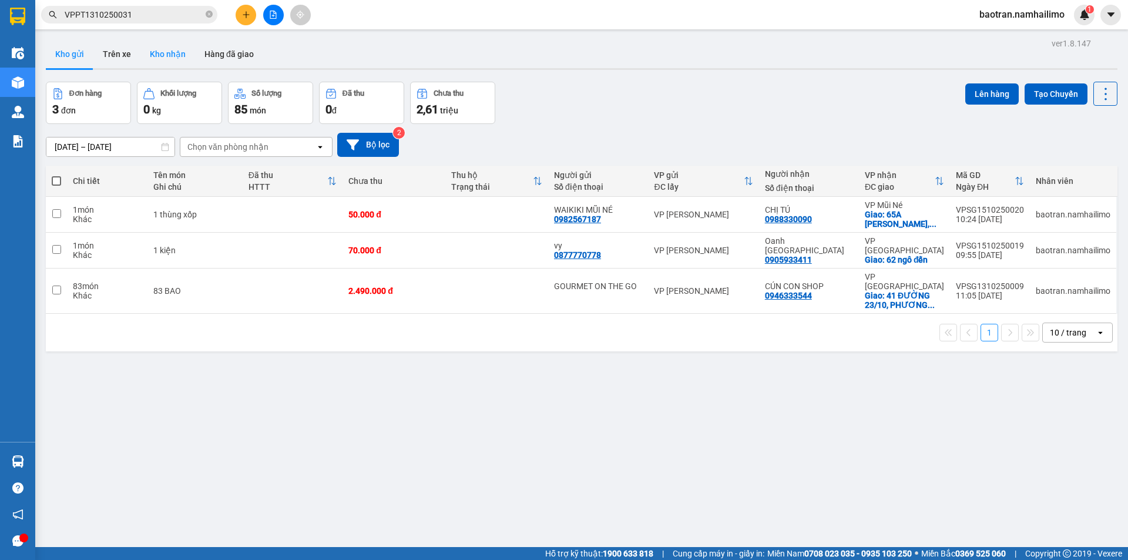
click at [145, 58] on button "Kho nhận" at bounding box center [167, 54] width 55 height 28
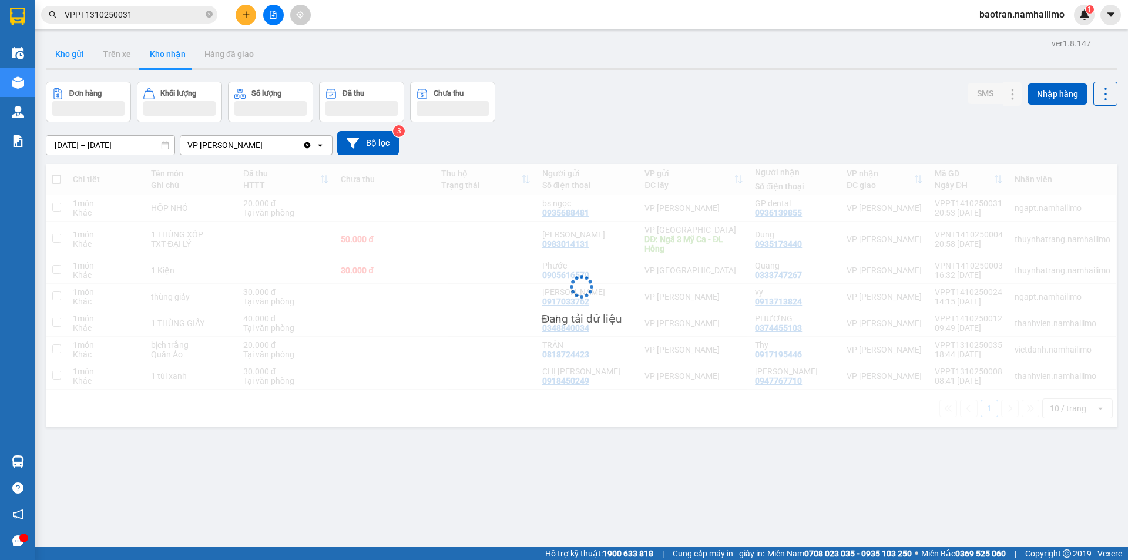
click at [84, 64] on button "Kho gửi" at bounding box center [70, 54] width 48 height 28
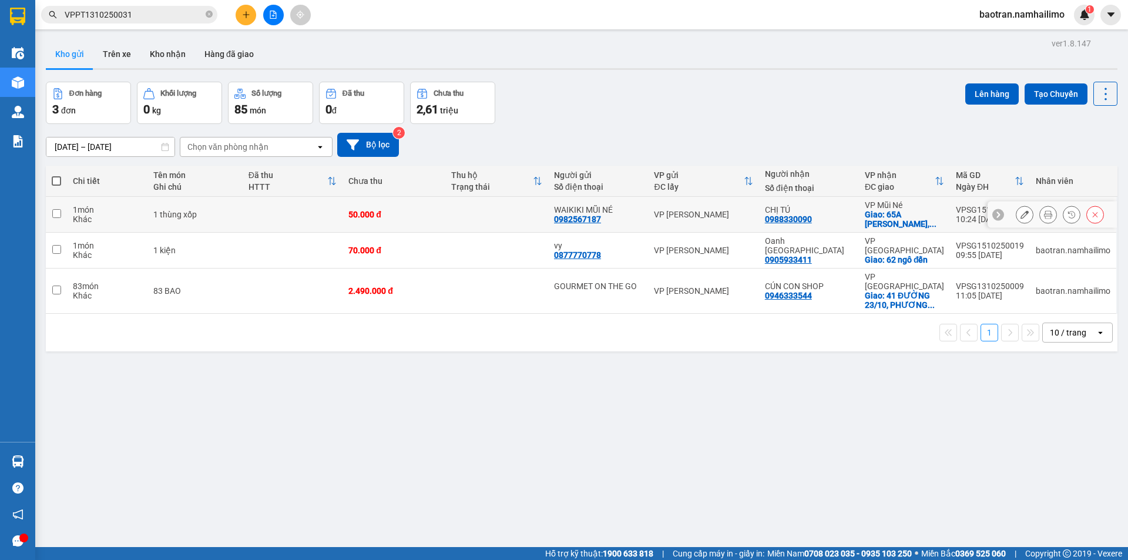
click at [1044, 218] on icon at bounding box center [1048, 214] width 8 height 8
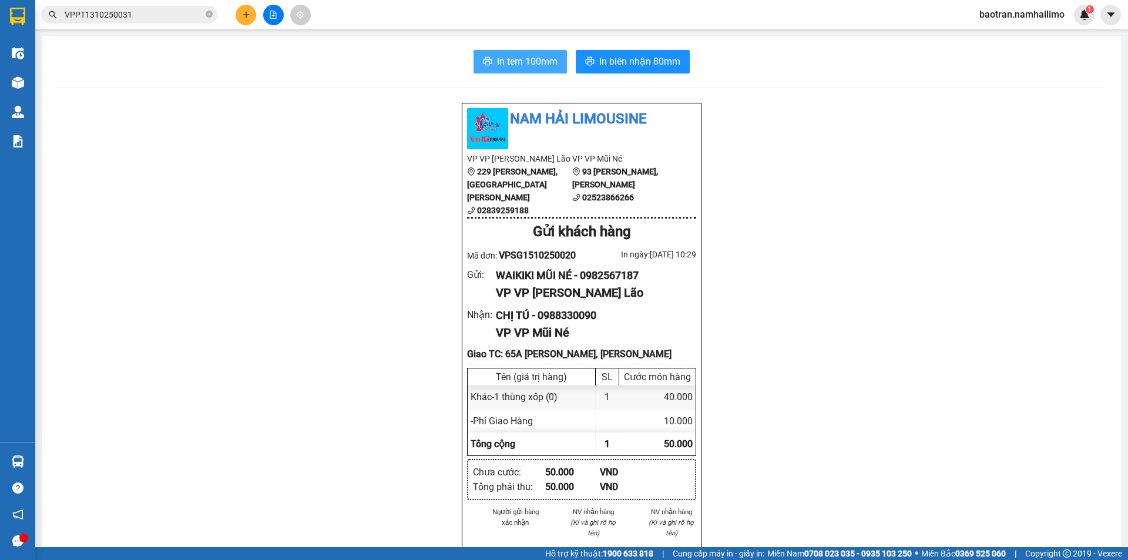
click at [527, 65] on span "In tem 100mm" at bounding box center [527, 61] width 61 height 15
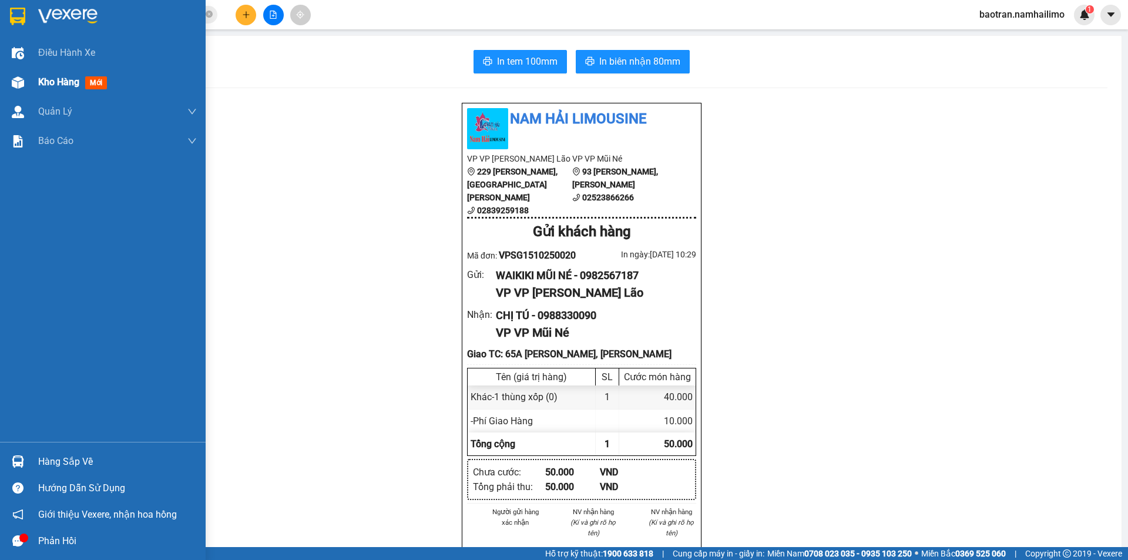
click at [69, 75] on div "Kho hàng mới" at bounding box center [74, 82] width 73 height 15
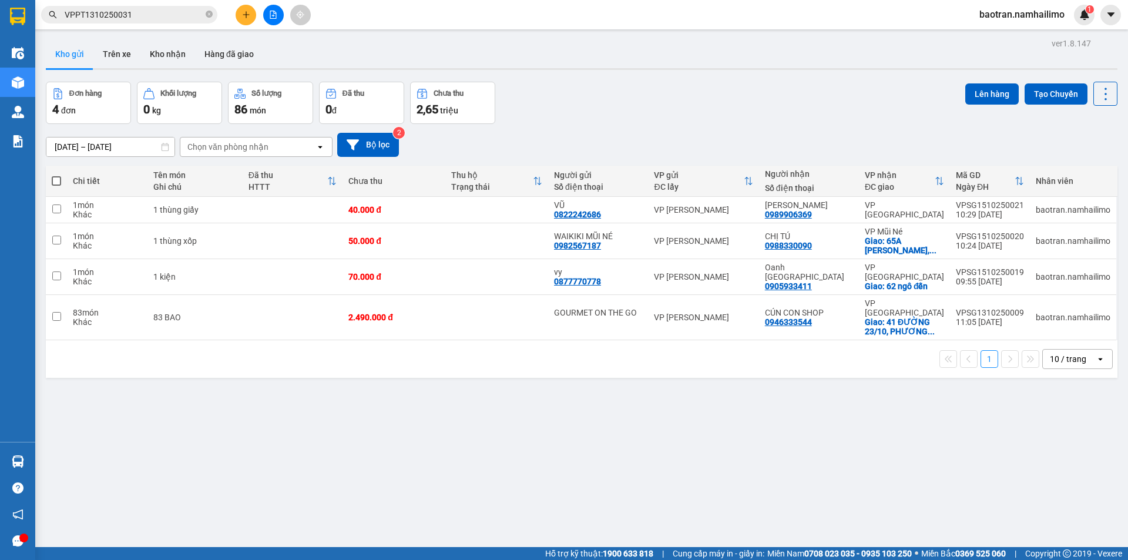
click at [1008, 12] on span "baotran.namhailimo" at bounding box center [1022, 14] width 104 height 15
click at [1007, 32] on span "Đăng xuất" at bounding box center [1027, 36] width 79 height 13
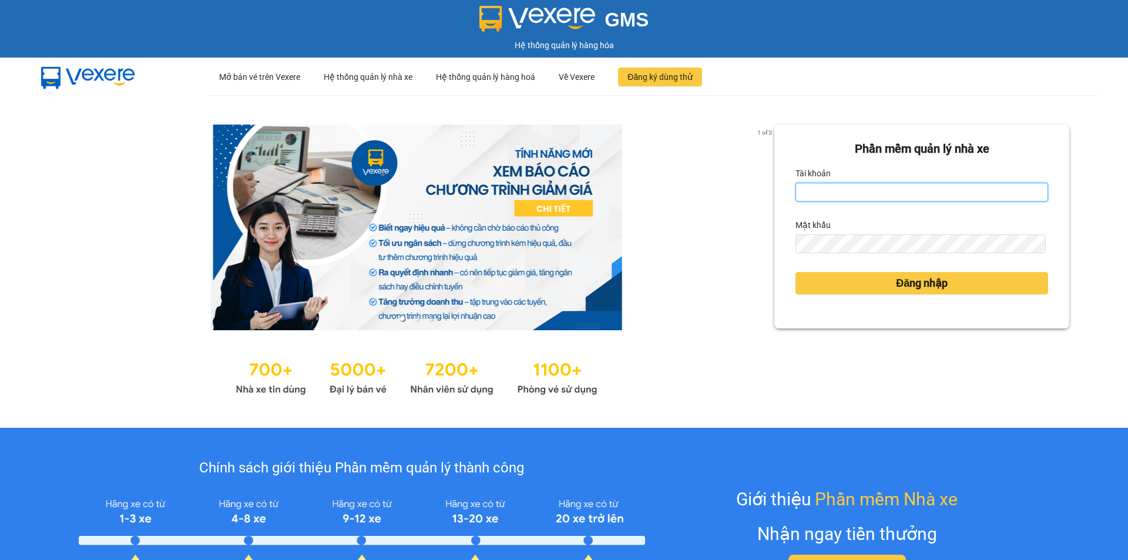
click at [903, 183] on input "Tài khoản" at bounding box center [922, 192] width 253 height 19
type input "baotrung.namhailimo"
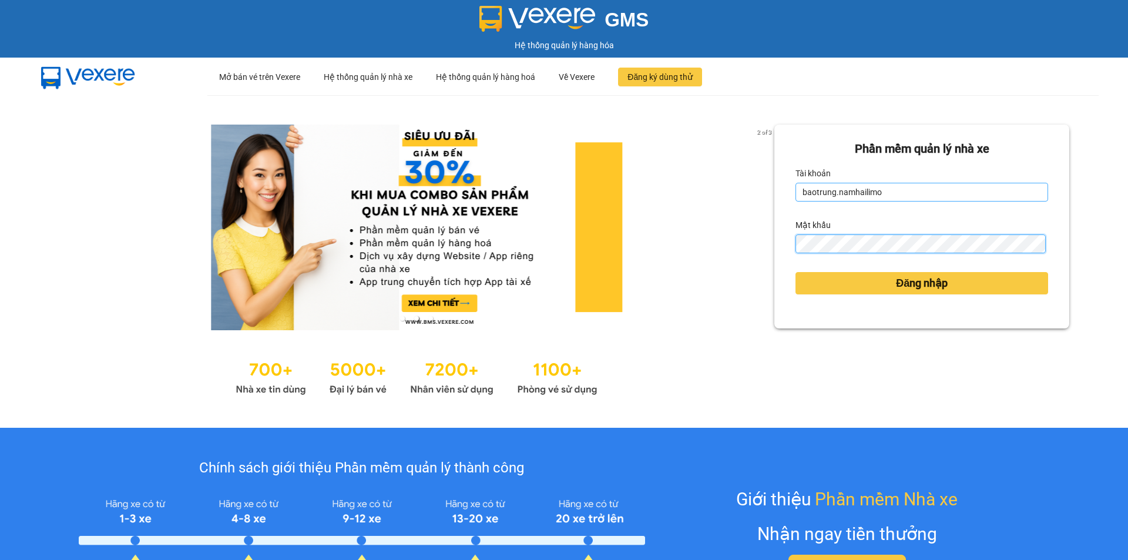
click at [796, 272] on button "Đăng nhập" at bounding box center [922, 283] width 253 height 22
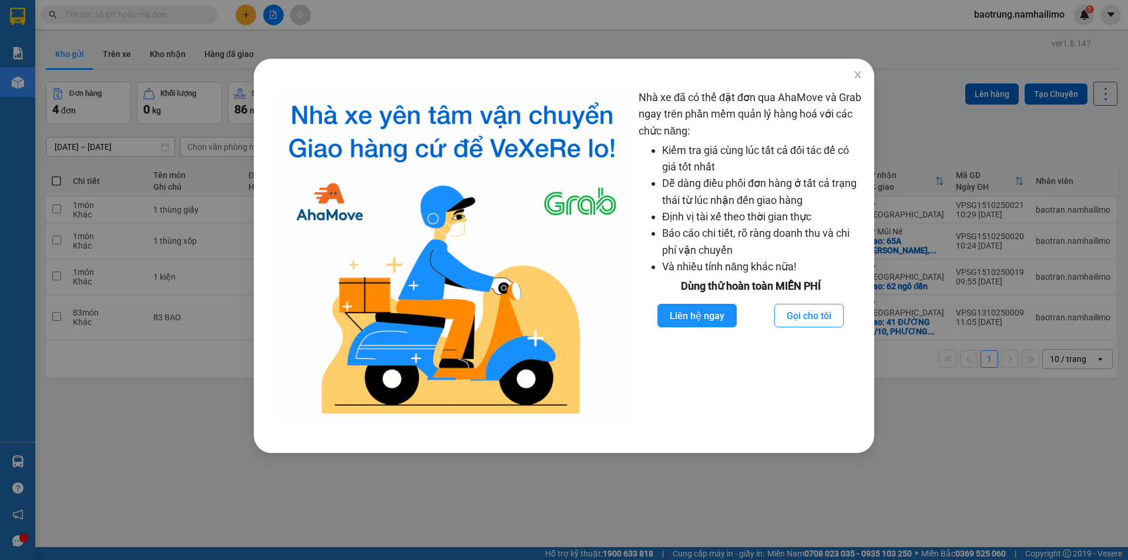
click at [150, 391] on div "Nhà xe đã có thể đặt đơn qua AhaMove và Grab ngay trên phần mềm quản lý hàng ho…" at bounding box center [564, 280] width 1128 height 560
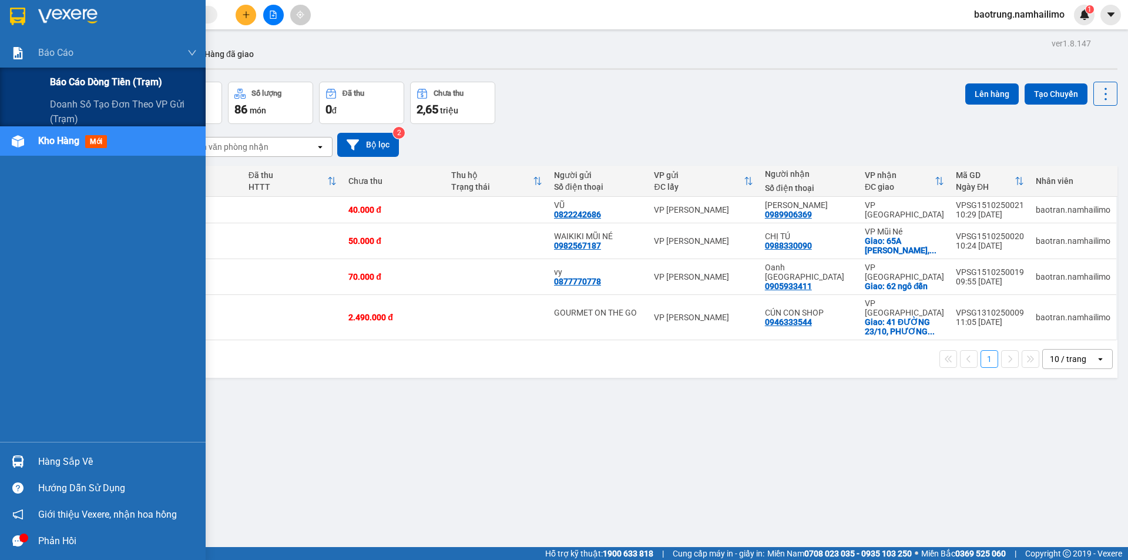
click at [77, 81] on span "Báo cáo dòng tiền (trạm)" at bounding box center [106, 82] width 112 height 15
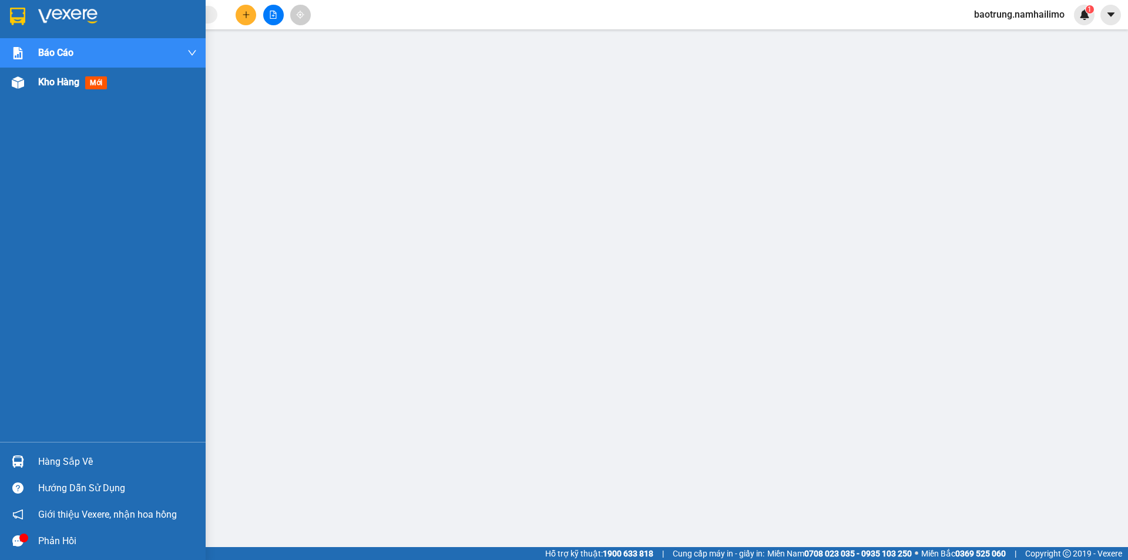
click at [63, 82] on span "Kho hàng" at bounding box center [58, 81] width 41 height 11
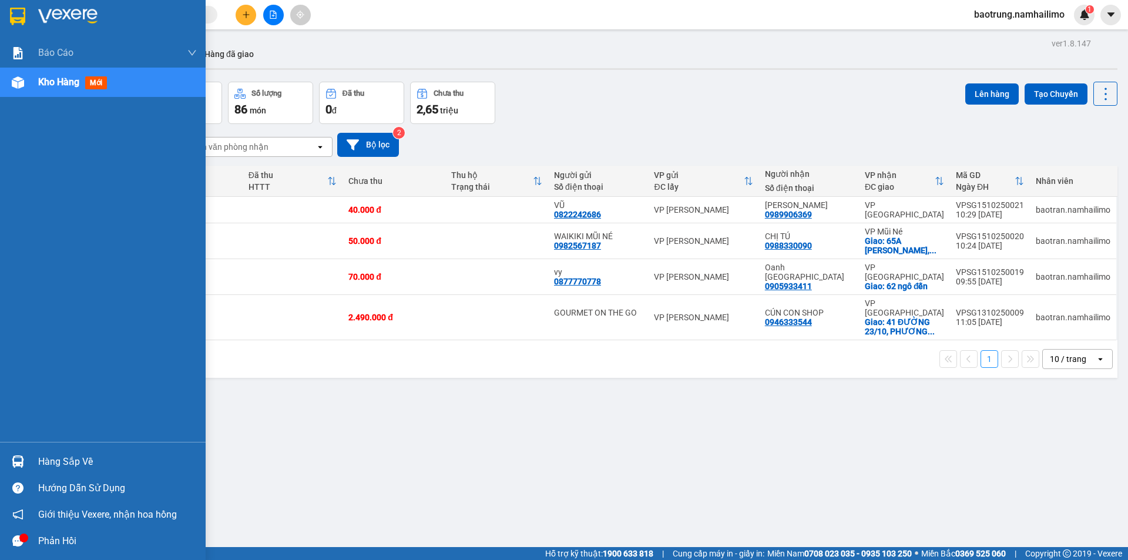
drag, startPoint x: 41, startPoint y: 473, endPoint x: 24, endPoint y: 467, distance: 17.5
click at [24, 466] on div at bounding box center [18, 461] width 21 height 21
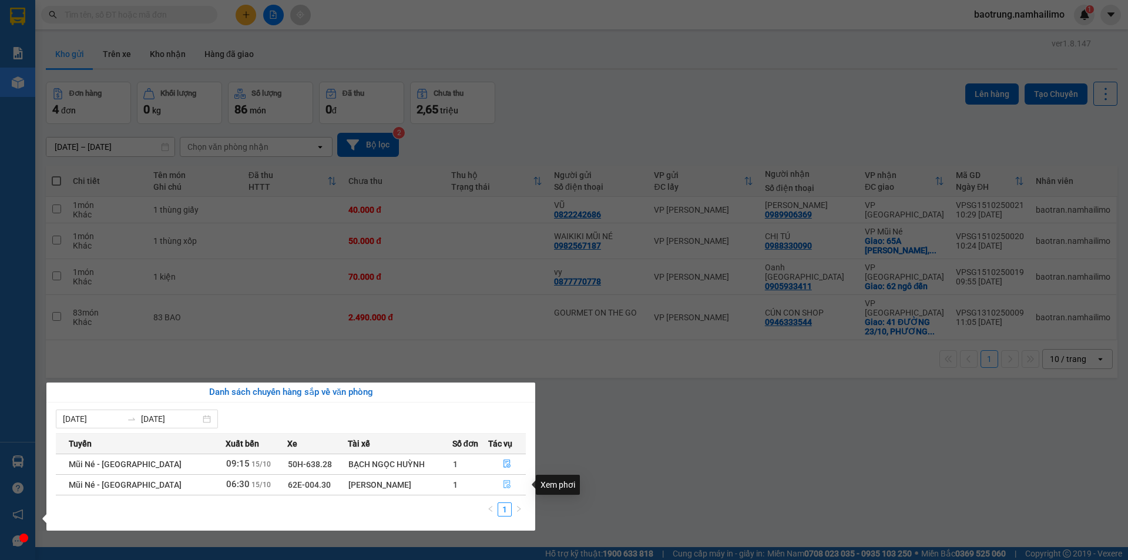
click at [503, 487] on icon "file-done" at bounding box center [507, 484] width 8 height 8
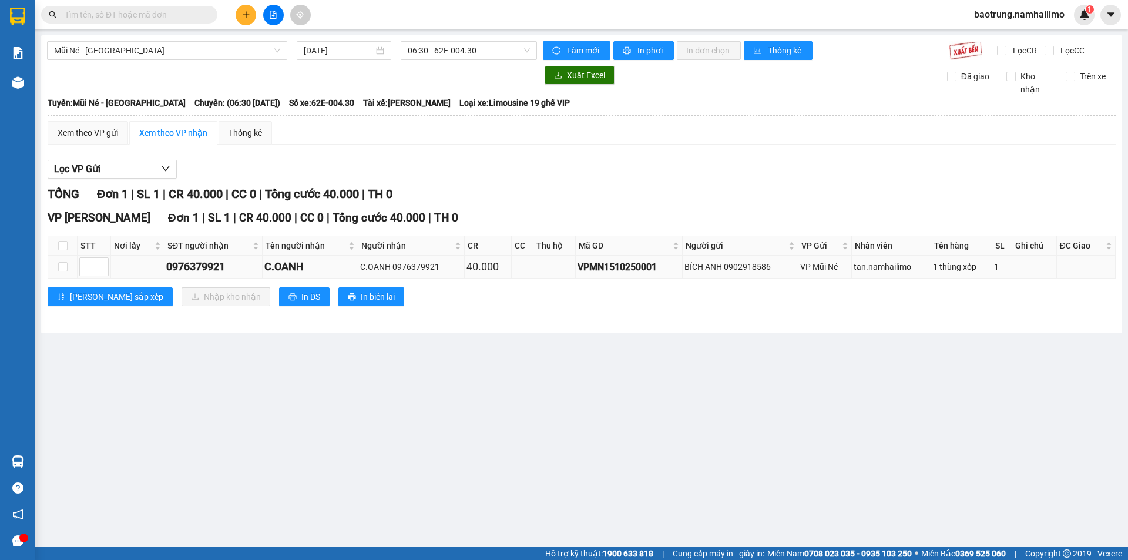
click at [307, 261] on div "C.OANH" at bounding box center [310, 267] width 92 height 16
click at [58, 242] on input "checkbox" at bounding box center [62, 245] width 9 height 9
checkbox input "true"
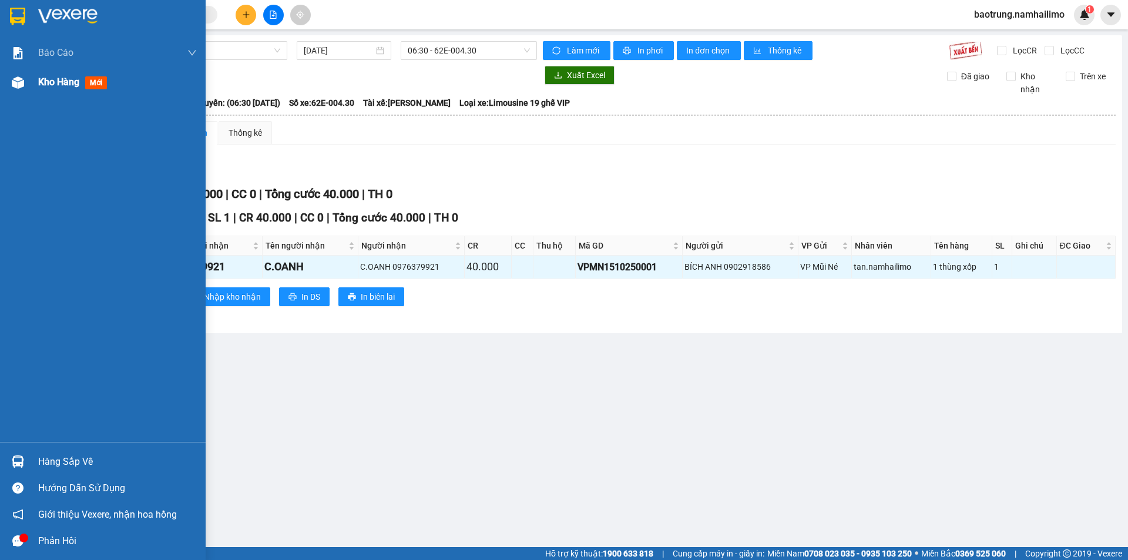
click at [74, 78] on span "Kho hàng" at bounding box center [58, 81] width 41 height 11
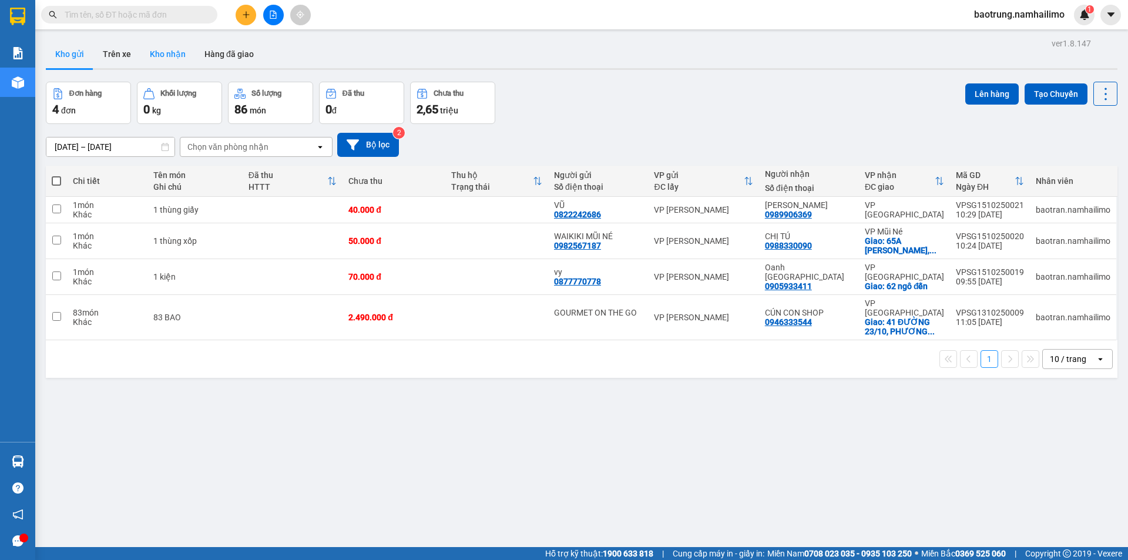
click at [165, 49] on button "Kho nhận" at bounding box center [167, 54] width 55 height 28
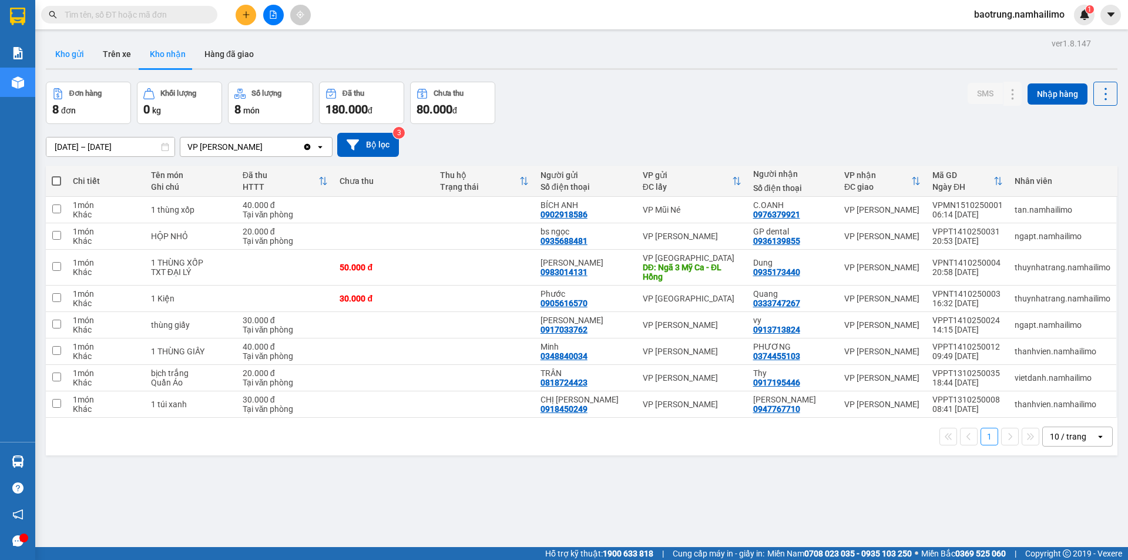
click at [69, 64] on button "Kho gửi" at bounding box center [70, 54] width 48 height 28
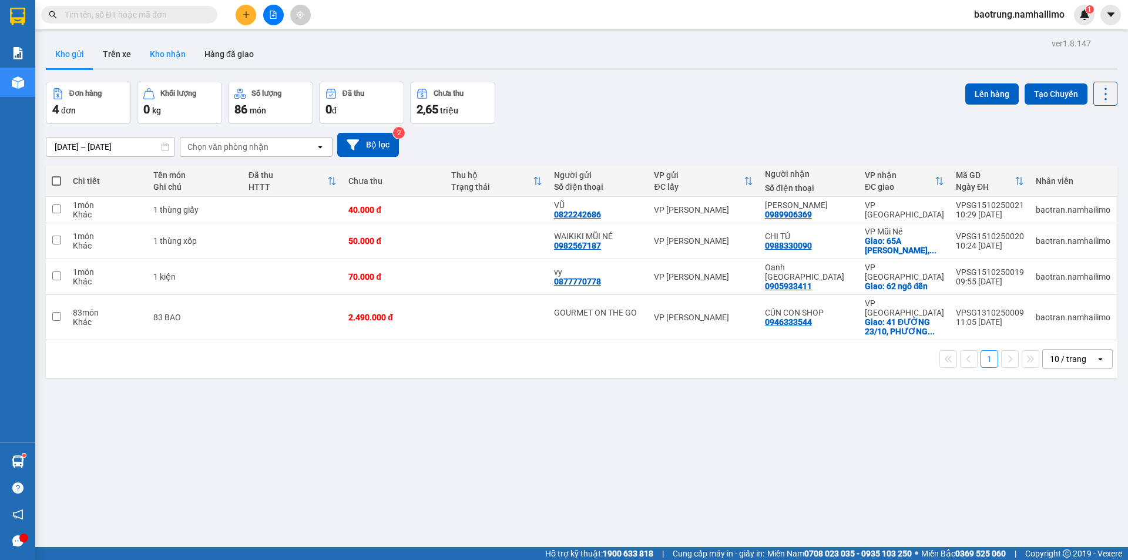
click at [160, 61] on button "Kho nhận" at bounding box center [167, 54] width 55 height 28
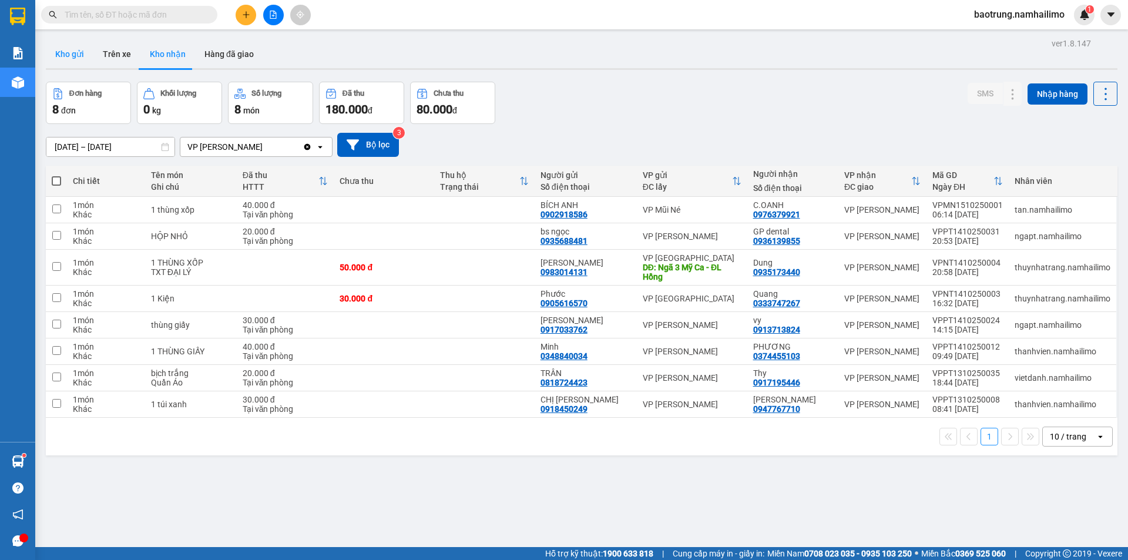
click at [81, 62] on button "Kho gửi" at bounding box center [70, 54] width 48 height 28
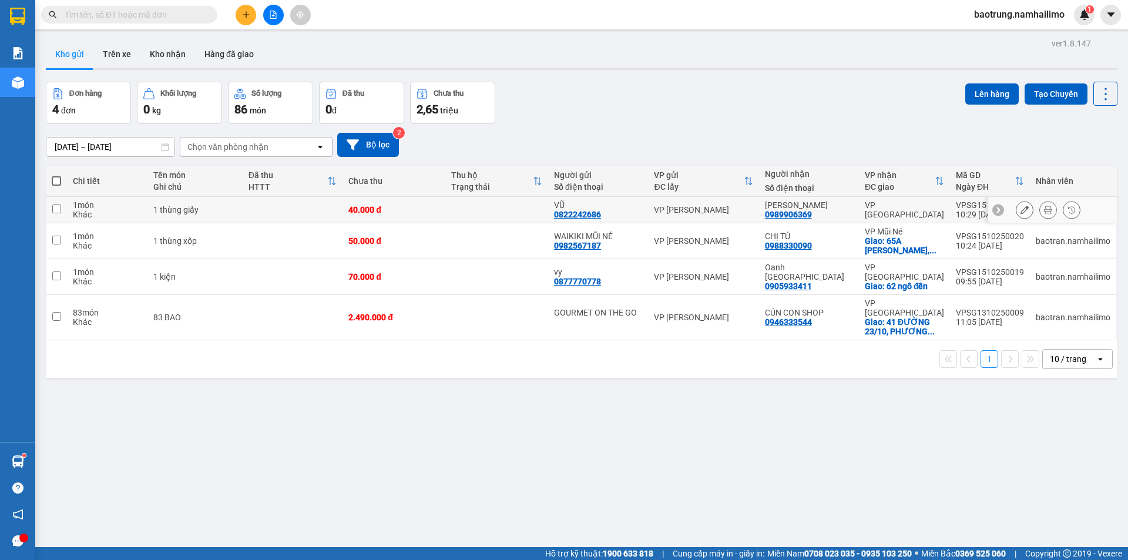
click at [420, 206] on div "40.000 đ" at bounding box center [393, 209] width 91 height 9
checkbox input "true"
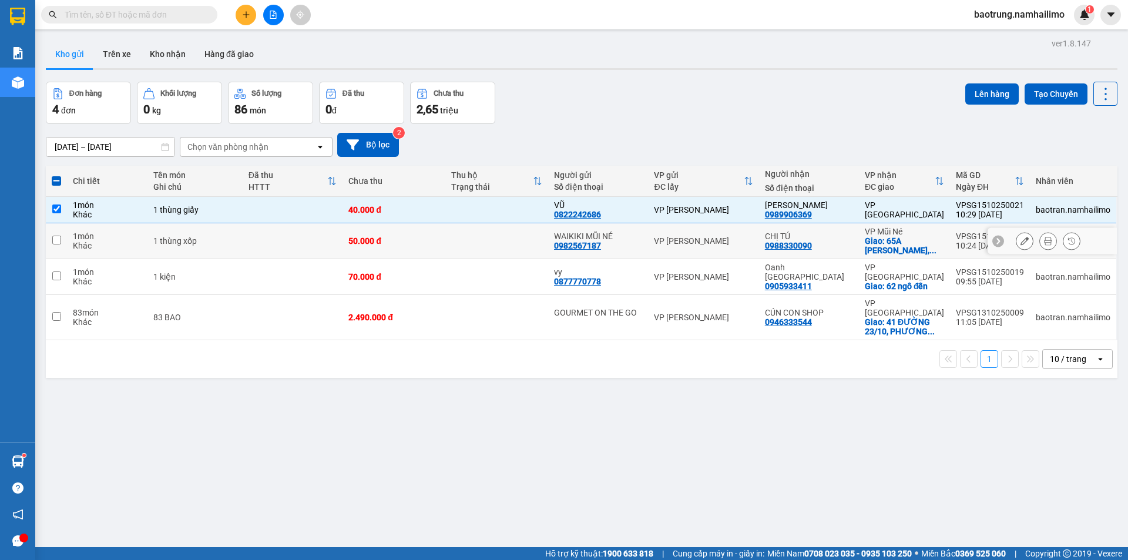
click at [414, 236] on div "50.000 đ" at bounding box center [393, 240] width 91 height 9
checkbox input "true"
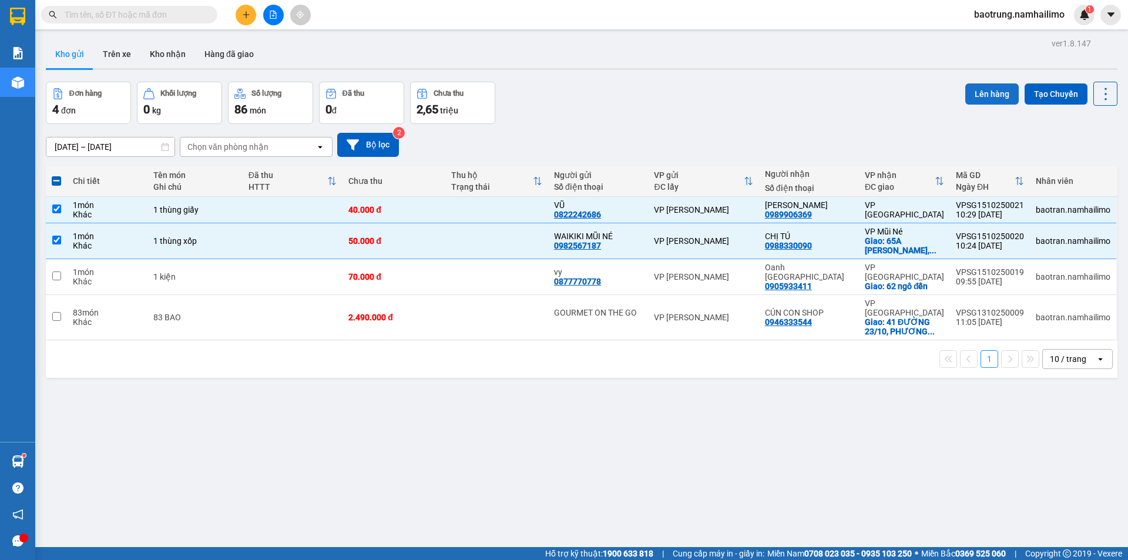
click at [966, 92] on button "Lên hàng" at bounding box center [991, 93] width 53 height 21
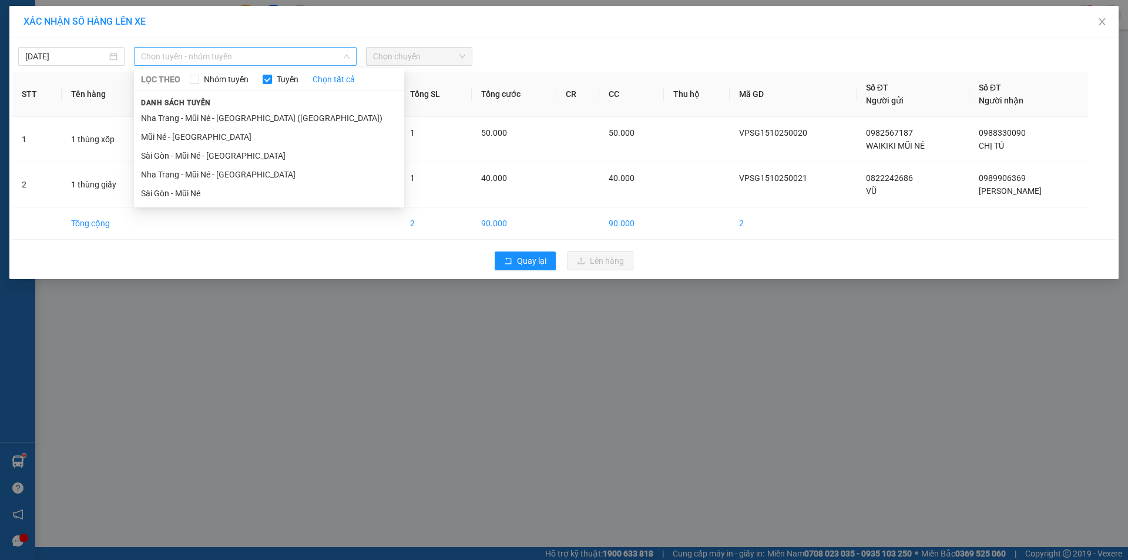
click at [182, 57] on span "Chọn tuyến - nhóm tuyến" at bounding box center [245, 57] width 209 height 18
click at [152, 194] on li "Sài Gòn - Mũi Né" at bounding box center [269, 193] width 270 height 19
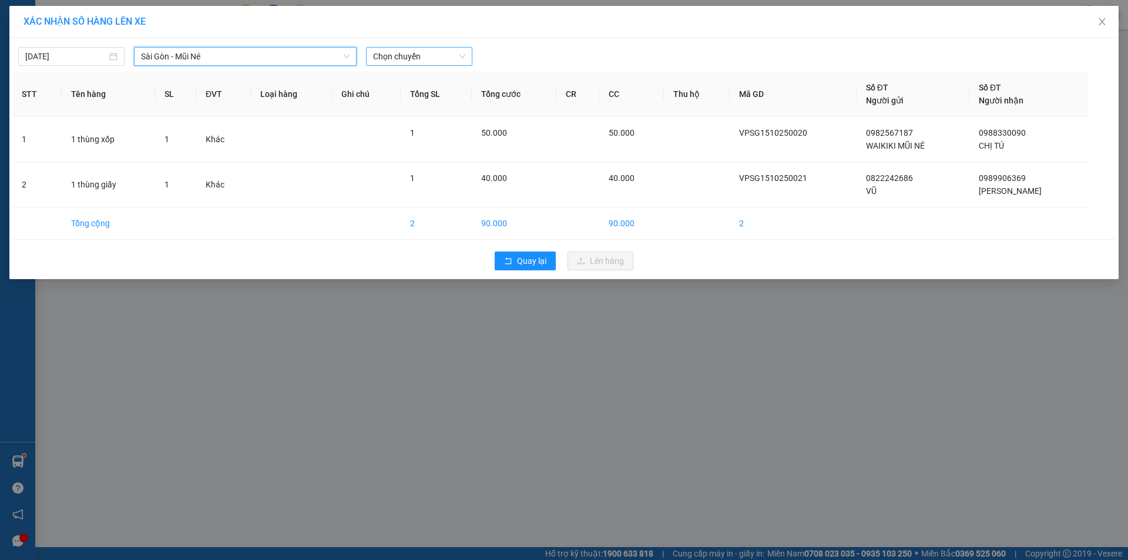
click at [424, 53] on span "Chọn chuyến" at bounding box center [419, 57] width 92 height 18
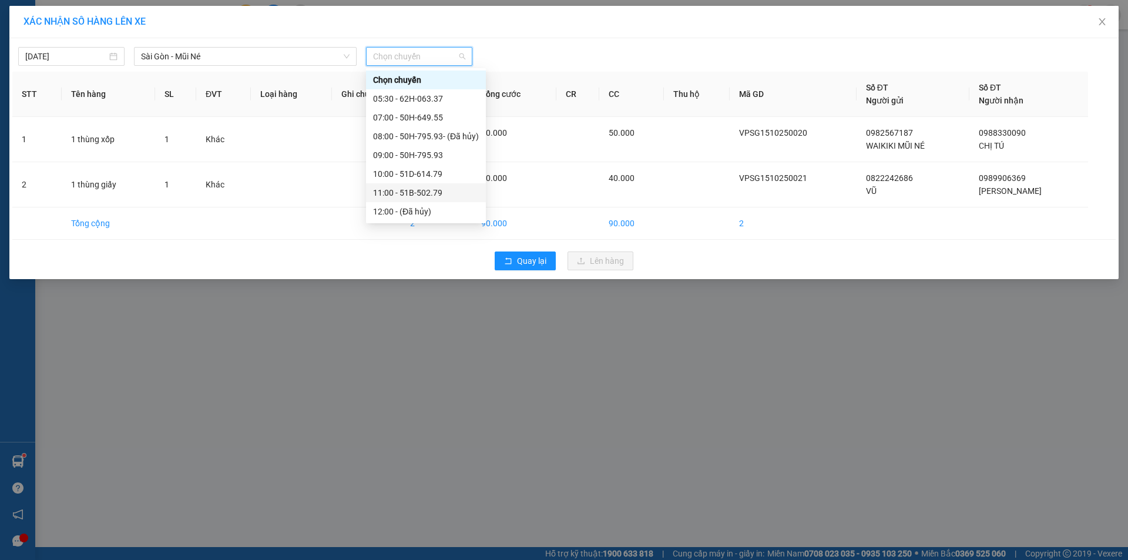
click at [430, 196] on div "11:00 - 51B-502.79" at bounding box center [426, 192] width 106 height 13
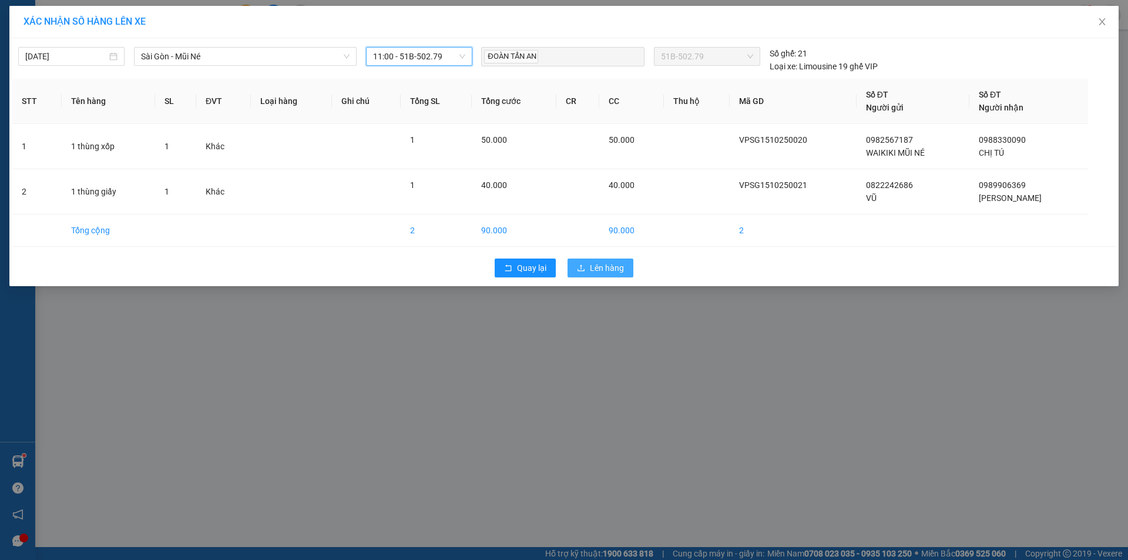
click at [608, 271] on span "Lên hàng" at bounding box center [607, 267] width 34 height 13
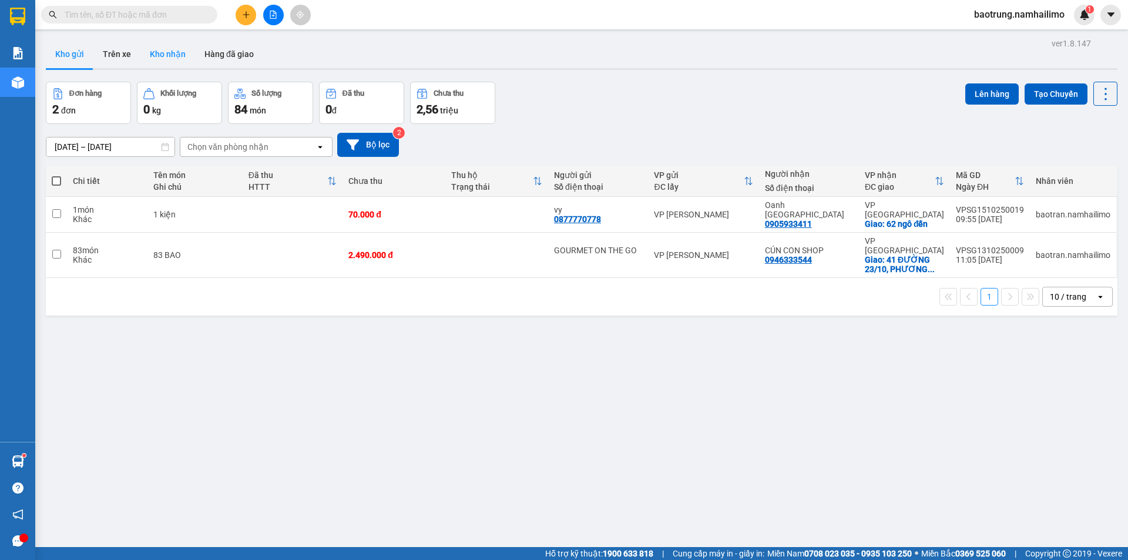
click at [155, 46] on button "Kho nhận" at bounding box center [167, 54] width 55 height 28
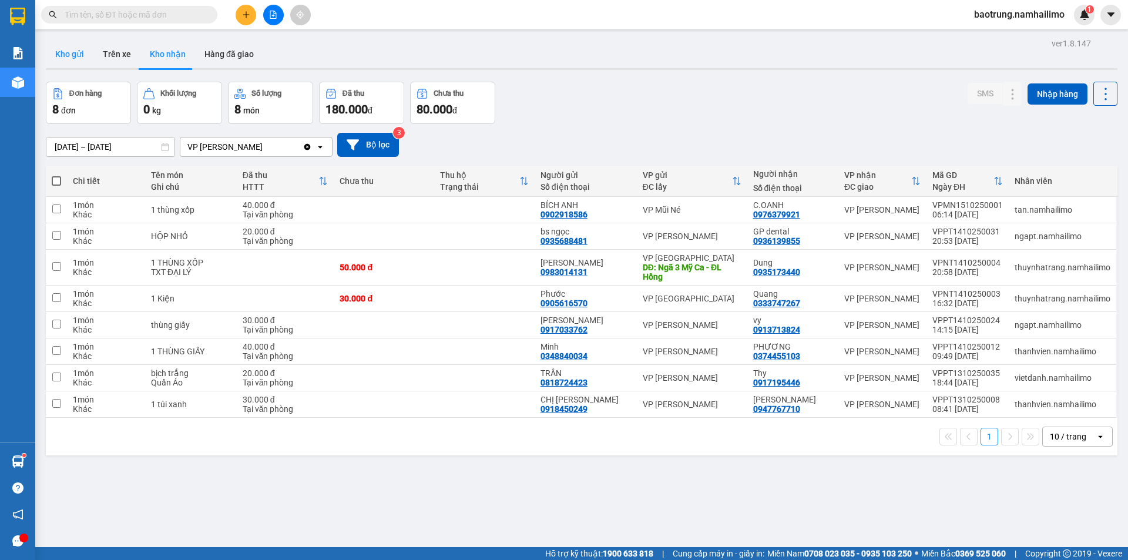
click at [64, 53] on button "Kho gửi" at bounding box center [70, 54] width 48 height 28
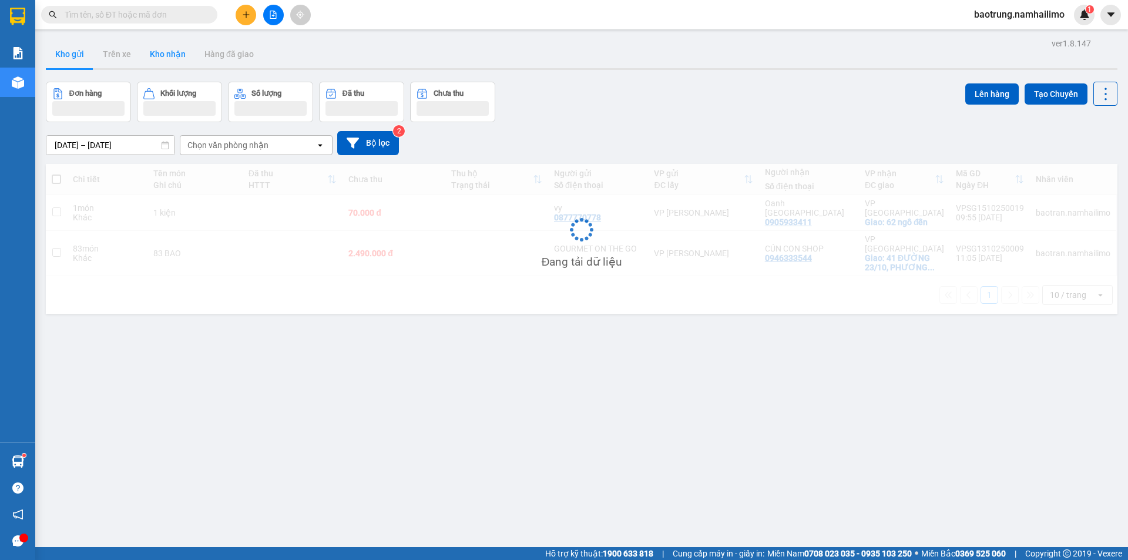
click at [169, 53] on button "Kho nhận" at bounding box center [167, 54] width 55 height 28
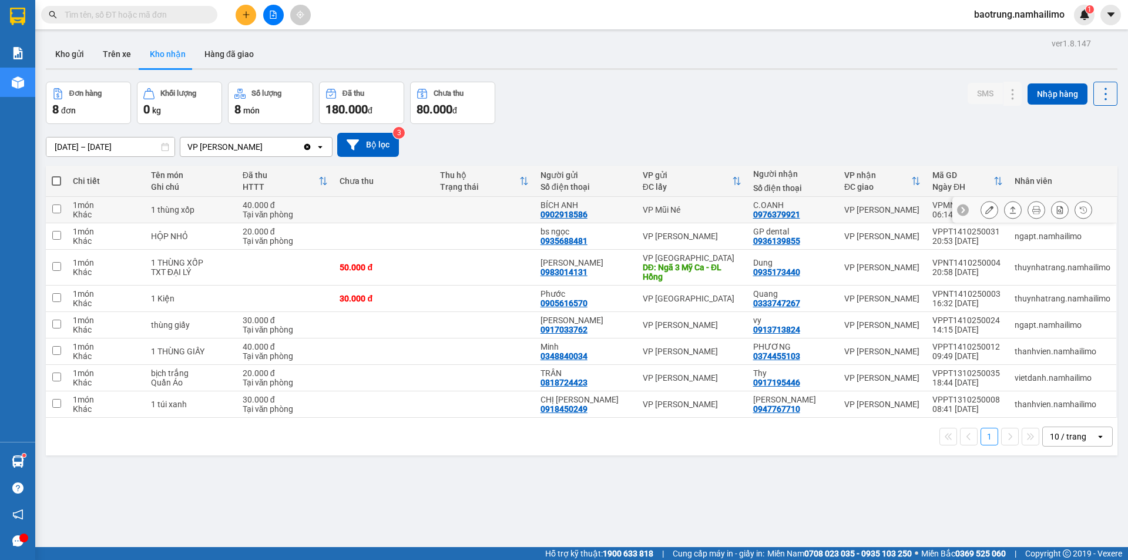
click at [985, 209] on icon at bounding box center [989, 210] width 8 height 8
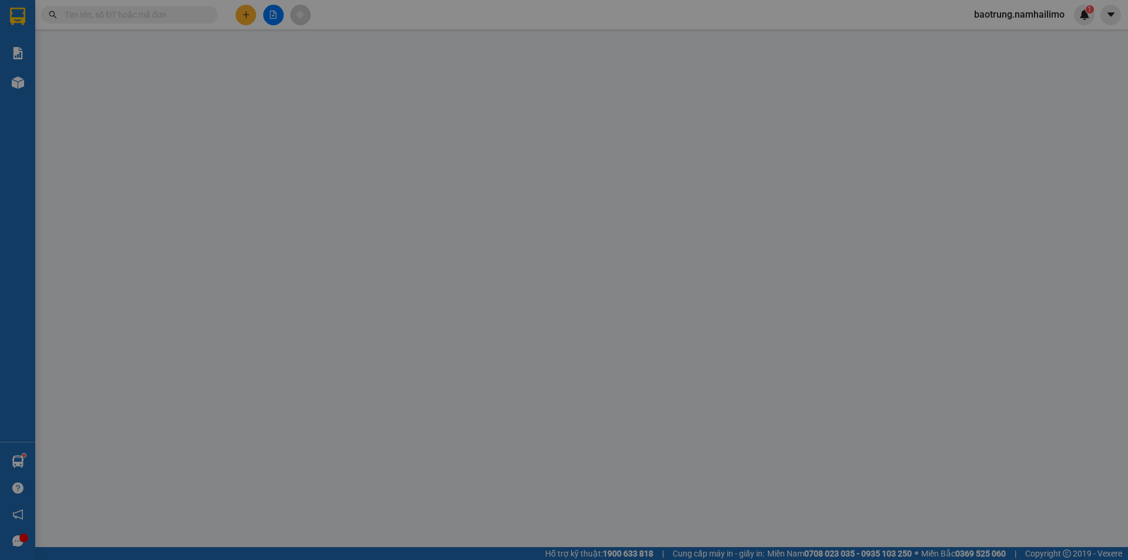
type input "0902918586"
type input "BÍCH ANH"
type input "0976379921"
type input "C.OANH"
type input "40.000"
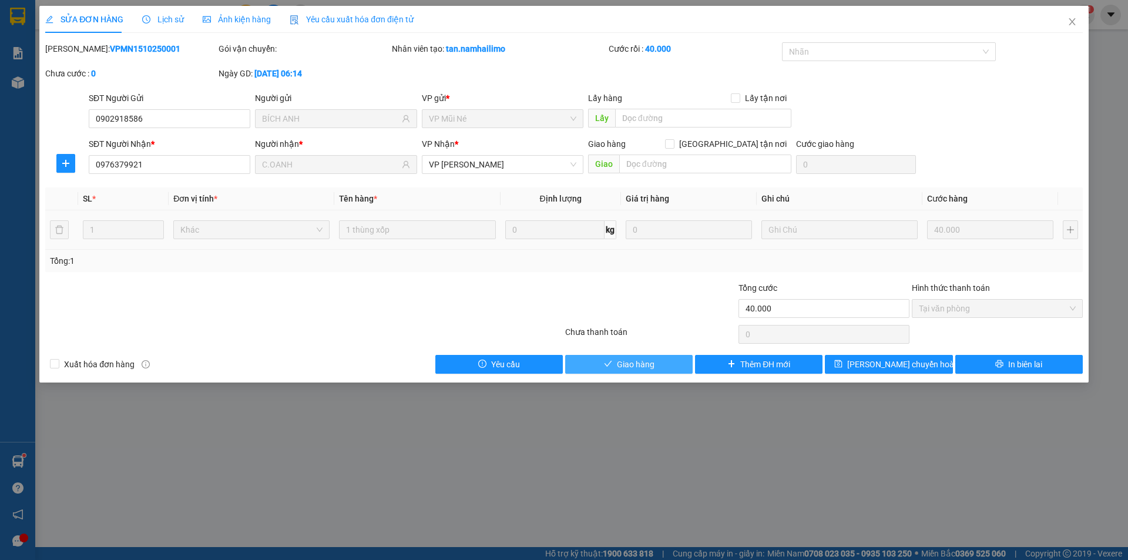
click at [633, 367] on span "Giao hàng" at bounding box center [636, 364] width 38 height 13
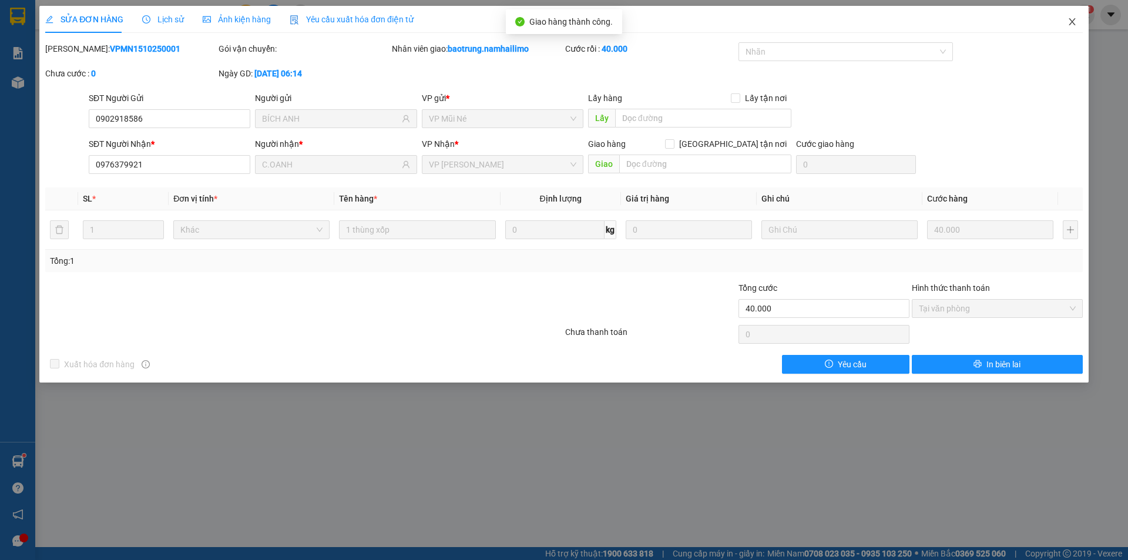
click at [1073, 22] on icon "close" at bounding box center [1072, 21] width 9 height 9
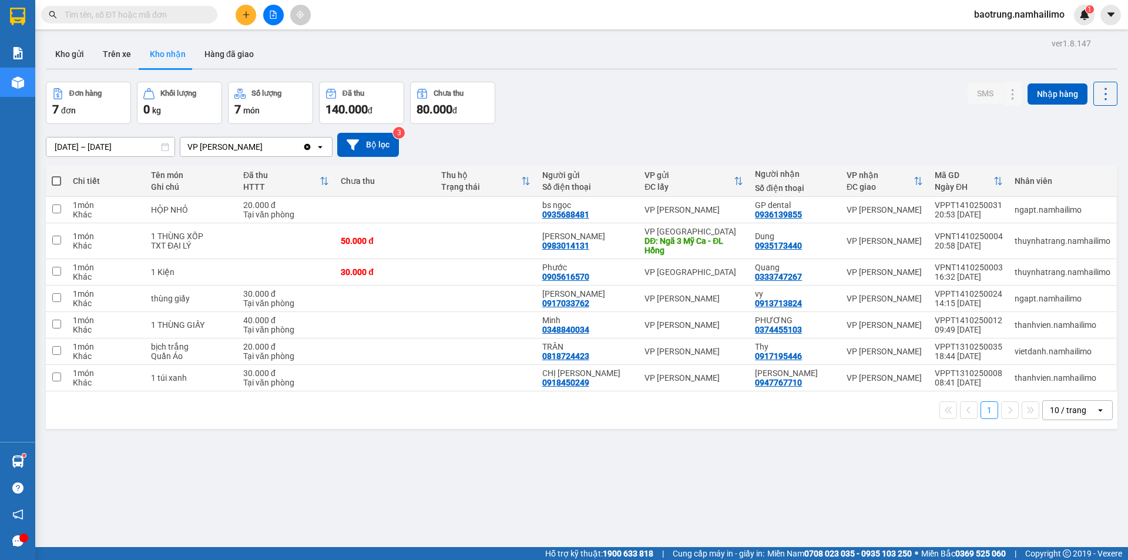
click at [250, 14] on icon "plus" at bounding box center [246, 15] width 8 height 8
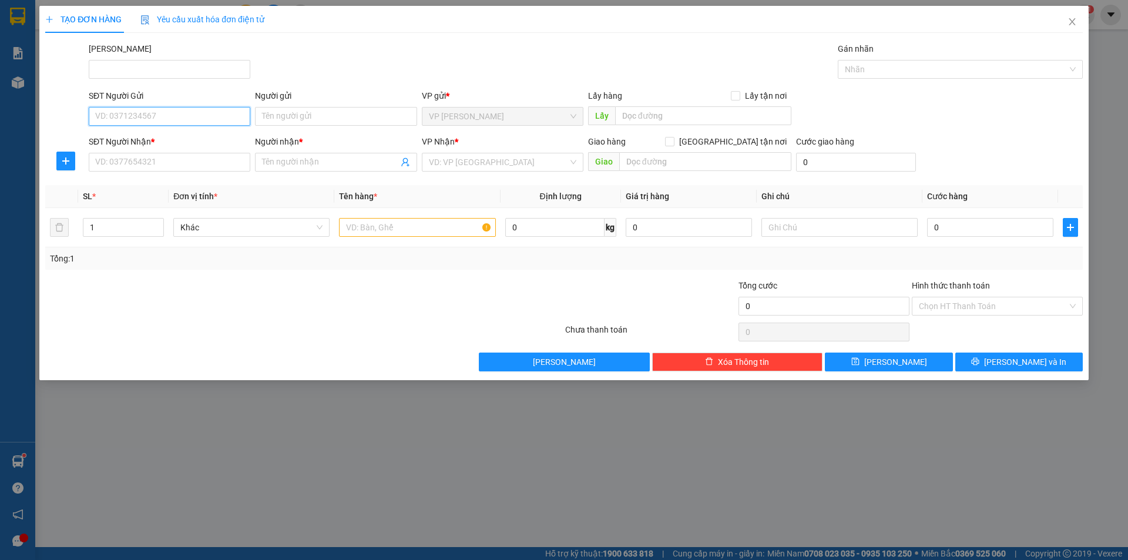
click at [168, 113] on input "SĐT Người Gửi" at bounding box center [170, 116] width 162 height 19
click at [175, 113] on input "0819899410" at bounding box center [170, 116] width 162 height 19
type input "0819899410"
click at [272, 116] on input "Người gửi" at bounding box center [336, 116] width 162 height 19
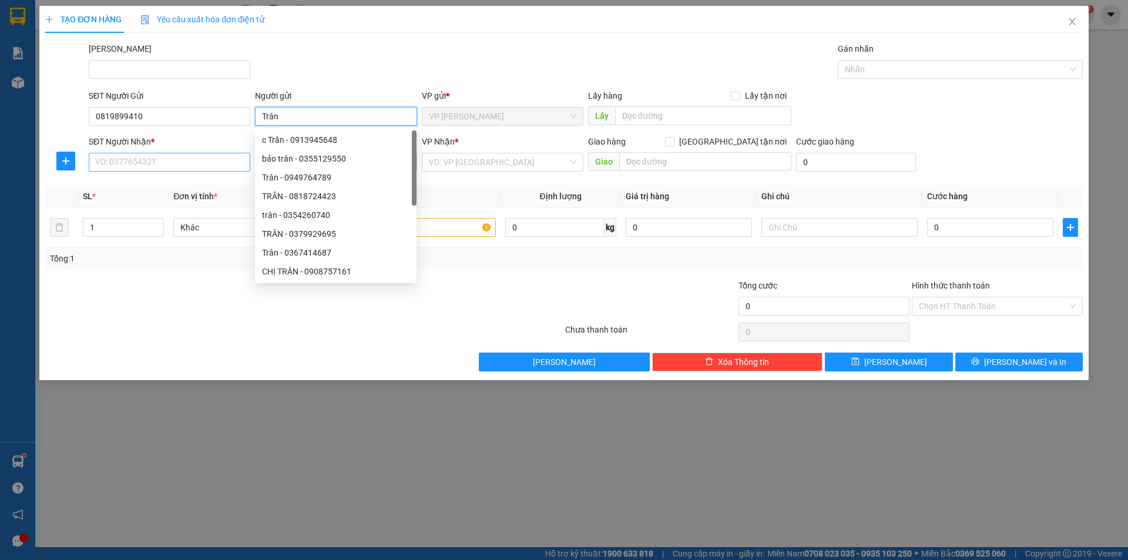
type input "Trân"
click at [136, 159] on input "SĐT Người Nhận *" at bounding box center [170, 162] width 162 height 19
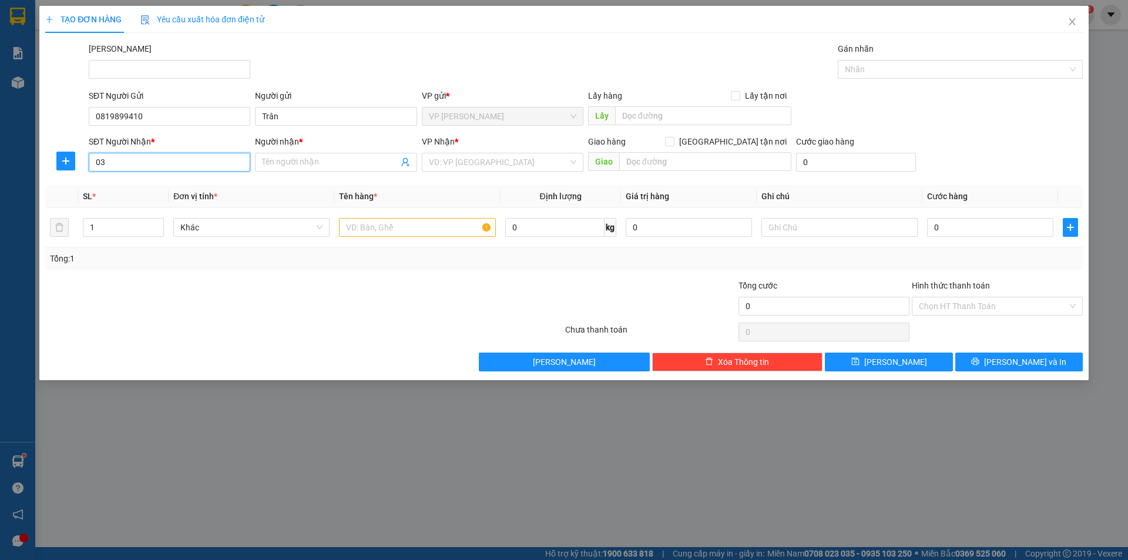
type input "0"
type input "0374731055"
click at [298, 160] on input "Người nhận *" at bounding box center [330, 162] width 136 height 13
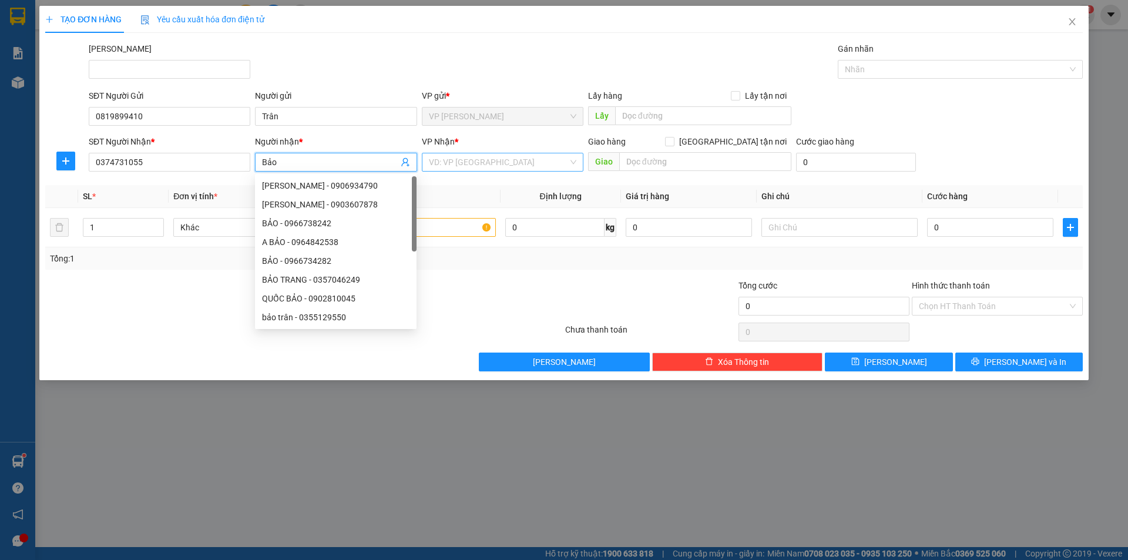
type input "Bảo"
click at [526, 165] on input "search" at bounding box center [498, 162] width 139 height 18
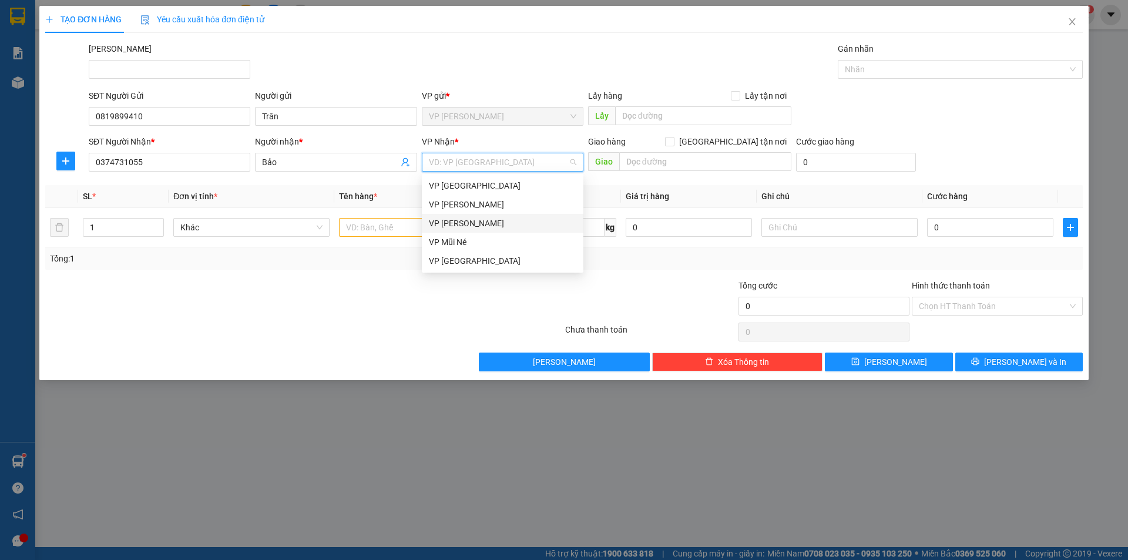
click at [479, 223] on div "VP [PERSON_NAME]" at bounding box center [502, 223] width 147 height 13
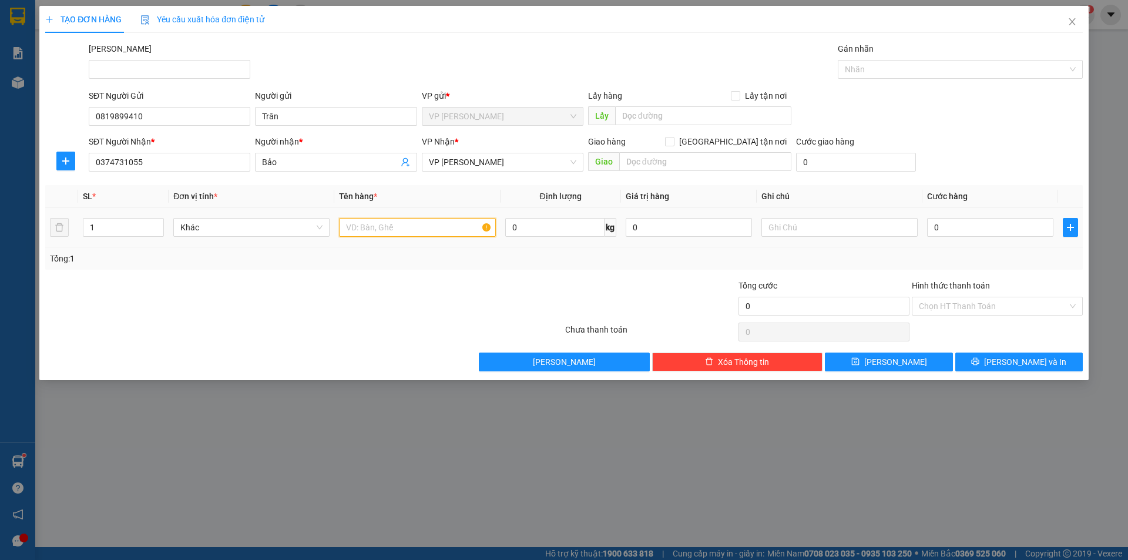
click at [407, 232] on input "text" at bounding box center [417, 227] width 156 height 19
type input "Hồ sơ"
click at [956, 230] on input "0" at bounding box center [990, 227] width 126 height 19
type input "2"
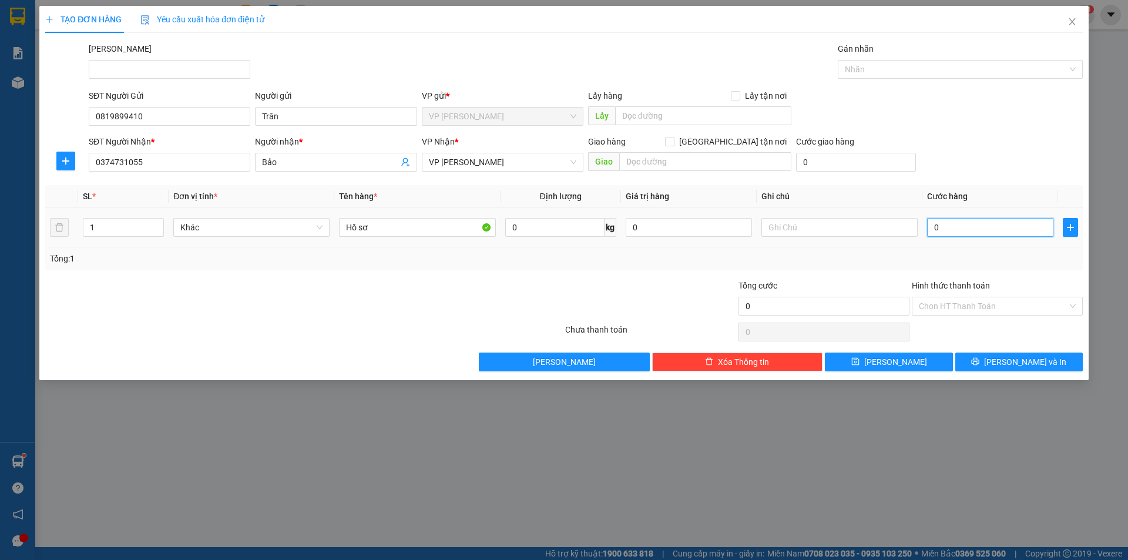
type input "2"
type input "20"
type input "20.000"
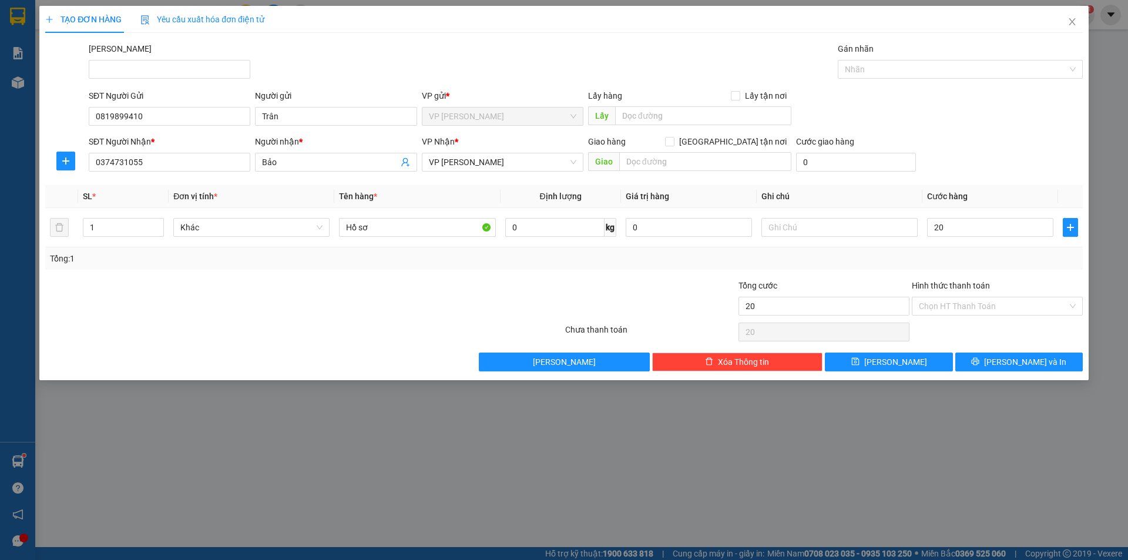
type input "20.000"
drag, startPoint x: 974, startPoint y: 175, endPoint x: 995, endPoint y: 336, distance: 162.4
click at [974, 176] on div "SĐT Người Nhận * 0374731055 Người nhận * Bảo VP Nhận * VP Phan Thiết Giao hàng …" at bounding box center [585, 155] width 999 height 41
click at [1005, 361] on button "[PERSON_NAME] và In" at bounding box center [1019, 362] width 128 height 19
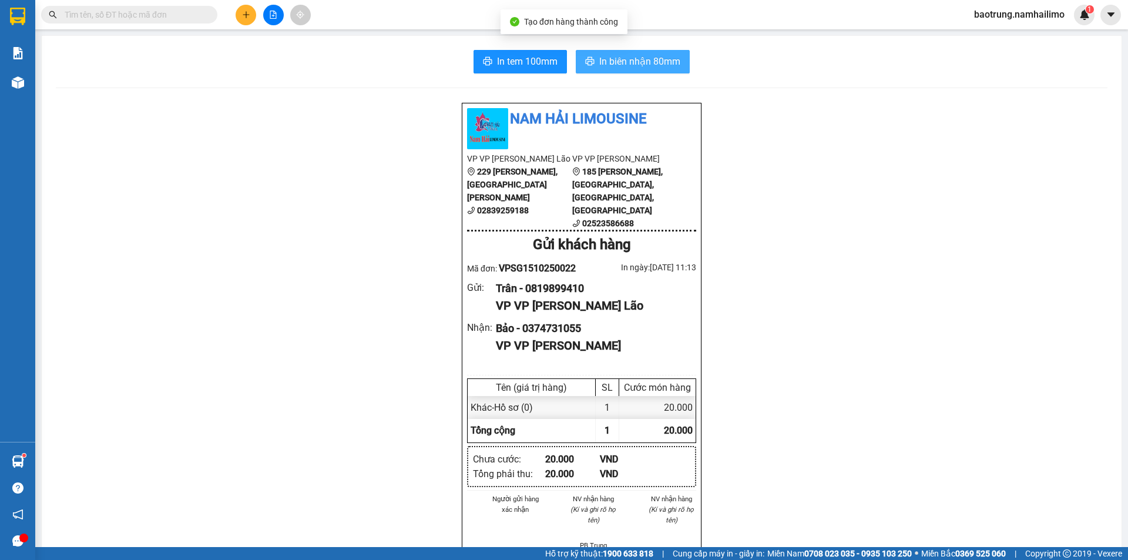
click at [632, 63] on span "In biên nhận 80mm" at bounding box center [639, 61] width 81 height 15
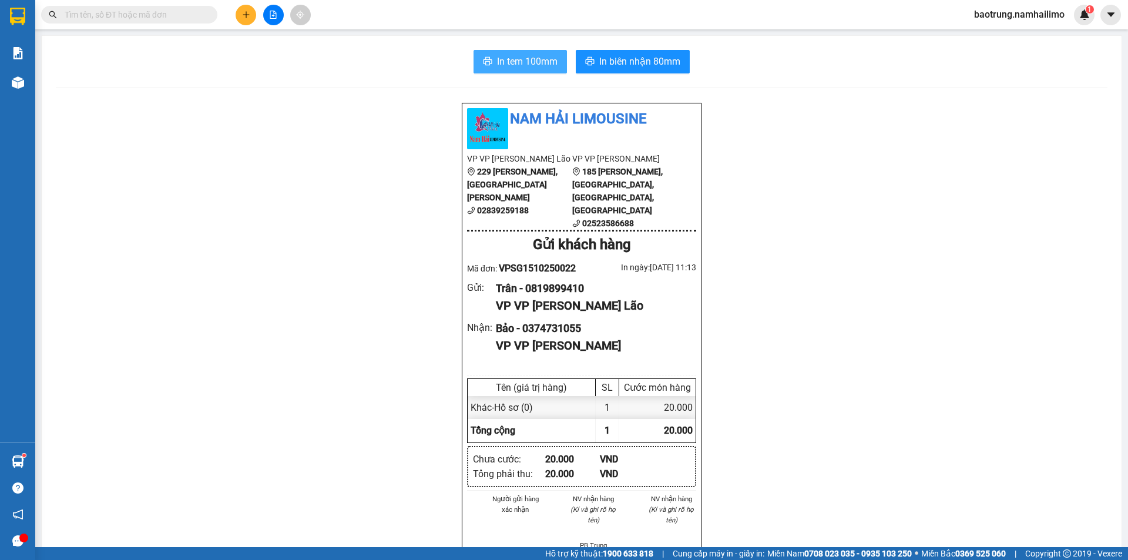
click at [510, 58] on span "In tem 100mm" at bounding box center [527, 61] width 61 height 15
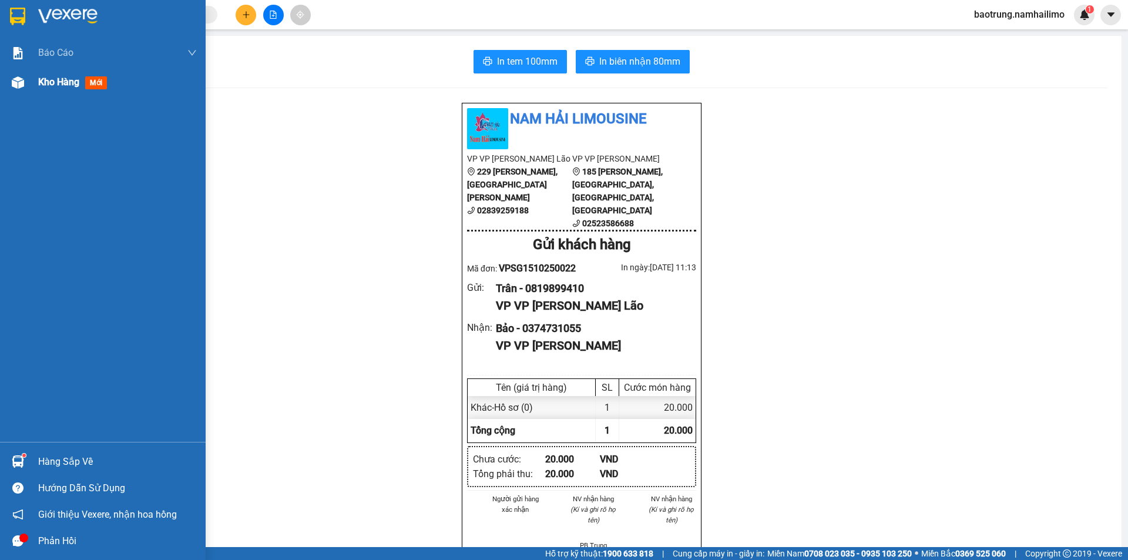
click at [61, 89] on div "Kho hàng mới" at bounding box center [74, 82] width 73 height 15
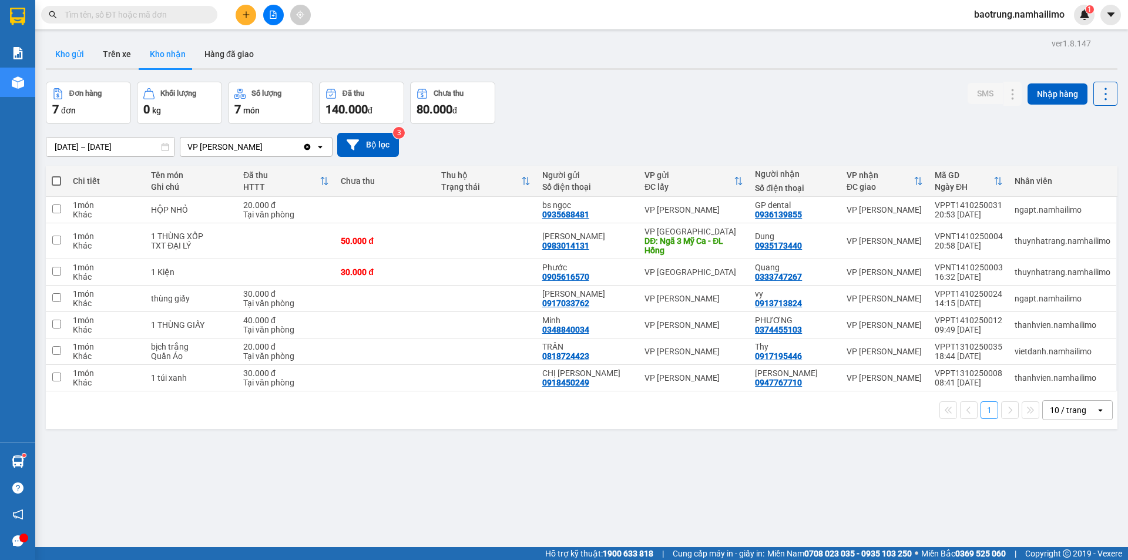
click at [75, 52] on button "Kho gửi" at bounding box center [70, 54] width 48 height 28
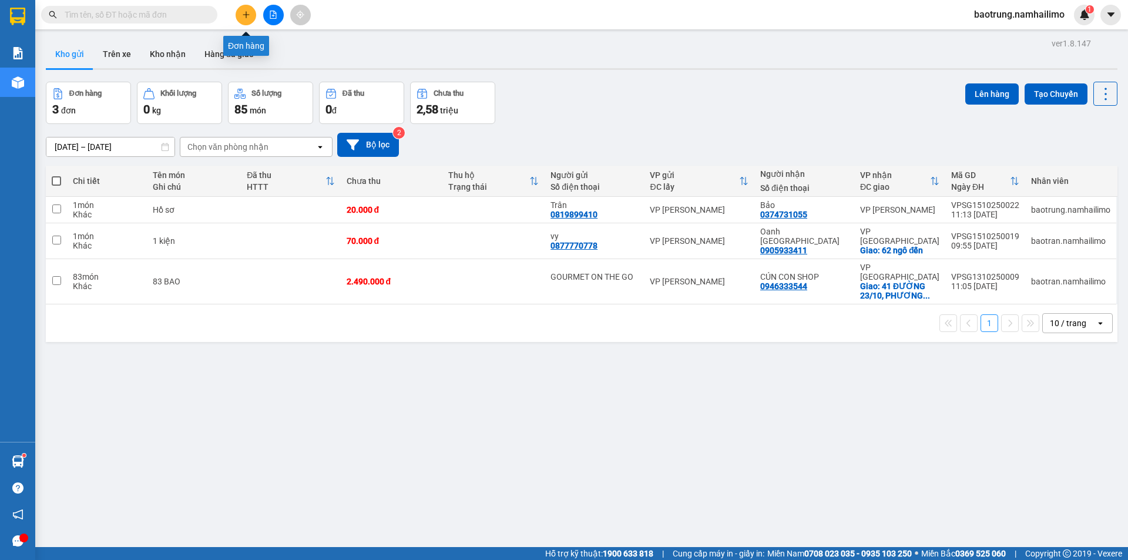
click at [240, 12] on button at bounding box center [246, 15] width 21 height 21
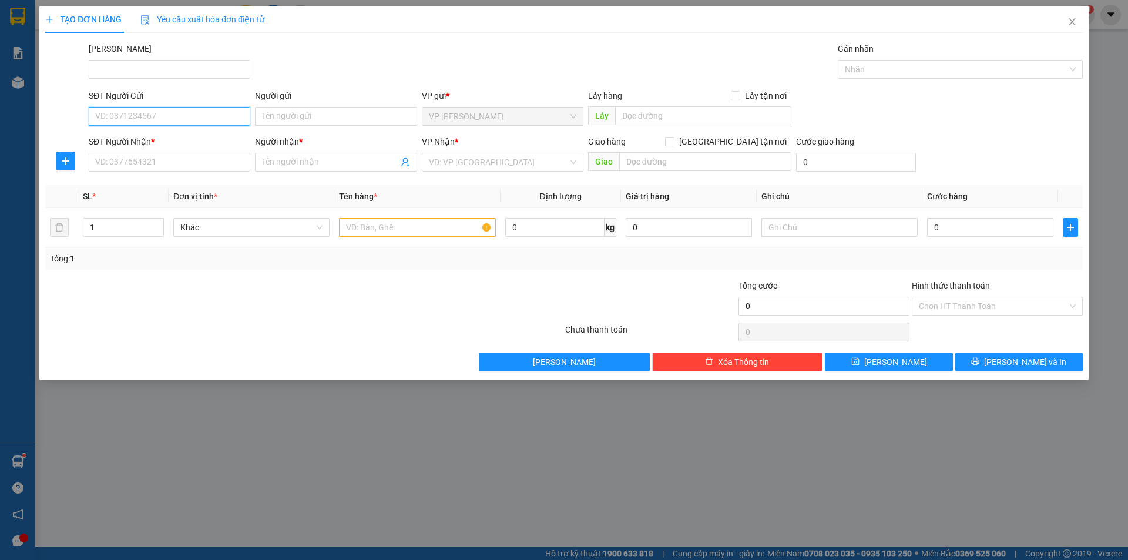
click at [142, 113] on input "SĐT Người Gửi" at bounding box center [170, 116] width 162 height 19
type input "0934528388"
click at [190, 140] on div "0934528388 - Nhãn" at bounding box center [169, 139] width 147 height 13
type input "Nhãn"
type input "0888184986"
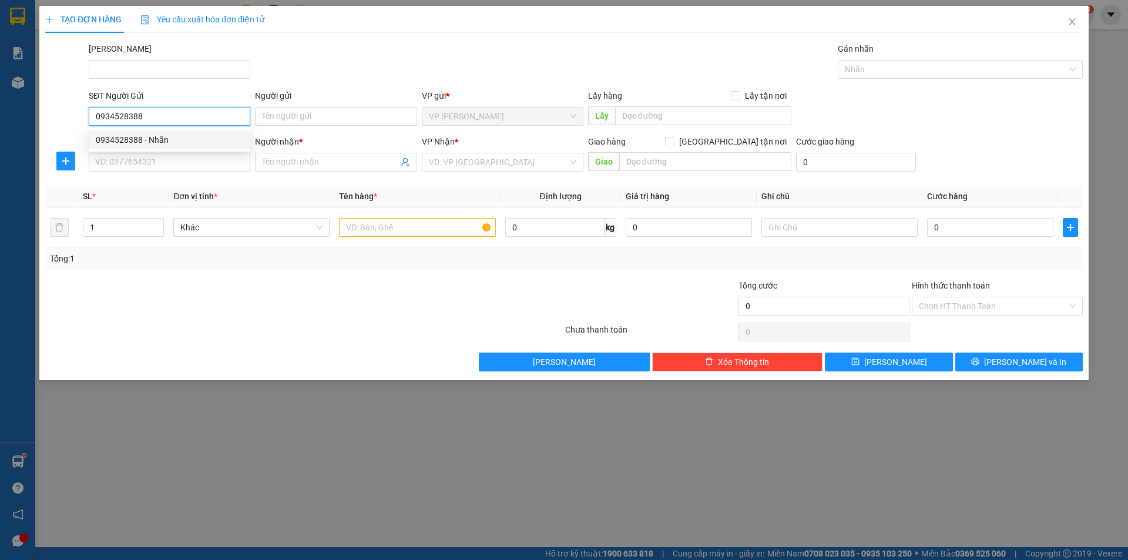
type input "ĐR TRÍ"
type input "20.000"
type input "0934528388"
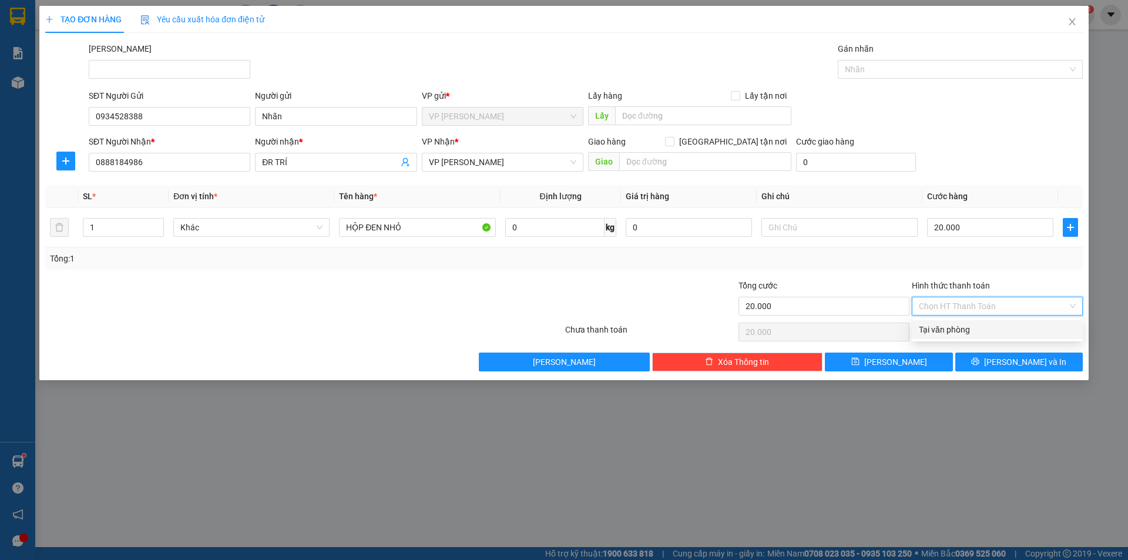
click at [948, 300] on input "Hình thức thanh toán" at bounding box center [993, 306] width 149 height 18
click at [950, 318] on div "Transit Pickup Surcharge Ids Transit Deliver Surcharge Ids Transit Deliver Surc…" at bounding box center [564, 206] width 1038 height 329
click at [944, 308] on input "Hình thức thanh toán" at bounding box center [993, 306] width 149 height 18
click at [947, 328] on div "Tại văn phòng" at bounding box center [997, 329] width 157 height 13
type input "0"
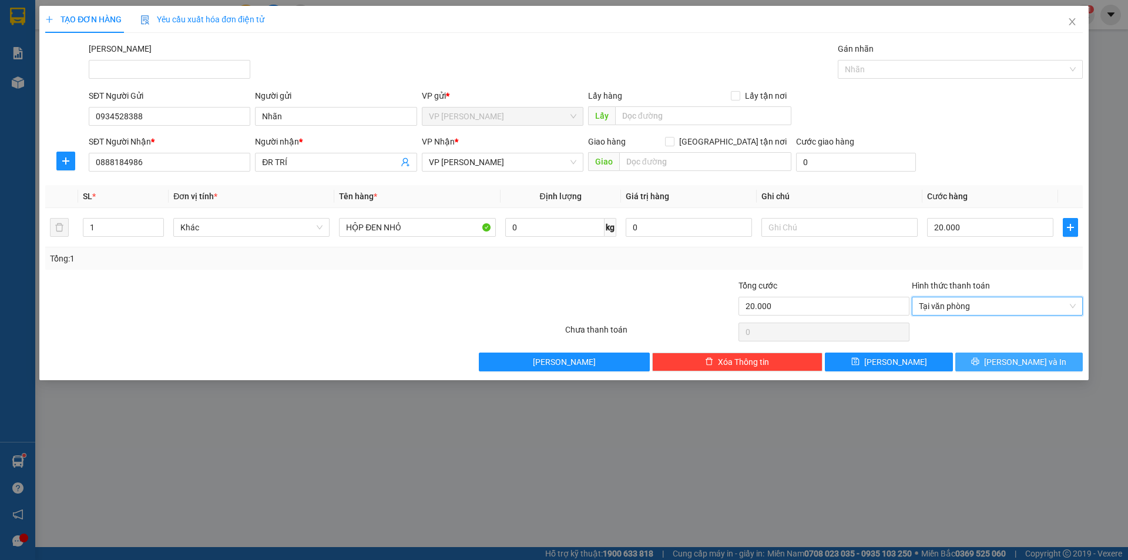
drag, startPoint x: 994, startPoint y: 363, endPoint x: 896, endPoint y: 288, distance: 123.3
click at [994, 363] on button "[PERSON_NAME] và In" at bounding box center [1019, 362] width 128 height 19
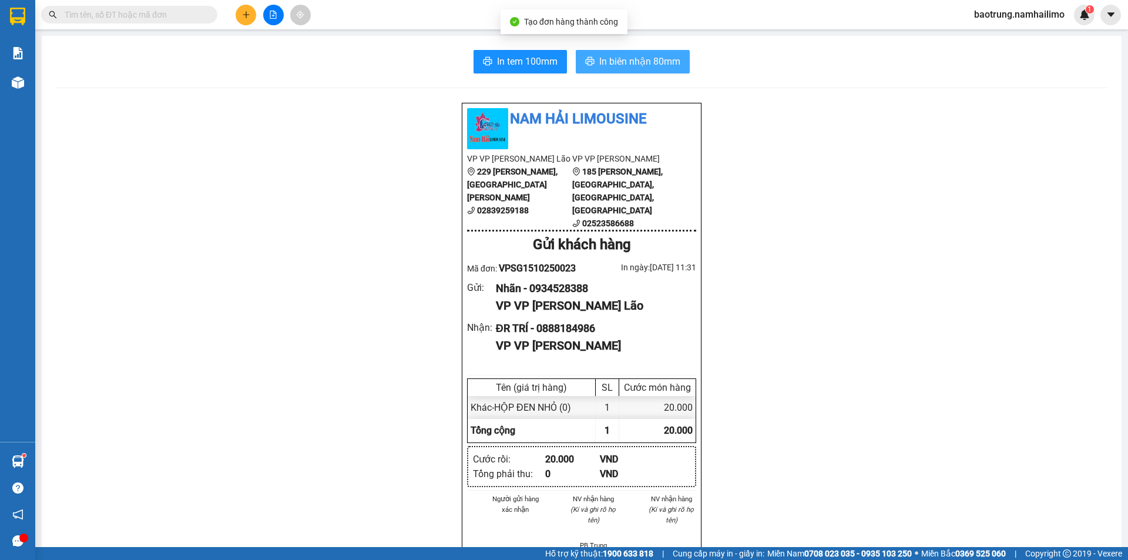
click at [599, 59] on span "In biên nhận 80mm" at bounding box center [639, 61] width 81 height 15
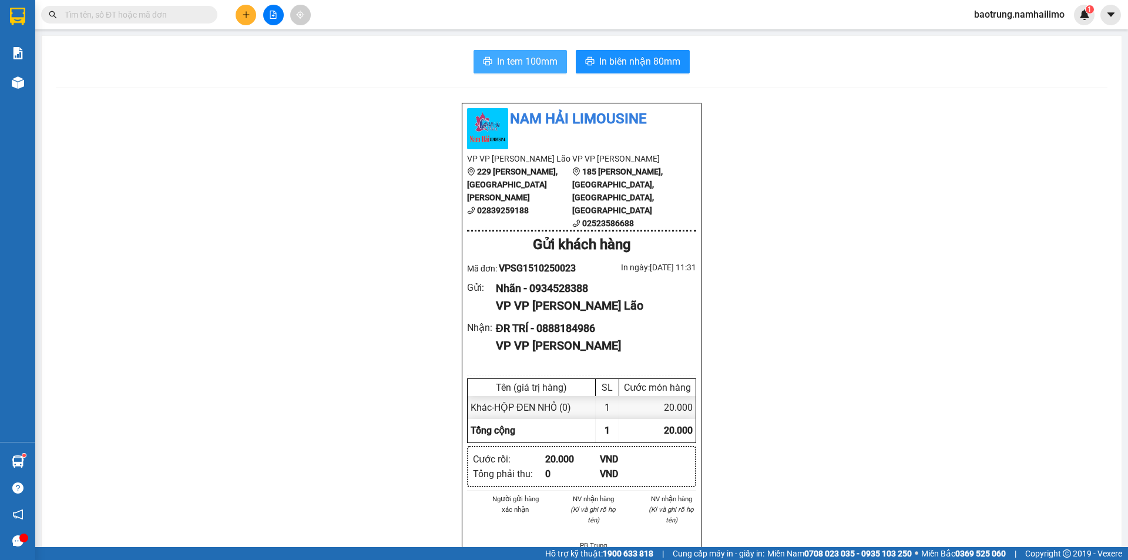
click at [508, 55] on span "In tem 100mm" at bounding box center [527, 61] width 61 height 15
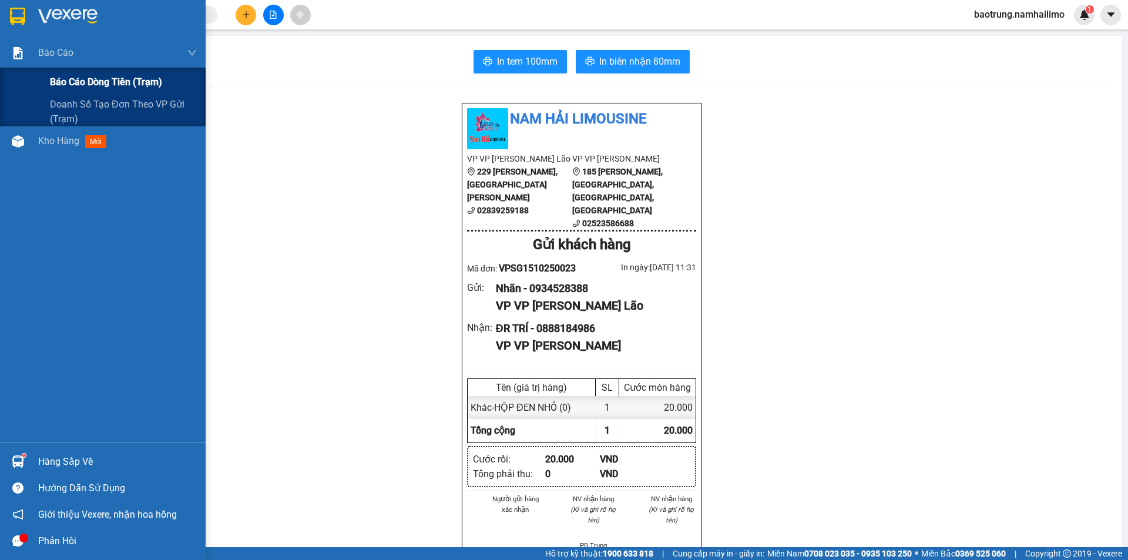
click at [71, 79] on span "Báo cáo dòng tiền (trạm)" at bounding box center [106, 82] width 112 height 15
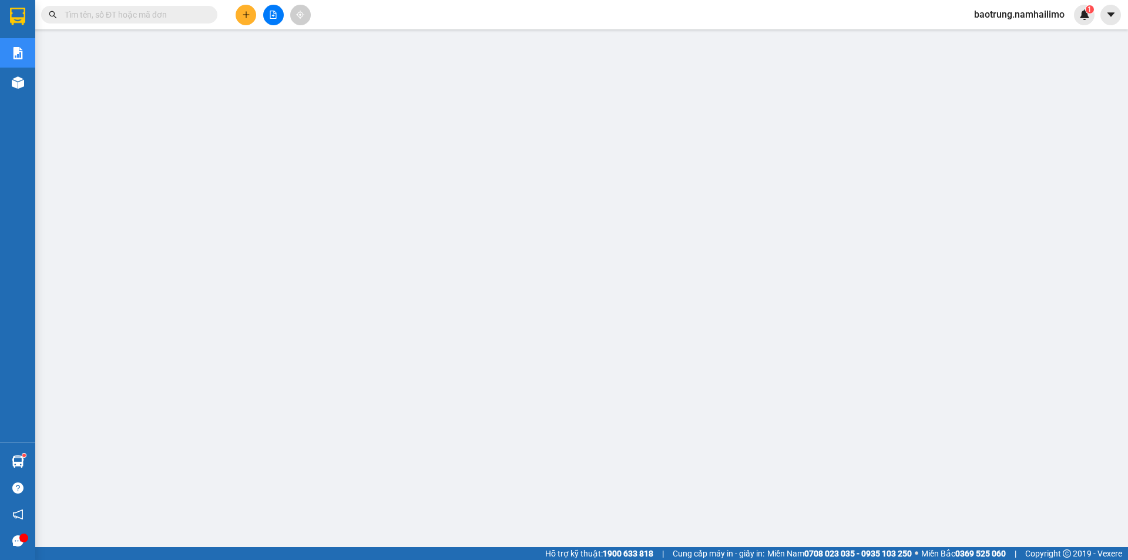
click at [992, 10] on span "baotrung.namhailimo" at bounding box center [1019, 14] width 109 height 15
click at [995, 34] on span "Đăng xuất" at bounding box center [1024, 36] width 85 height 13
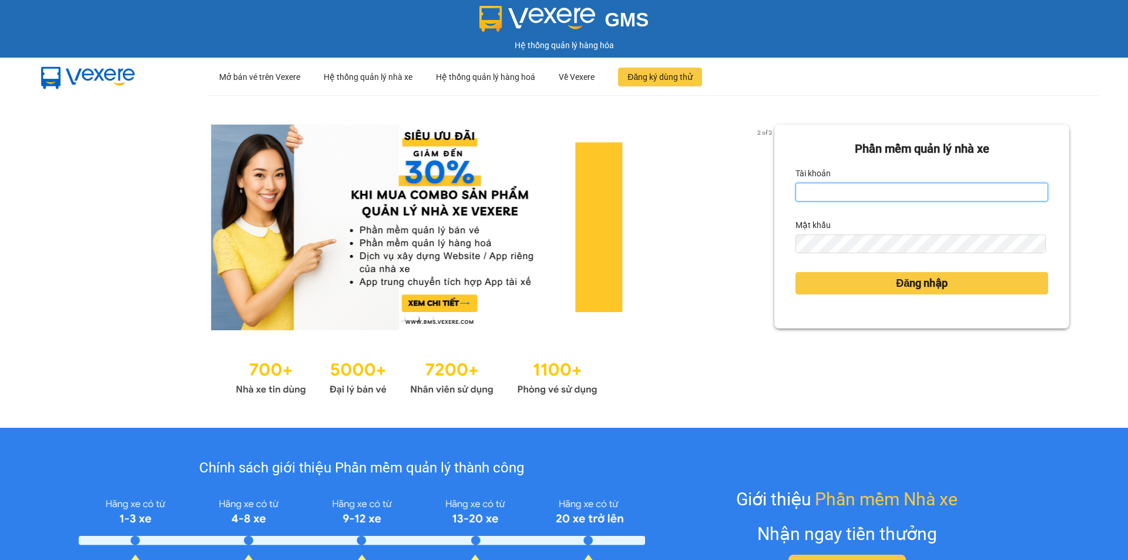
click at [885, 197] on input "Tài khoản" at bounding box center [922, 192] width 253 height 19
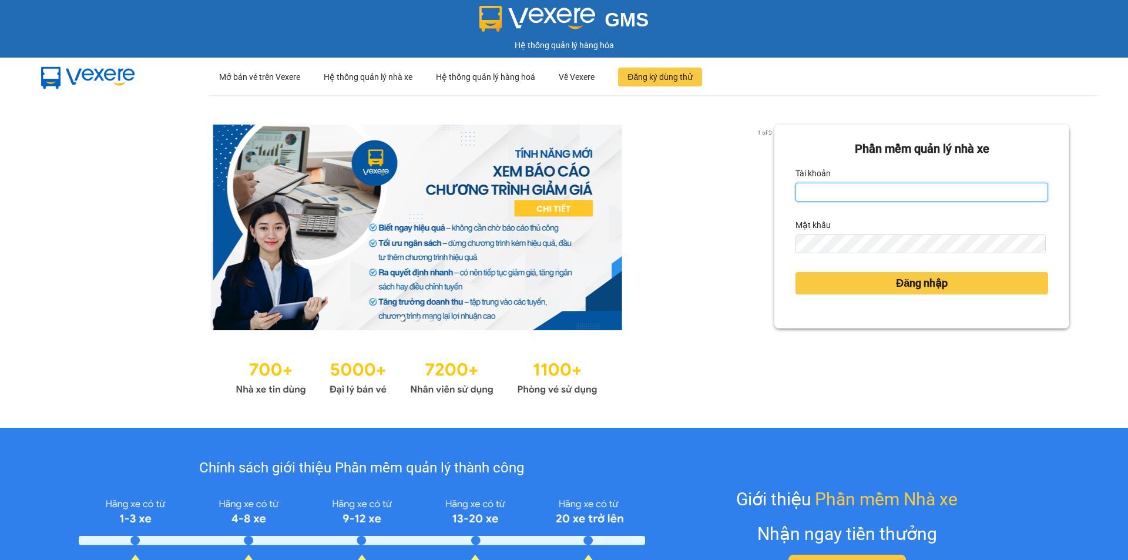
type input "baotran.namhailimo"
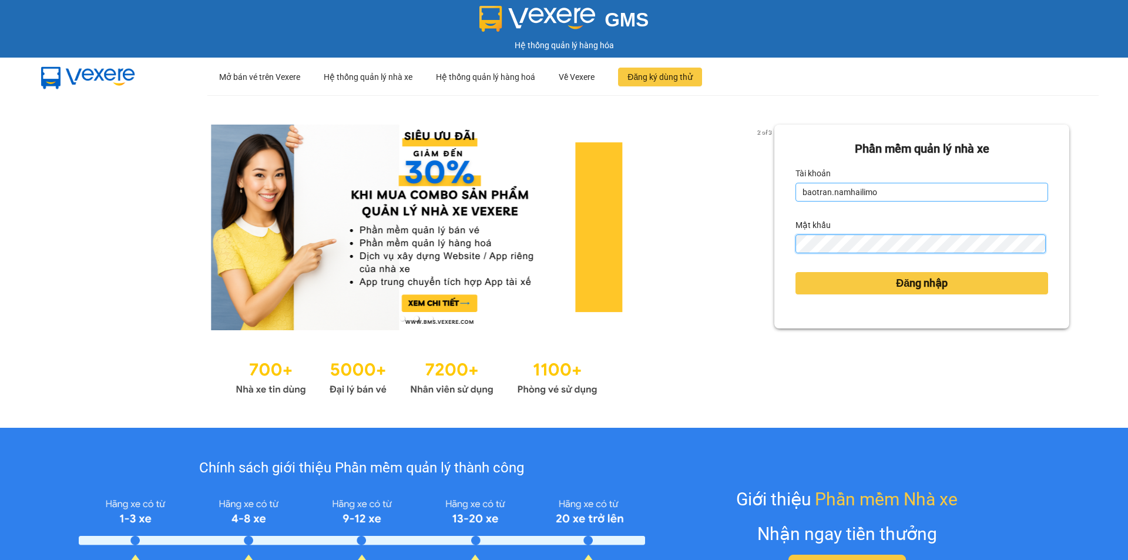
click at [796, 272] on button "Đăng nhập" at bounding box center [922, 283] width 253 height 22
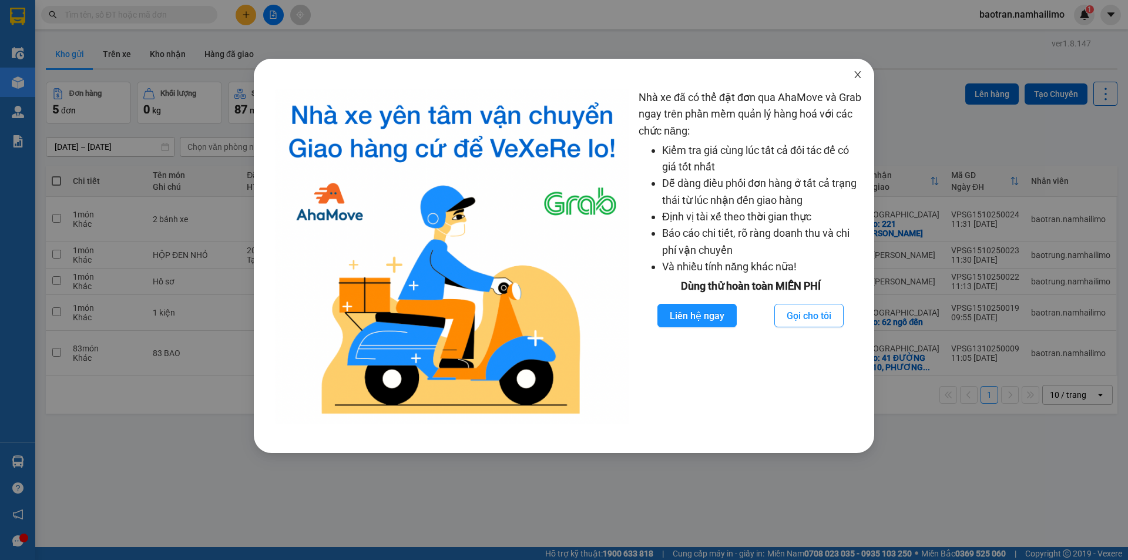
click at [857, 73] on icon "close" at bounding box center [857, 74] width 9 height 9
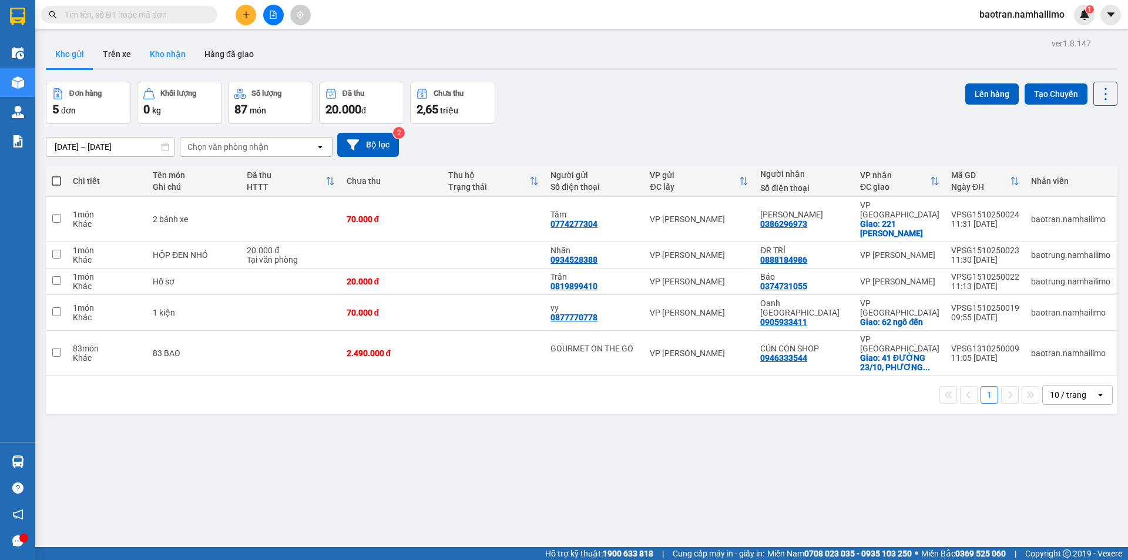
click at [163, 46] on button "Kho nhận" at bounding box center [167, 54] width 55 height 28
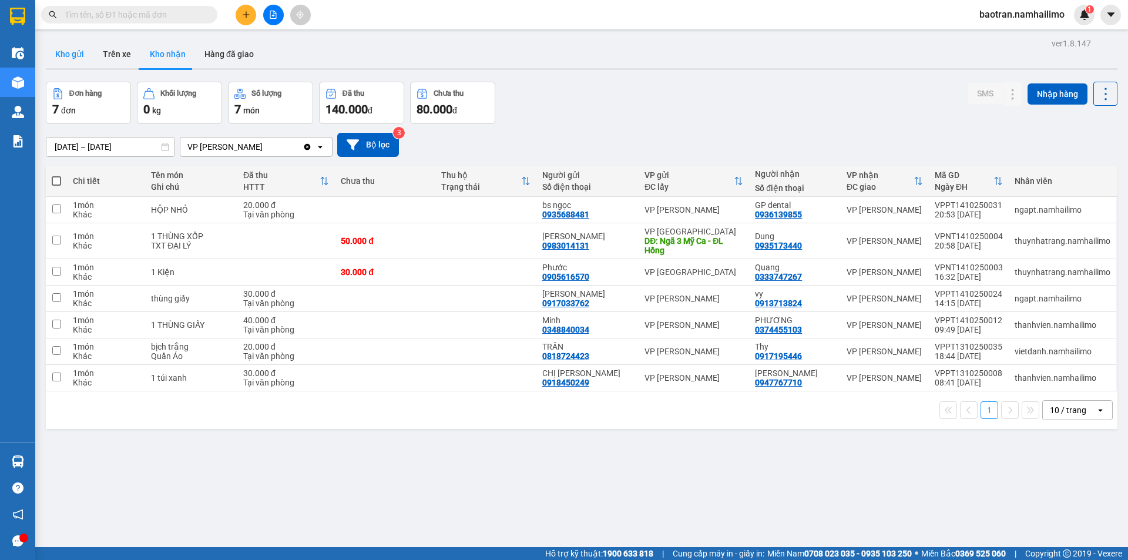
click at [79, 54] on button "Kho gửi" at bounding box center [70, 54] width 48 height 28
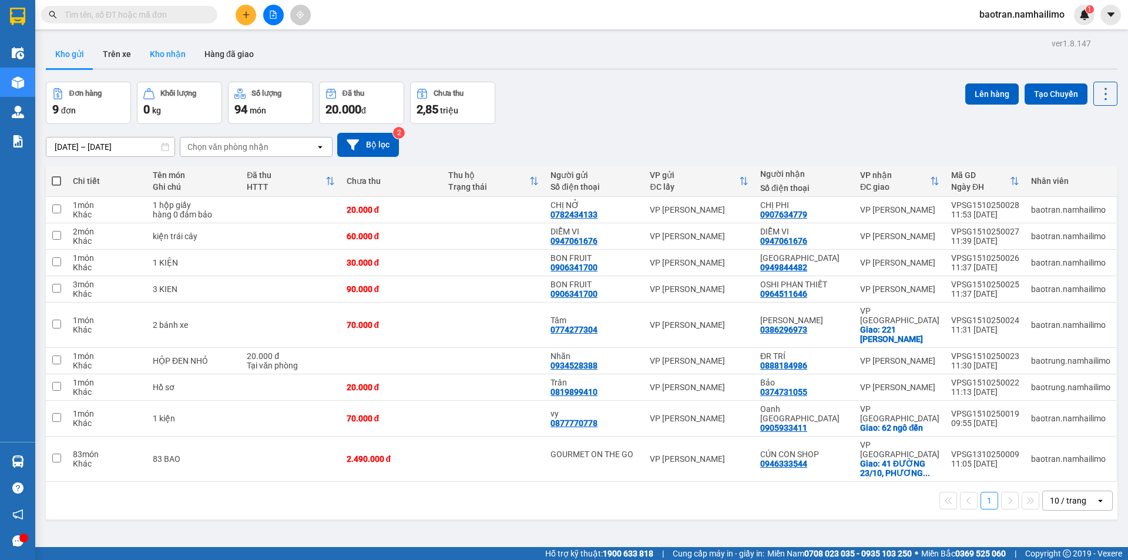
click at [171, 50] on button "Kho nhận" at bounding box center [167, 54] width 55 height 28
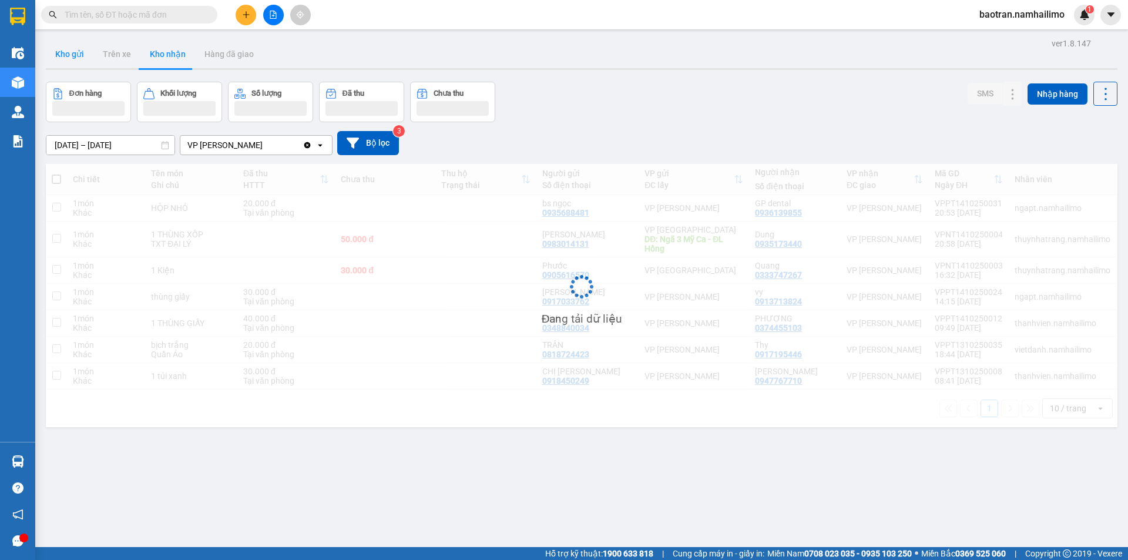
click at [75, 61] on button "Kho gửi" at bounding box center [70, 54] width 48 height 28
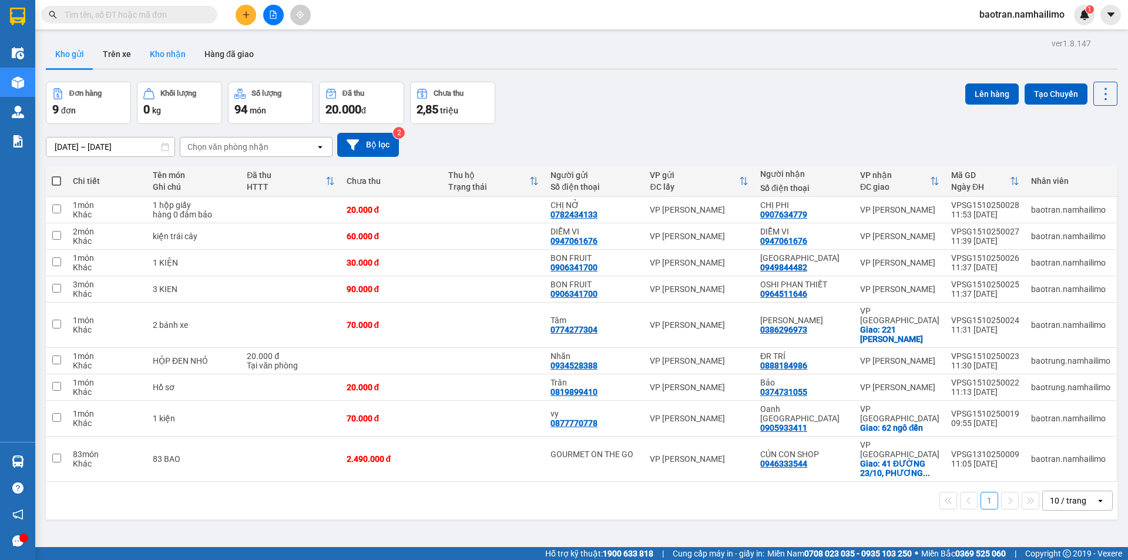
click at [167, 60] on button "Kho nhận" at bounding box center [167, 54] width 55 height 28
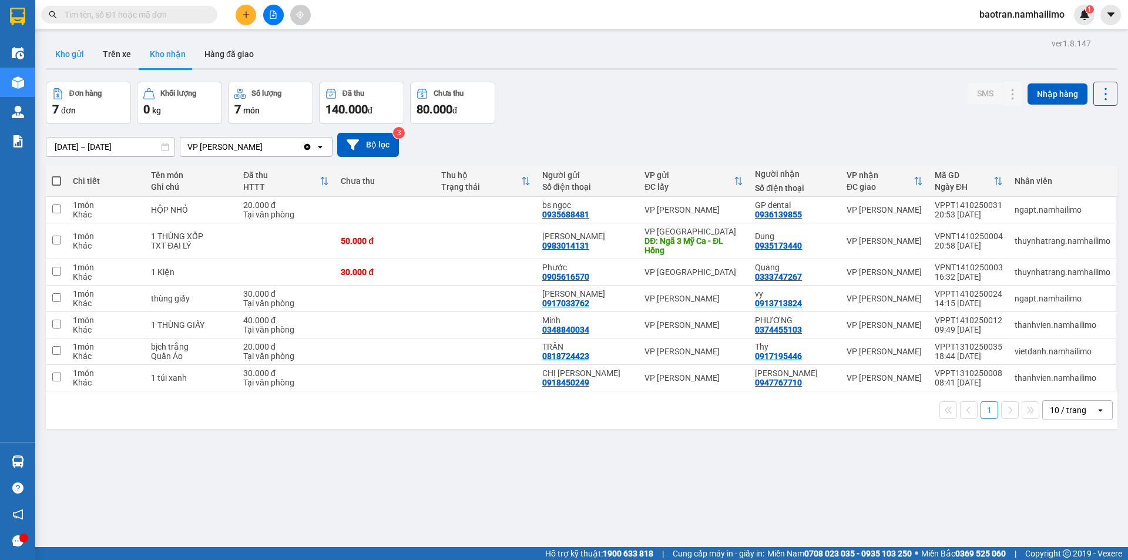
click at [68, 57] on button "Kho gửi" at bounding box center [70, 54] width 48 height 28
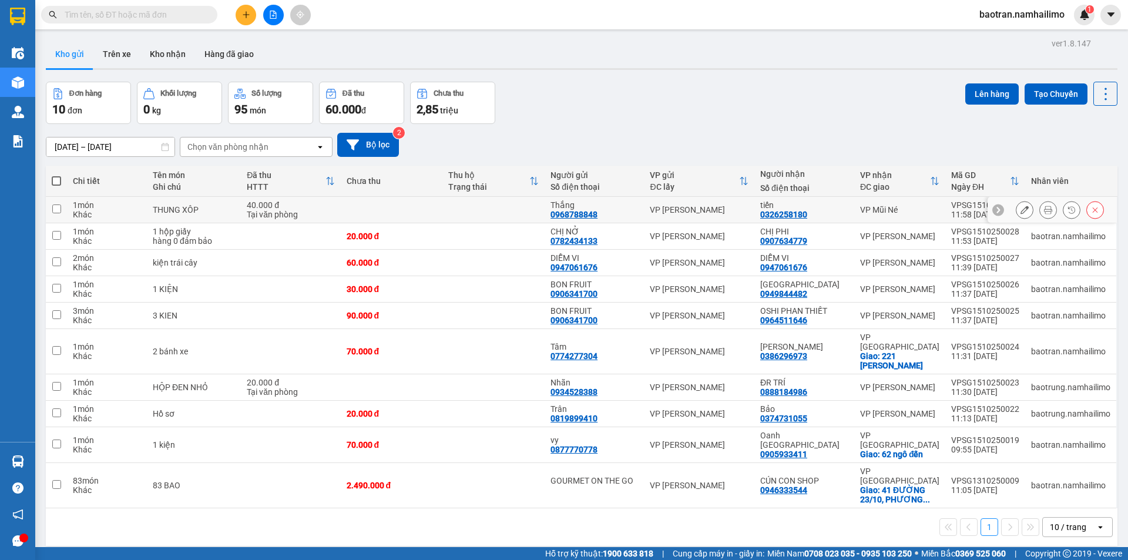
click at [1044, 212] on icon at bounding box center [1048, 210] width 8 height 8
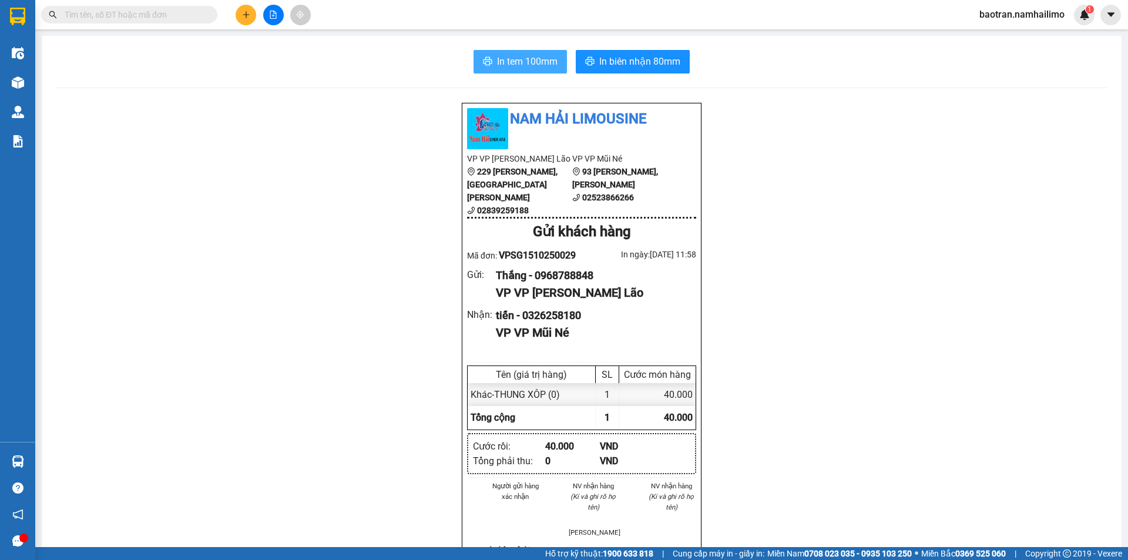
click at [504, 66] on span "In tem 100mm" at bounding box center [527, 61] width 61 height 15
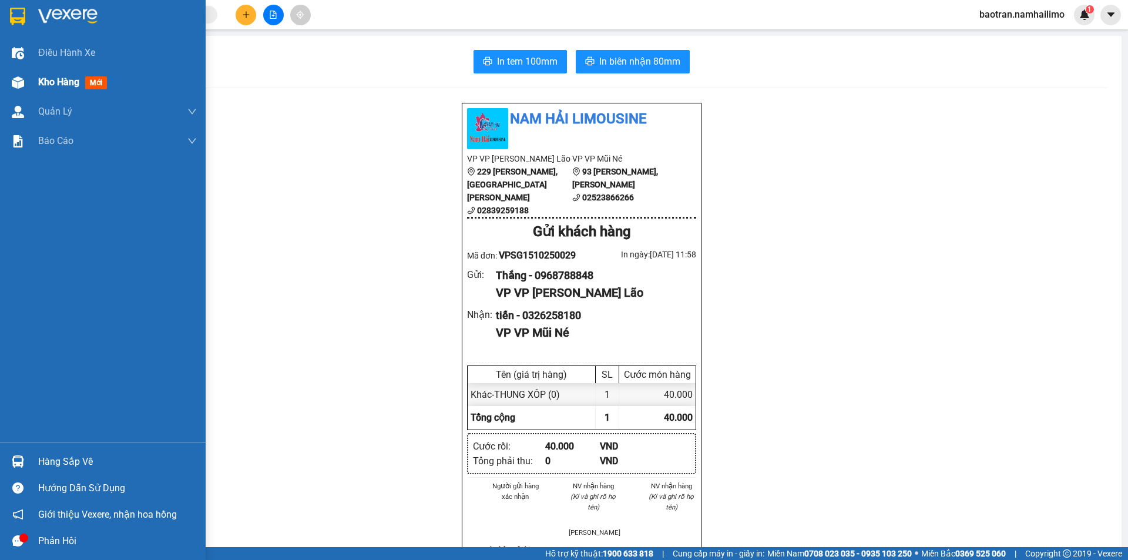
click at [66, 80] on span "Kho hàng" at bounding box center [58, 81] width 41 height 11
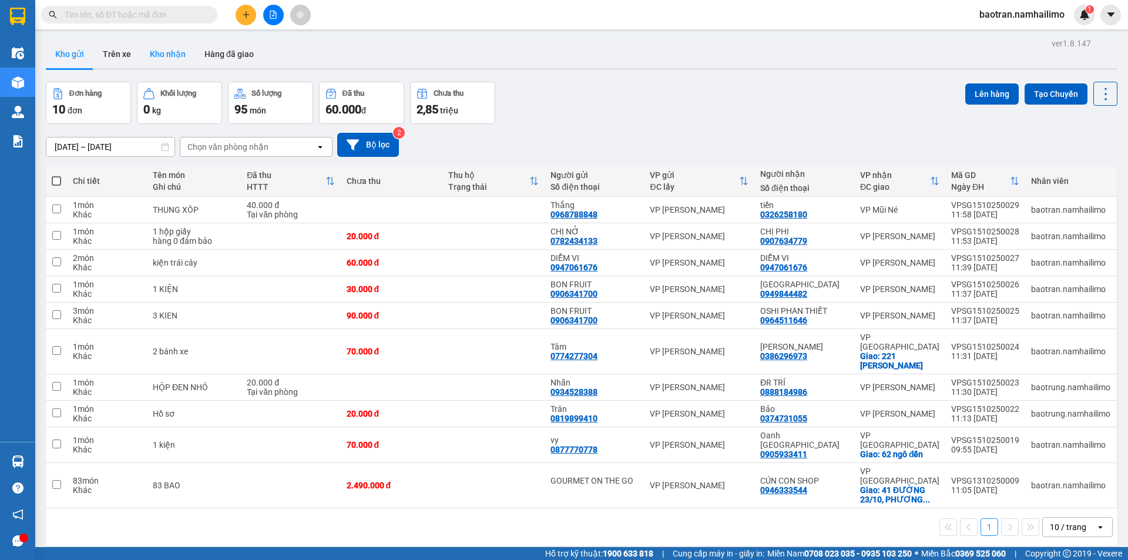
click at [167, 56] on button "Kho nhận" at bounding box center [167, 54] width 55 height 28
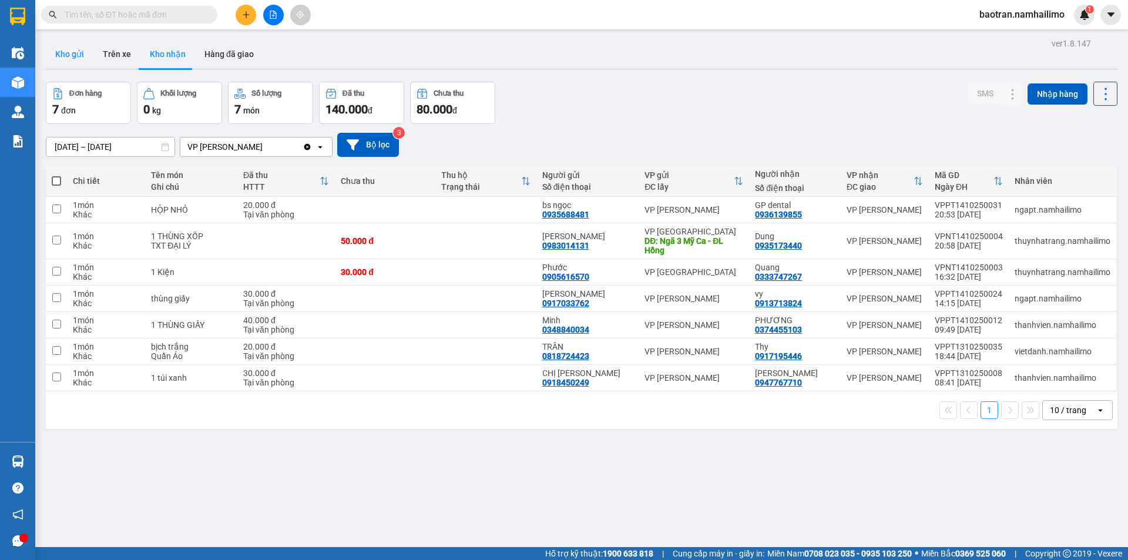
click at [65, 57] on button "Kho gửi" at bounding box center [70, 54] width 48 height 28
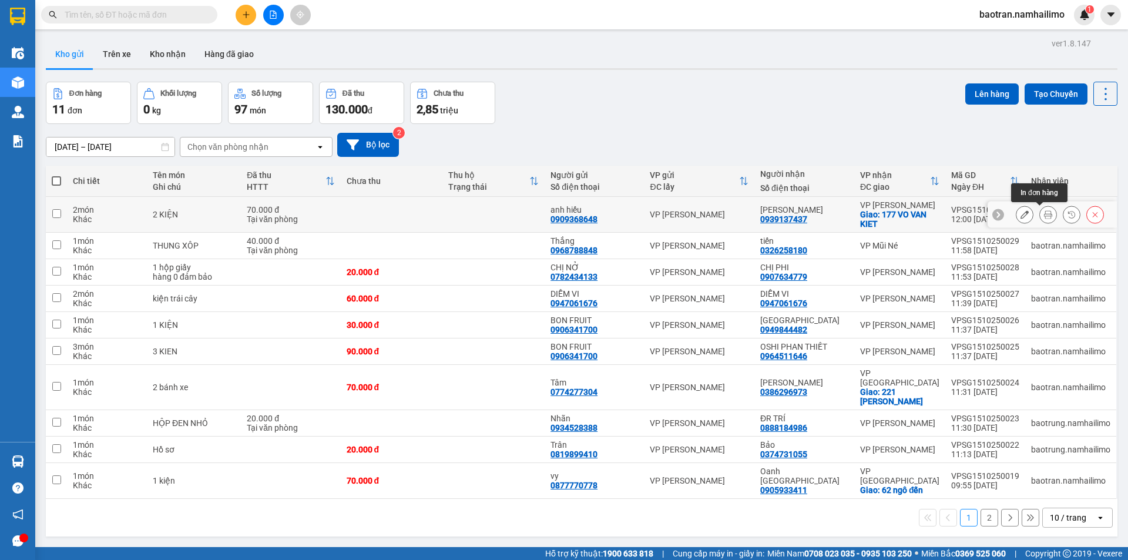
click at [1044, 214] on icon at bounding box center [1048, 214] width 8 height 8
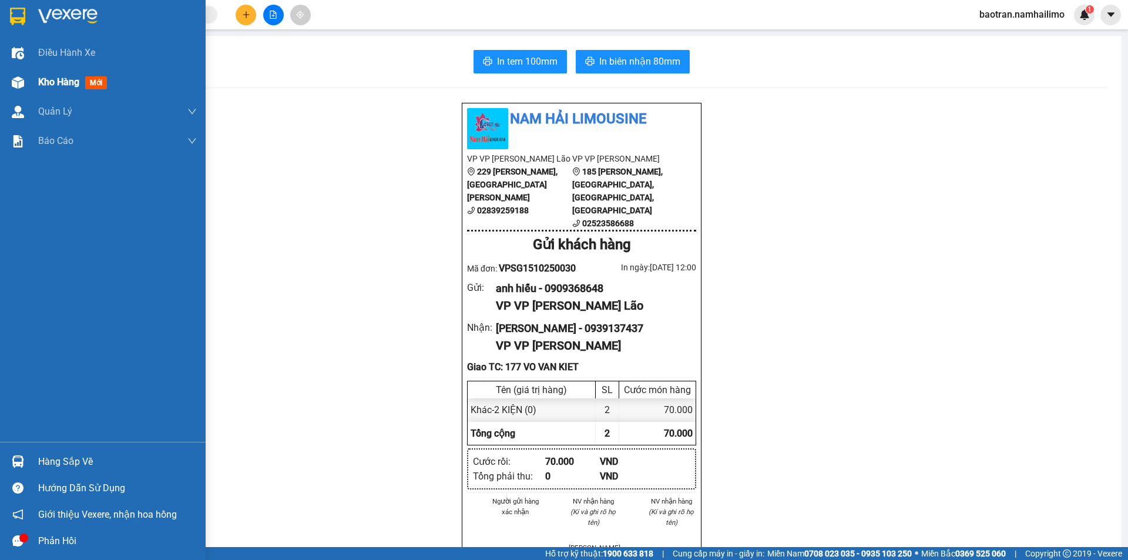
click at [86, 76] on div "Kho hàng mới" at bounding box center [74, 82] width 73 height 15
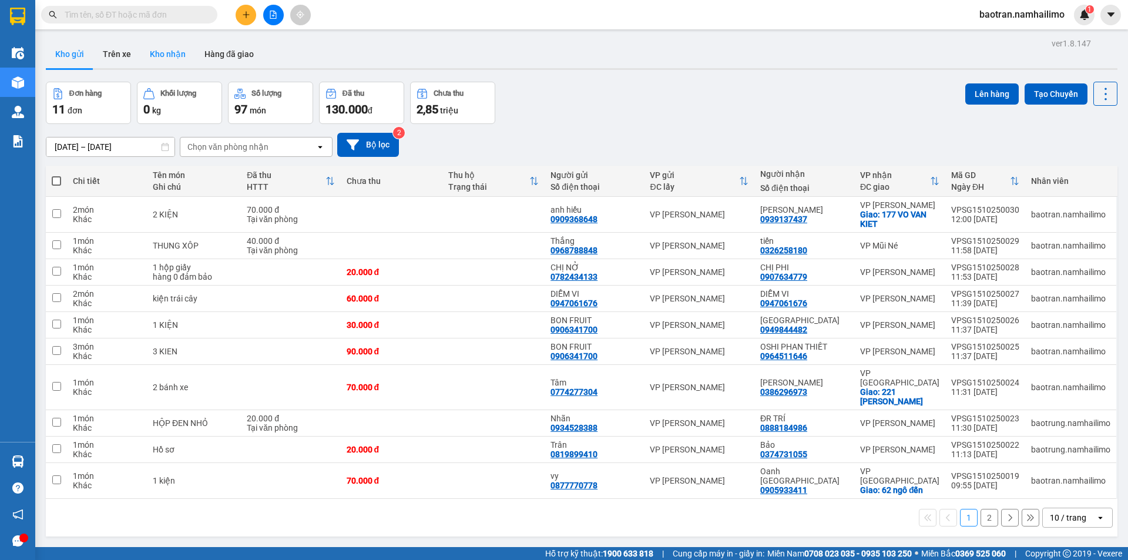
click at [166, 59] on button "Kho nhận" at bounding box center [167, 54] width 55 height 28
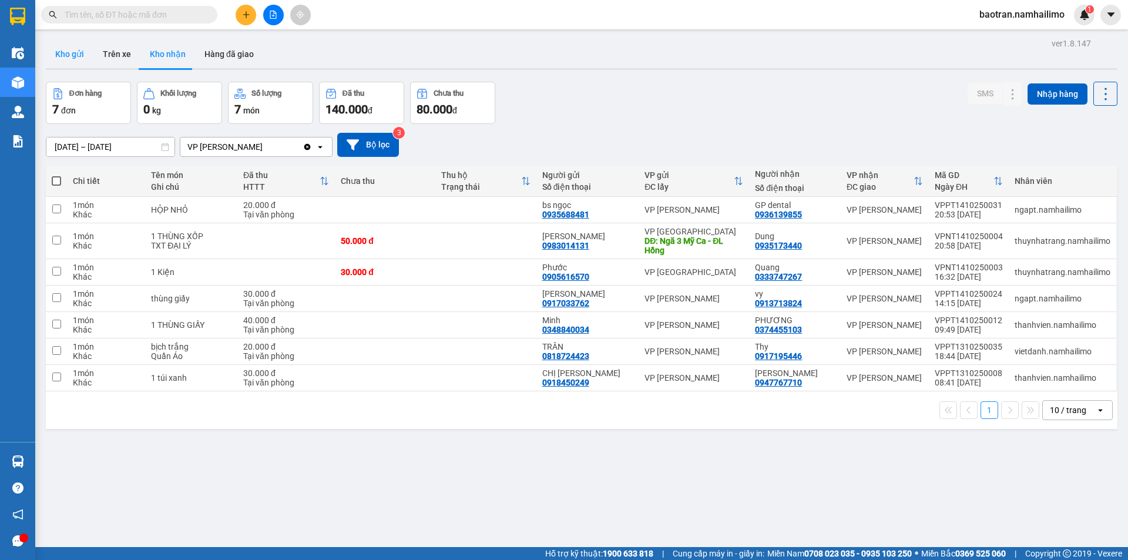
click at [57, 54] on button "Kho gửi" at bounding box center [70, 54] width 48 height 28
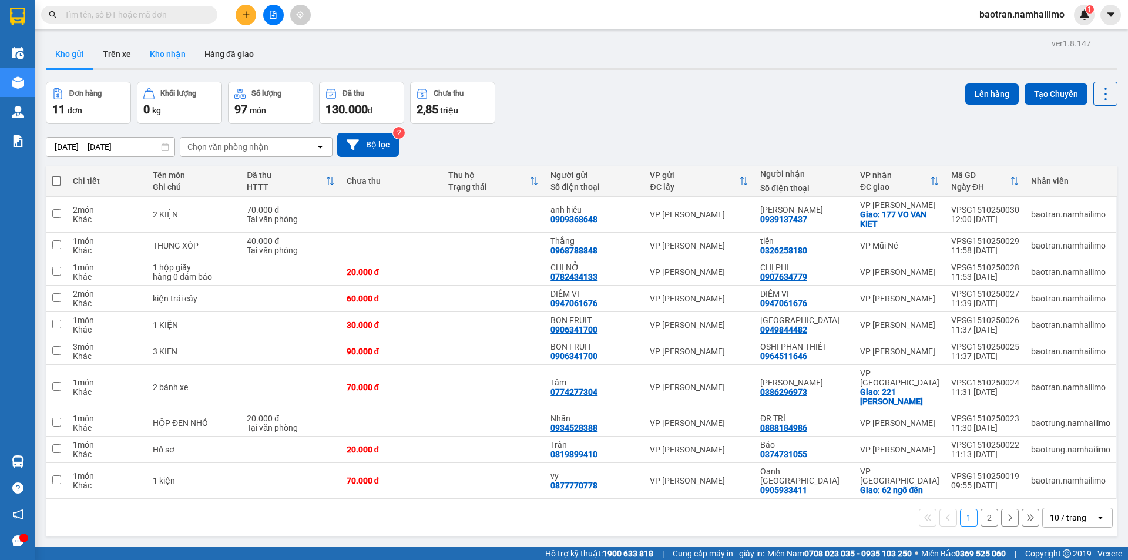
click at [154, 42] on button "Kho nhận" at bounding box center [167, 54] width 55 height 28
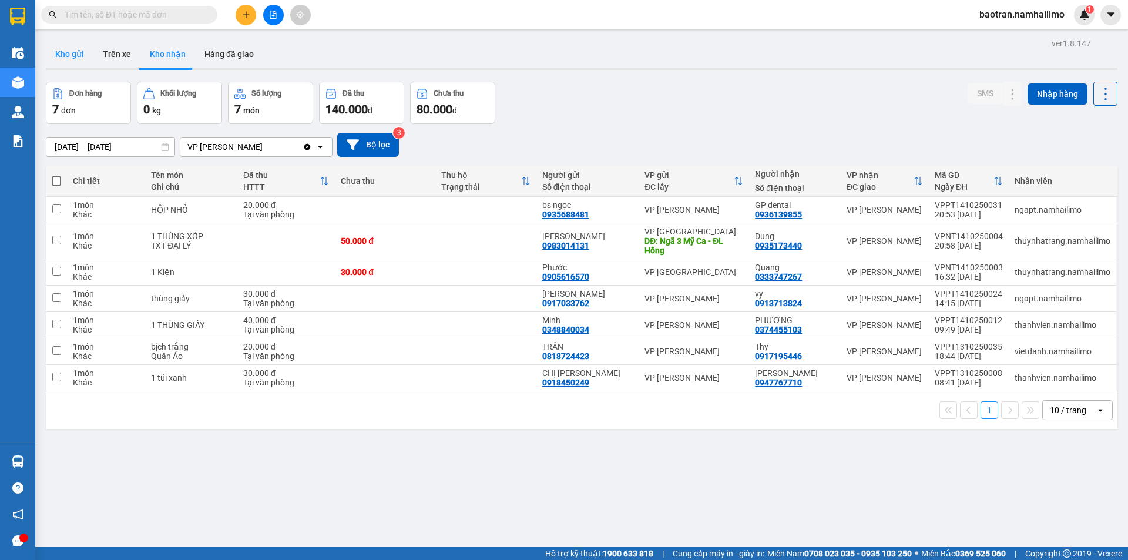
click at [80, 49] on button "Kho gửi" at bounding box center [70, 54] width 48 height 28
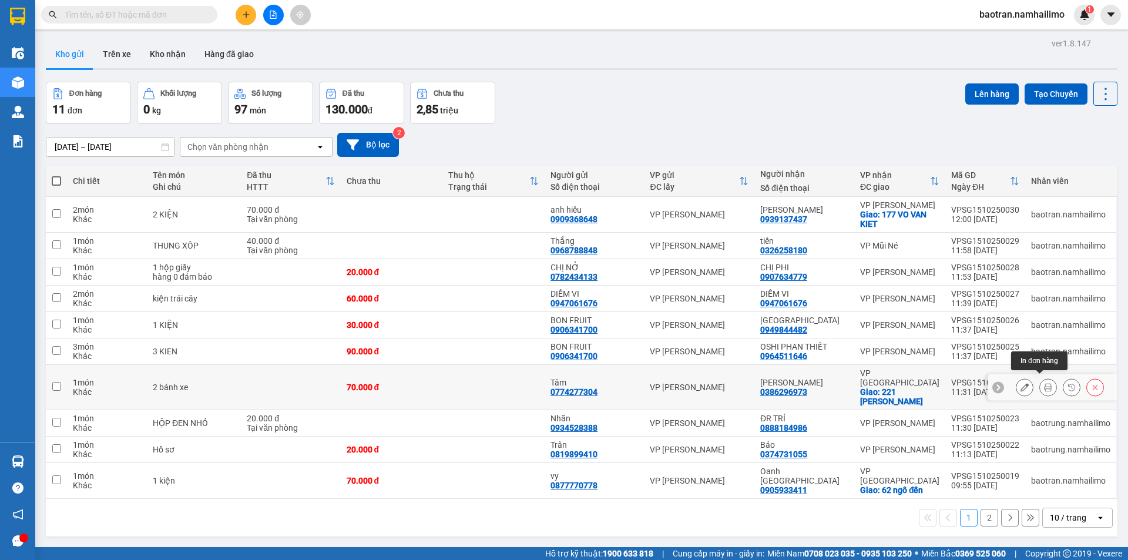
click at [1044, 385] on icon at bounding box center [1048, 387] width 8 height 8
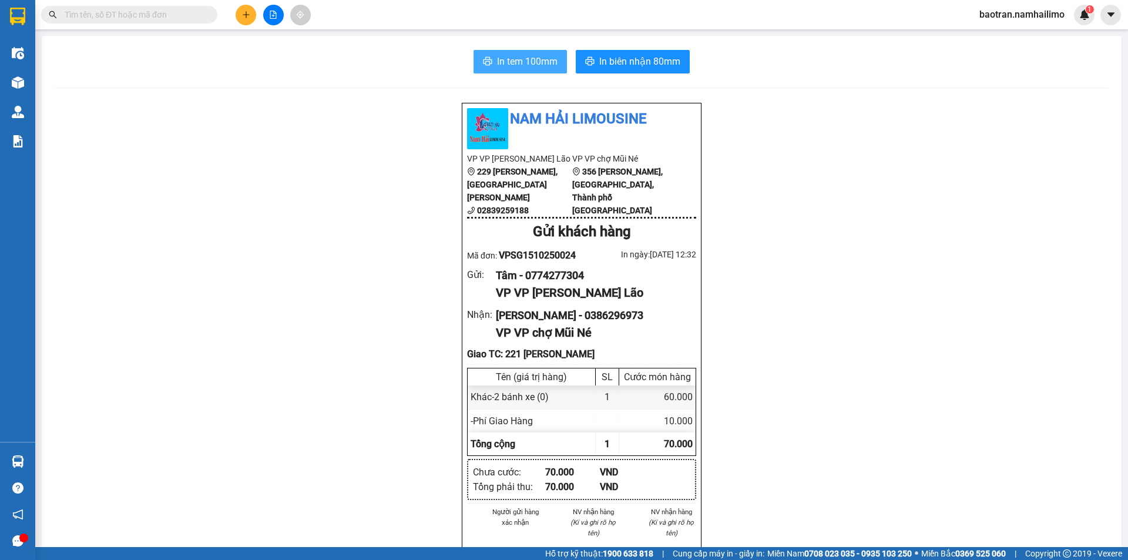
click at [527, 61] on span "In tem 100mm" at bounding box center [527, 61] width 61 height 15
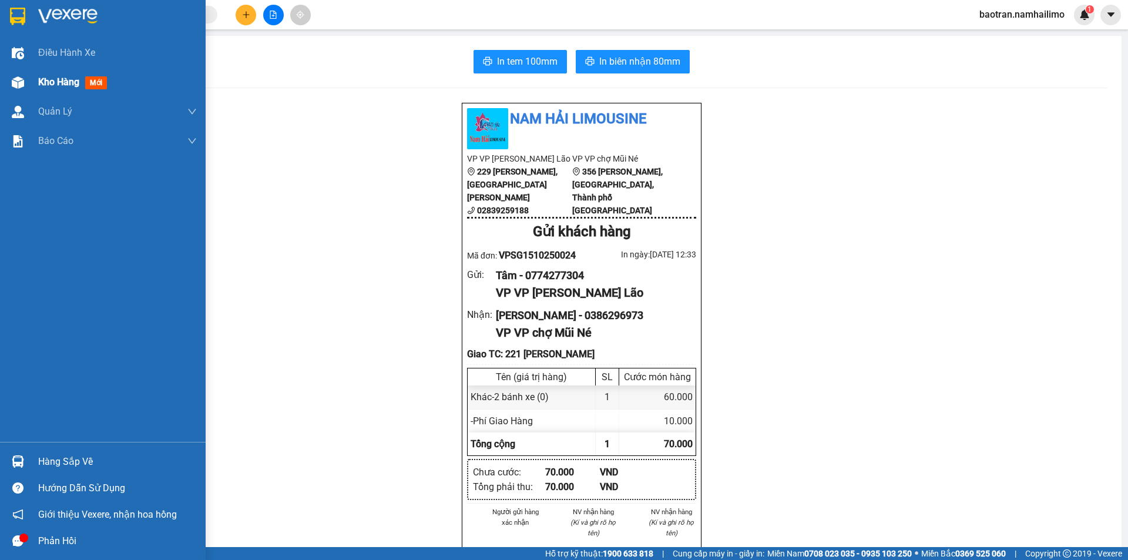
click at [49, 77] on span "Kho hàng" at bounding box center [58, 81] width 41 height 11
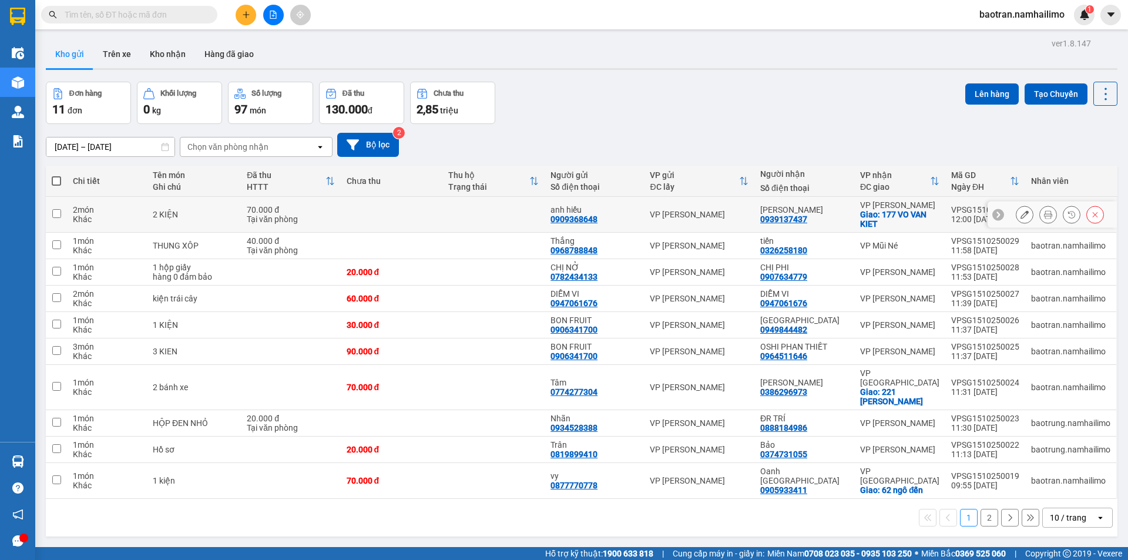
click at [306, 209] on div "70.000 đ" at bounding box center [291, 209] width 88 height 9
checkbox input "true"
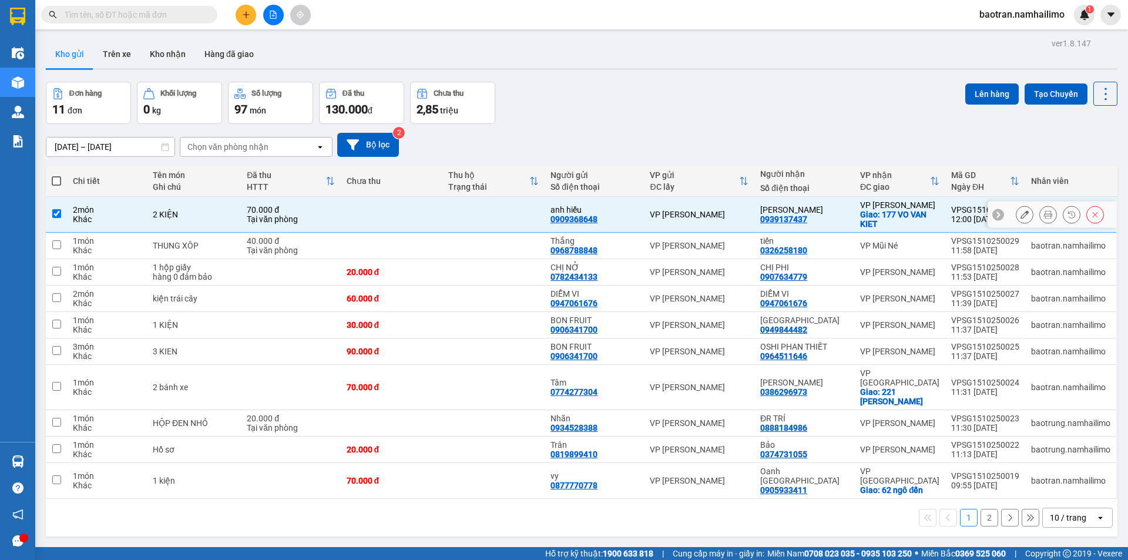
click at [303, 237] on td "40.000 đ Tại văn phòng" at bounding box center [290, 246] width 99 height 26
checkbox input "true"
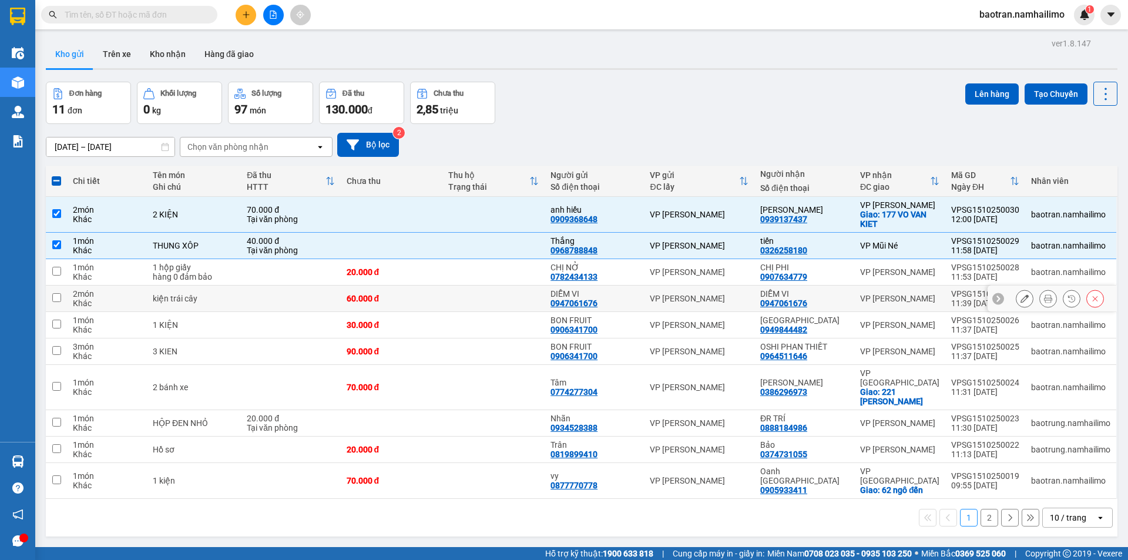
click at [308, 290] on td at bounding box center [290, 299] width 99 height 26
checkbox input "true"
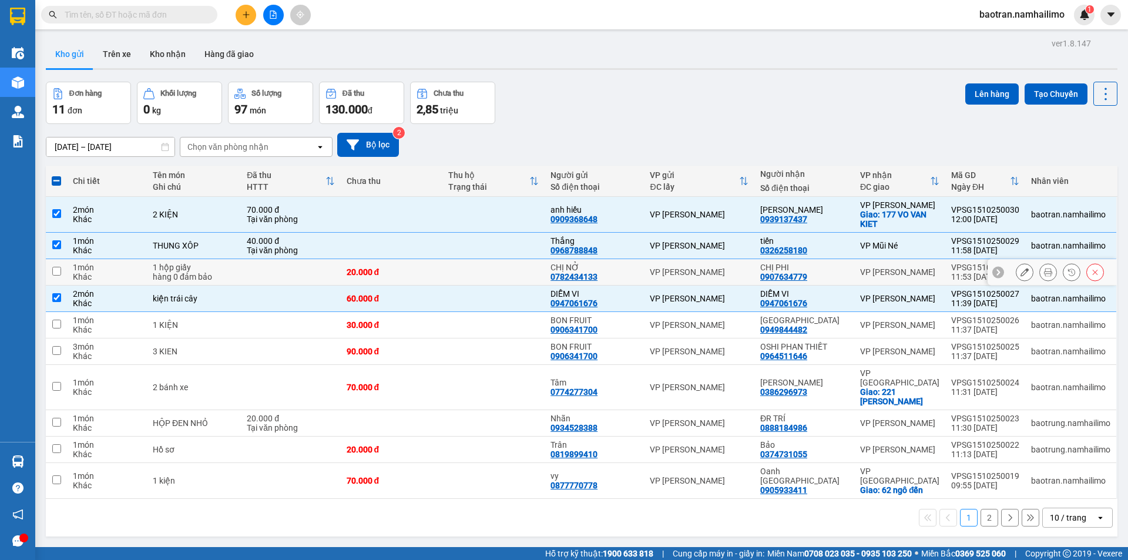
drag, startPoint x: 306, startPoint y: 278, endPoint x: 308, endPoint y: 295, distance: 17.2
click at [306, 283] on td at bounding box center [290, 272] width 99 height 26
checkbox input "true"
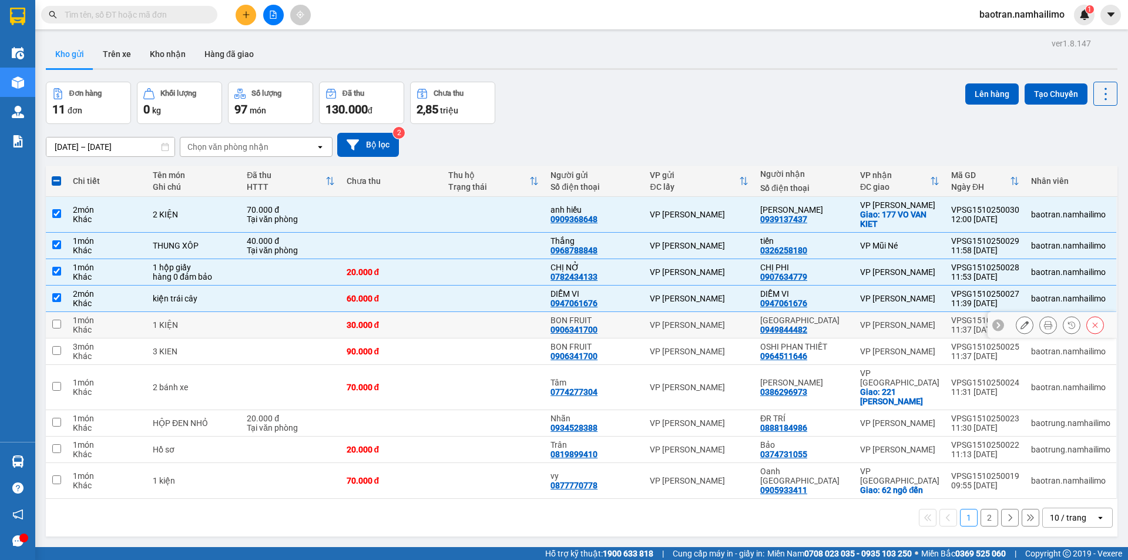
click at [311, 323] on td at bounding box center [290, 325] width 99 height 26
checkbox input "true"
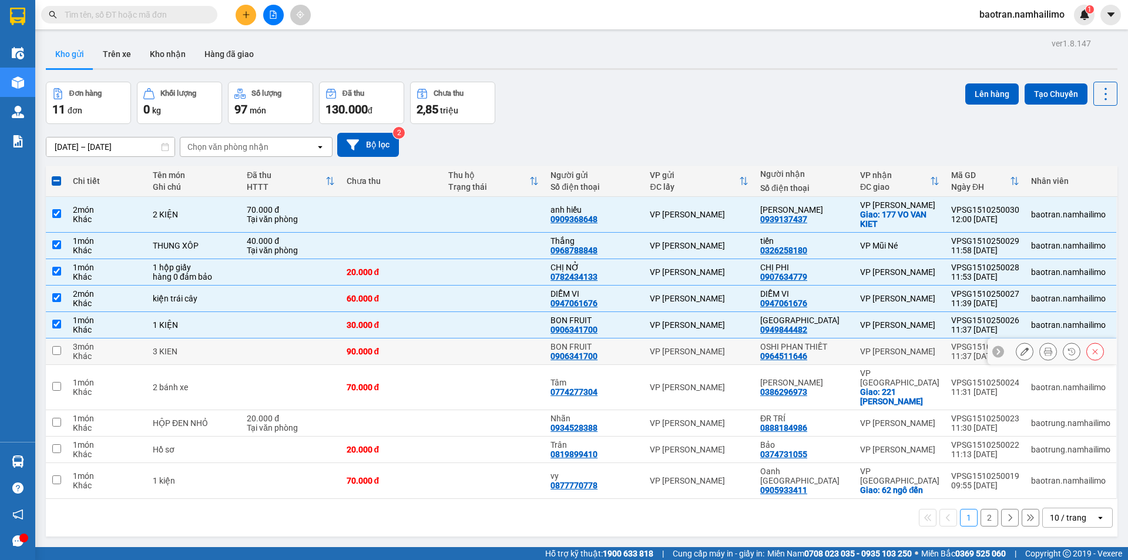
click at [311, 354] on td at bounding box center [290, 351] width 99 height 26
checkbox input "true"
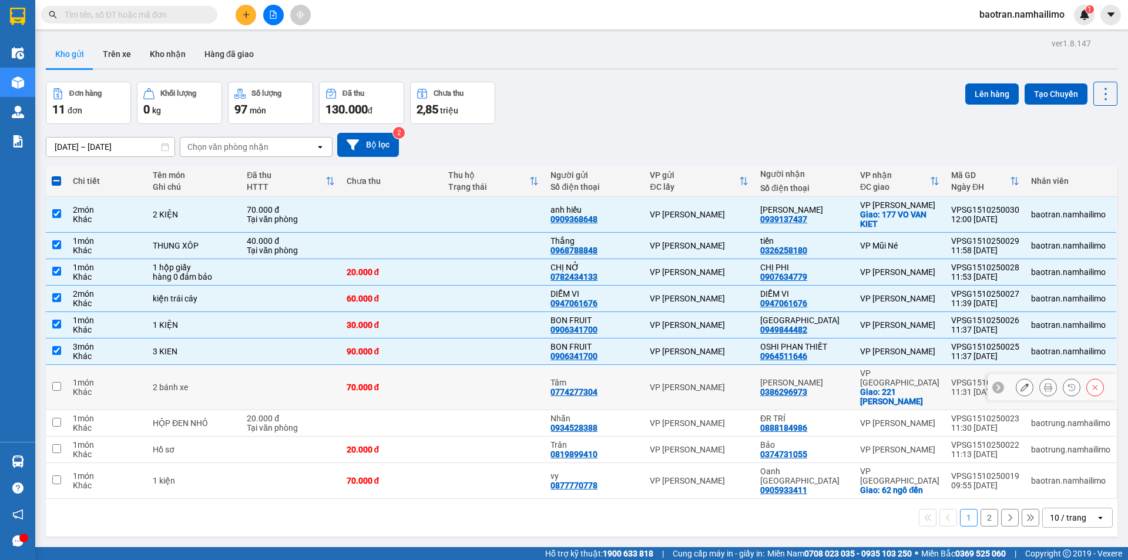
drag, startPoint x: 298, startPoint y: 380, endPoint x: 298, endPoint y: 405, distance: 24.7
click at [297, 383] on td at bounding box center [290, 387] width 99 height 45
checkbox input "true"
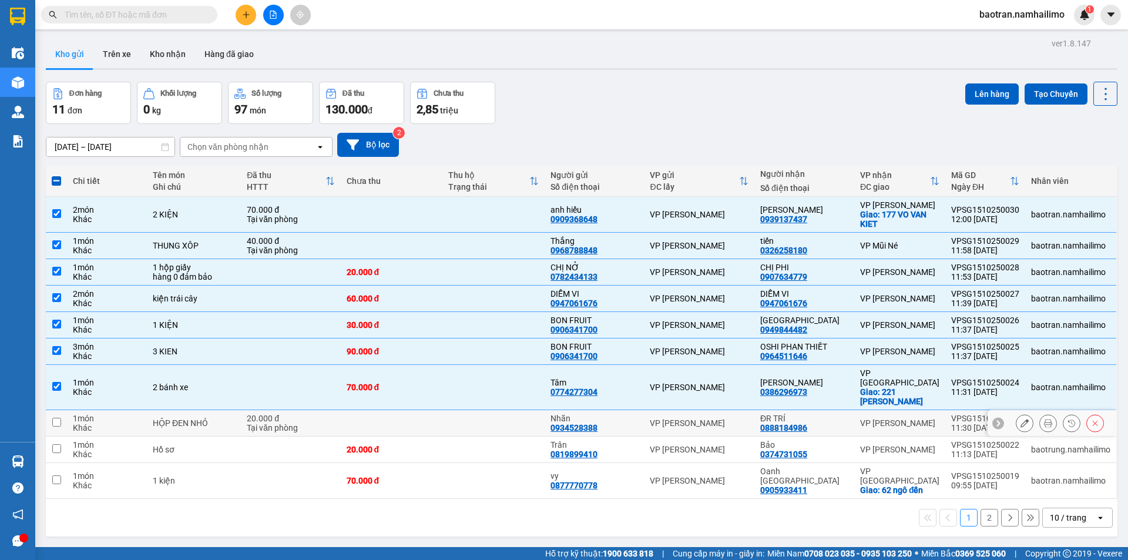
click at [298, 414] on div "20.000 đ" at bounding box center [291, 418] width 88 height 9
checkbox input "true"
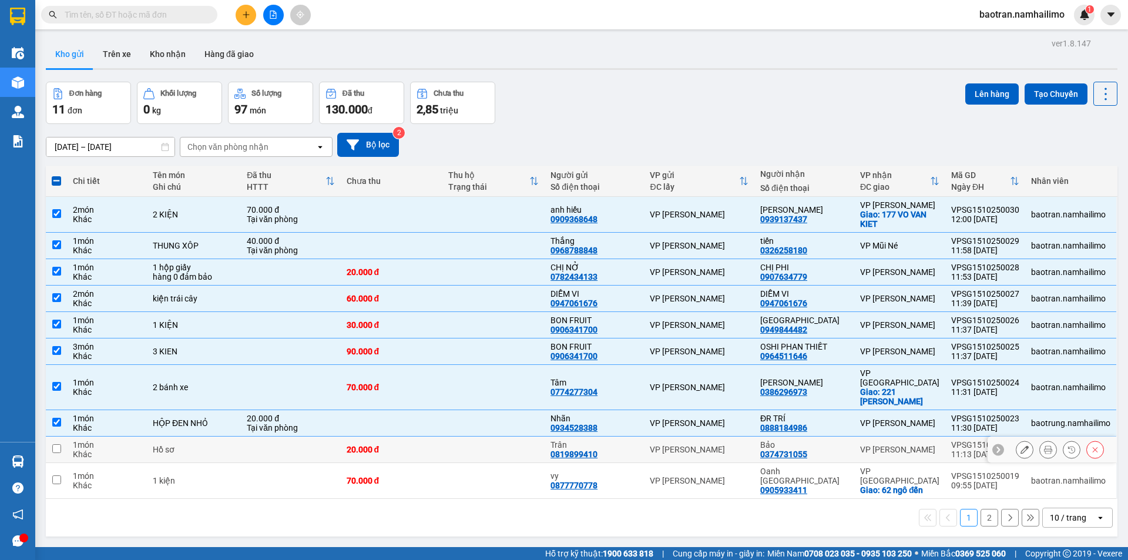
click at [304, 440] on td at bounding box center [290, 450] width 99 height 26
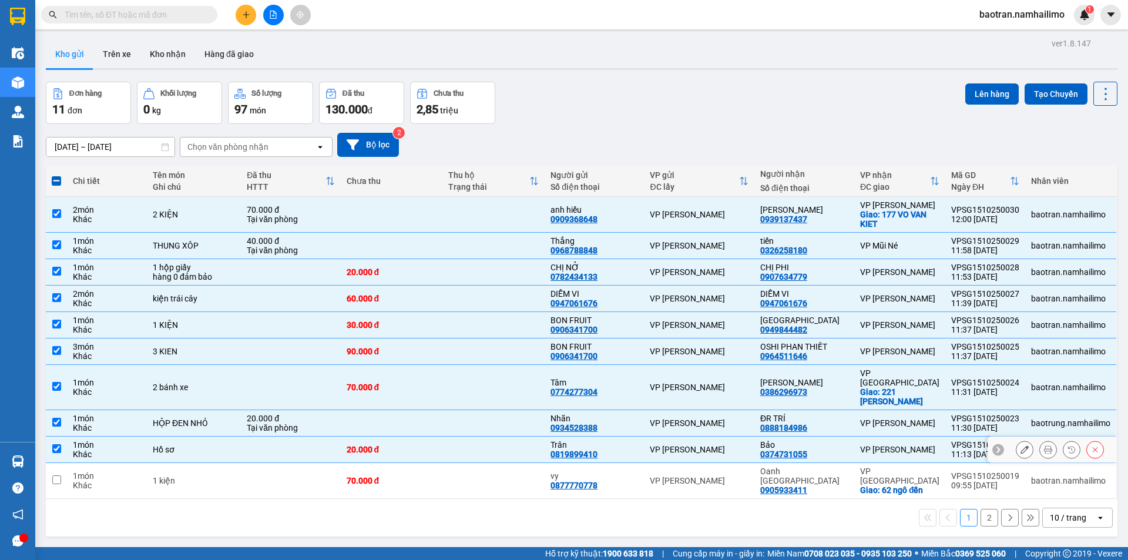
checkbox input "true"
click at [987, 85] on button "Lên hàng" at bounding box center [991, 93] width 53 height 21
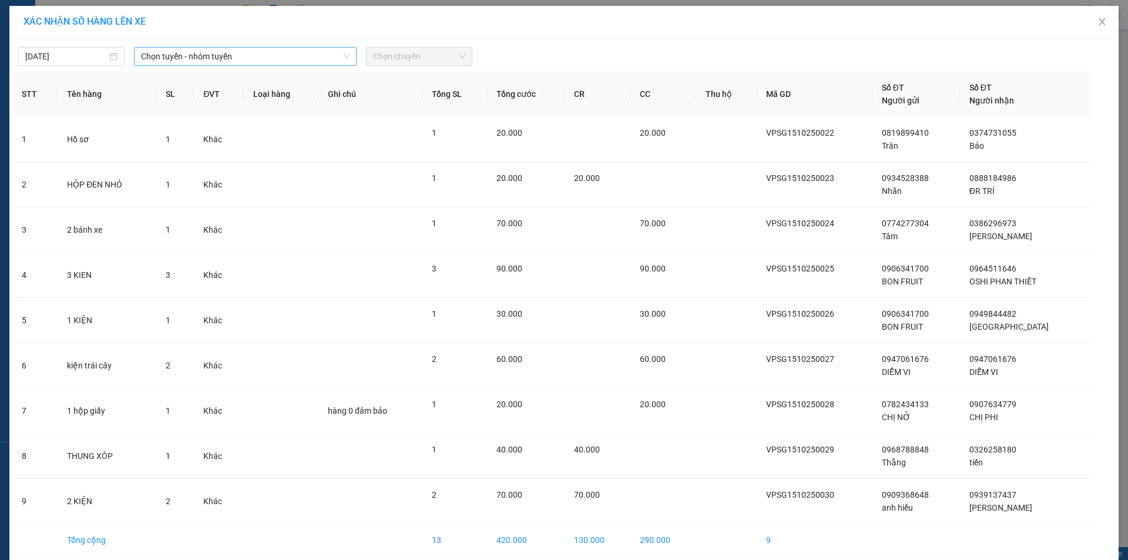
click at [192, 63] on span "Chọn tuyến - nhóm tuyến" at bounding box center [245, 57] width 209 height 18
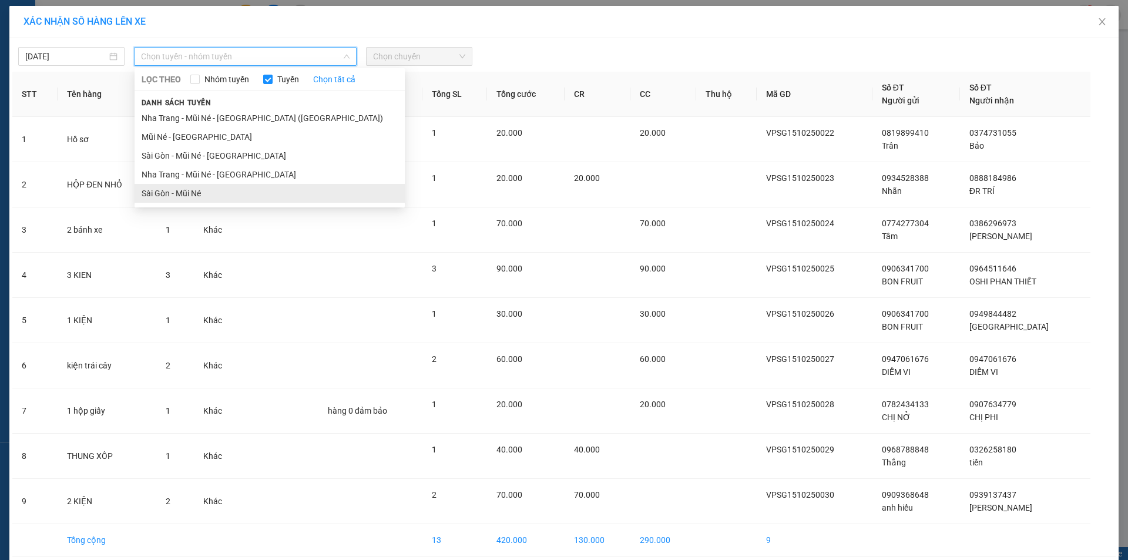
click at [175, 190] on li "Sài Gòn - Mũi Né" at bounding box center [270, 193] width 270 height 19
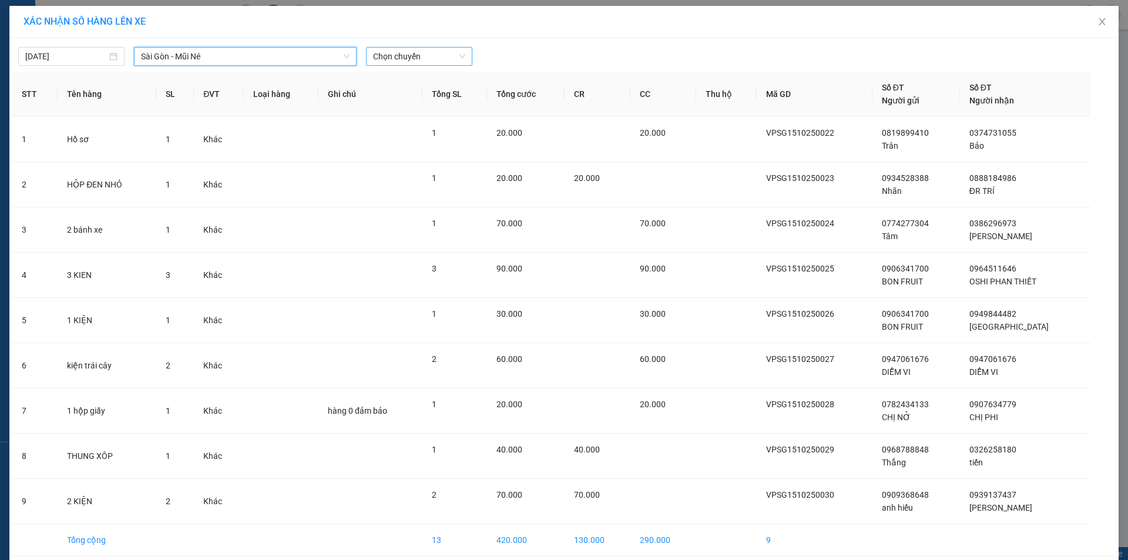
click at [408, 58] on span "Chọn chuyến" at bounding box center [419, 57] width 92 height 18
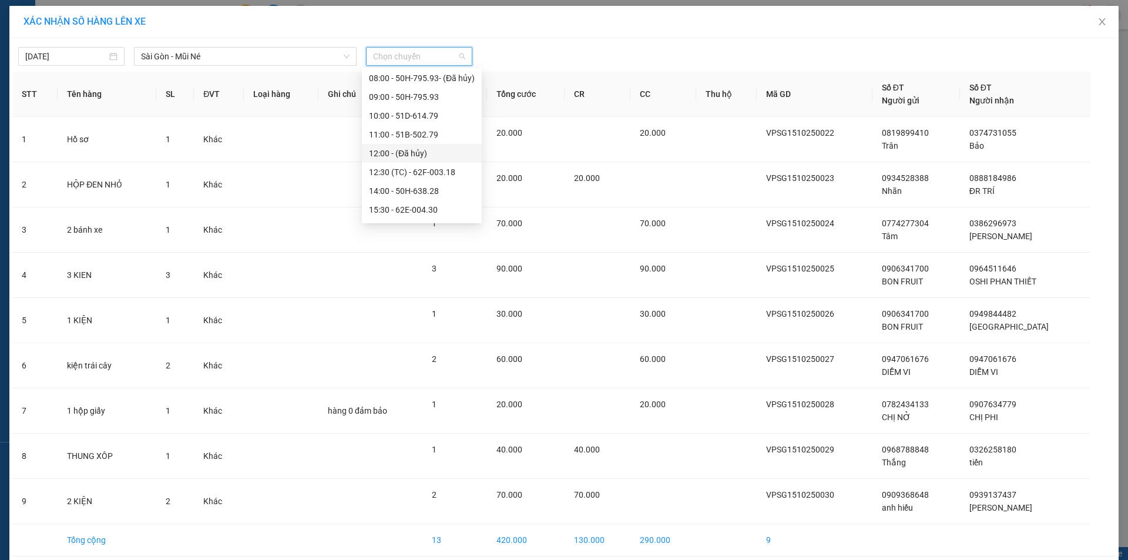
scroll to position [59, 0]
click at [422, 172] on div "12:30 (TC) - 62F-003.18" at bounding box center [422, 171] width 106 height 13
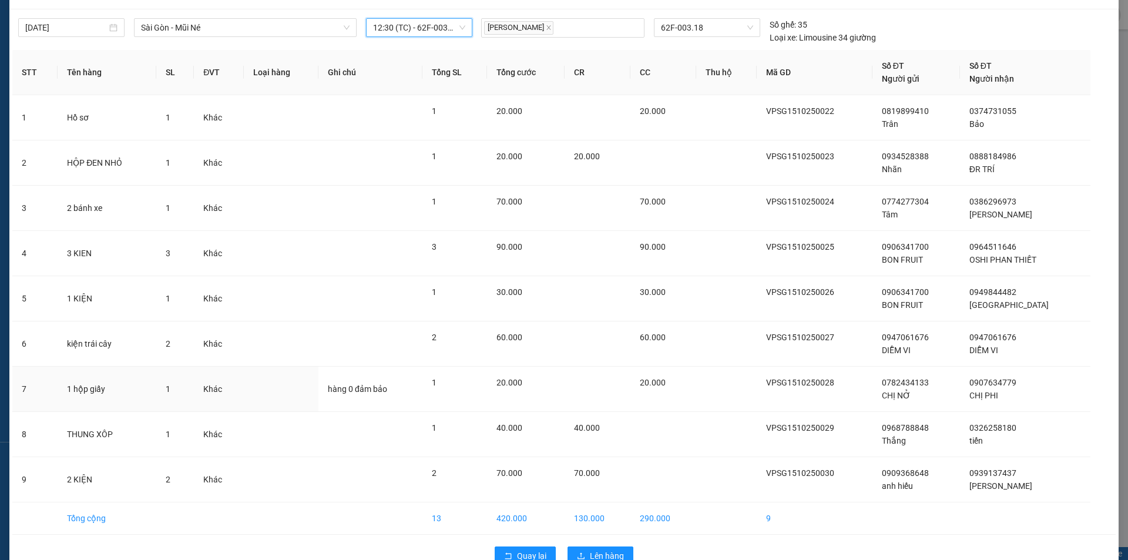
scroll to position [57, 0]
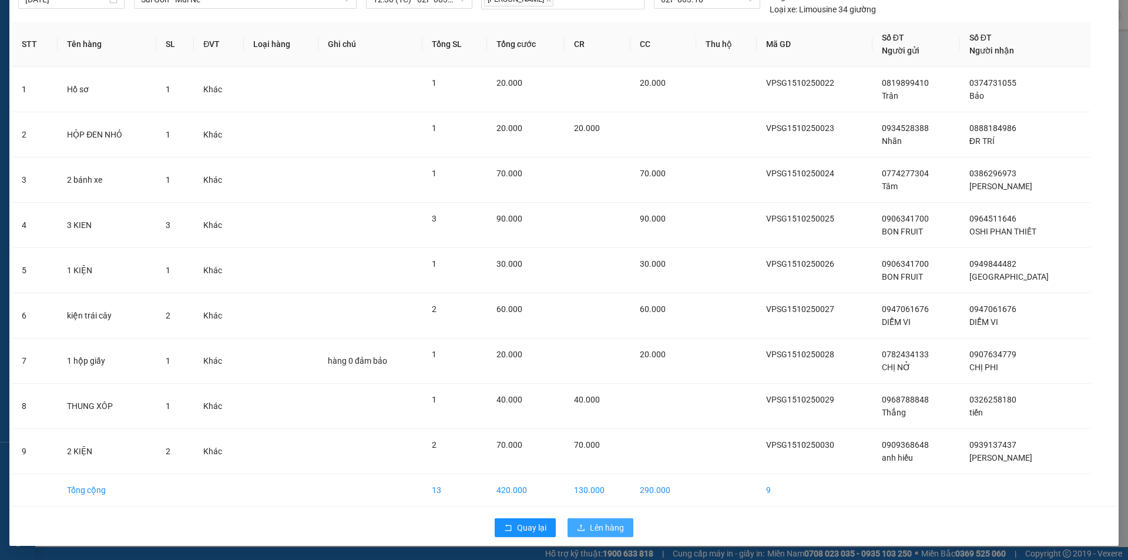
drag, startPoint x: 604, startPoint y: 529, endPoint x: 595, endPoint y: 511, distance: 20.8
click at [604, 529] on span "Lên hàng" at bounding box center [607, 527] width 34 height 13
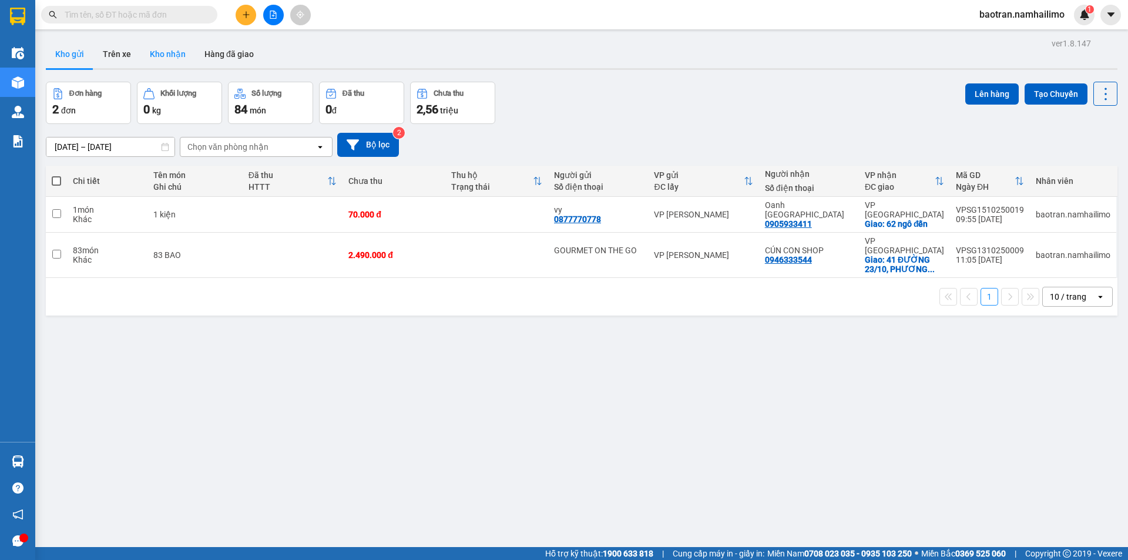
click at [160, 46] on button "Kho nhận" at bounding box center [167, 54] width 55 height 28
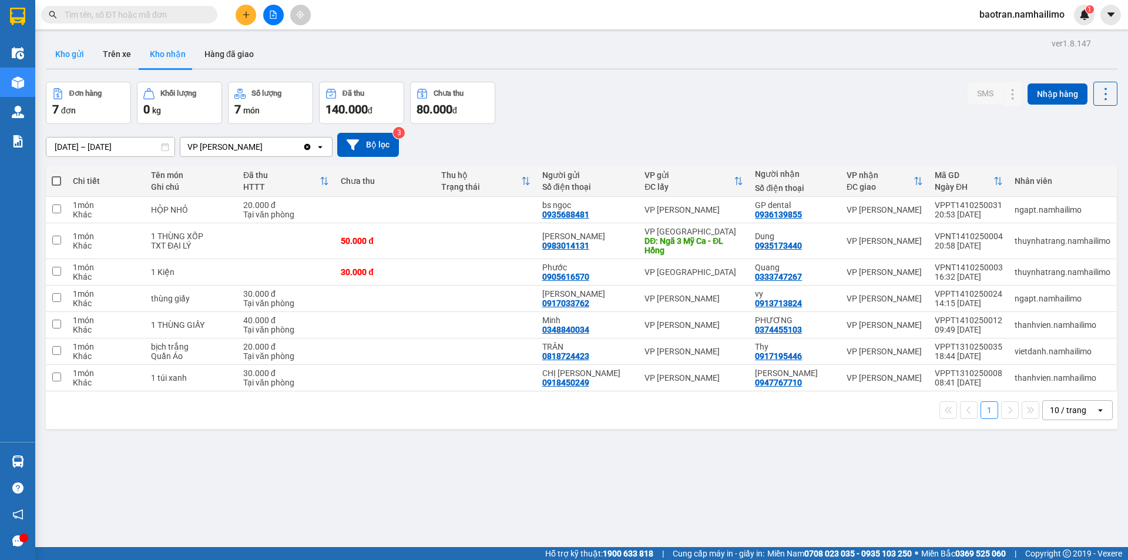
click at [73, 53] on button "Kho gửi" at bounding box center [70, 54] width 48 height 28
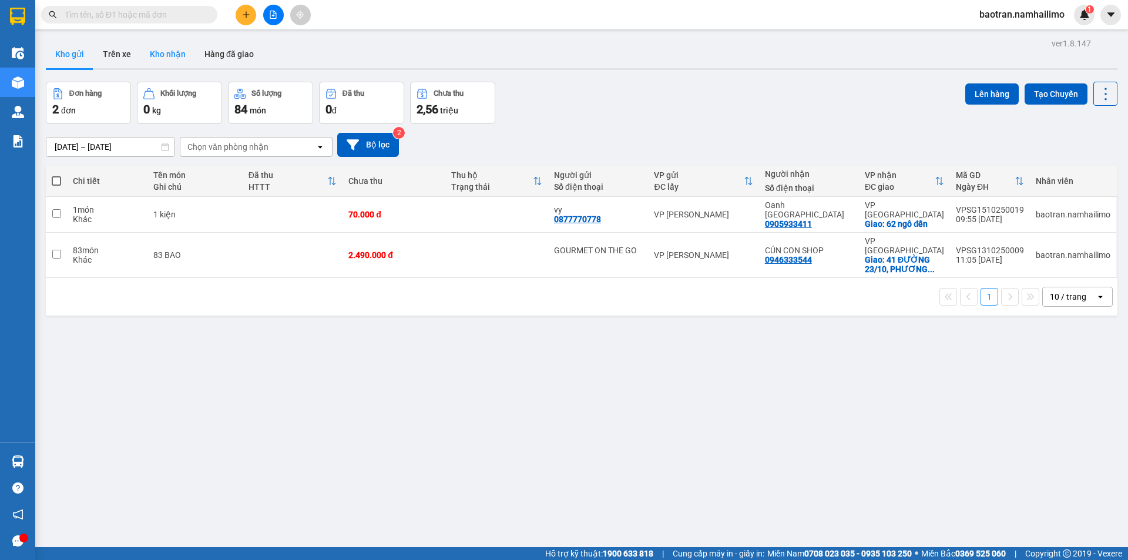
click at [166, 58] on button "Kho nhận" at bounding box center [167, 54] width 55 height 28
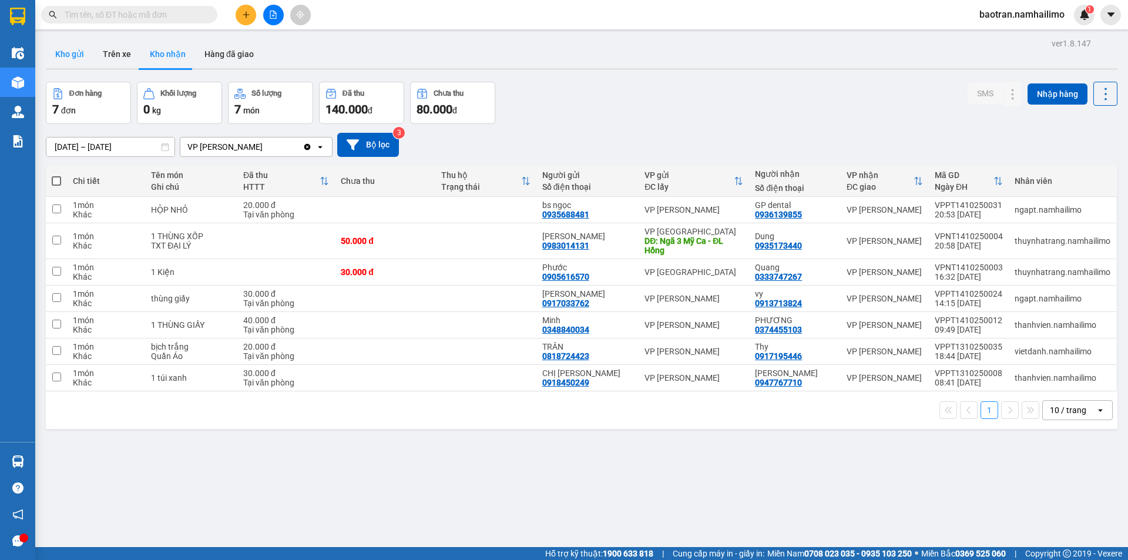
click at [89, 54] on button "Kho gửi" at bounding box center [70, 54] width 48 height 28
